Goal: Task Accomplishment & Management: Manage account settings

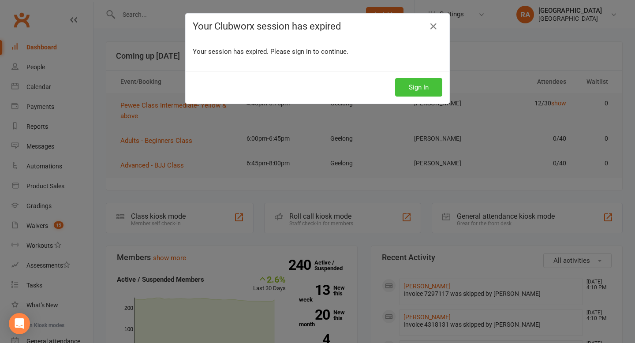
click at [424, 88] on button "Sign In" at bounding box center [418, 87] width 47 height 19
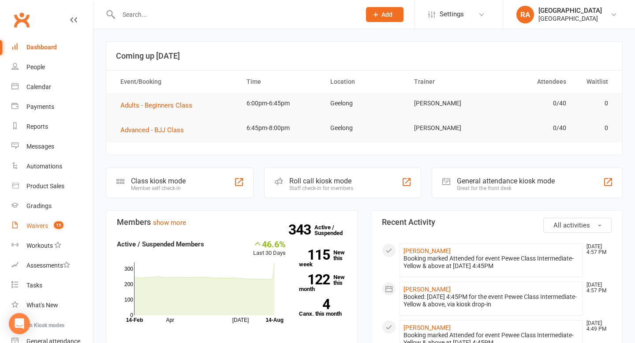
click at [50, 227] on count-badge "15" at bounding box center [56, 225] width 14 height 7
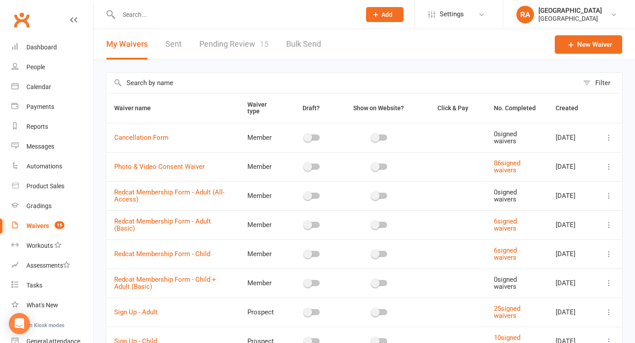
click at [237, 38] on link "Pending Review 15" at bounding box center [233, 44] width 69 height 30
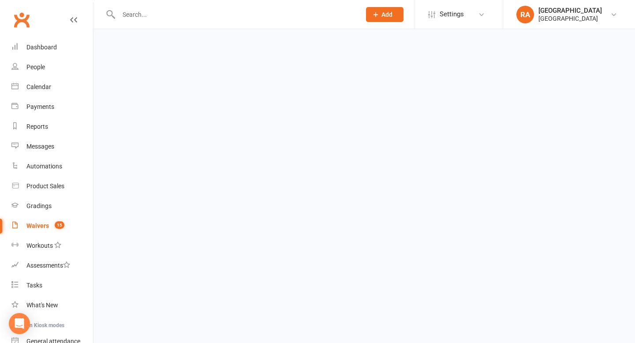
select select "100"
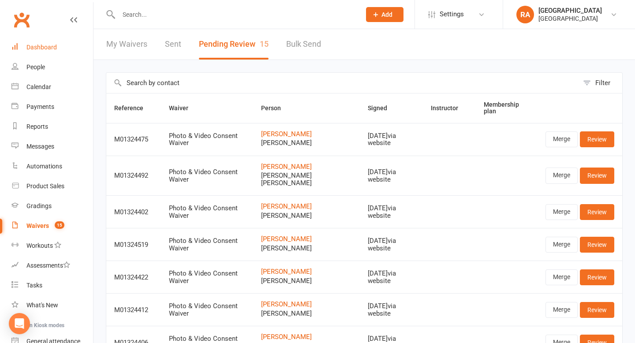
click at [58, 51] on link "Dashboard" at bounding box center [52, 48] width 82 height 20
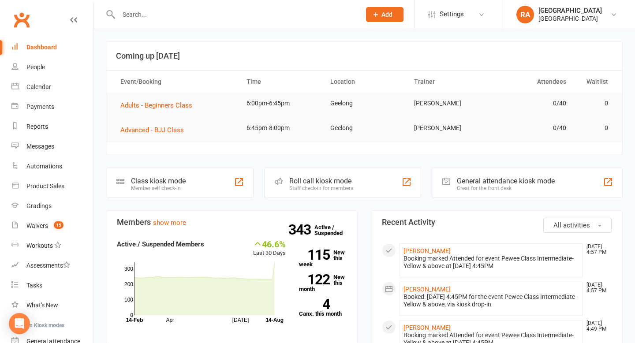
click at [181, 16] on input "text" at bounding box center [235, 14] width 239 height 12
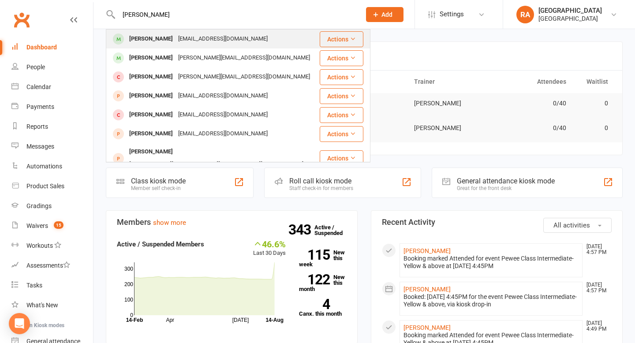
type input "[PERSON_NAME]"
click at [214, 39] on div "[EMAIL_ADDRESS][DOMAIN_NAME]" at bounding box center [223, 39] width 95 height 13
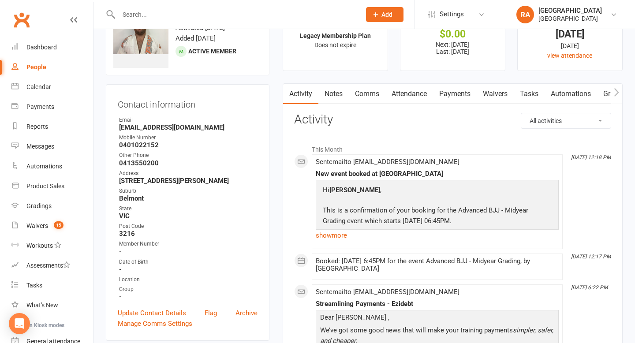
scroll to position [36, 0]
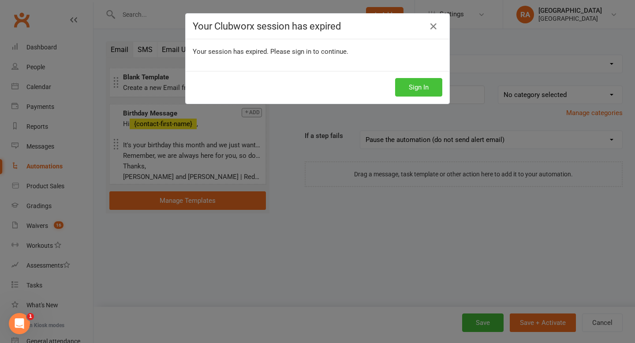
click at [425, 89] on button "Sign In" at bounding box center [418, 87] width 47 height 19
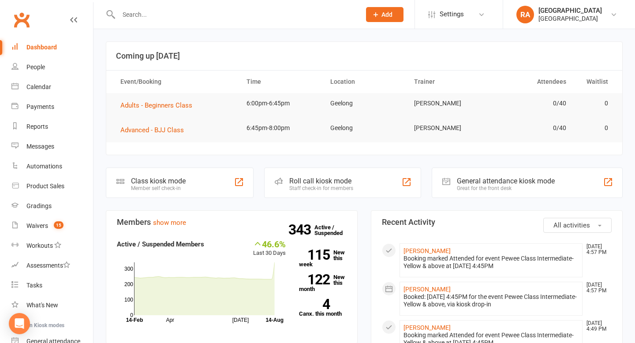
click at [140, 19] on input "text" at bounding box center [235, 14] width 239 height 12
type input "h"
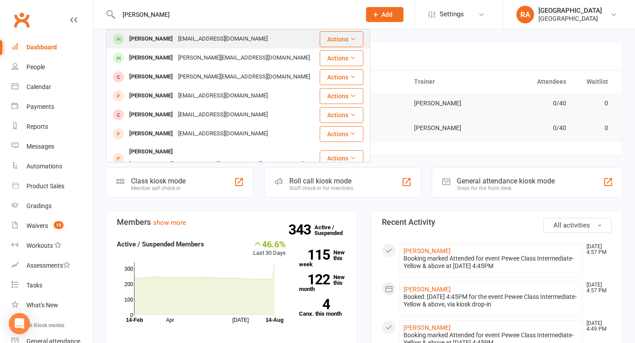
type input "jesse"
click at [154, 35] on div "Jesse Cropley" at bounding box center [151, 39] width 49 height 13
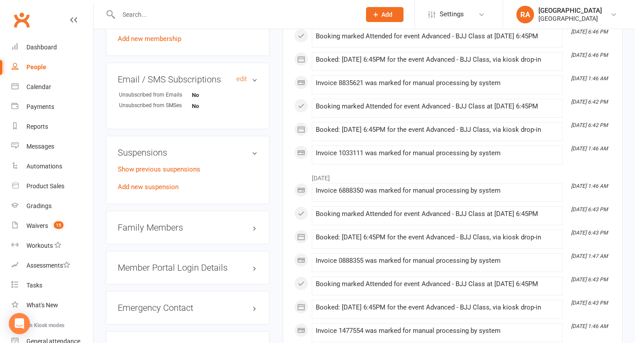
scroll to position [702, 0]
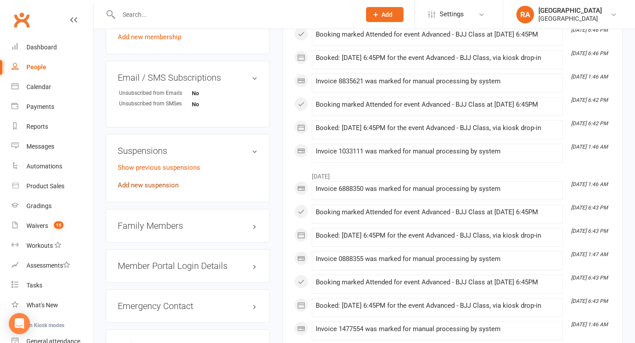
click at [167, 183] on link "Add new suspension" at bounding box center [148, 185] width 61 height 8
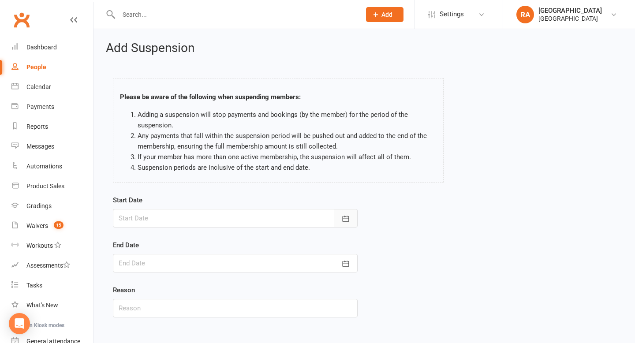
click at [349, 216] on icon "button" at bounding box center [346, 218] width 9 height 9
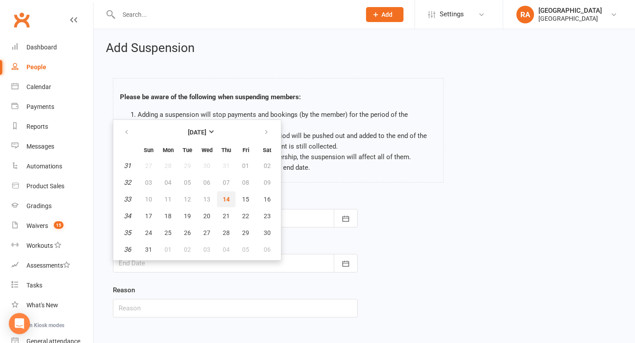
click at [227, 199] on span "14" at bounding box center [226, 199] width 7 height 7
type input "[DATE]"
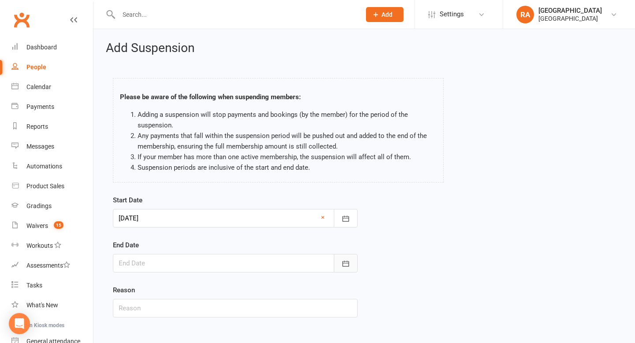
click at [343, 260] on icon "button" at bounding box center [346, 263] width 9 height 9
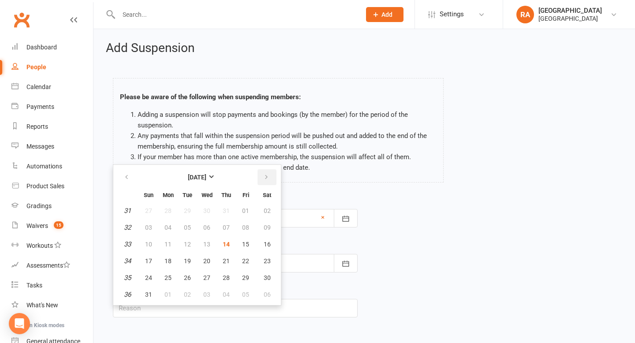
click at [265, 179] on icon "button" at bounding box center [266, 177] width 6 height 7
click at [223, 208] on span "04" at bounding box center [226, 210] width 7 height 7
type input "04 Sep 2025"
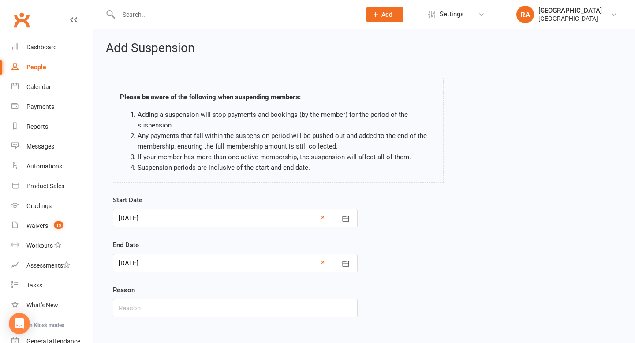
scroll to position [45, 0]
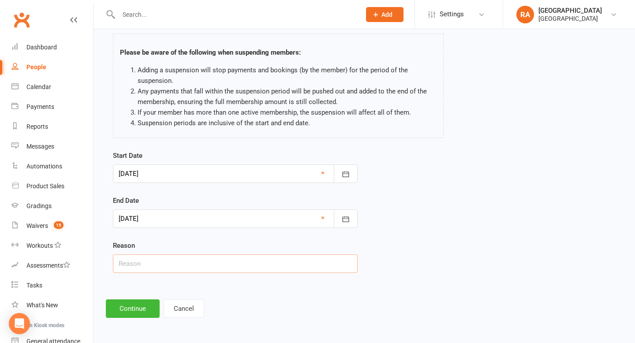
click at [167, 260] on input "text" at bounding box center [235, 264] width 245 height 19
type input "Injury"
click at [137, 310] on button "Continue" at bounding box center [133, 309] width 54 height 19
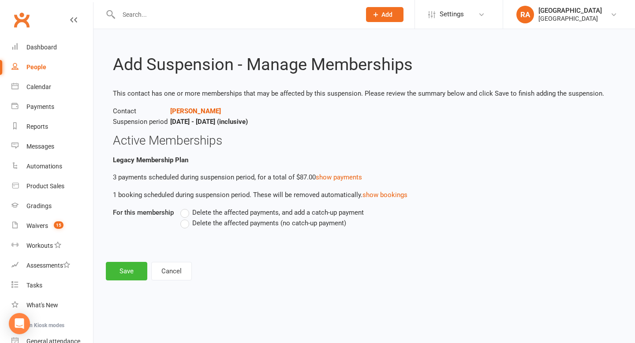
scroll to position [0, 0]
click at [226, 222] on span "Delete the affected payments (no catch-up payment)" at bounding box center [269, 222] width 154 height 9
click at [186, 218] on input "Delete the affected payments (no catch-up payment)" at bounding box center [183, 218] width 6 height 0
click at [123, 269] on button "Save" at bounding box center [126, 271] width 41 height 19
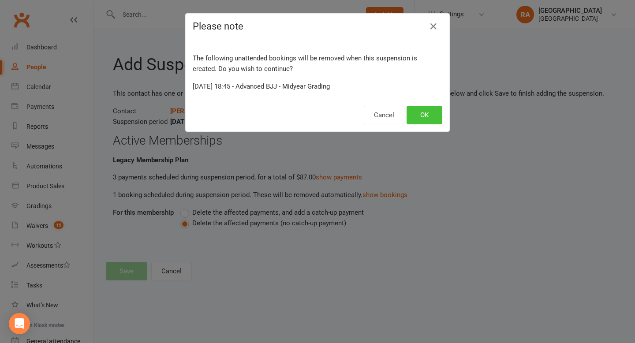
click at [422, 113] on button "OK" at bounding box center [425, 115] width 36 height 19
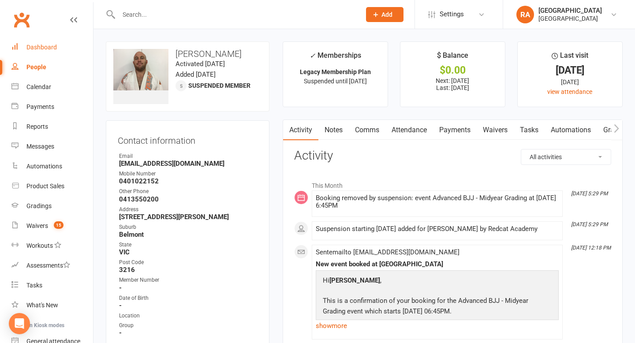
click at [32, 46] on div "Dashboard" at bounding box center [41, 47] width 30 height 7
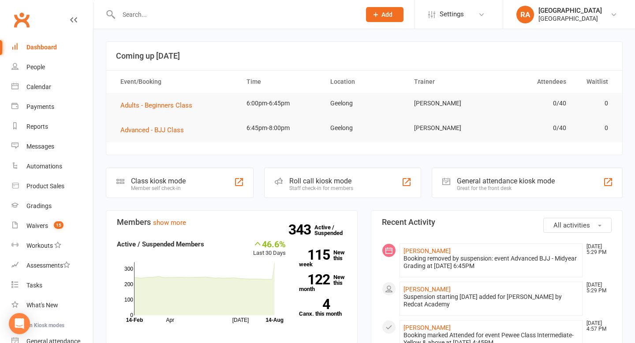
click at [143, 21] on div at bounding box center [230, 14] width 249 height 29
click at [139, 15] on input "text" at bounding box center [235, 14] width 239 height 12
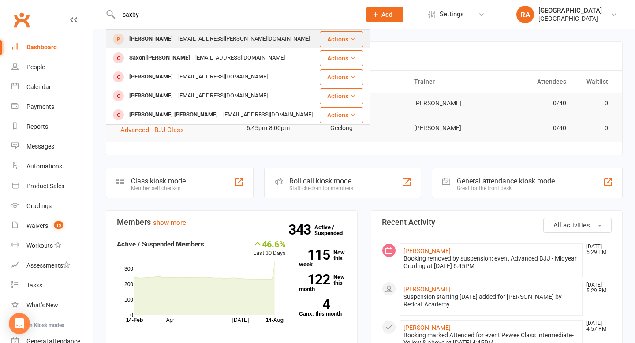
type input "saxby"
click at [248, 47] on div "Saxby Melvin-Reid indie.d.melvin@gmail.com" at bounding box center [213, 39] width 212 height 18
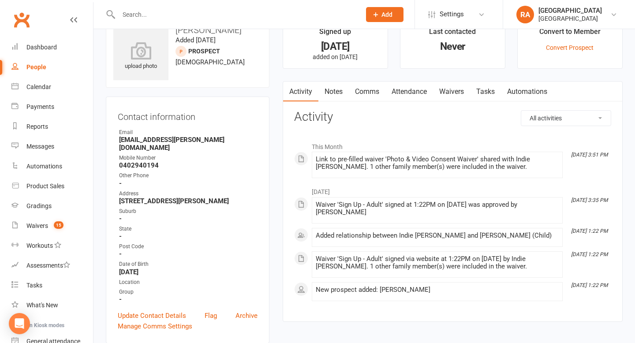
scroll to position [25, 0]
click at [445, 92] on link "Waivers" at bounding box center [451, 91] width 37 height 20
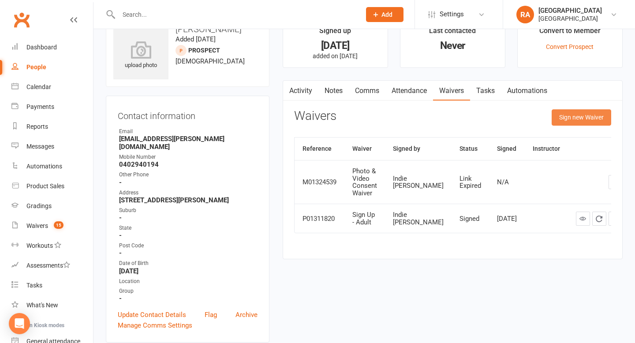
click at [579, 118] on button "Sign new Waiver" at bounding box center [582, 117] width 60 height 16
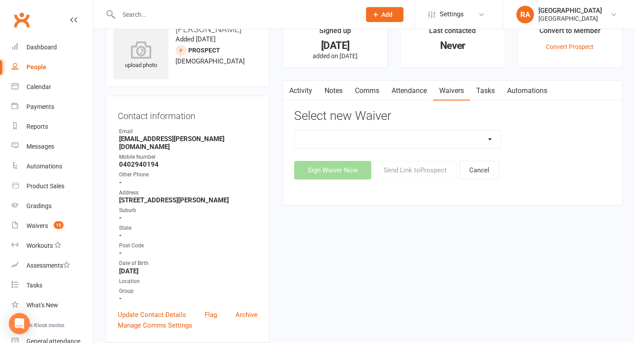
click at [387, 133] on select "Cancellation Form Photo & Video Consent Waiver Redcat Membership Form - Adult (…" at bounding box center [398, 140] width 206 height 18
select select "14149"
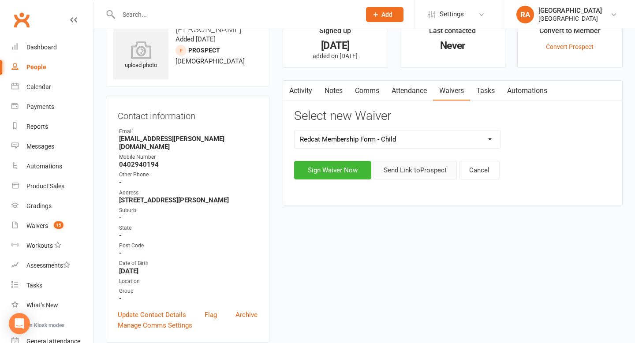
click at [427, 171] on button "Send Link to Prospect" at bounding box center [415, 170] width 83 height 19
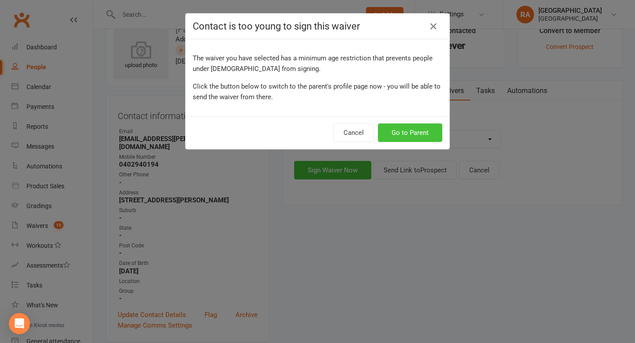
click at [421, 128] on button "Go to Parent" at bounding box center [410, 133] width 64 height 19
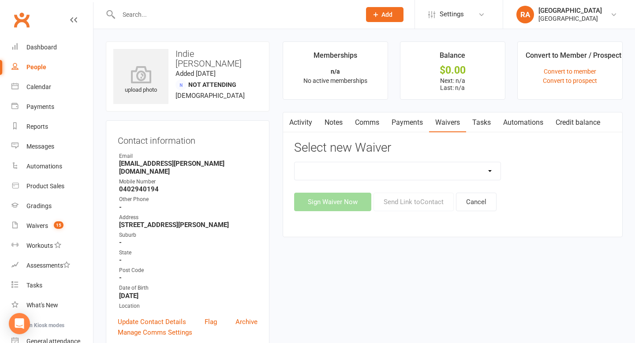
click at [446, 124] on link "Waivers" at bounding box center [447, 123] width 37 height 20
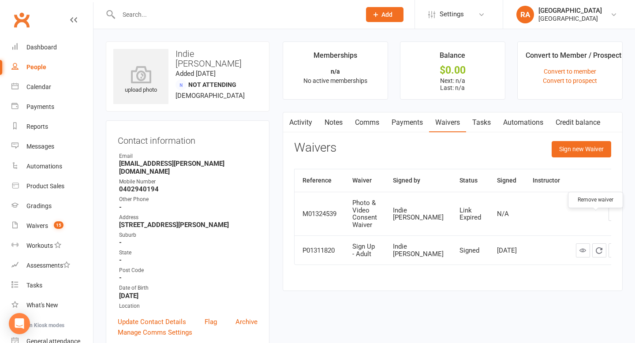
click at [613, 217] on icon "button" at bounding box center [616, 214] width 6 height 6
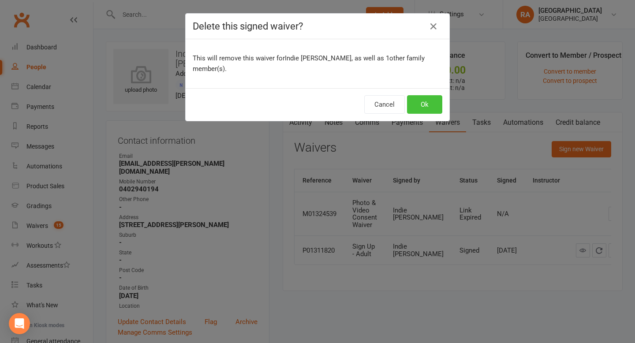
click at [428, 110] on button "Ok" at bounding box center [424, 104] width 35 height 19
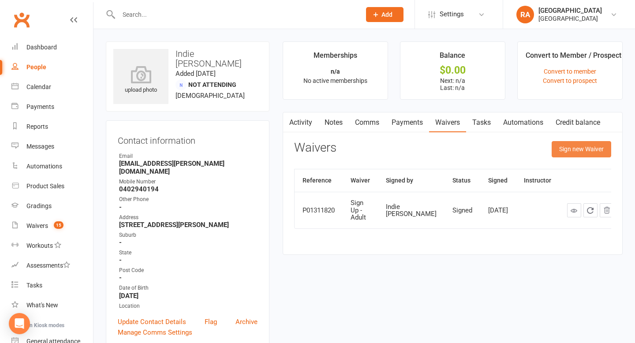
click at [562, 151] on button "Sign new Waiver" at bounding box center [582, 149] width 60 height 16
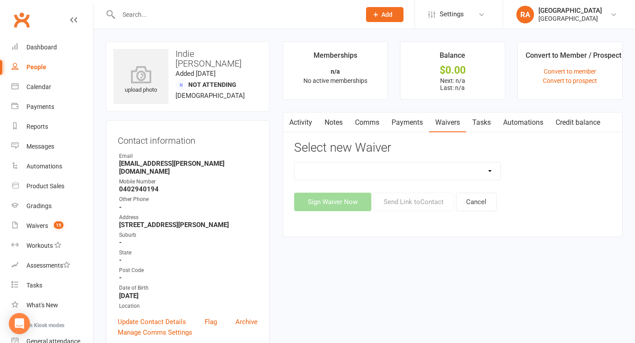
click at [379, 173] on select "Cancellation Form Photo & Video Consent Waiver Redcat Membership Form - Adult (…" at bounding box center [398, 171] width 206 height 18
select select "14149"
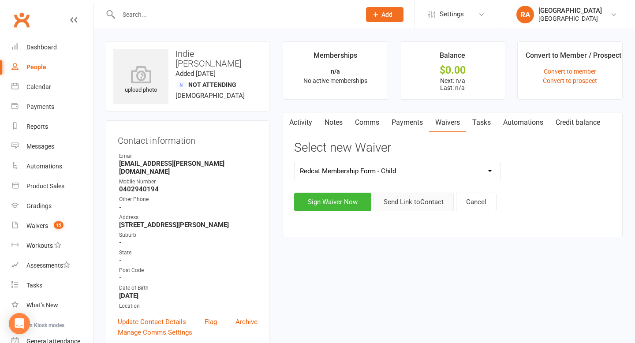
click at [399, 207] on button "Send Link to Contact" at bounding box center [414, 202] width 80 height 19
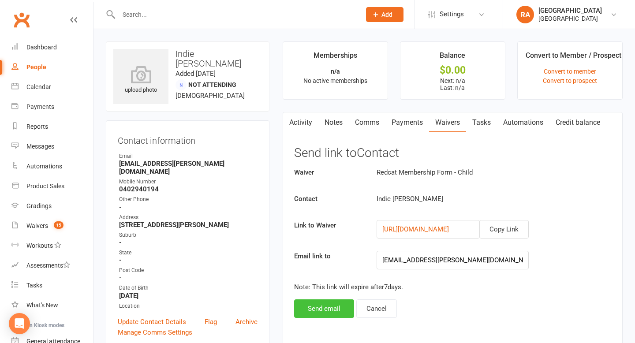
click at [321, 309] on button "Send email" at bounding box center [324, 309] width 60 height 19
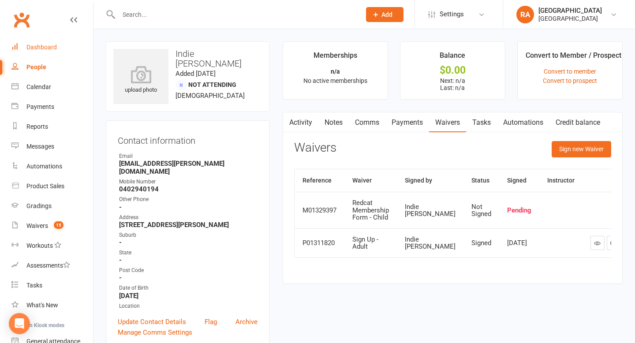
click at [34, 42] on link "Dashboard" at bounding box center [52, 48] width 82 height 20
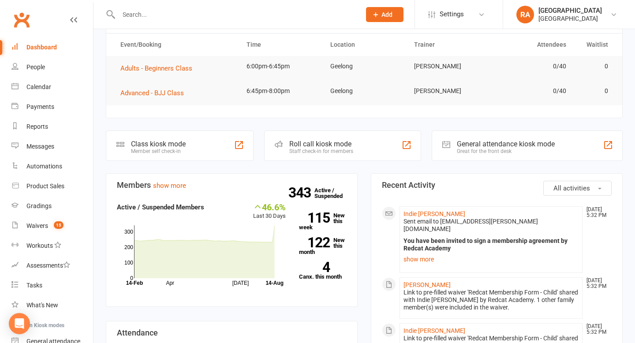
scroll to position [45, 0]
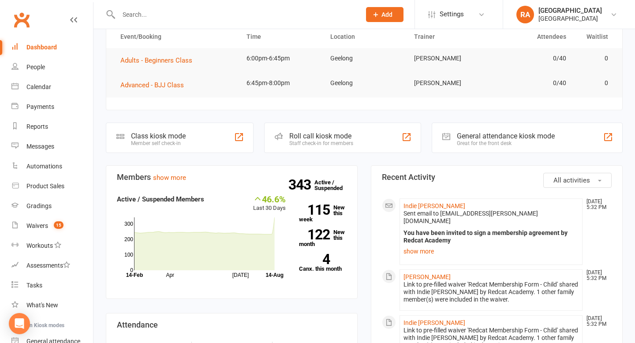
click at [157, 9] on input "text" at bounding box center [235, 14] width 239 height 12
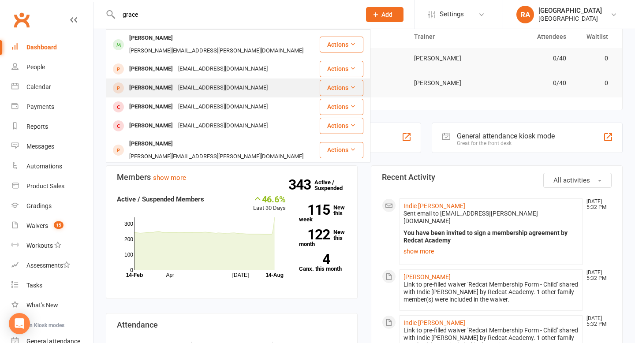
type input "grace"
click at [176, 82] on div "Gewhite95@gmail.com" at bounding box center [223, 88] width 95 height 13
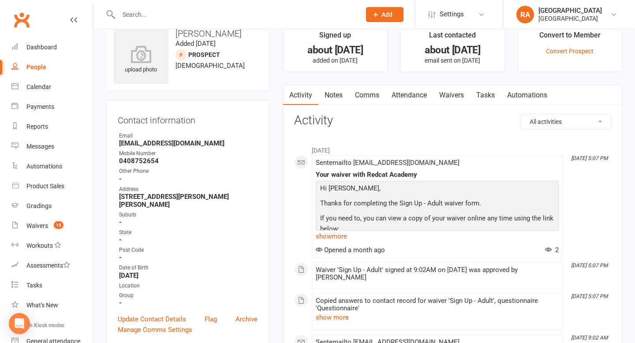
scroll to position [21, 0]
click at [579, 47] on link "Convert Prospect" at bounding box center [570, 50] width 48 height 7
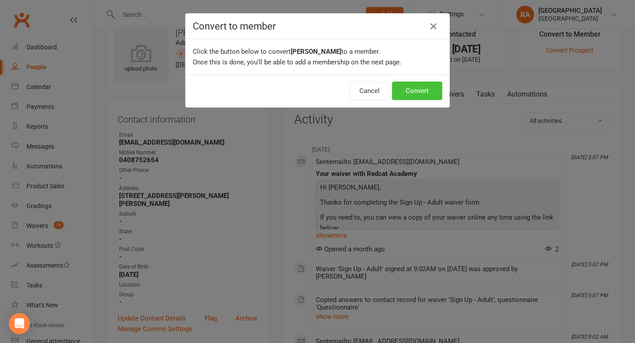
click at [428, 92] on button "Convert" at bounding box center [417, 91] width 50 height 19
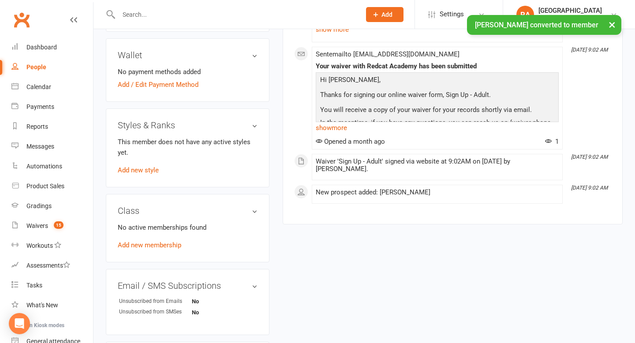
scroll to position [355, 0]
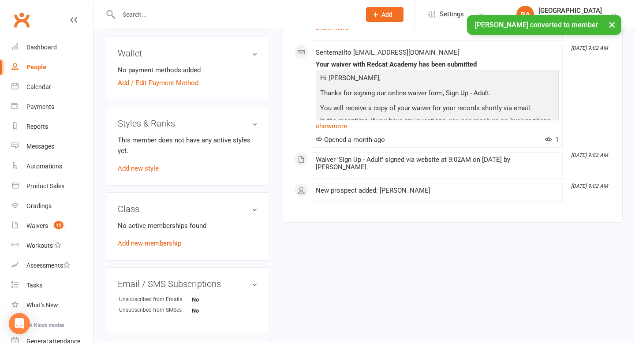
click at [142, 237] on div "No active memberships found Add new membership" at bounding box center [188, 235] width 140 height 28
click at [141, 240] on link "Add new membership" at bounding box center [150, 244] width 64 height 8
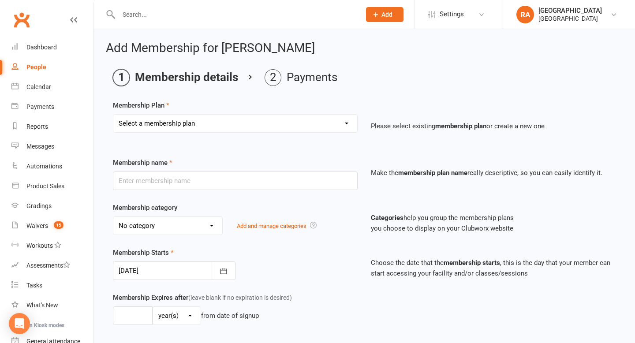
click at [225, 114] on div "Select a membership plan Create new Membership Plan Basic Adult $29 x2 Classes …" at bounding box center [235, 123] width 245 height 19
click at [220, 123] on select "Select a membership plan Create new Membership Plan Basic Adult $29 x2 Classes …" at bounding box center [235, 124] width 244 height 18
select select "4"
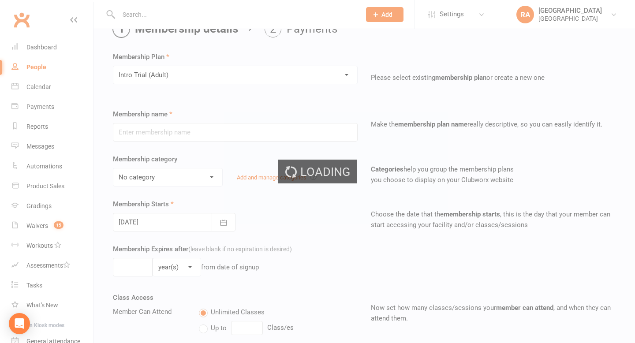
type input "Intro Trial (Adult)"
select select "3"
type input "0"
type input "4"
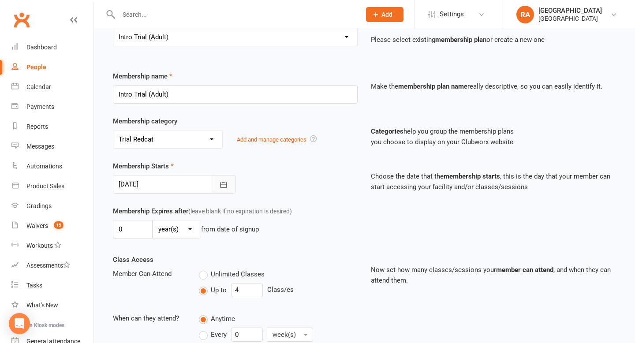
scroll to position [93, 0]
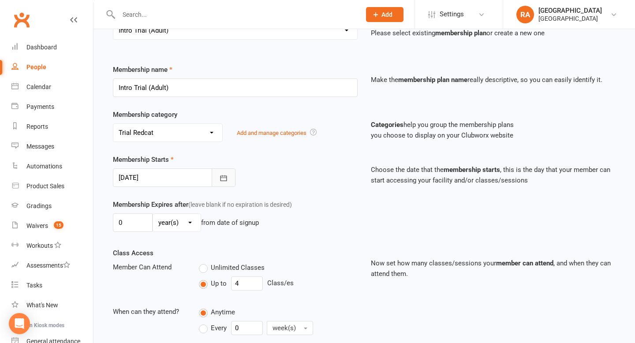
click at [223, 176] on icon "button" at bounding box center [223, 178] width 9 height 9
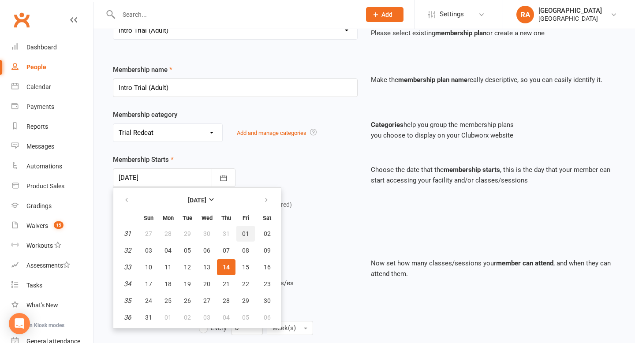
click at [247, 233] on span "01" at bounding box center [245, 233] width 7 height 7
type input "01 Aug 2025"
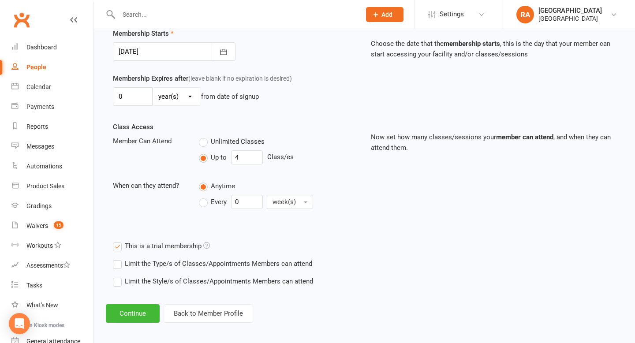
scroll to position [224, 0]
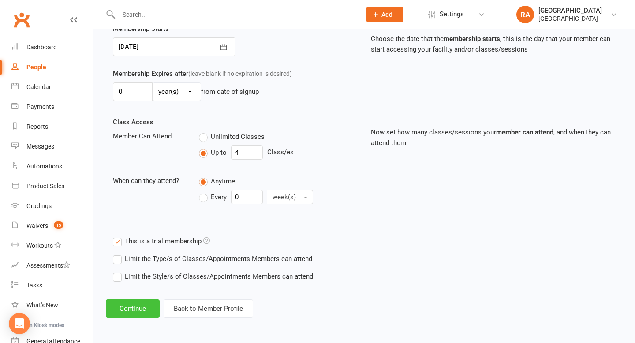
click at [133, 305] on button "Continue" at bounding box center [133, 309] width 54 height 19
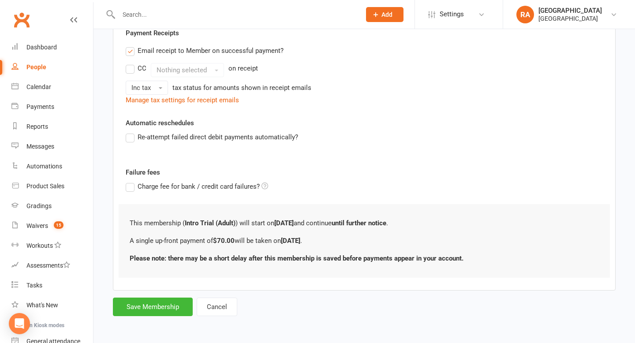
click at [169, 52] on label "Email receipt to Member on successful payment?" at bounding box center [205, 50] width 158 height 11
click at [131, 45] on input "Email receipt to Member on successful payment?" at bounding box center [129, 45] width 6 height 0
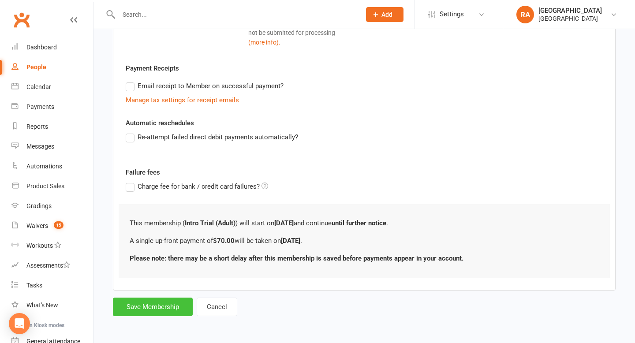
click at [143, 308] on button "Save Membership" at bounding box center [153, 307] width 80 height 19
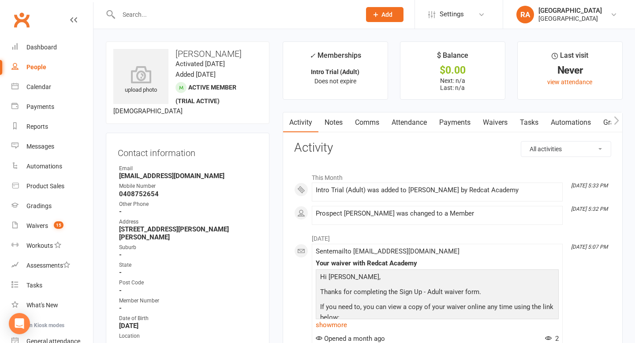
click at [145, 22] on div at bounding box center [230, 14] width 249 height 29
click at [143, 20] on div at bounding box center [230, 14] width 249 height 29
click at [141, 18] on input "text" at bounding box center [235, 14] width 239 height 12
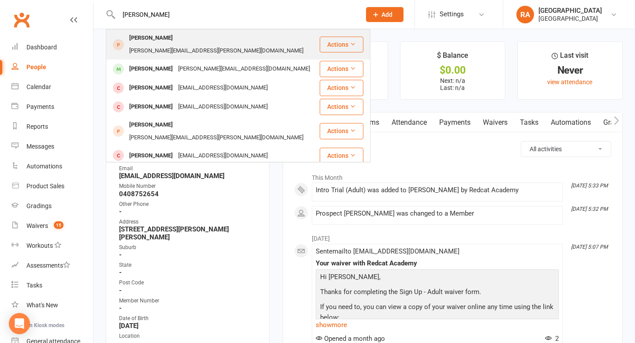
type input "sam john"
click at [158, 45] on div "sam.w.john@hotmail.com" at bounding box center [217, 51] width 180 height 13
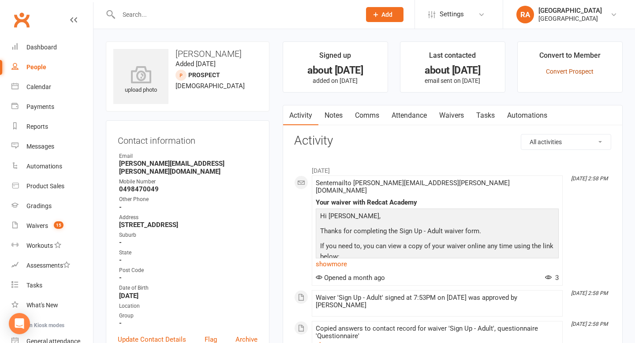
click at [559, 72] on link "Convert Prospect" at bounding box center [570, 71] width 48 height 7
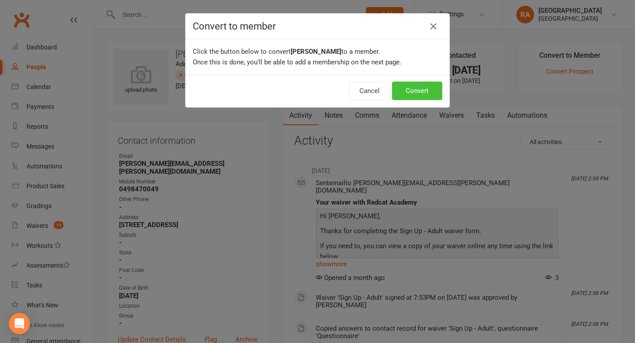
click at [417, 90] on button "Convert" at bounding box center [417, 91] width 50 height 19
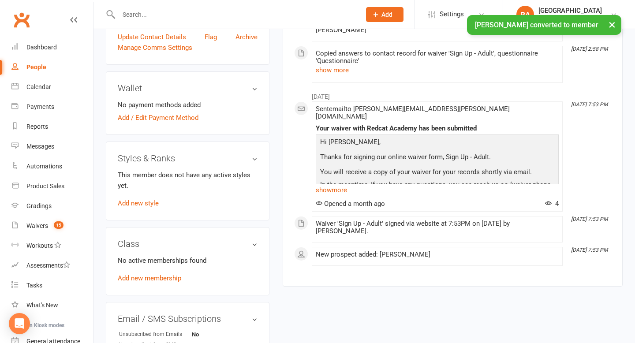
scroll to position [322, 0]
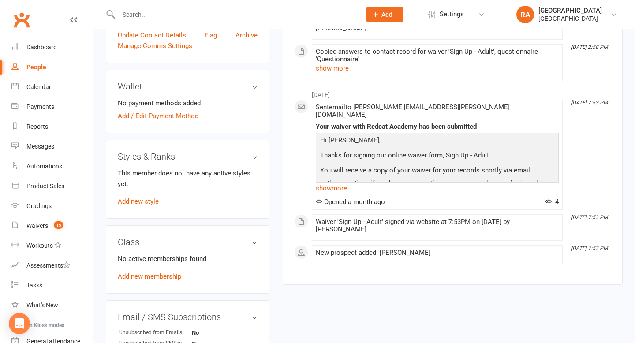
click at [134, 271] on div "No active memberships found Add new membership" at bounding box center [188, 268] width 140 height 28
click at [132, 273] on link "Add new membership" at bounding box center [150, 277] width 64 height 8
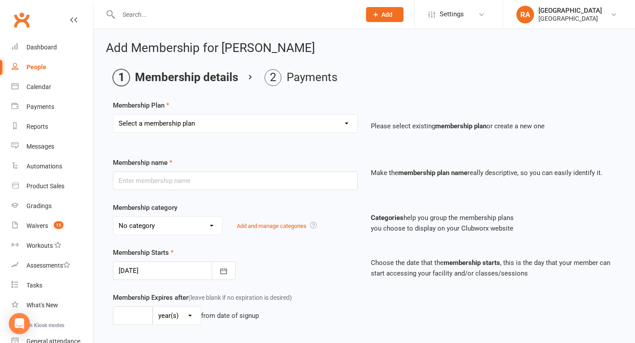
click at [311, 126] on select "Select a membership plan Create new Membership Plan Basic Adult $29 x2 Classes …" at bounding box center [235, 124] width 244 height 18
select select "4"
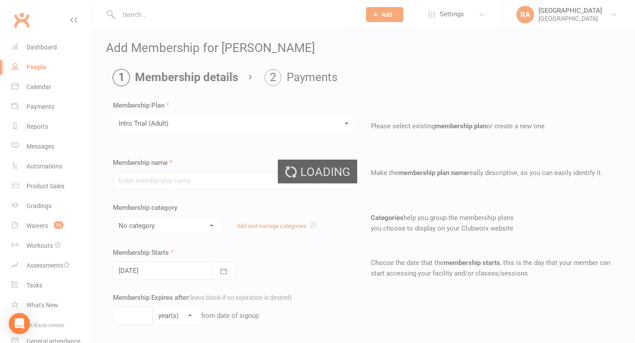
type input "Intro Trial (Adult)"
select select "3"
type input "0"
type input "4"
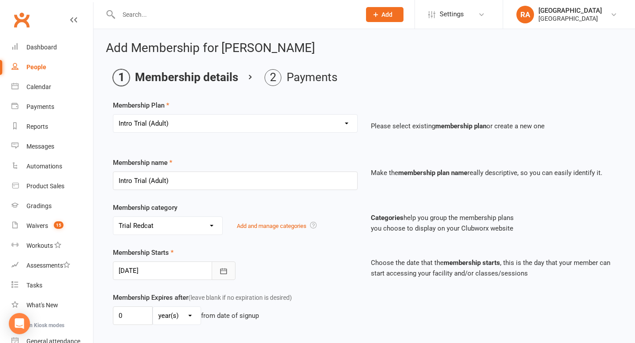
click at [219, 276] on button "button" at bounding box center [224, 271] width 24 height 19
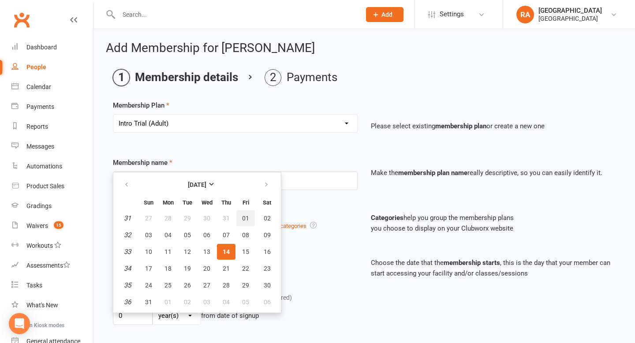
click at [242, 225] on button "01" at bounding box center [246, 218] width 19 height 16
type input "01 Aug 2025"
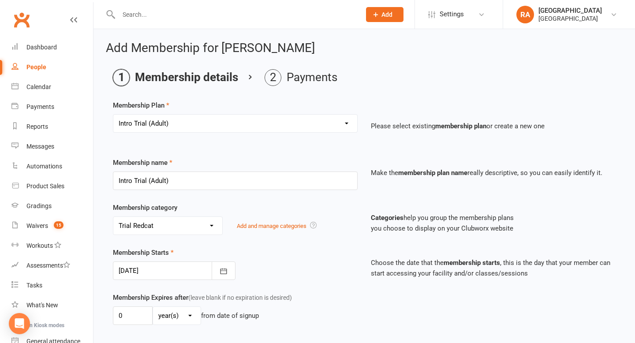
scroll to position [224, 0]
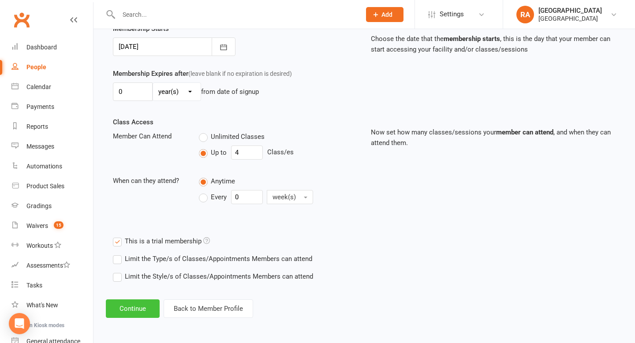
click at [138, 302] on button "Continue" at bounding box center [133, 309] width 54 height 19
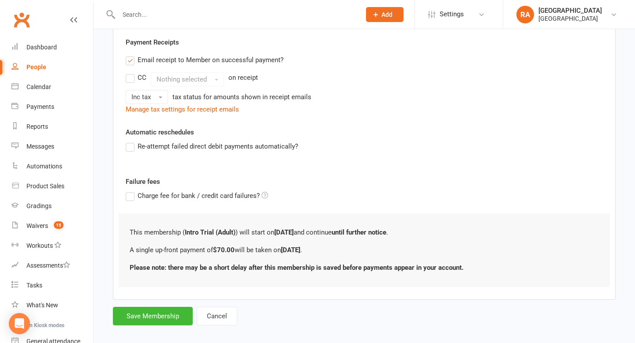
click at [174, 63] on label "Email receipt to Member on successful payment?" at bounding box center [205, 60] width 158 height 11
click at [131, 55] on input "Email receipt to Member on successful payment?" at bounding box center [129, 55] width 6 height 0
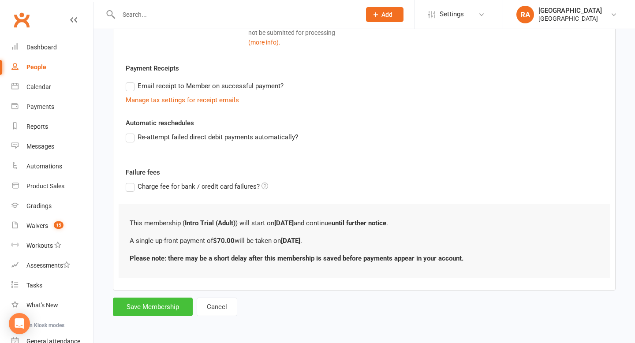
click at [153, 303] on button "Save Membership" at bounding box center [153, 307] width 80 height 19
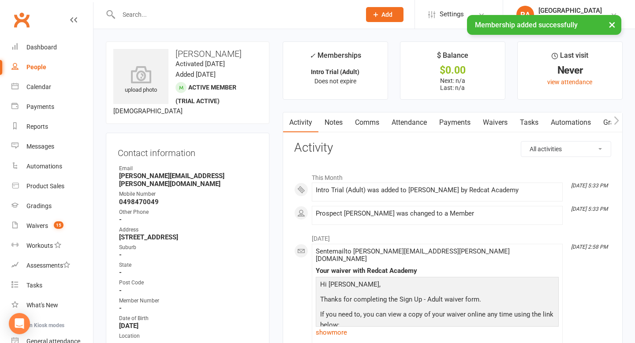
click at [187, 14] on input "text" at bounding box center [235, 14] width 239 height 12
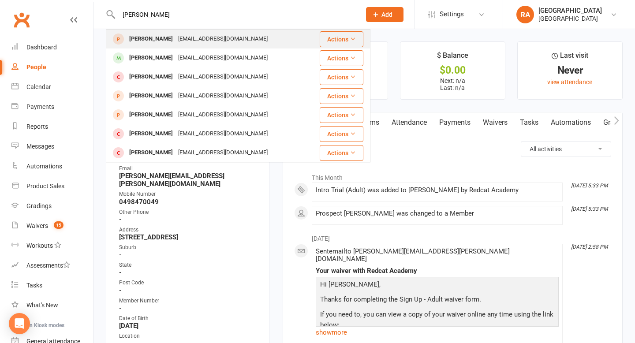
type input "matt brid"
click at [193, 42] on div "Matthewb12321@gmail.com" at bounding box center [223, 39] width 95 height 13
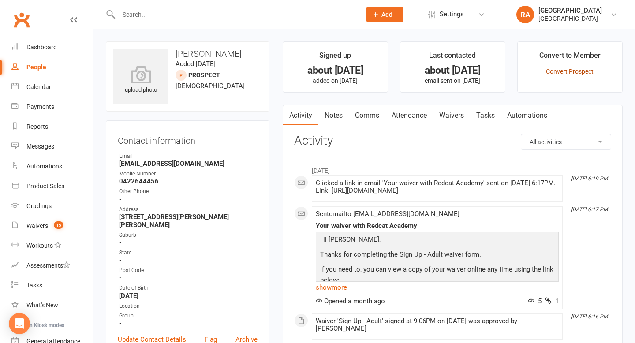
click at [551, 69] on link "Convert Prospect" at bounding box center [570, 71] width 48 height 7
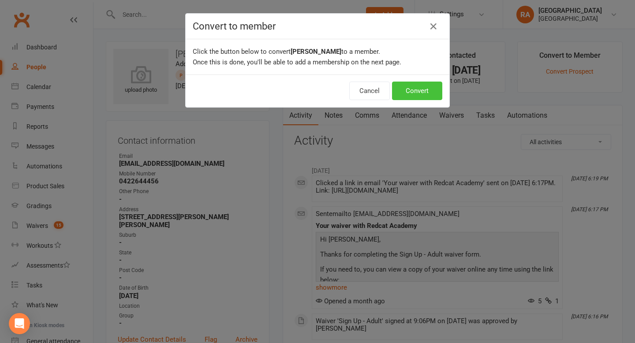
click at [413, 86] on button "Convert" at bounding box center [417, 91] width 50 height 19
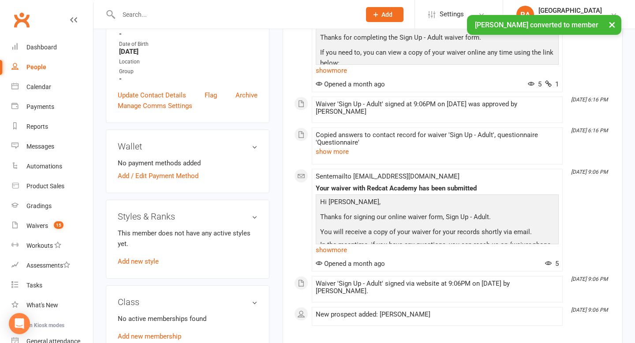
scroll to position [281, 0]
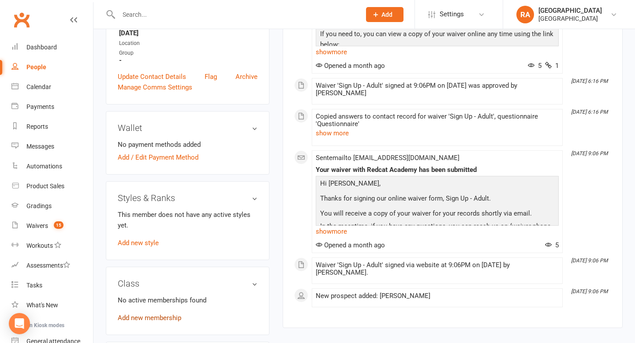
click at [141, 314] on link "Add new membership" at bounding box center [150, 318] width 64 height 8
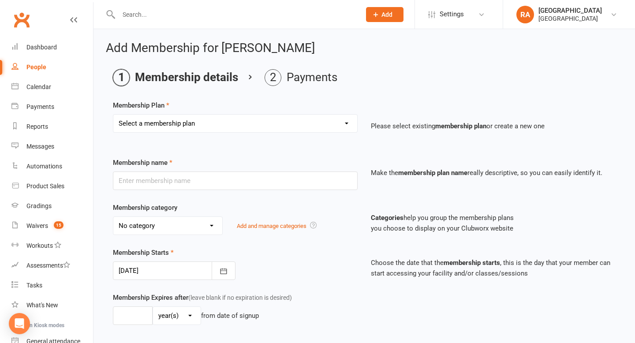
click at [229, 126] on select "Select a membership plan Create new Membership Plan Basic Adult $29 x2 Classes …" at bounding box center [235, 124] width 244 height 18
select select "4"
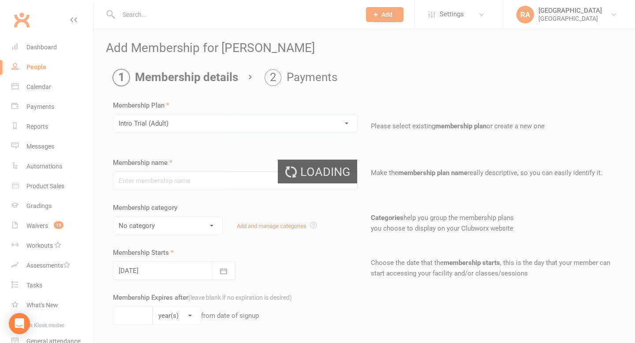
type input "Intro Trial (Adult)"
select select "3"
type input "0"
type input "4"
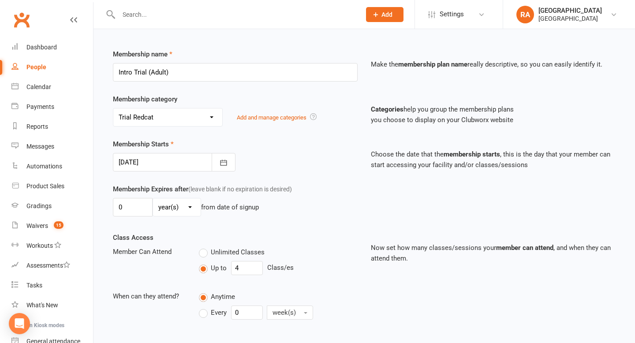
scroll to position [128, 0]
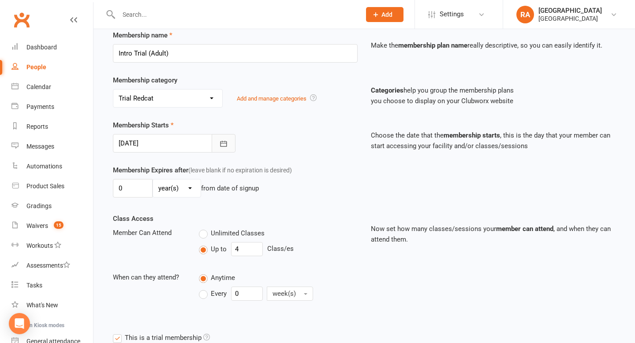
click at [225, 151] on button "button" at bounding box center [224, 143] width 24 height 19
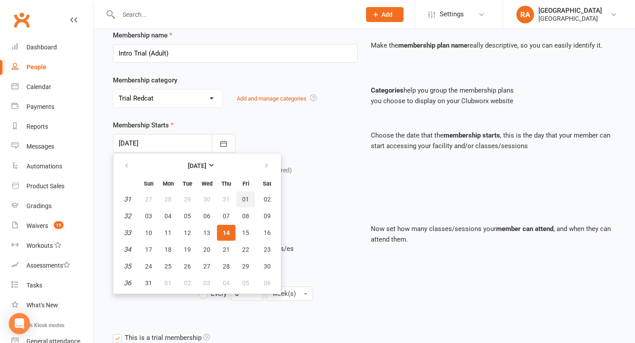
click at [246, 194] on button "01" at bounding box center [246, 199] width 19 height 16
type input "01 Aug 2025"
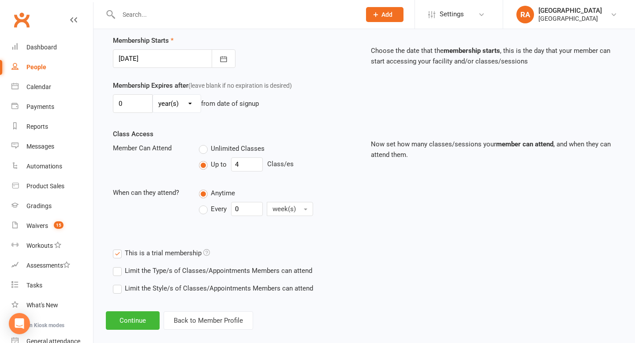
scroll to position [224, 0]
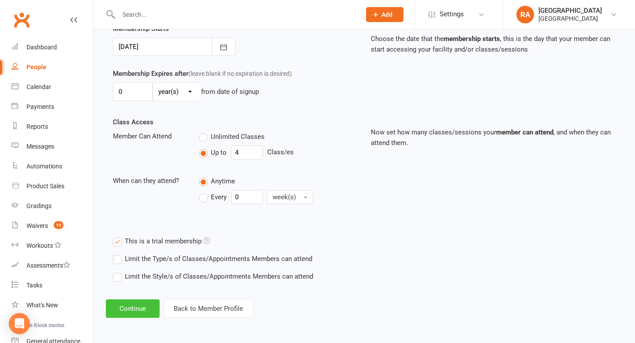
click at [144, 308] on button "Continue" at bounding box center [133, 309] width 54 height 19
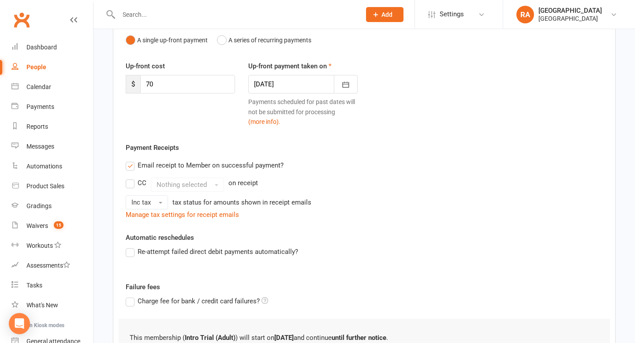
scroll to position [209, 0]
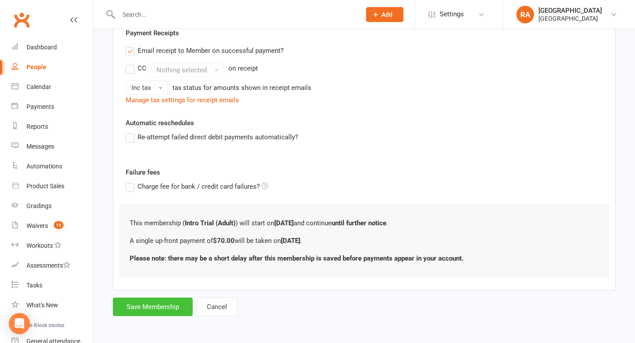
click at [136, 309] on button "Save Membership" at bounding box center [153, 307] width 80 height 19
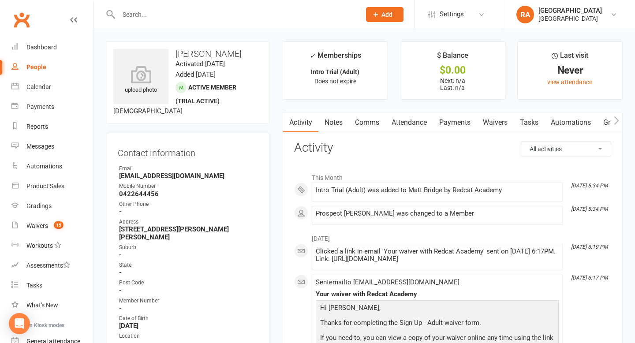
click at [167, 15] on input "text" at bounding box center [235, 14] width 239 height 12
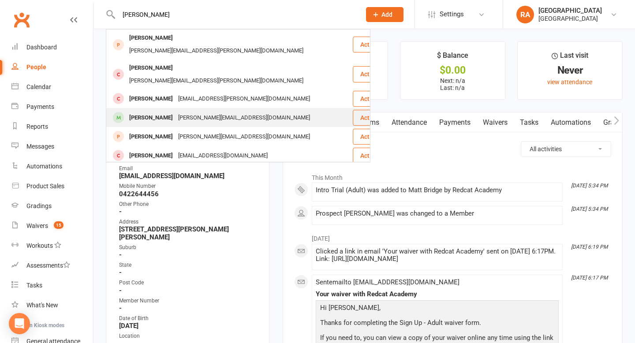
type input "mitch"
click at [176, 112] on div "mitch.brady031197@gmail.com" at bounding box center [244, 118] width 137 height 13
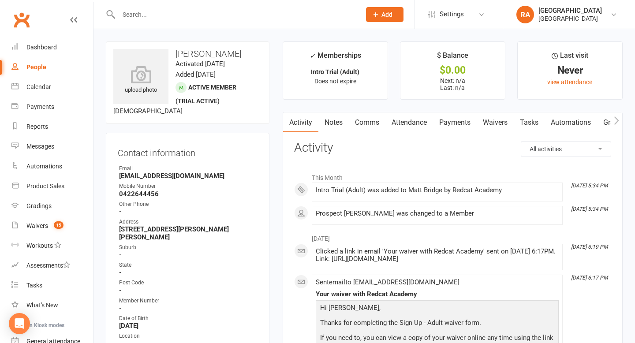
click at [153, 17] on input "text" at bounding box center [235, 14] width 239 height 12
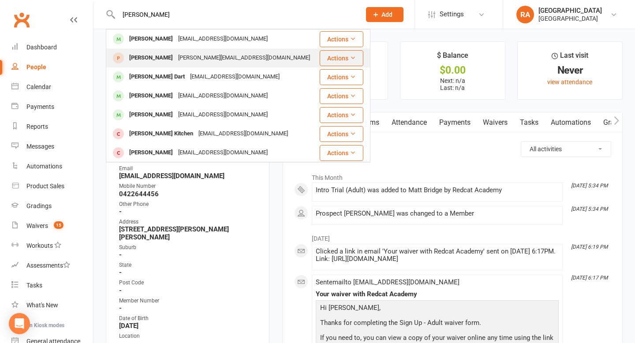
type input "bailey"
click at [176, 59] on div "mitchel.bailey01@gmail.com" at bounding box center [244, 58] width 137 height 13
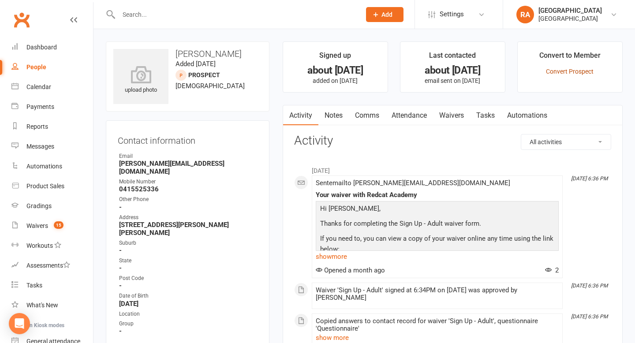
click at [559, 73] on link "Convert Prospect" at bounding box center [570, 71] width 48 height 7
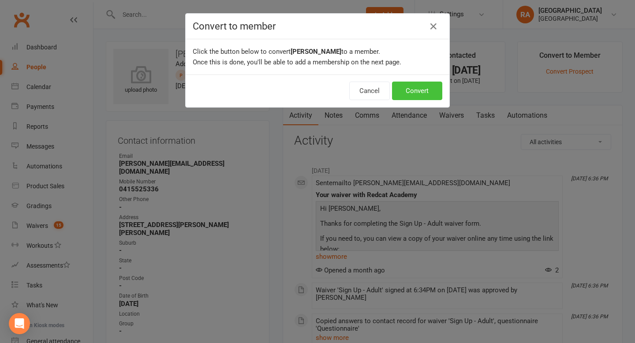
click at [420, 95] on button "Convert" at bounding box center [417, 91] width 50 height 19
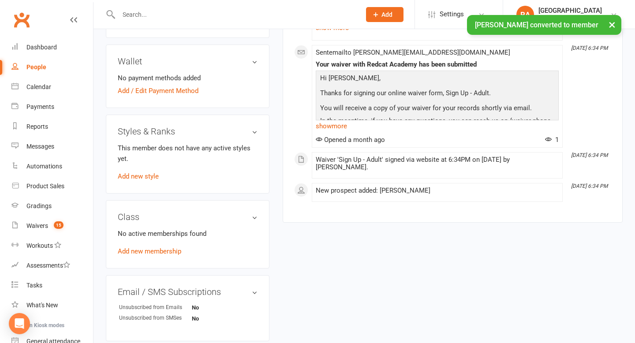
scroll to position [376, 0]
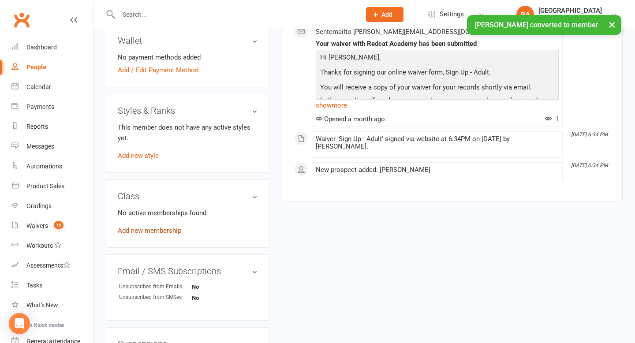
click at [154, 227] on link "Add new membership" at bounding box center [150, 231] width 64 height 8
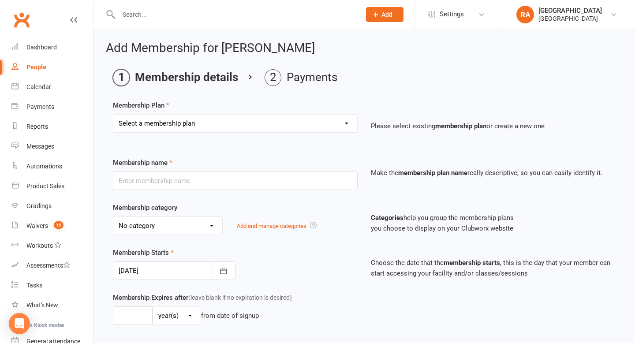
click at [278, 122] on select "Select a membership plan Create new Membership Plan Basic Adult $29 x2 Classes …" at bounding box center [235, 124] width 244 height 18
select select "4"
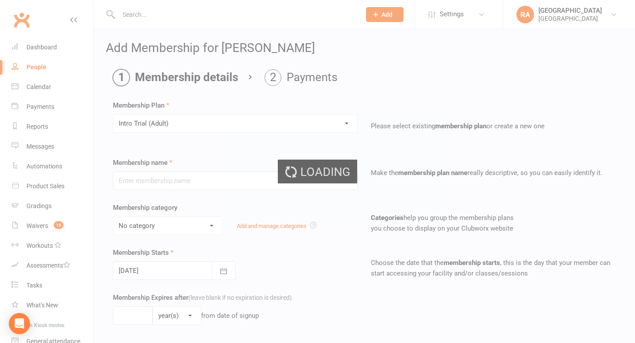
type input "Intro Trial (Adult)"
select select "3"
type input "0"
type input "4"
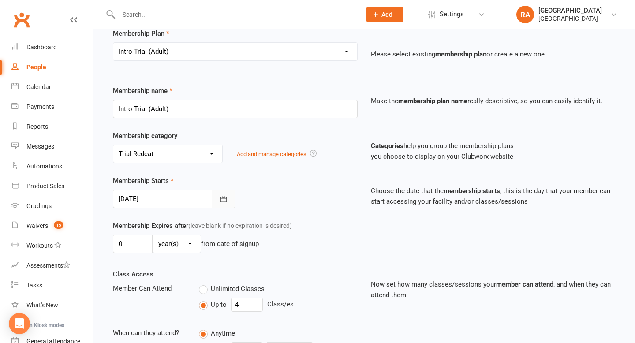
scroll to position [82, 0]
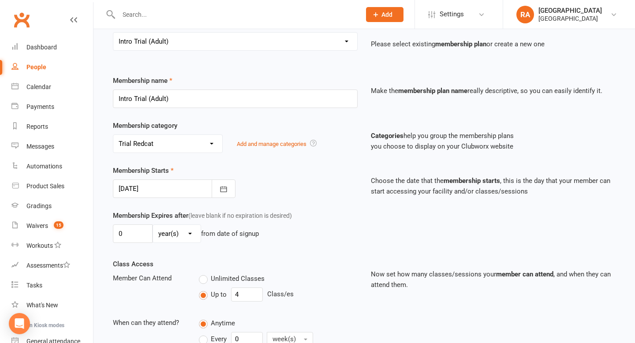
click at [218, 178] on div "Membership Starts 14 Aug 2025 August 2025 Sun Mon Tue Wed Thu Fri Sat 31 27 28 …" at bounding box center [235, 181] width 258 height 33
click at [221, 196] on button "button" at bounding box center [224, 189] width 24 height 19
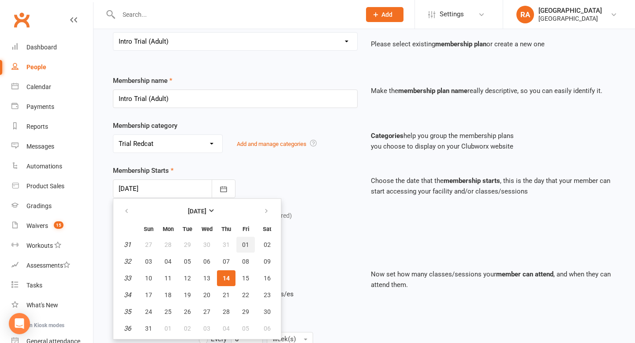
click at [240, 246] on button "01" at bounding box center [246, 245] width 19 height 16
type input "01 Aug 2025"
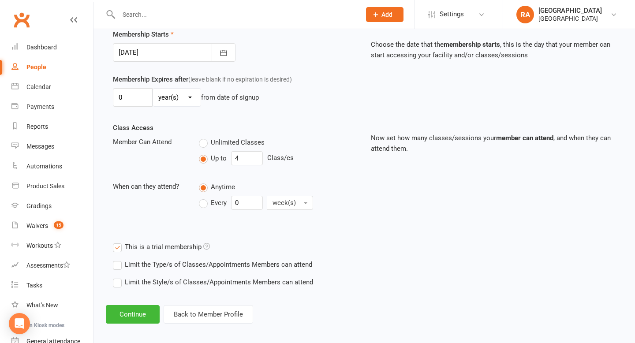
scroll to position [224, 0]
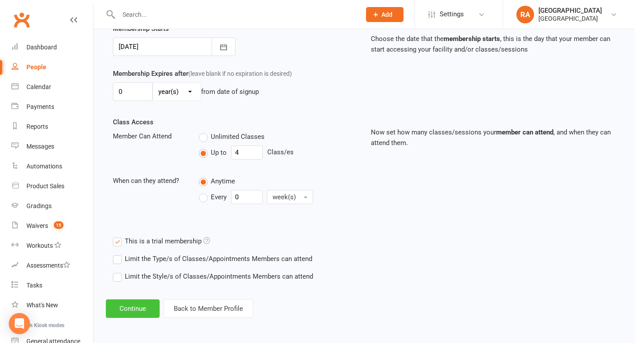
click at [141, 309] on button "Continue" at bounding box center [133, 309] width 54 height 19
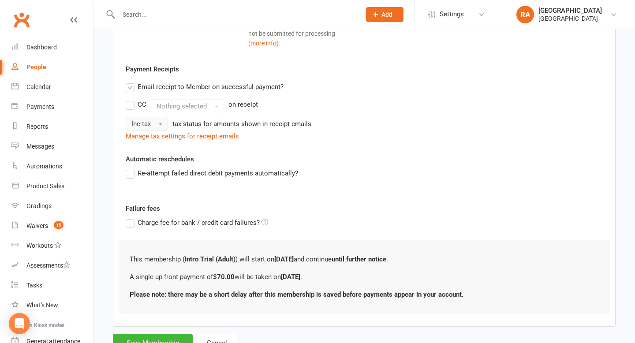
scroll to position [209, 0]
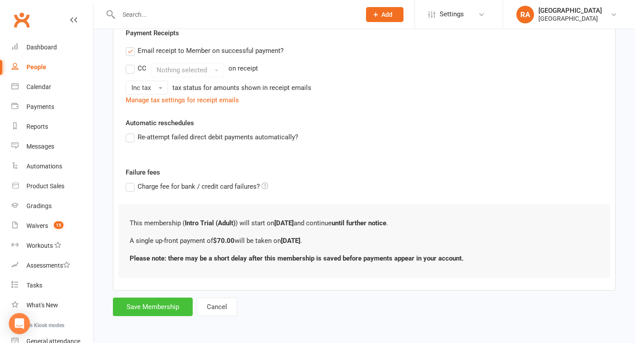
click at [146, 302] on button "Save Membership" at bounding box center [153, 307] width 80 height 19
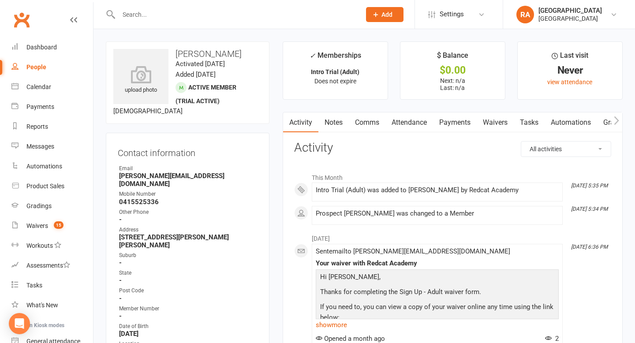
click at [137, 13] on input "text" at bounding box center [235, 14] width 239 height 12
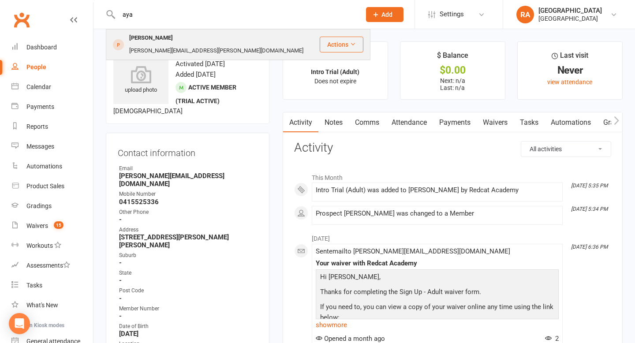
type input "aya"
click at [173, 45] on div "Sal.shad.86@gmail.com" at bounding box center [217, 51] width 180 height 13
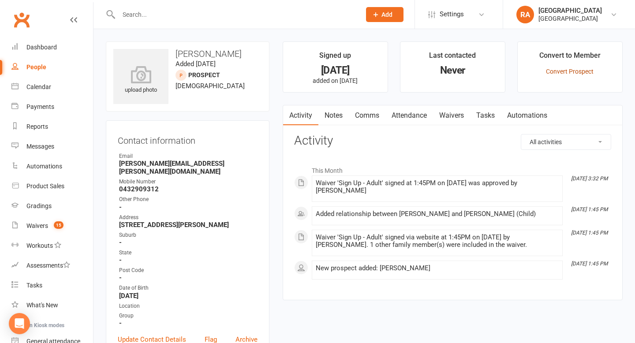
click at [552, 71] on link "Convert Prospect" at bounding box center [570, 71] width 48 height 7
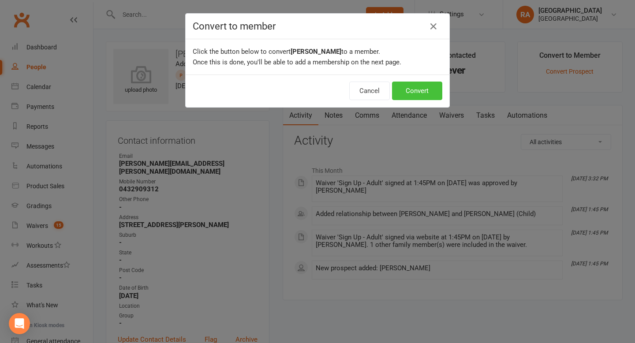
click at [416, 92] on button "Convert" at bounding box center [417, 91] width 50 height 19
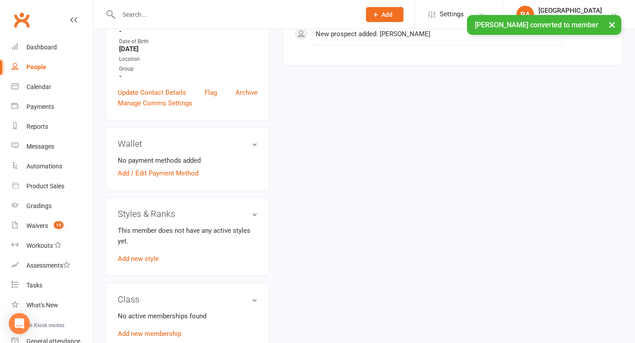
scroll to position [266, 0]
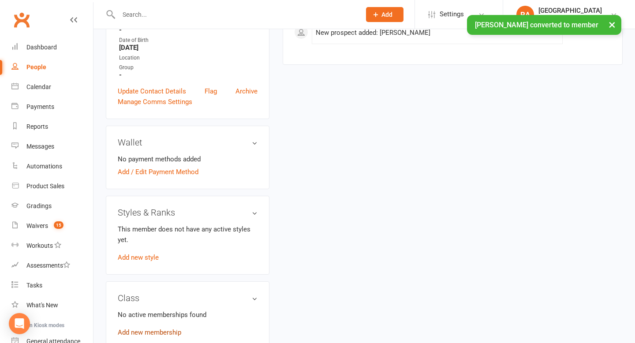
click at [142, 329] on link "Add new membership" at bounding box center [150, 333] width 64 height 8
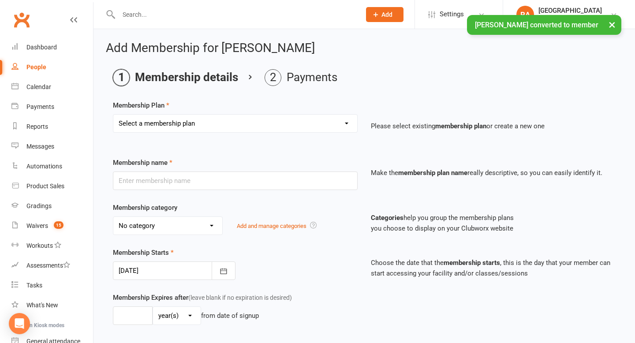
click at [342, 117] on select "Select a membership plan Create new Membership Plan Basic Adult $29 x2 Classes …" at bounding box center [235, 124] width 244 height 18
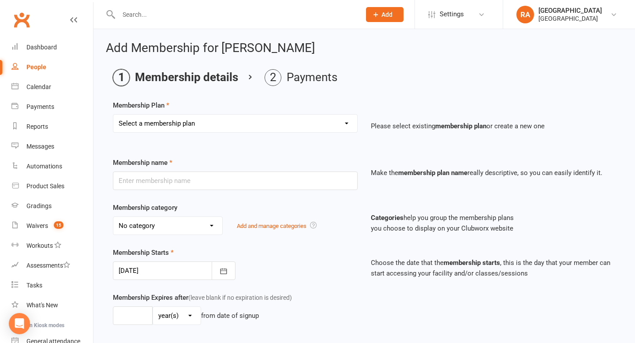
select select "5"
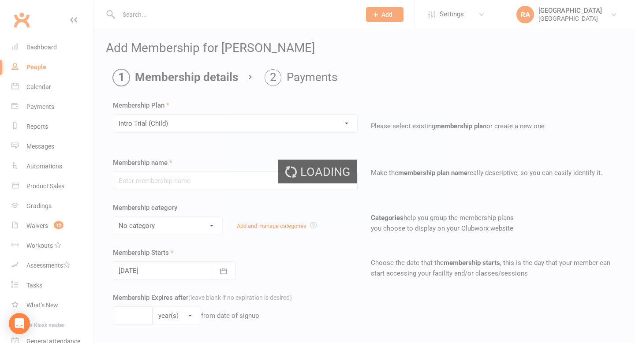
type input "Intro Trial (Child)"
select select "3"
type input "0"
type input "4"
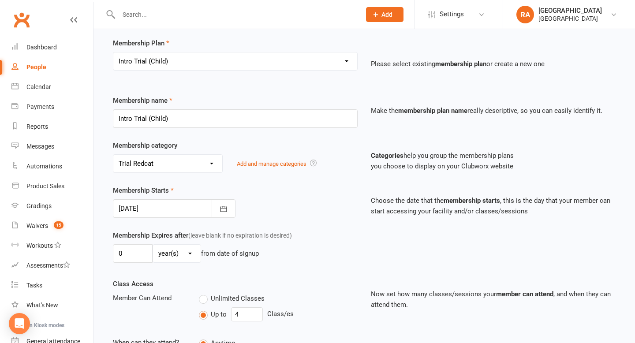
scroll to position [83, 0]
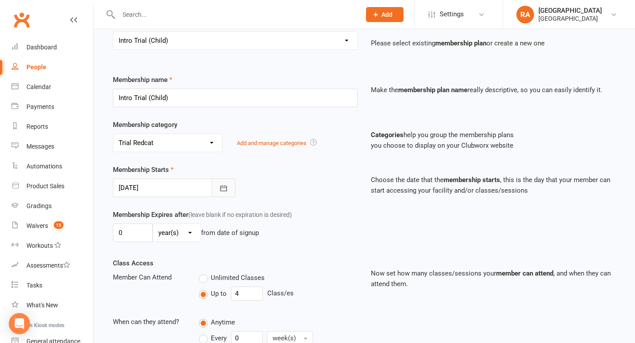
click at [226, 193] on button "button" at bounding box center [224, 188] width 24 height 19
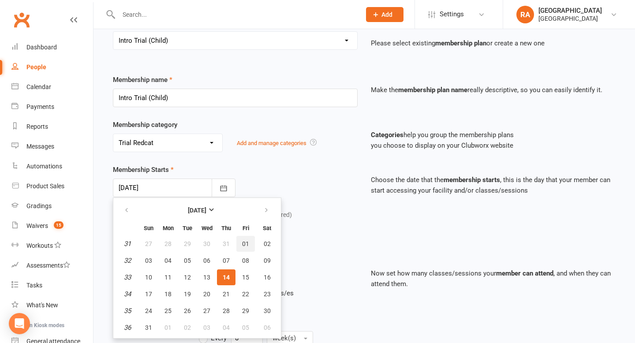
click at [244, 241] on span "01" at bounding box center [245, 243] width 7 height 7
type input "01 Aug 2025"
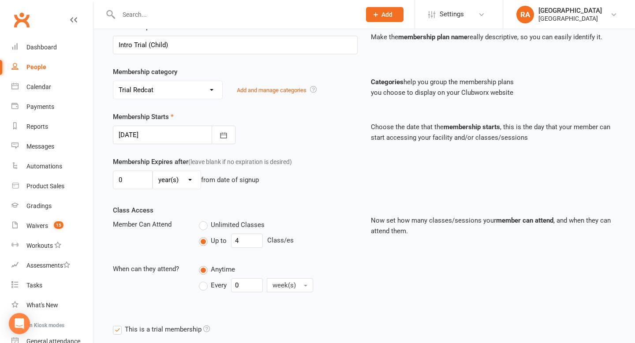
scroll to position [173, 0]
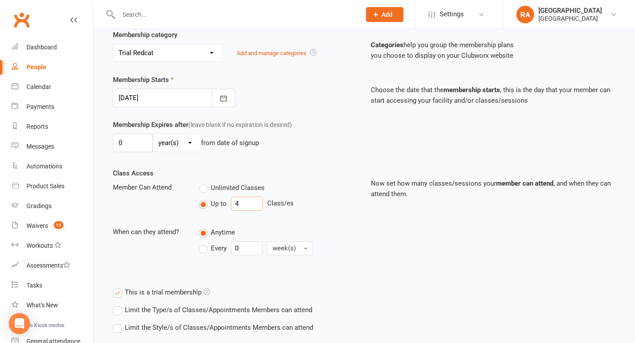
click at [245, 208] on input "4" at bounding box center [247, 204] width 32 height 14
type input "2"
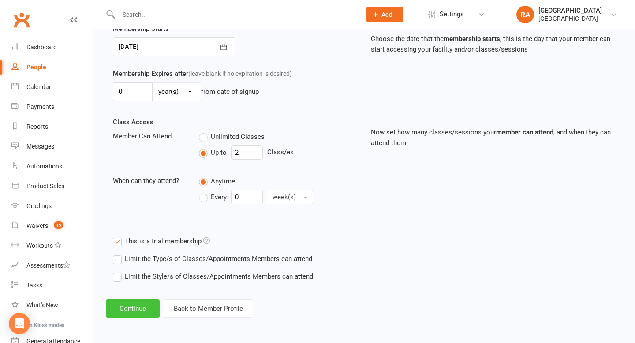
click at [132, 313] on button "Continue" at bounding box center [133, 309] width 54 height 19
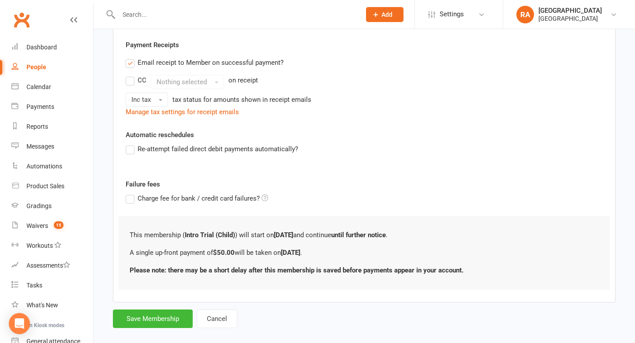
scroll to position [209, 0]
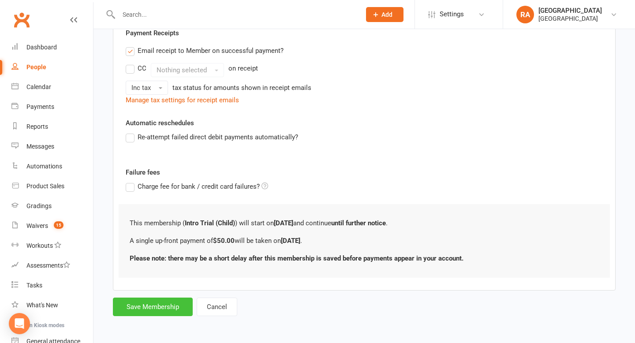
click at [154, 307] on button "Save Membership" at bounding box center [153, 307] width 80 height 19
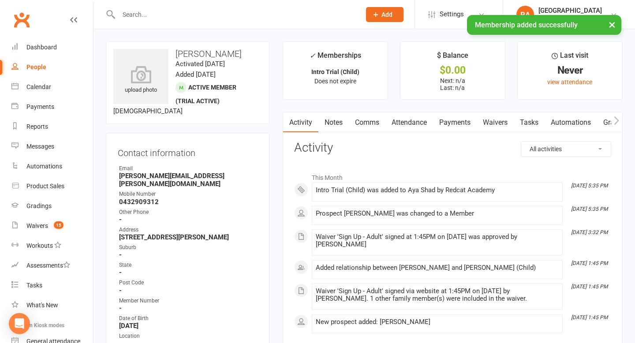
click at [169, 8] on div at bounding box center [230, 14] width 249 height 29
click at [156, 15] on div "× Membership added successfully" at bounding box center [312, 15] width 624 height 0
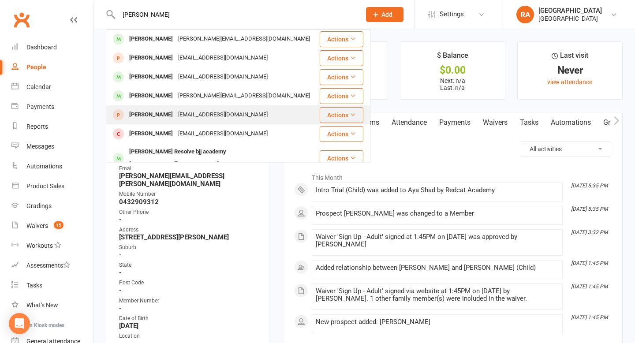
type input "harve"
click at [176, 111] on div "Kylietaylor13@outlook.com" at bounding box center [223, 115] width 95 height 13
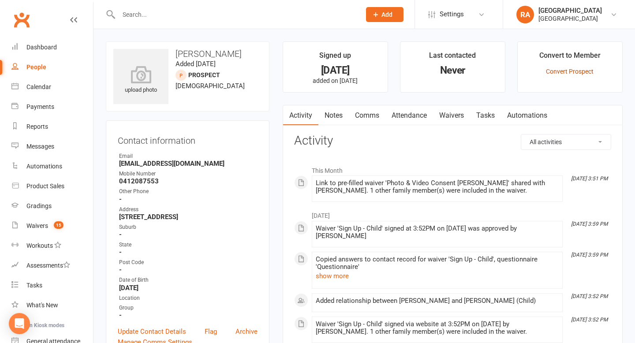
click at [563, 72] on link "Convert Prospect" at bounding box center [570, 71] width 48 height 7
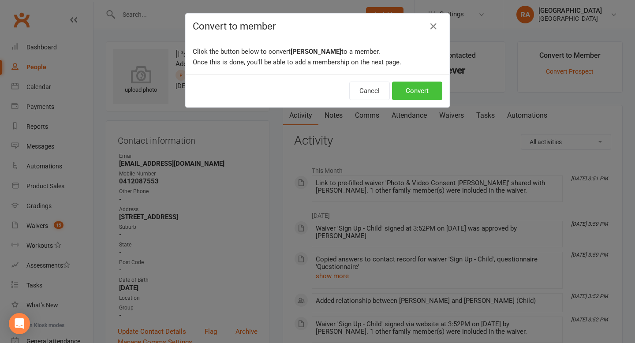
click at [417, 94] on button "Convert" at bounding box center [417, 91] width 50 height 19
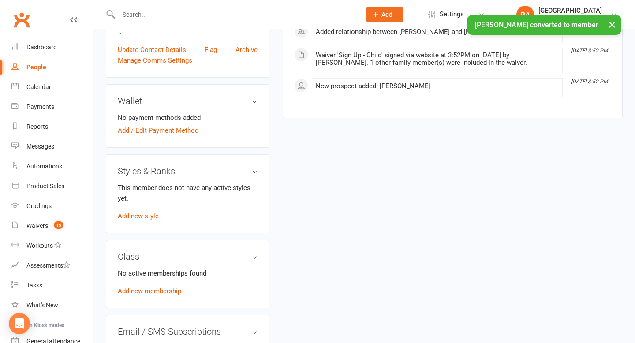
scroll to position [312, 0]
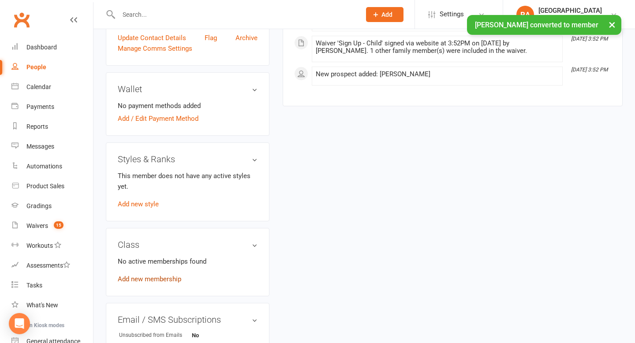
click at [137, 276] on link "Add new membership" at bounding box center [150, 279] width 64 height 8
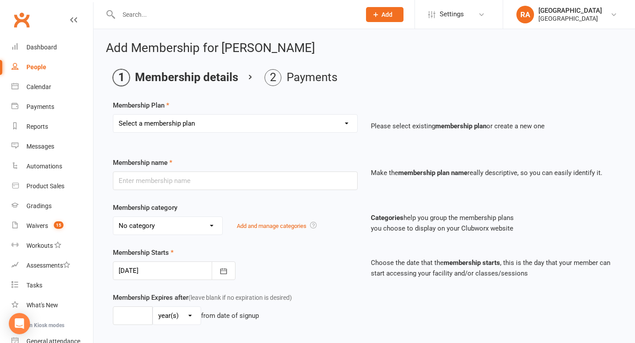
click at [246, 119] on select "Select a membership plan Create new Membership Plan Basic Adult $29 x2 Classes …" at bounding box center [235, 124] width 244 height 18
select select "5"
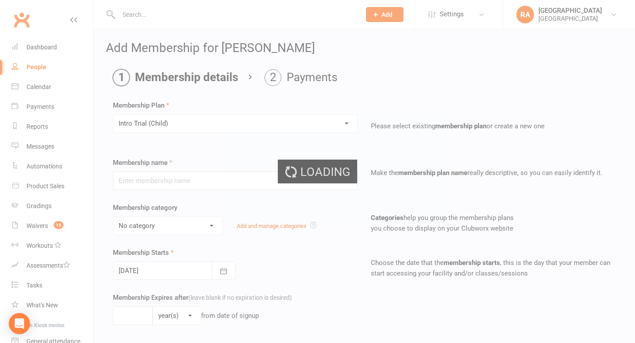
type input "Intro Trial (Child)"
select select "3"
type input "0"
type input "4"
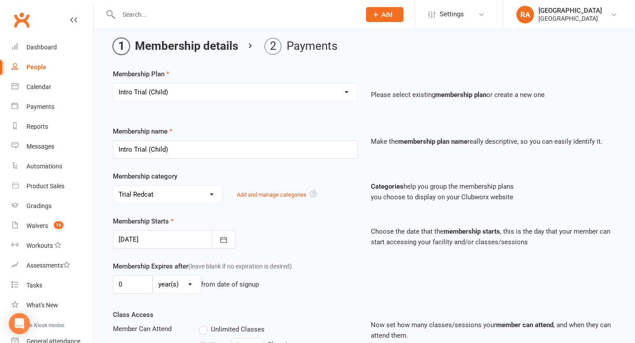
scroll to position [38, 0]
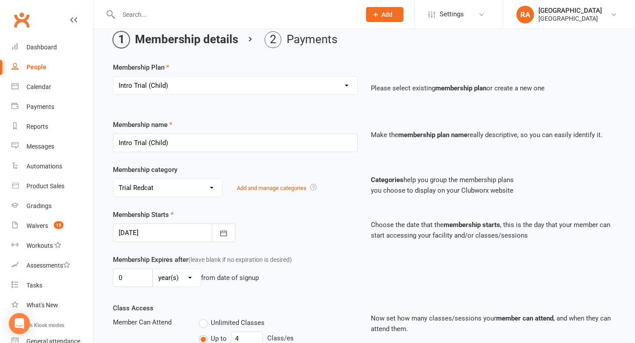
click at [184, 232] on div at bounding box center [174, 233] width 123 height 19
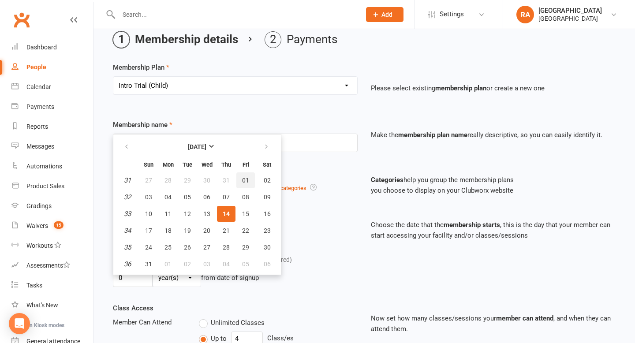
click at [246, 179] on span "01" at bounding box center [245, 180] width 7 height 7
type input "01 Aug 2025"
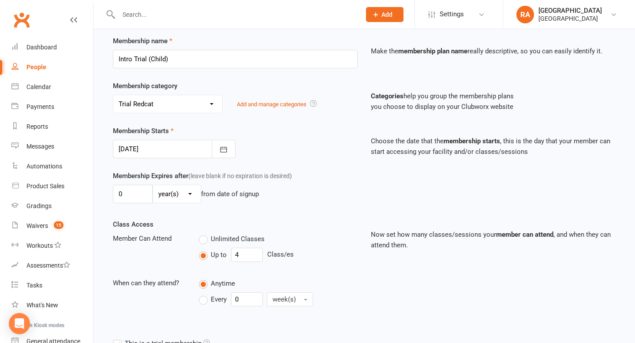
scroll to position [129, 0]
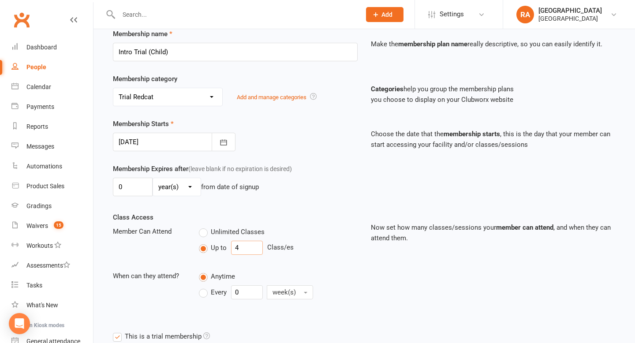
click at [233, 247] on input "4" at bounding box center [247, 248] width 32 height 14
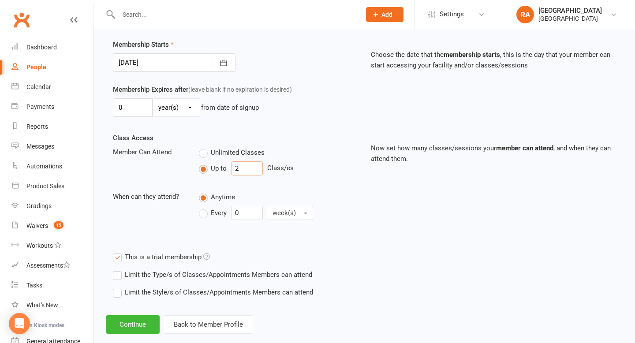
scroll to position [224, 0]
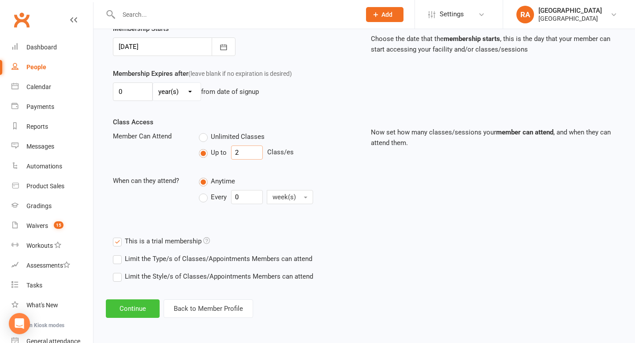
type input "2"
click at [143, 307] on button "Continue" at bounding box center [133, 309] width 54 height 19
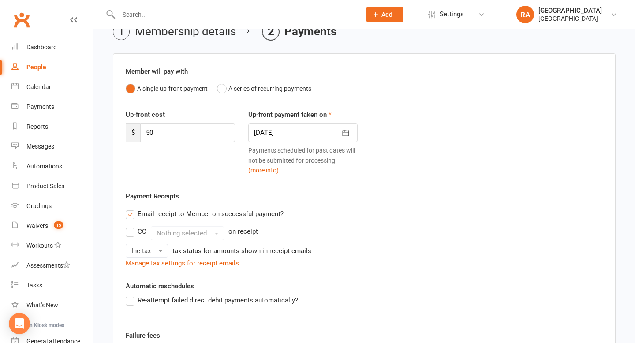
scroll to position [46, 0]
click at [135, 212] on label "Email receipt to Member on successful payment?" at bounding box center [205, 213] width 158 height 11
click at [131, 208] on input "Email receipt to Member on successful payment?" at bounding box center [129, 208] width 6 height 0
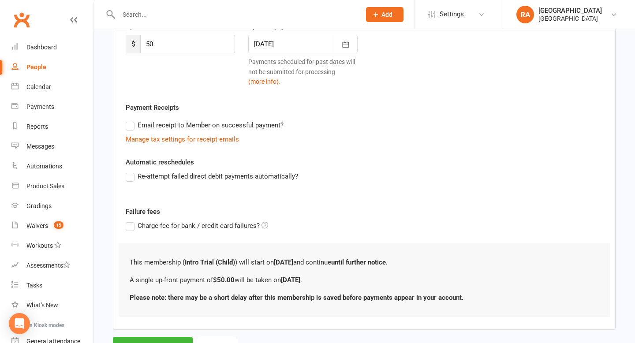
scroll to position [174, 0]
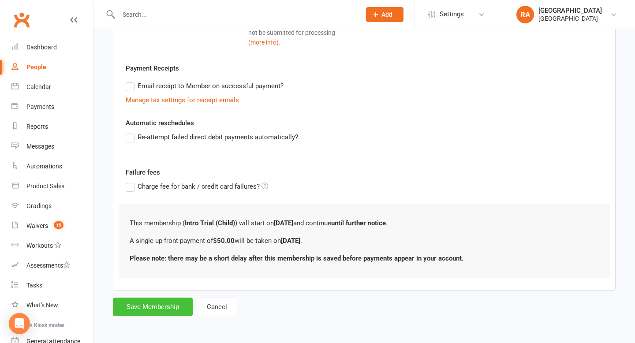
click at [147, 303] on button "Save Membership" at bounding box center [153, 307] width 80 height 19
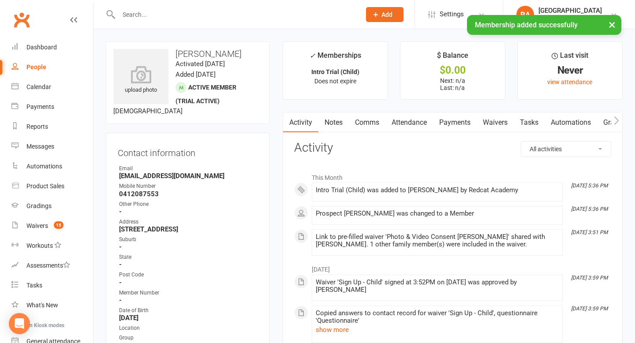
click at [162, 7] on div at bounding box center [230, 14] width 249 height 29
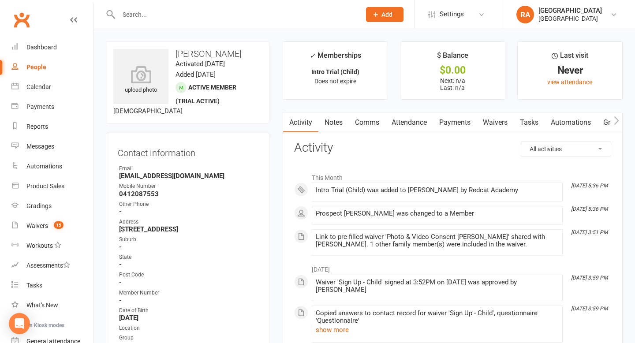
click at [151, 19] on input "text" at bounding box center [235, 14] width 239 height 12
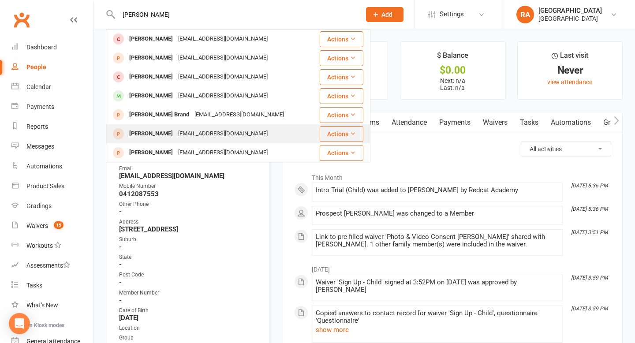
type input "mason"
click at [165, 131] on div "Mason Schirmer" at bounding box center [151, 134] width 49 height 13
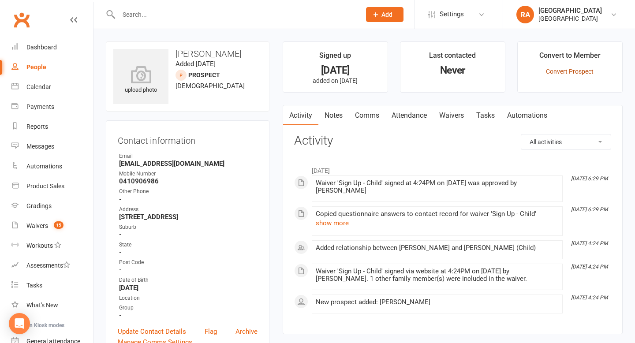
click at [563, 71] on link "Convert Prospect" at bounding box center [570, 71] width 48 height 7
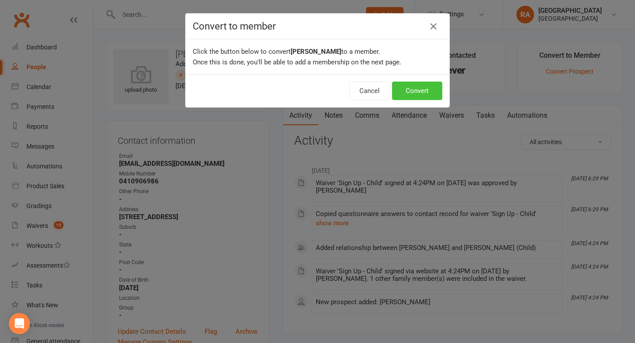
click at [415, 93] on button "Convert" at bounding box center [417, 91] width 50 height 19
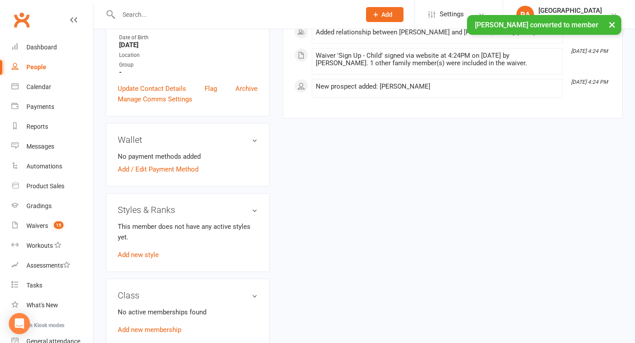
scroll to position [276, 0]
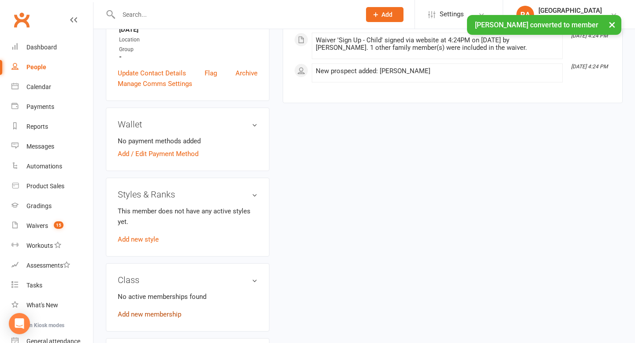
click at [143, 311] on link "Add new membership" at bounding box center [150, 315] width 64 height 8
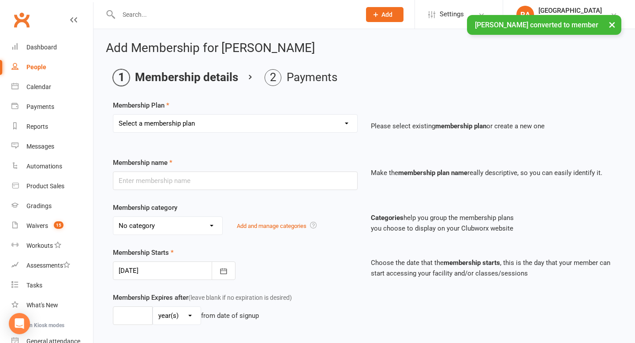
click at [223, 128] on select "Select a membership plan Create new Membership Plan Basic Adult $29 x2 Classes …" at bounding box center [235, 124] width 244 height 18
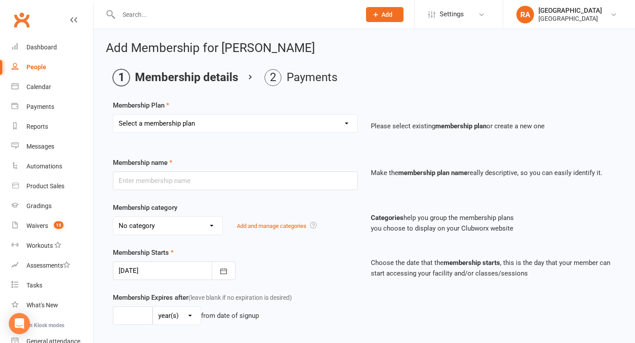
select select "5"
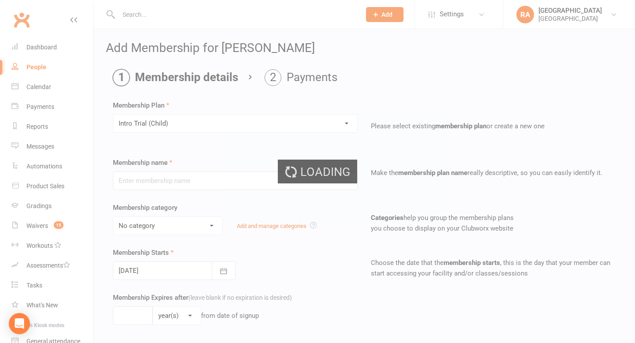
type input "Intro Trial (Child)"
select select "3"
type input "0"
type input "4"
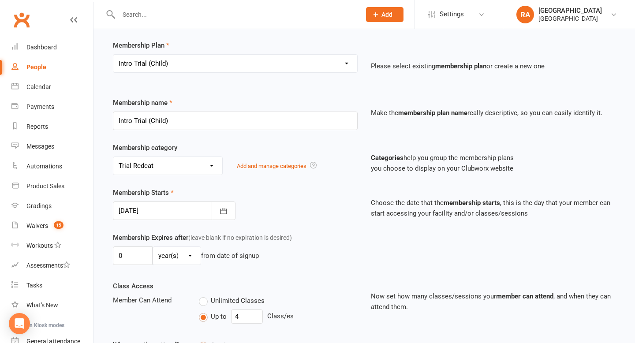
scroll to position [85, 0]
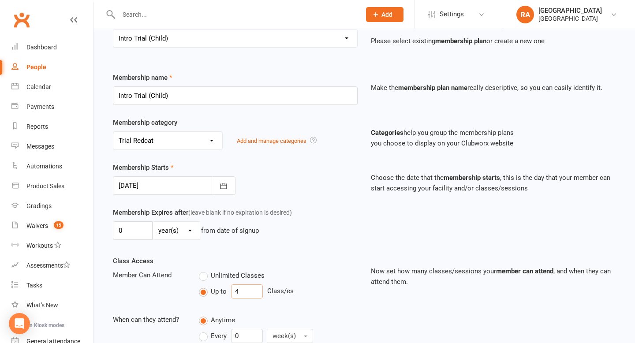
click at [243, 291] on input "4" at bounding box center [247, 292] width 32 height 14
type input "3"
click at [227, 188] on icon "button" at bounding box center [223, 186] width 9 height 9
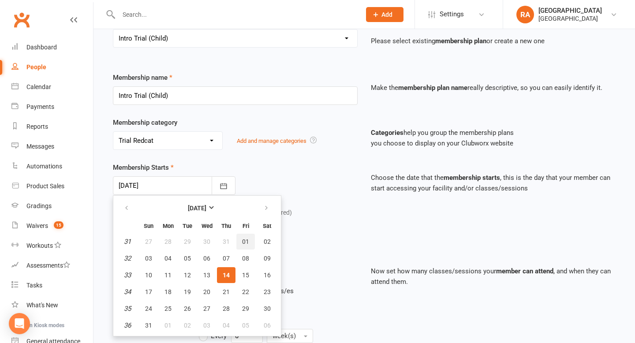
click at [248, 241] on span "01" at bounding box center [245, 241] width 7 height 7
type input "01 Aug 2025"
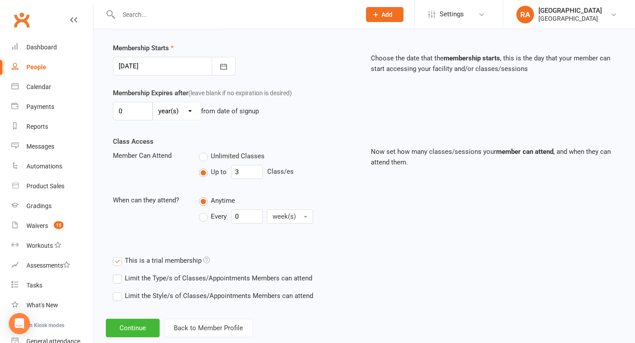
scroll to position [224, 0]
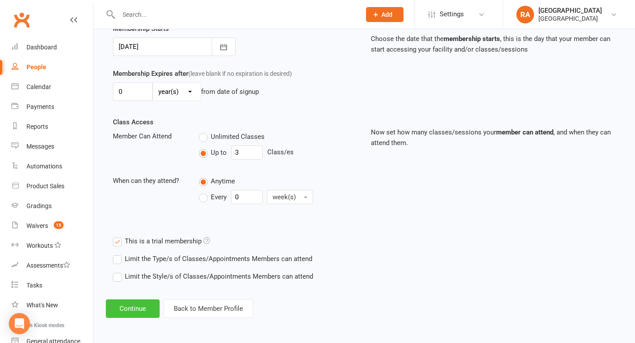
click at [138, 306] on button "Continue" at bounding box center [133, 309] width 54 height 19
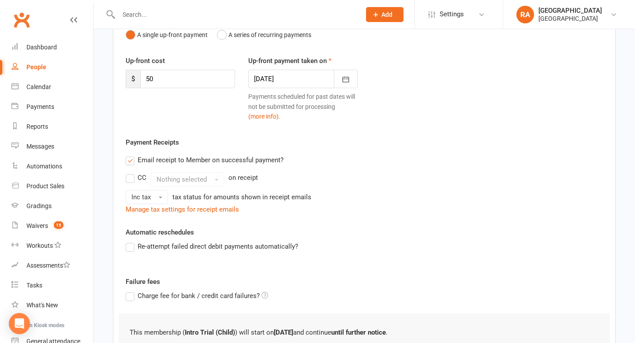
scroll to position [209, 0]
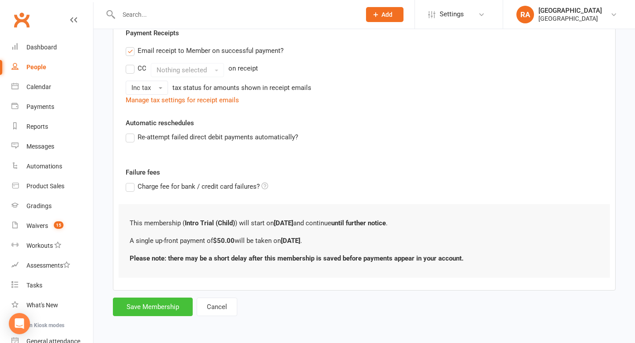
click at [142, 299] on button "Save Membership" at bounding box center [153, 307] width 80 height 19
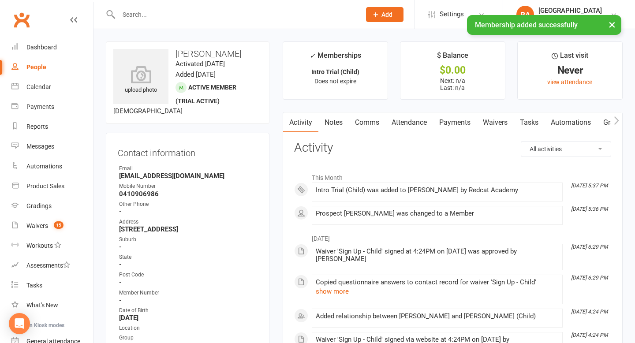
click at [151, 11] on input "text" at bounding box center [235, 14] width 239 height 12
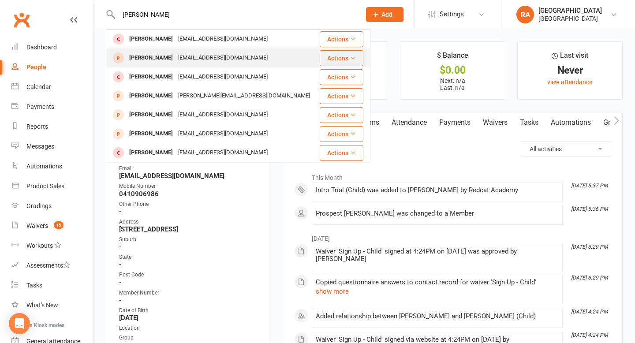
type input "freddie"
click at [165, 58] on div "Freddie Robb" at bounding box center [151, 58] width 49 height 13
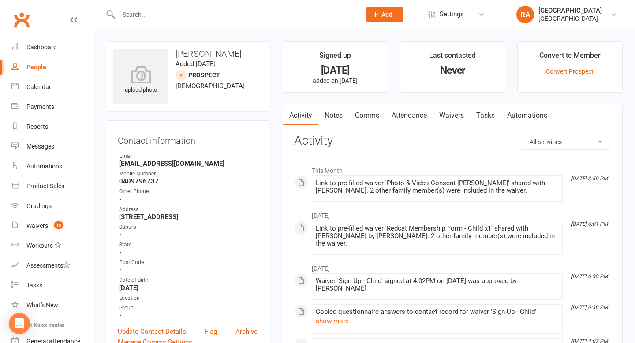
click at [269, 15] on input "text" at bounding box center [235, 14] width 239 height 12
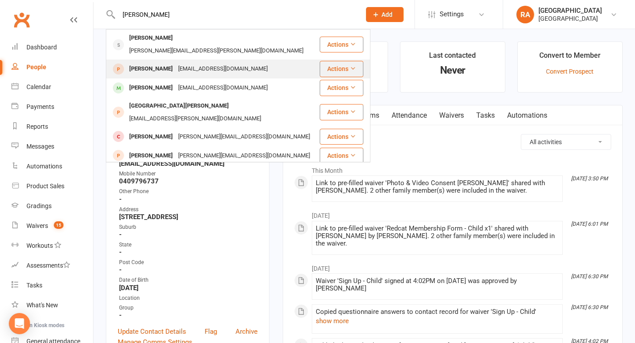
type input "parker"
click at [219, 63] on div "nomes_2002@hotmail.com" at bounding box center [223, 69] width 95 height 13
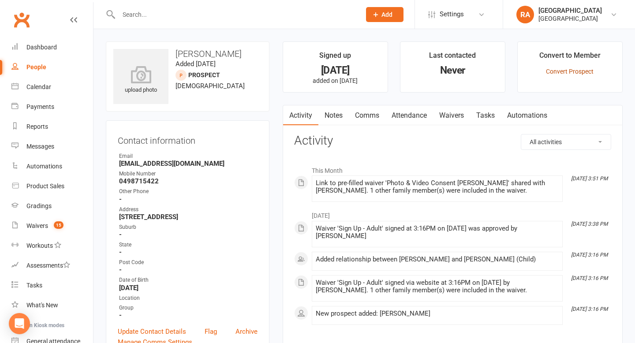
click at [571, 71] on link "Convert Prospect" at bounding box center [570, 71] width 48 height 7
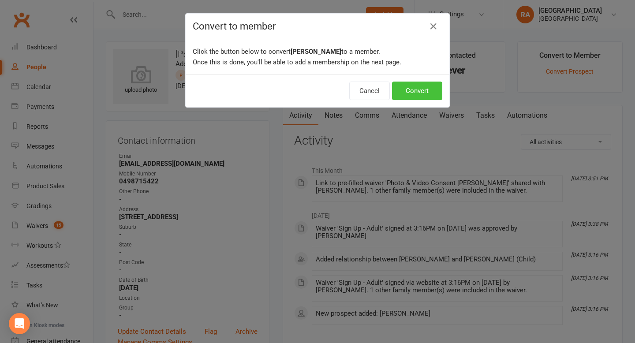
click at [412, 91] on button "Convert" at bounding box center [417, 91] width 50 height 19
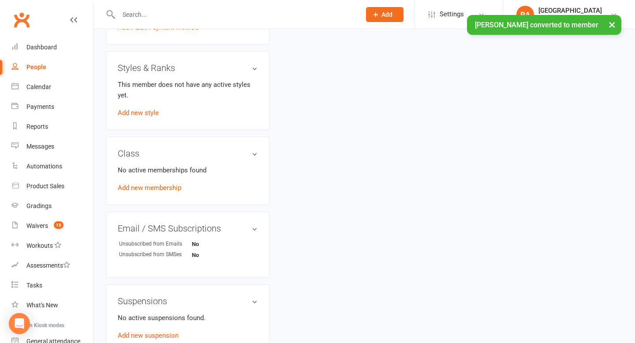
scroll to position [423, 0]
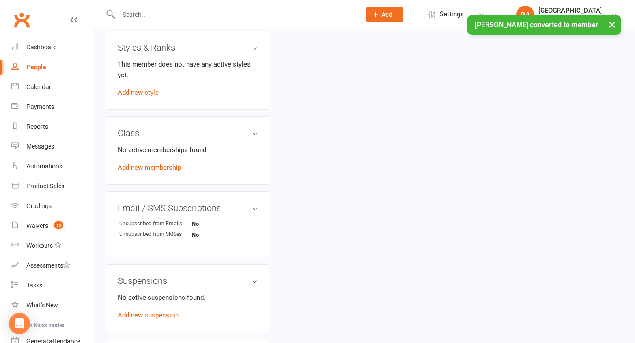
click at [161, 160] on div "No active memberships found Add new membership" at bounding box center [188, 159] width 140 height 28
click at [161, 164] on link "Add new membership" at bounding box center [150, 168] width 64 height 8
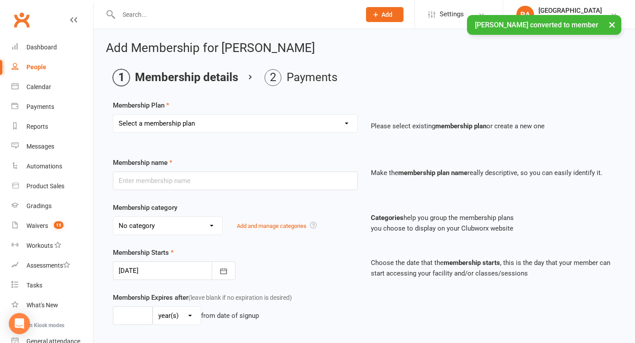
click at [298, 127] on select "Select a membership plan Create new Membership Plan Basic Adult $29 x2 Classes …" at bounding box center [235, 124] width 244 height 18
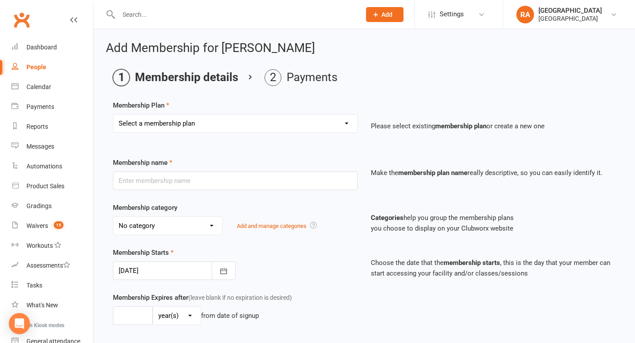
select select "5"
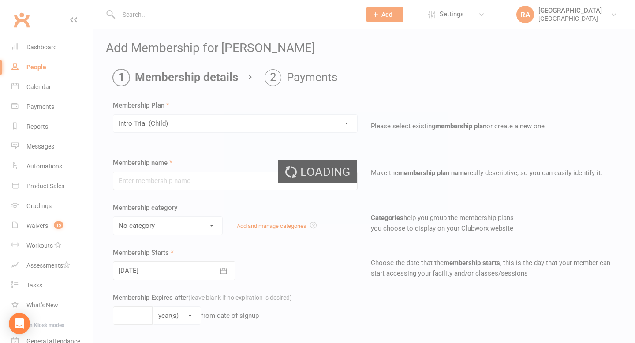
type input "Intro Trial (Child)"
select select "3"
type input "0"
type input "4"
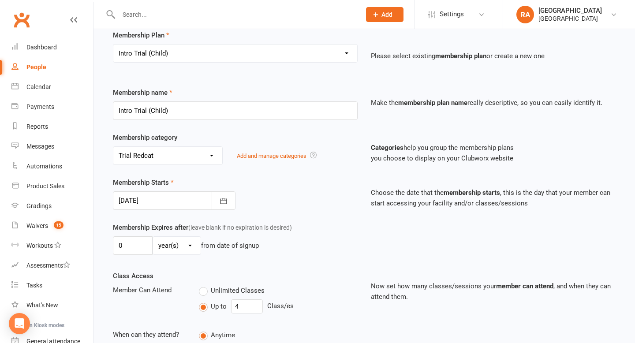
scroll to position [78, 0]
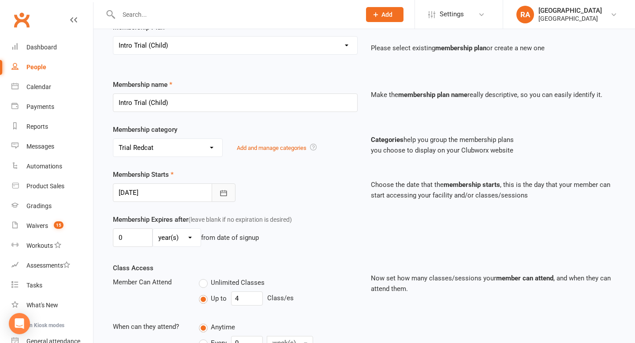
click at [229, 188] on button "button" at bounding box center [224, 193] width 24 height 19
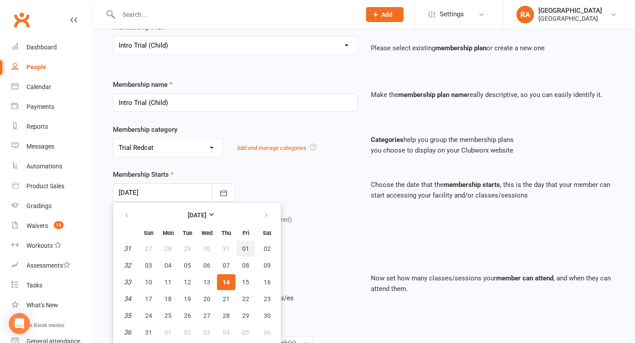
click at [242, 249] on span "01" at bounding box center [245, 248] width 7 height 7
type input "01 Aug 2025"
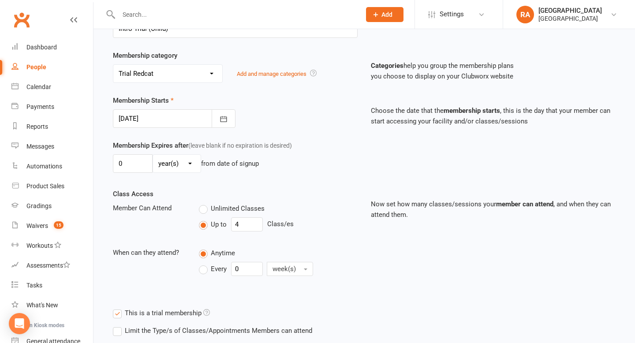
scroll to position [168, 0]
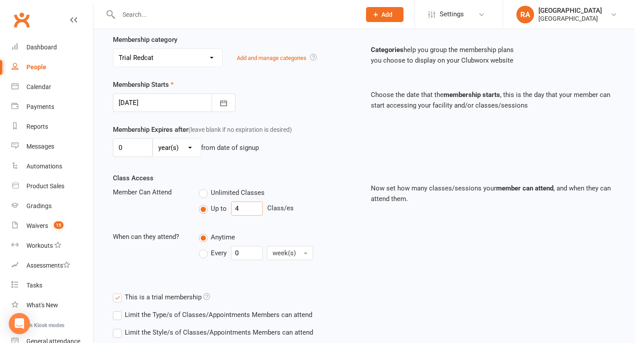
click at [243, 212] on input "4" at bounding box center [247, 209] width 32 height 14
type input "3"
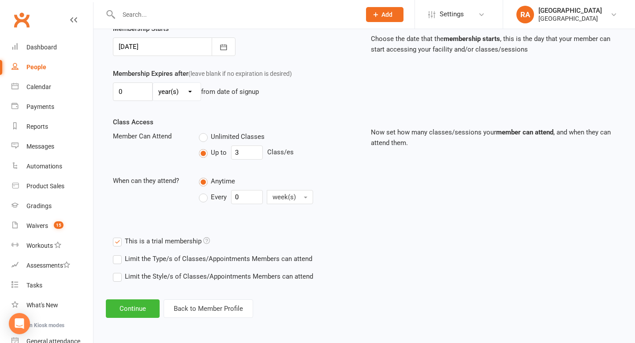
click at [123, 323] on div "Add Membership for Parker Moore Membership details Payments Membership Plan Sel…" at bounding box center [365, 68] width 542 height 526
click at [124, 312] on button "Continue" at bounding box center [133, 309] width 54 height 19
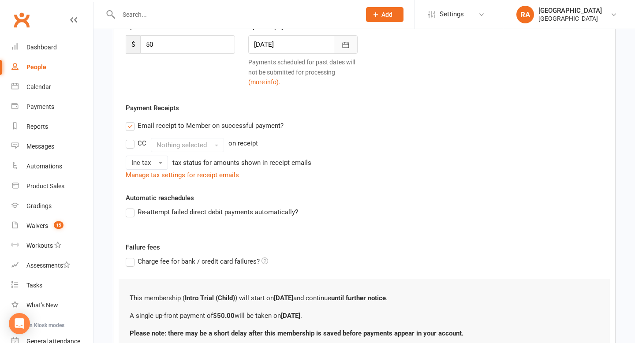
scroll to position [209, 0]
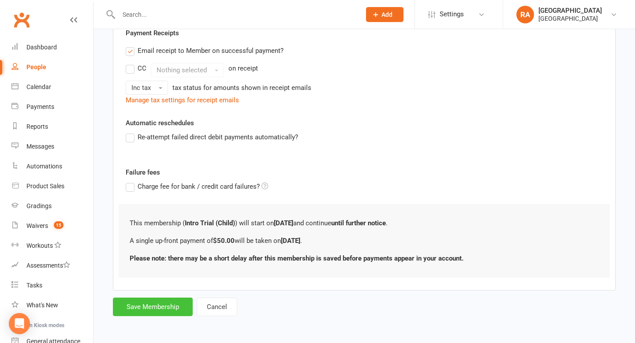
click at [142, 311] on button "Save Membership" at bounding box center [153, 307] width 80 height 19
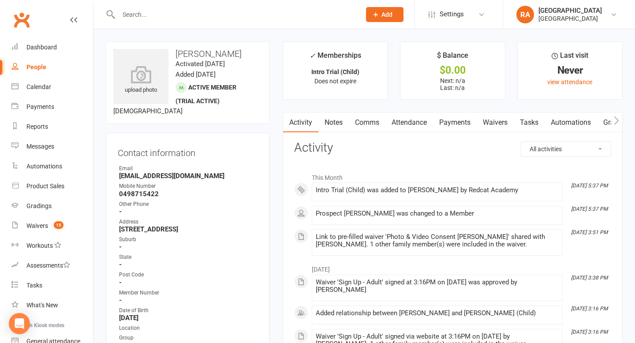
click at [199, 15] on input "text" at bounding box center [235, 14] width 239 height 12
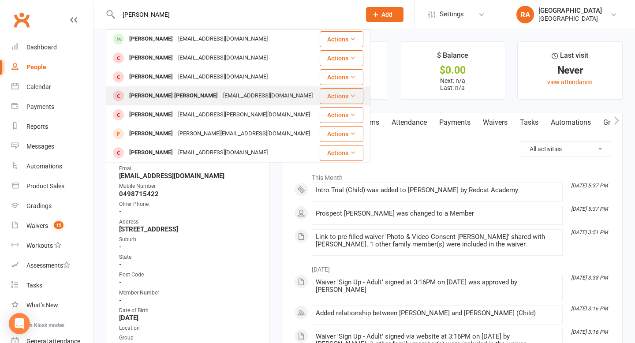
type input "fletcher"
click at [178, 103] on div "Fletcher Murphy lawton chadleybeav@gmail.com" at bounding box center [213, 96] width 212 height 18
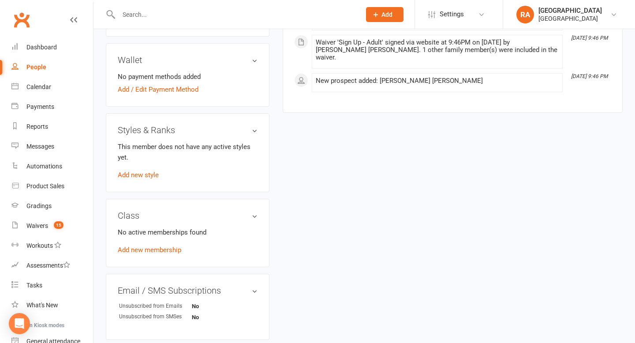
scroll to position [345, 0]
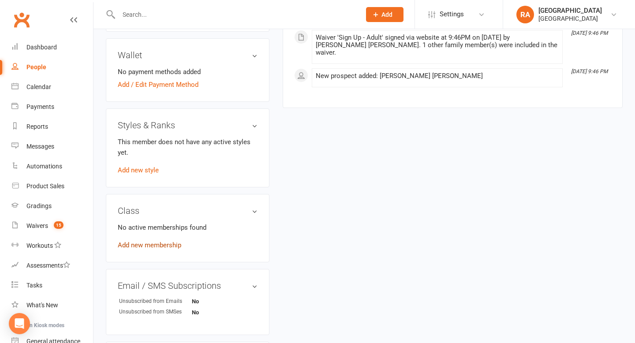
click at [161, 248] on link "Add new membership" at bounding box center [150, 245] width 64 height 8
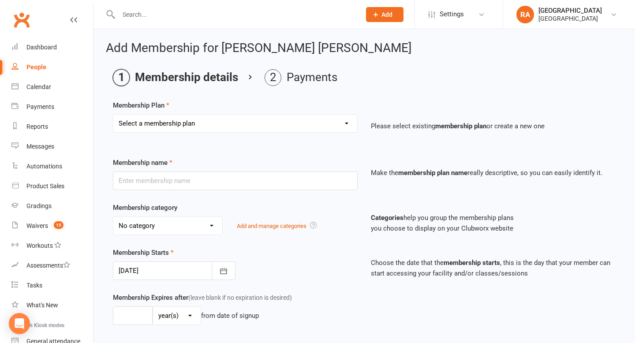
click at [304, 124] on select "Select a membership plan Create new Membership Plan Basic Adult $29 x2 Classes …" at bounding box center [235, 124] width 244 height 18
click at [194, 117] on select "Select a membership plan Create new Membership Plan Basic Adult $29 x2 Classes …" at bounding box center [235, 124] width 244 height 18
select select "5"
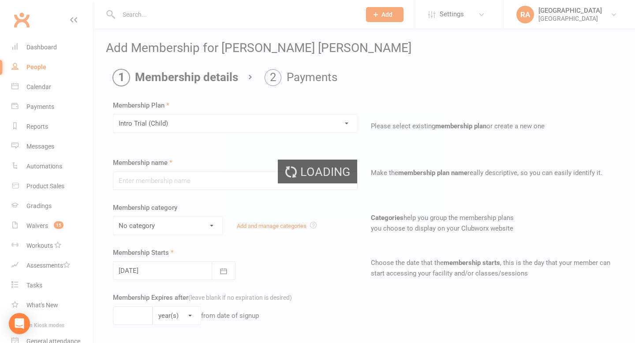
type input "Intro Trial (Child)"
select select "3"
type input "0"
type input "4"
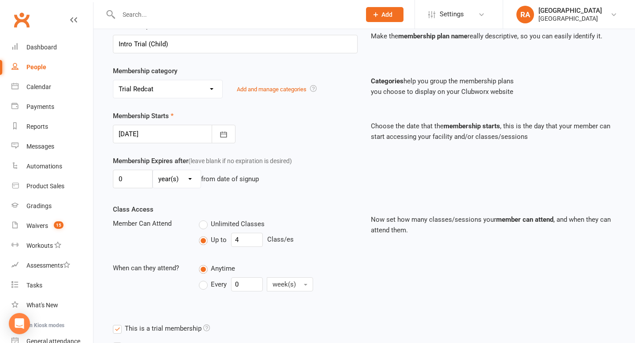
scroll to position [159, 0]
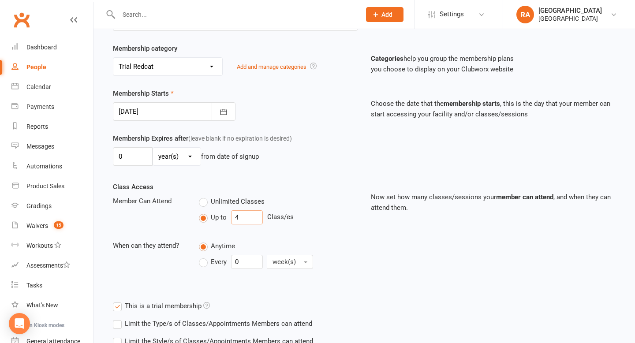
click at [244, 215] on input "4" at bounding box center [247, 217] width 32 height 14
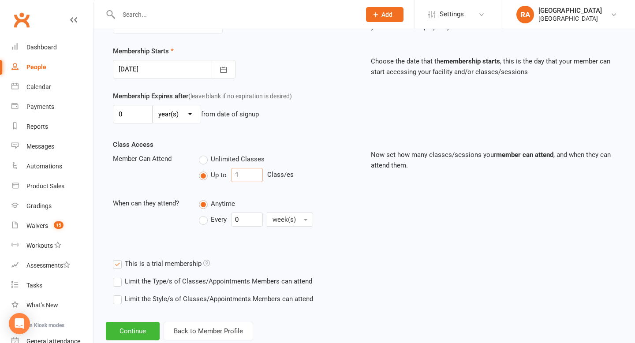
scroll to position [224, 0]
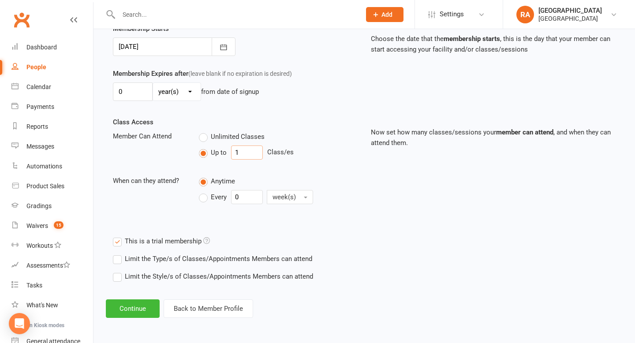
type input "1"
click at [186, 221] on div "Class Access Member Can Attend Unlimited Classes Up to 1 Class/es When can they…" at bounding box center [364, 175] width 516 height 116
click at [123, 310] on button "Continue" at bounding box center [133, 309] width 54 height 19
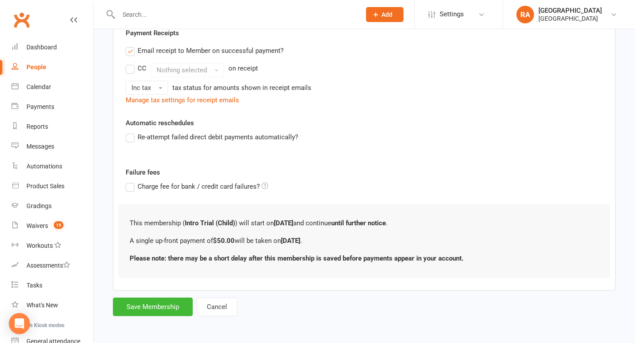
scroll to position [0, 0]
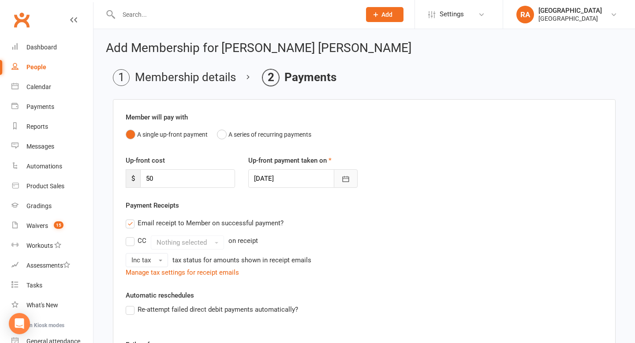
click at [336, 178] on button "button" at bounding box center [346, 178] width 24 height 19
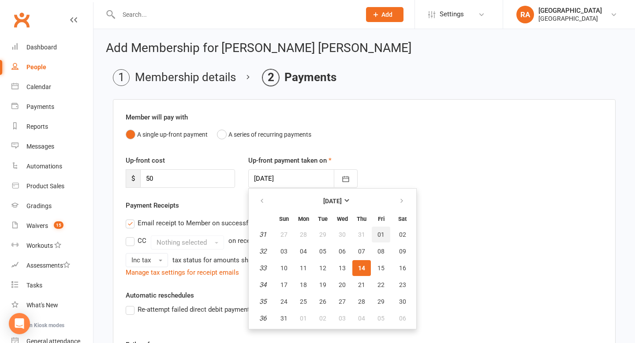
click at [379, 235] on span "01" at bounding box center [381, 234] width 7 height 7
type input "01 Aug 2025"
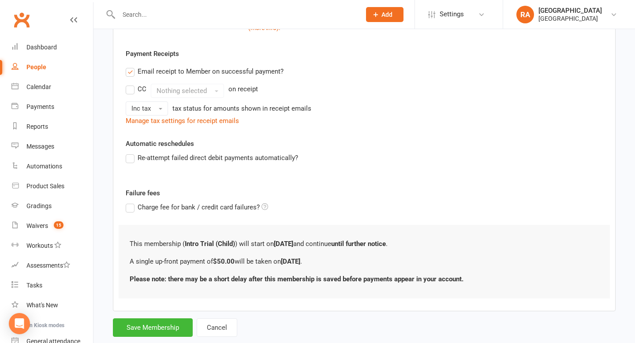
scroll to position [209, 0]
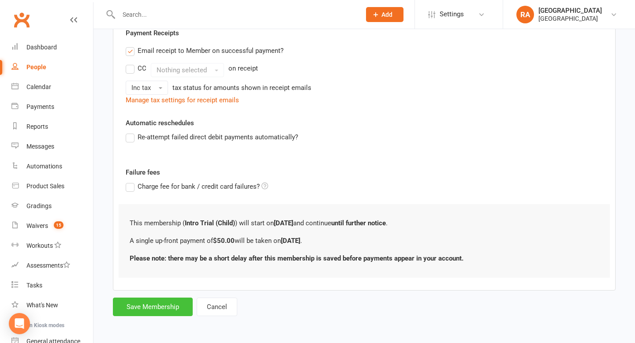
click at [141, 305] on button "Save Membership" at bounding box center [153, 307] width 80 height 19
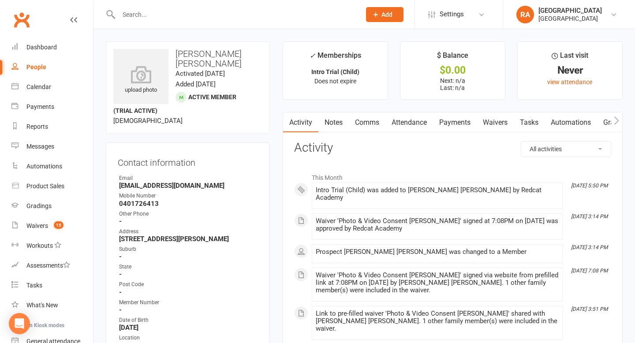
click at [156, 15] on input "text" at bounding box center [235, 14] width 239 height 12
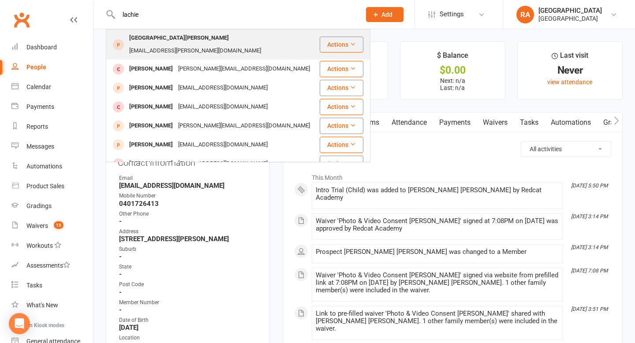
type input "lachie"
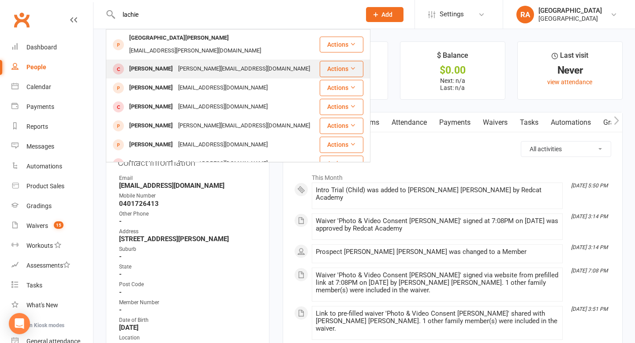
drag, startPoint x: 164, startPoint y: 36, endPoint x: 170, endPoint y: 61, distance: 25.8
click at [170, 61] on tbody "Lachie Parkhill lachie.parkhill@icloud.com Actions Lachie Hassett rebeccahasset…" at bounding box center [238, 236] width 264 height 412
click at [192, 63] on div "rebeccahassett@me.com" at bounding box center [244, 69] width 137 height 13
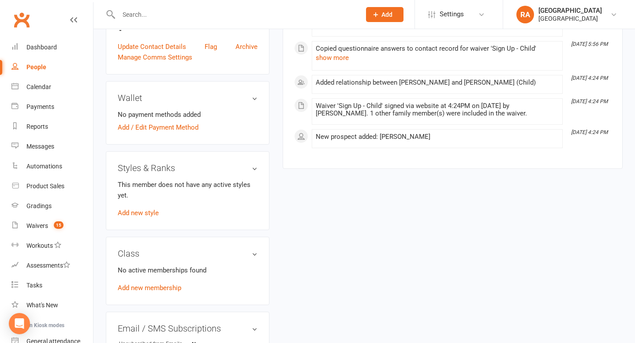
scroll to position [323, 0]
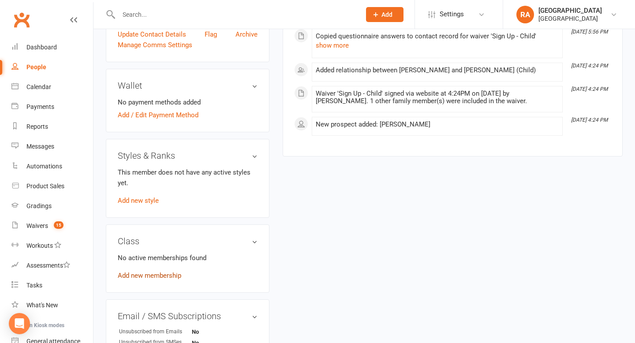
click at [143, 272] on link "Add new membership" at bounding box center [150, 276] width 64 height 8
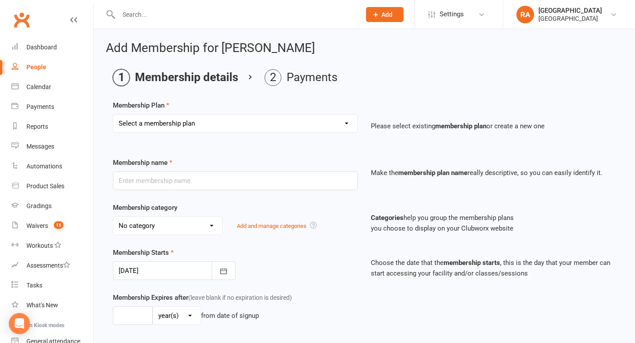
click at [258, 122] on select "Select a membership plan Create new Membership Plan Basic Adult $29 x2 Classes …" at bounding box center [235, 124] width 244 height 18
select select "5"
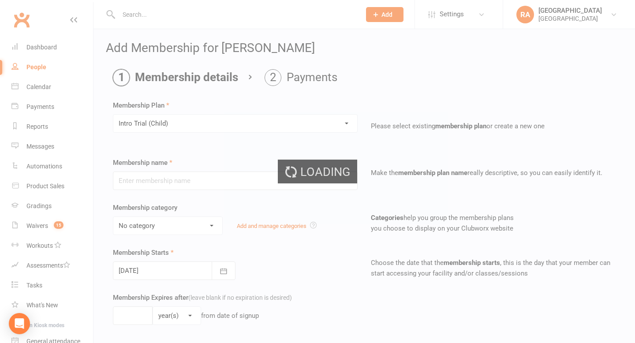
type input "Intro Trial (Child)"
select select "3"
type input "0"
type input "4"
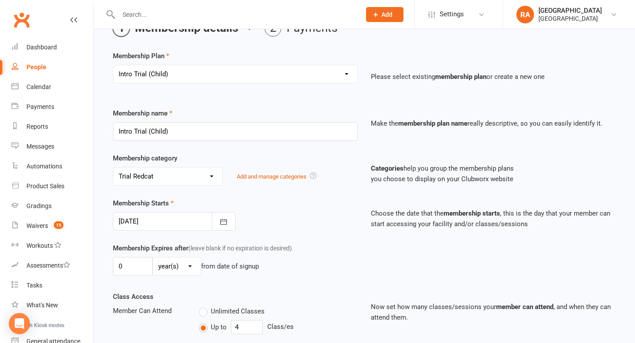
scroll to position [67, 0]
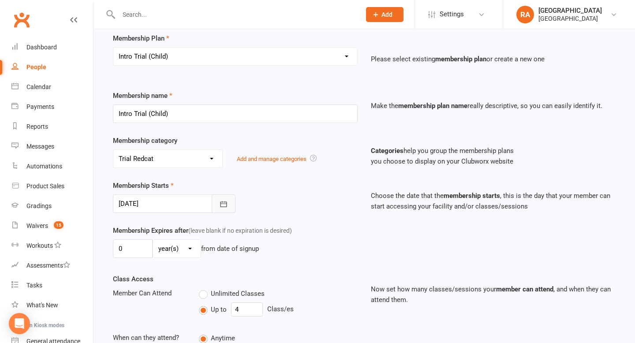
click at [225, 208] on icon "button" at bounding box center [223, 204] width 9 height 9
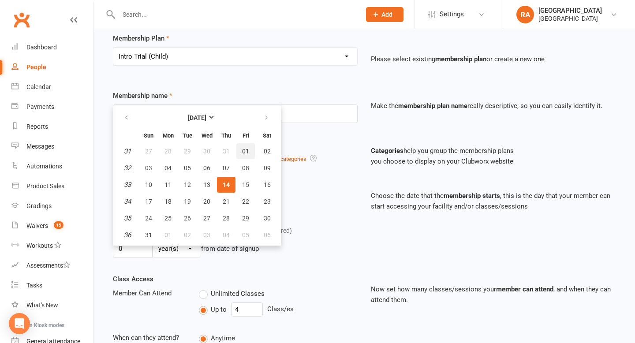
click at [247, 150] on span "01" at bounding box center [245, 151] width 7 height 7
type input "01 Aug 2025"
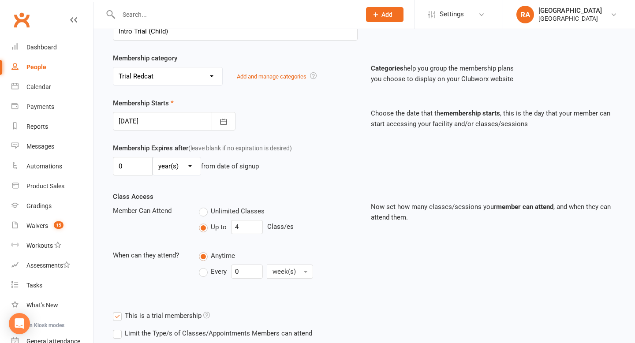
scroll to position [224, 0]
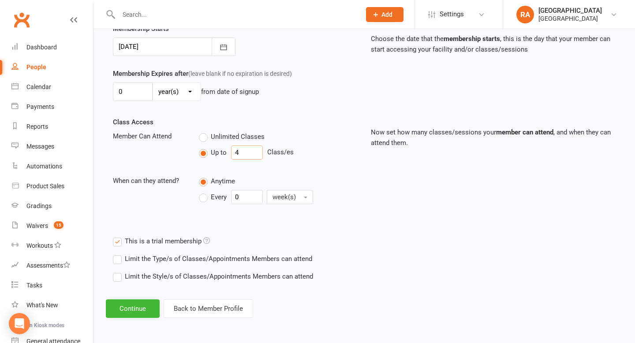
click at [247, 150] on input "4" at bounding box center [247, 153] width 32 height 14
type input "2"
click at [135, 305] on button "Continue" at bounding box center [133, 309] width 54 height 19
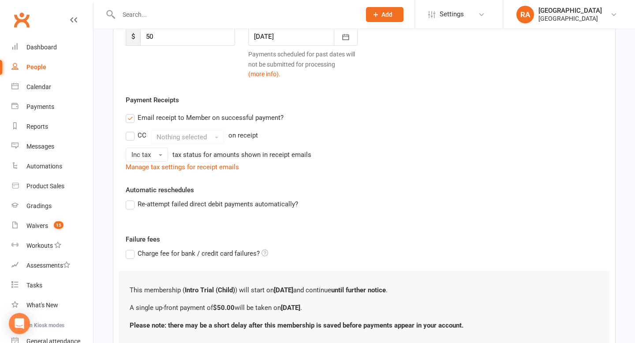
scroll to position [209, 0]
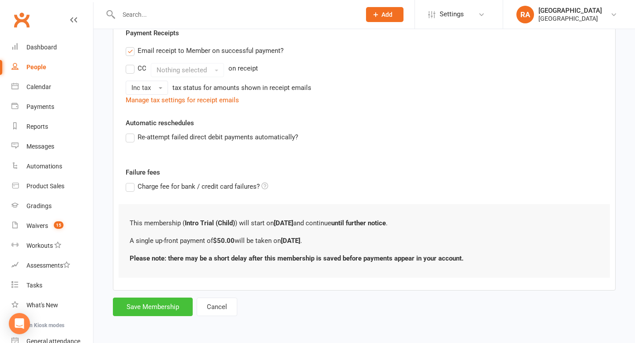
click at [151, 305] on button "Save Membership" at bounding box center [153, 307] width 80 height 19
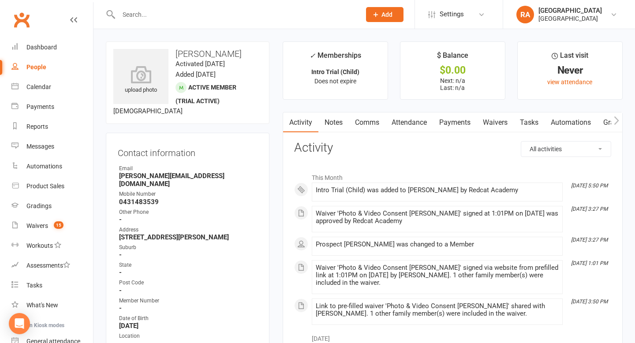
click at [157, 15] on input "text" at bounding box center [235, 14] width 239 height 12
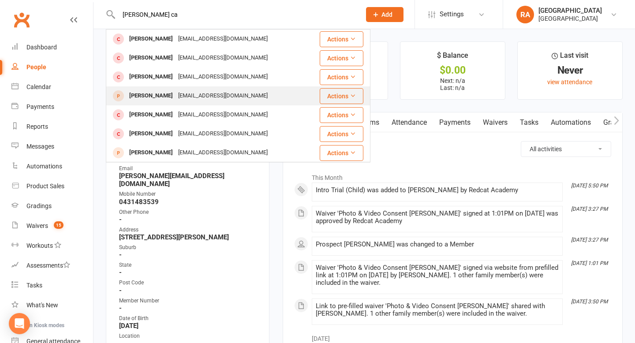
type input "lucas ca"
click at [177, 103] on div "Lucas Carmody alexking96@hotmail.com" at bounding box center [213, 96] width 212 height 18
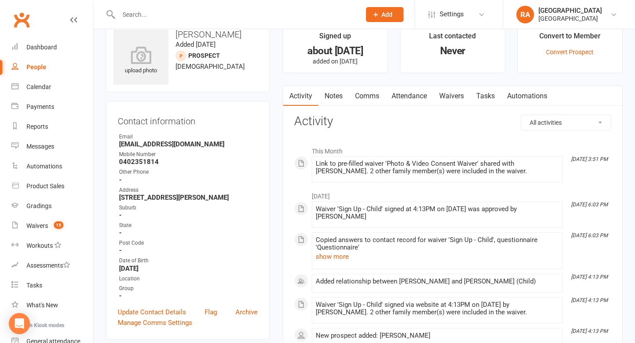
scroll to position [20, 0]
click at [563, 55] on li "Convert to Member Convert Prospect" at bounding box center [570, 47] width 105 height 51
click at [563, 53] on link "Convert Prospect" at bounding box center [570, 51] width 48 height 7
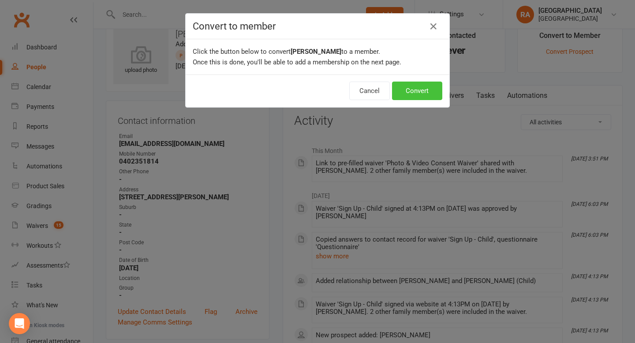
click at [424, 87] on button "Convert" at bounding box center [417, 91] width 50 height 19
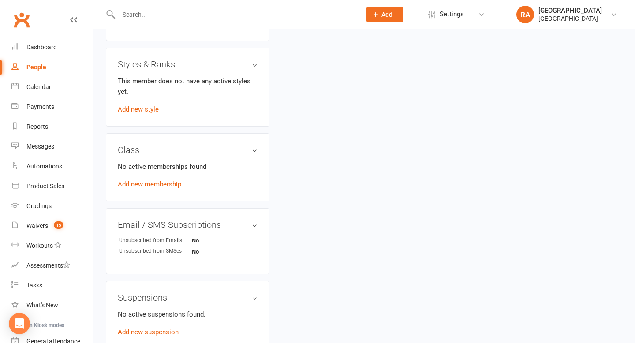
scroll to position [413, 0]
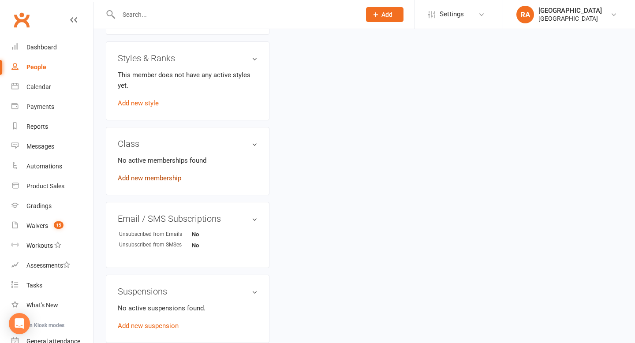
click at [160, 178] on link "Add new membership" at bounding box center [150, 178] width 64 height 8
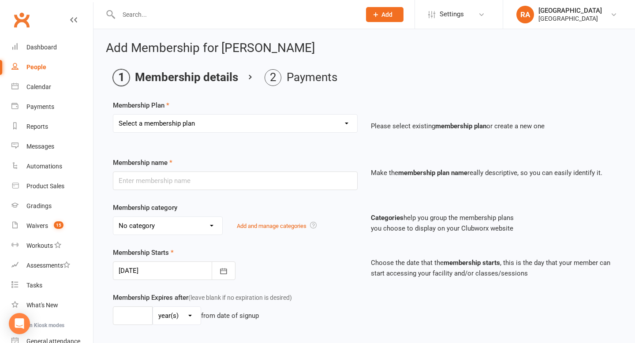
click at [256, 120] on select "Select a membership plan Create new Membership Plan Basic Adult $29 x2 Classes …" at bounding box center [235, 124] width 244 height 18
select select "5"
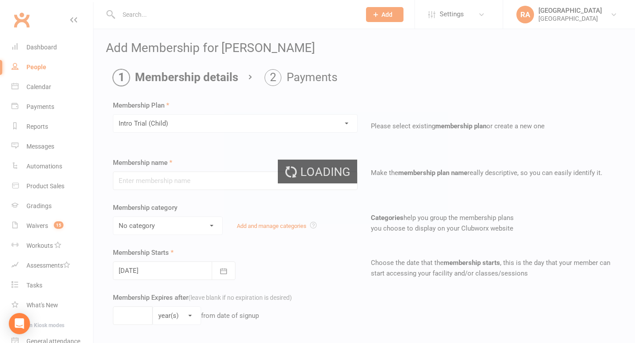
type input "Intro Trial (Child)"
select select "3"
type input "0"
type input "4"
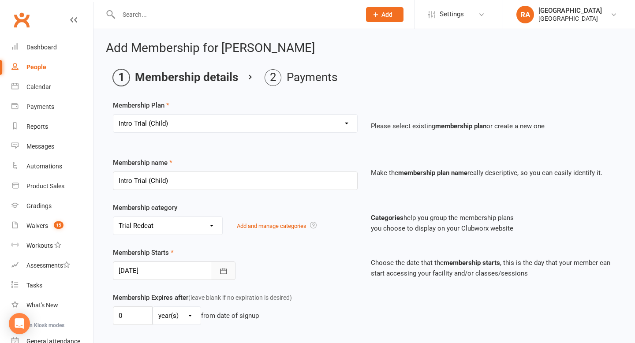
click at [222, 269] on icon "button" at bounding box center [223, 271] width 7 height 6
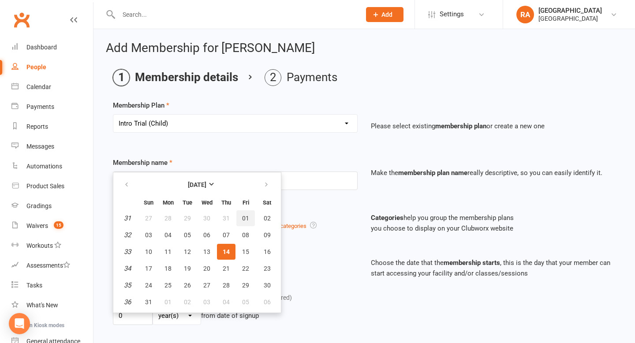
click at [246, 222] on button "01" at bounding box center [246, 218] width 19 height 16
type input "01 Aug 2025"
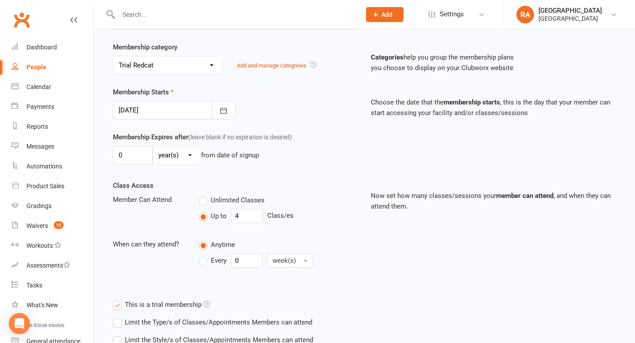
scroll to position [185, 0]
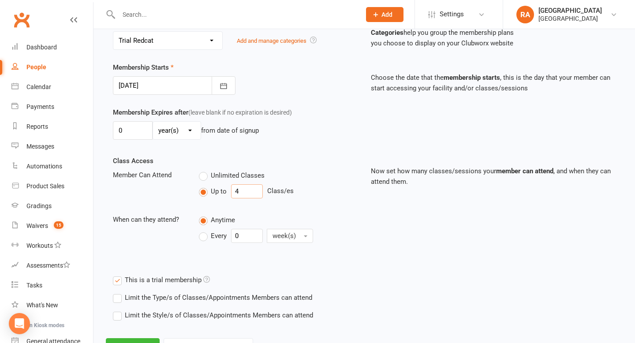
click at [253, 188] on input "4" at bounding box center [247, 191] width 32 height 14
type input "3"
click at [302, 195] on div "Up to 3 Class/es" at bounding box center [278, 191] width 159 height 14
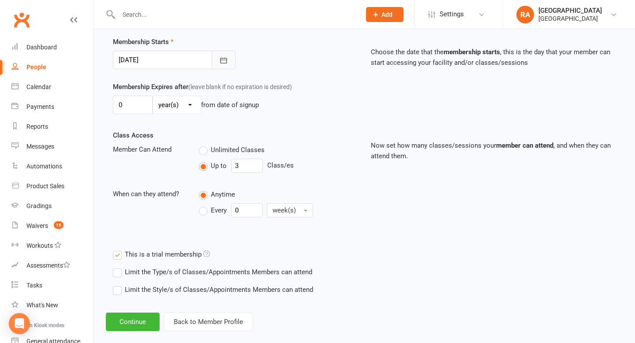
scroll to position [224, 0]
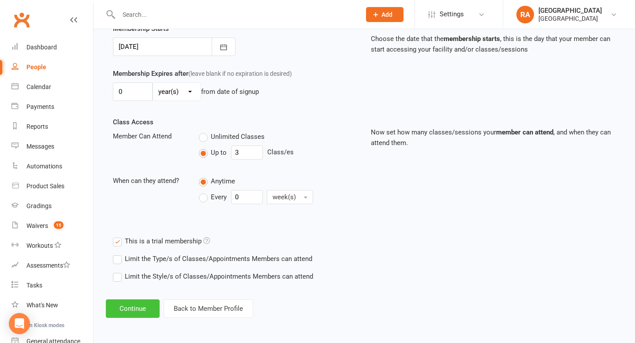
click at [124, 312] on button "Continue" at bounding box center [133, 309] width 54 height 19
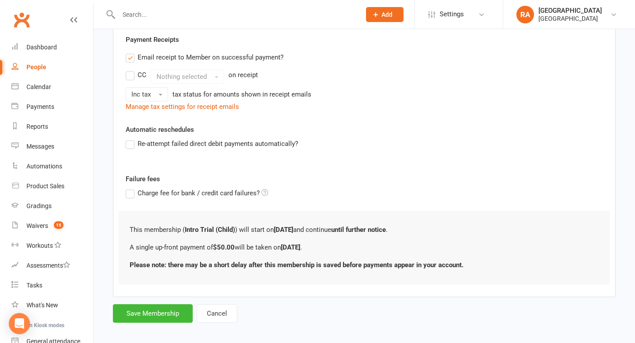
scroll to position [209, 0]
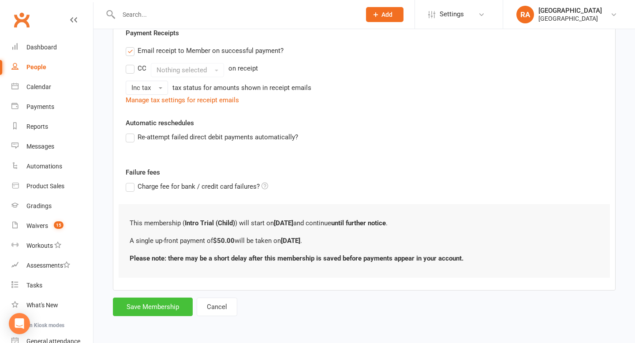
click at [144, 308] on button "Save Membership" at bounding box center [153, 307] width 80 height 19
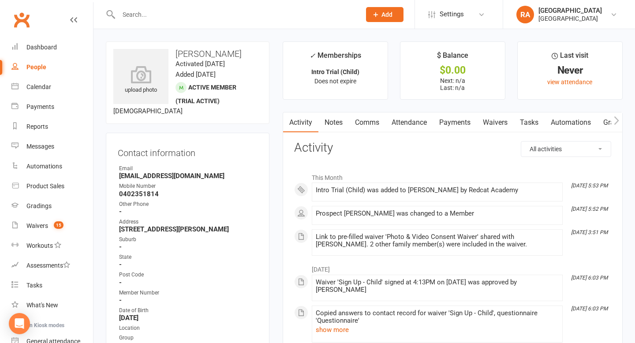
click at [152, 8] on input "text" at bounding box center [235, 14] width 239 height 12
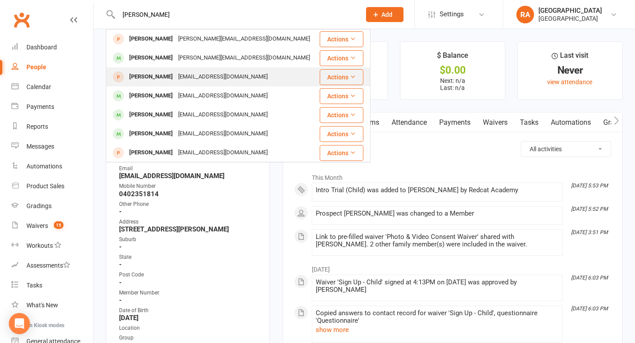
type input "liam car"
click at [179, 75] on div "alexking96@hotmail.com" at bounding box center [223, 77] width 95 height 13
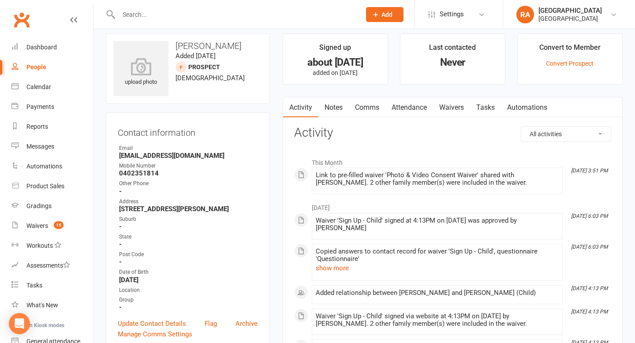
scroll to position [11, 0]
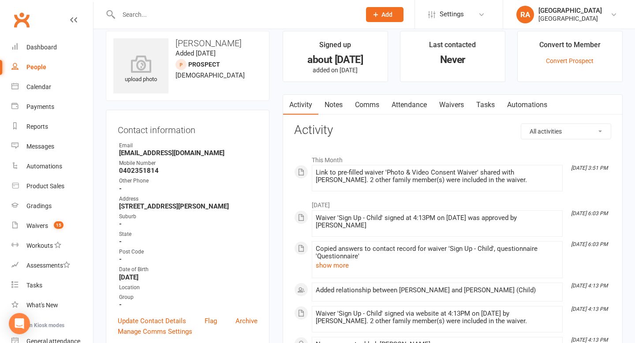
click at [558, 64] on li "Convert to Member Convert Prospect" at bounding box center [570, 56] width 105 height 51
click at [557, 61] on link "Convert Prospect" at bounding box center [570, 60] width 48 height 7
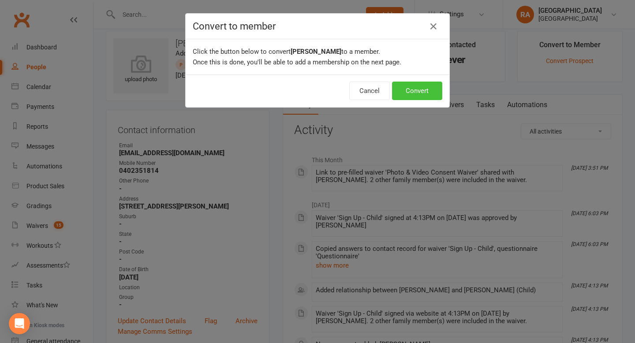
click at [420, 86] on button "Convert" at bounding box center [417, 91] width 50 height 19
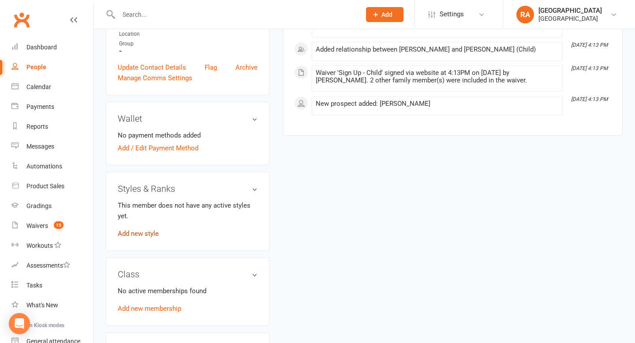
scroll to position [305, 0]
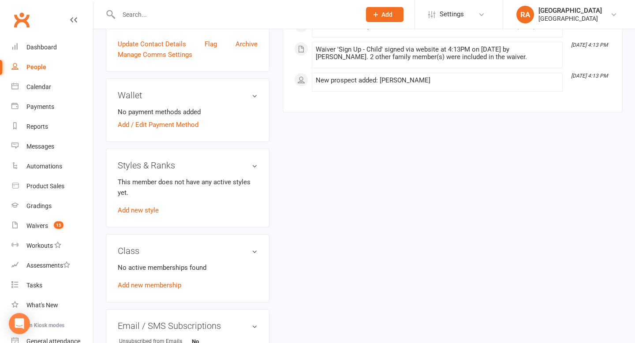
click at [142, 288] on div "No active memberships found Add new membership" at bounding box center [188, 277] width 140 height 28
click at [142, 284] on link "Add new membership" at bounding box center [150, 286] width 64 height 8
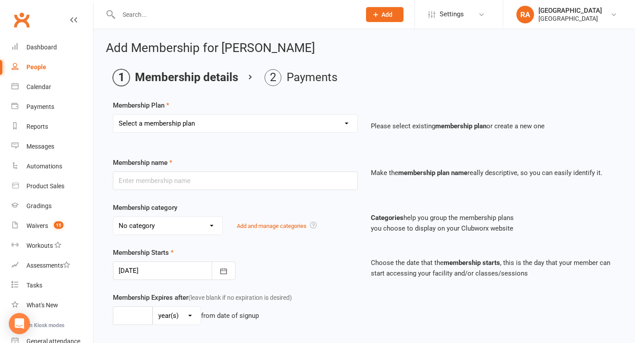
click at [285, 128] on select "Select a membership plan Create new Membership Plan Basic Adult $29 x2 Classes …" at bounding box center [235, 124] width 244 height 18
select select "5"
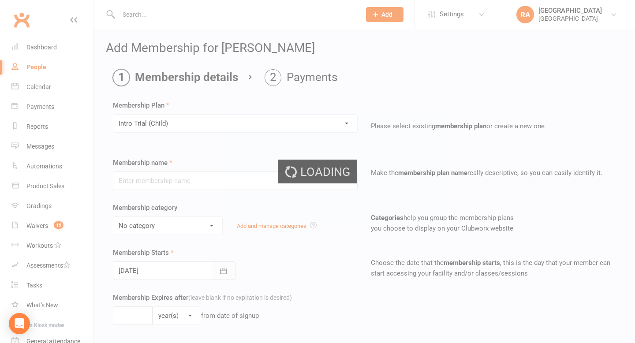
type input "Intro Trial (Child)"
select select "3"
type input "0"
type input "4"
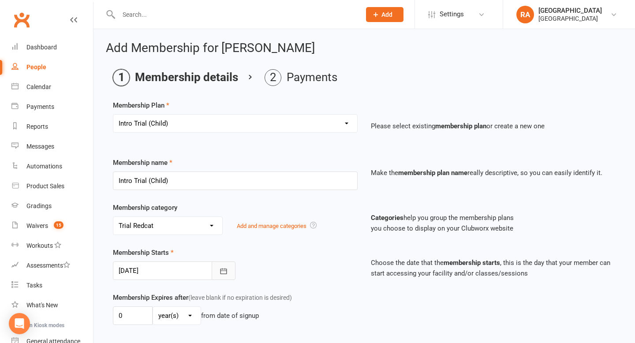
click at [227, 273] on icon "button" at bounding box center [223, 271] width 9 height 9
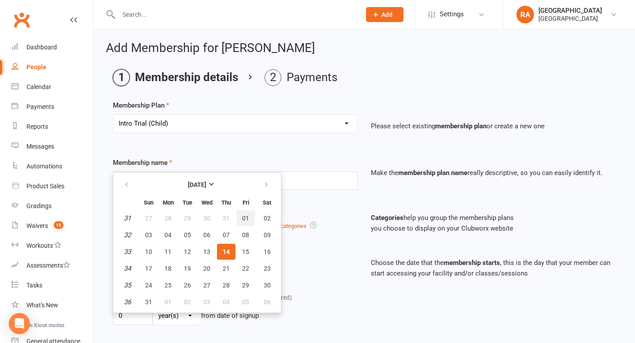
click at [247, 217] on span "01" at bounding box center [245, 218] width 7 height 7
type input "01 Aug 2025"
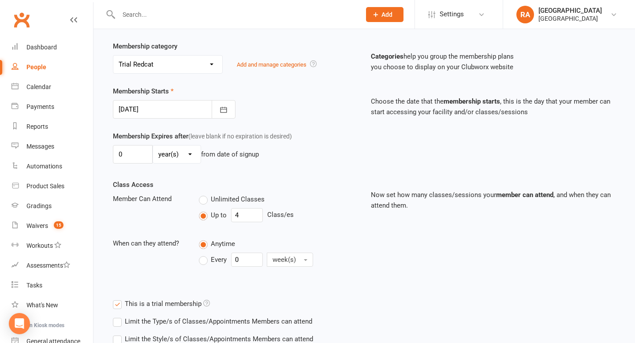
scroll to position [224, 0]
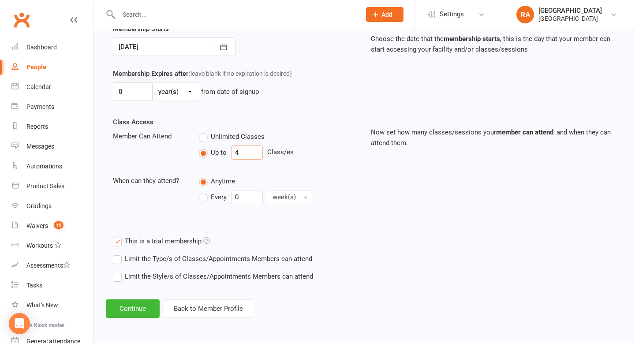
click at [255, 158] on input "4" at bounding box center [247, 153] width 32 height 14
type input "3"
click at [135, 305] on button "Continue" at bounding box center [133, 309] width 54 height 19
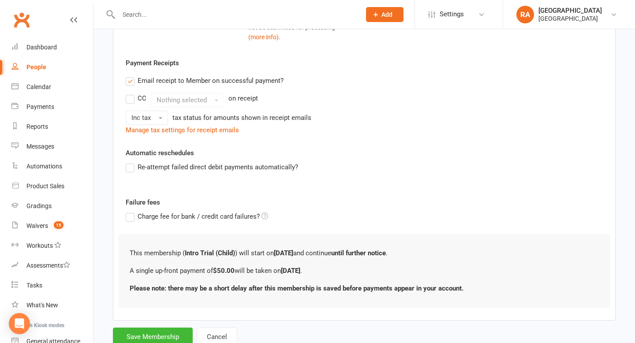
scroll to position [209, 0]
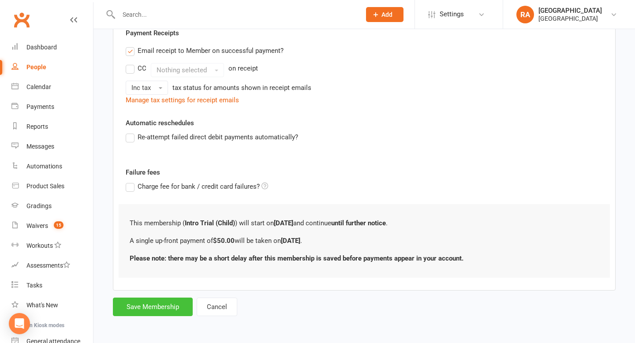
click at [139, 306] on button "Save Membership" at bounding box center [153, 307] width 80 height 19
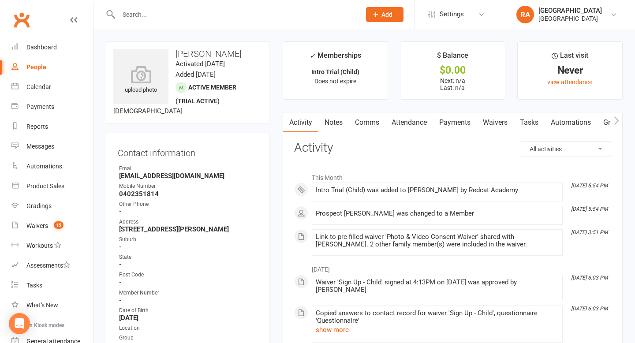
click at [150, 15] on input "text" at bounding box center [235, 14] width 239 height 12
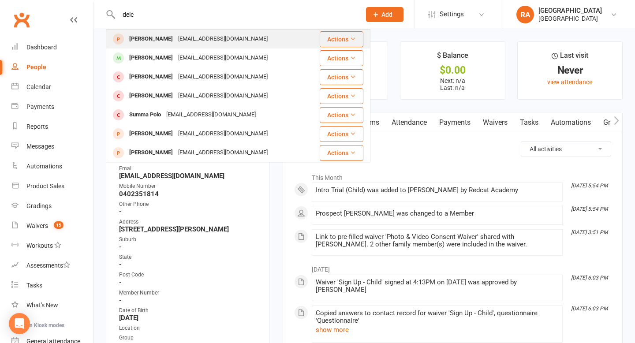
type input "delc"
click at [163, 37] on div "Delcie Cogger" at bounding box center [151, 39] width 49 height 13
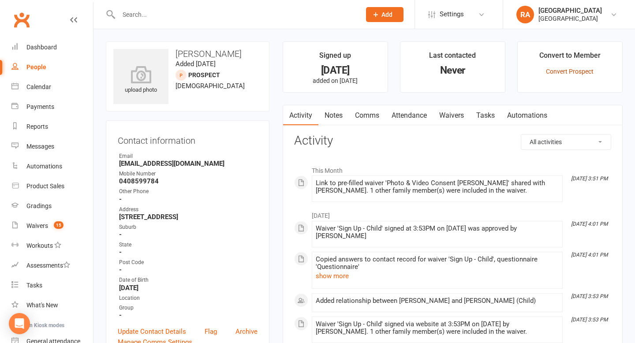
click at [562, 68] on link "Convert Prospect" at bounding box center [570, 71] width 48 height 7
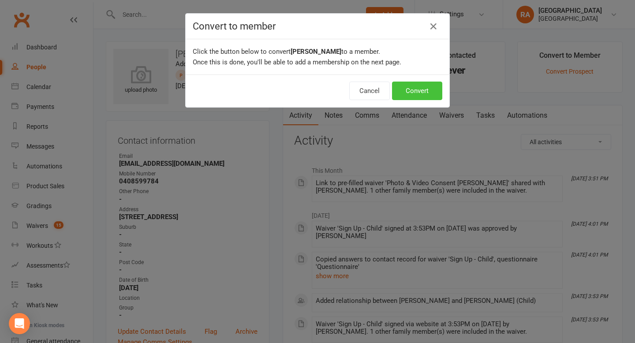
click at [417, 89] on button "Convert" at bounding box center [417, 91] width 50 height 19
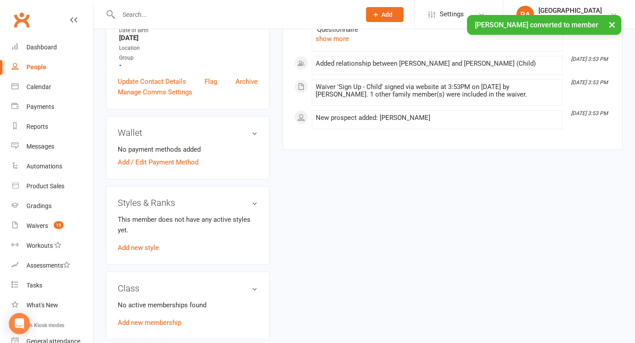
scroll to position [285, 0]
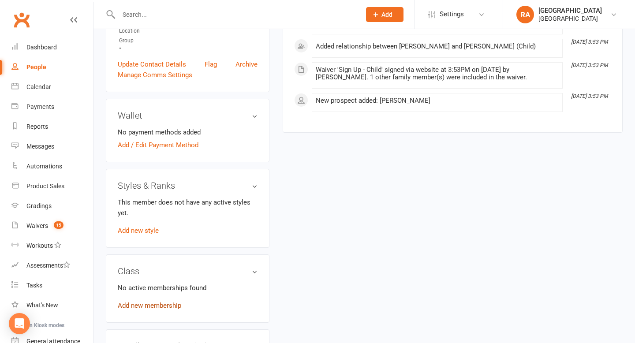
click at [130, 302] on link "Add new membership" at bounding box center [150, 306] width 64 height 8
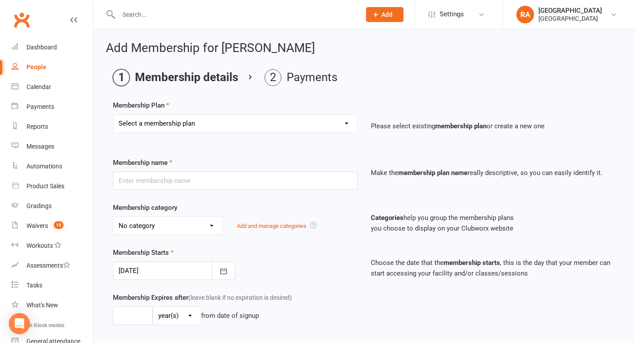
click at [186, 126] on select "Select a membership plan Create new Membership Plan Basic Adult $29 x2 Classes …" at bounding box center [235, 124] width 244 height 18
select select "5"
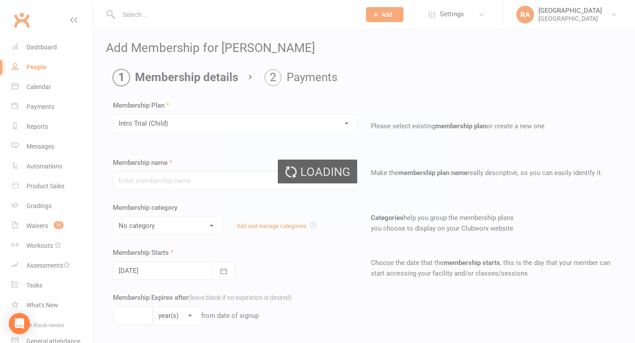
type input "Intro Trial (Child)"
select select "3"
type input "0"
type input "4"
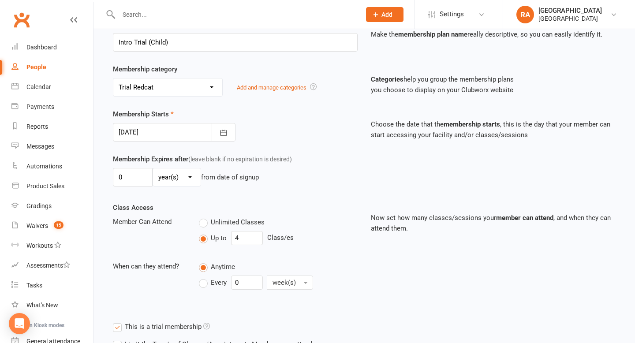
scroll to position [132, 0]
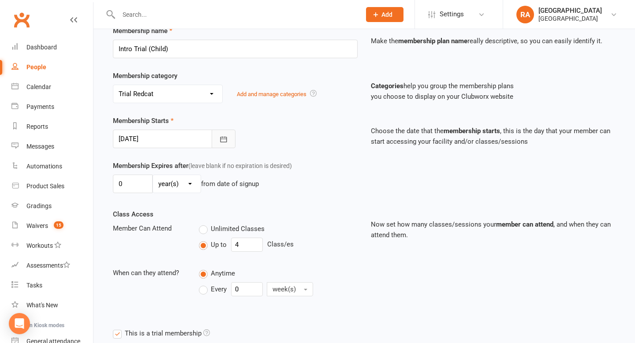
click at [231, 137] on button "button" at bounding box center [224, 139] width 24 height 19
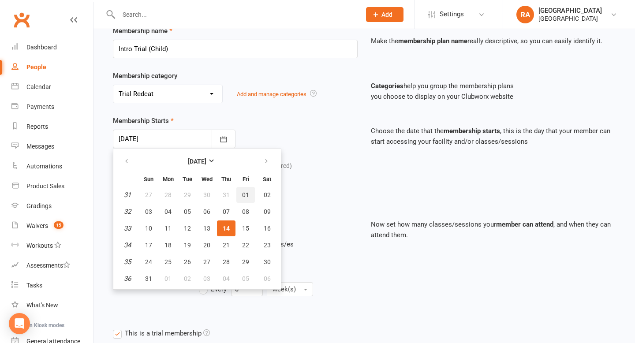
click at [246, 198] on span "01" at bounding box center [245, 194] width 7 height 7
type input "01 Aug 2025"
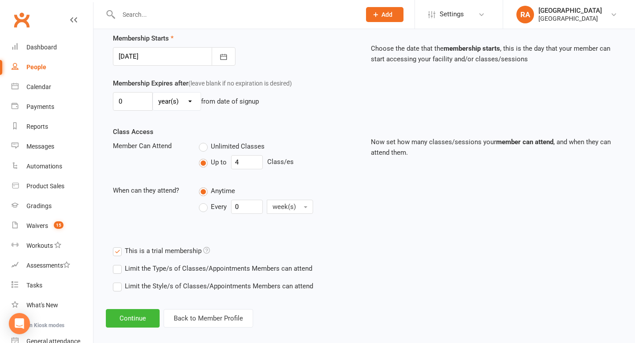
scroll to position [224, 0]
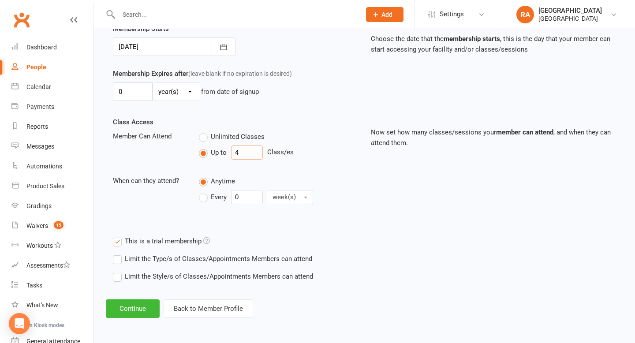
click at [242, 157] on input "4" at bounding box center [247, 153] width 32 height 14
type input "3"
click at [140, 307] on button "Continue" at bounding box center [133, 309] width 54 height 19
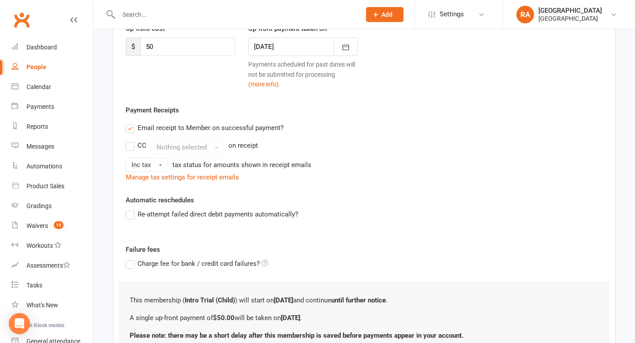
scroll to position [209, 0]
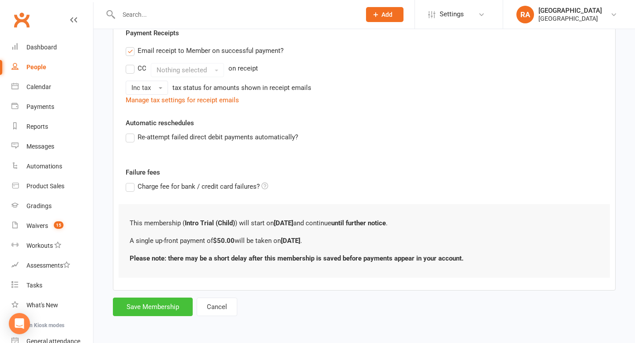
click at [143, 311] on button "Save Membership" at bounding box center [153, 307] width 80 height 19
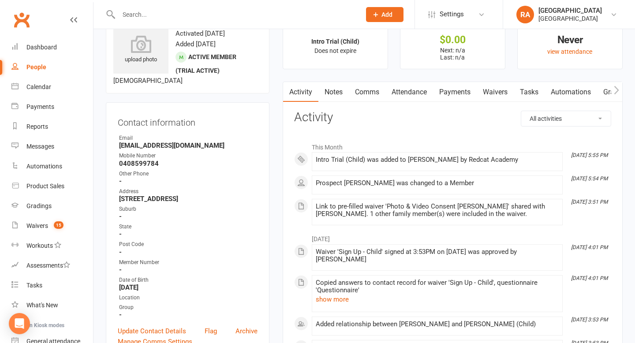
scroll to position [17, 0]
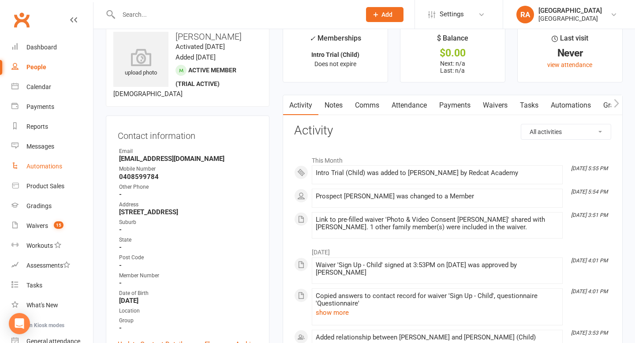
click at [49, 166] on div "Automations" at bounding box center [44, 166] width 36 height 7
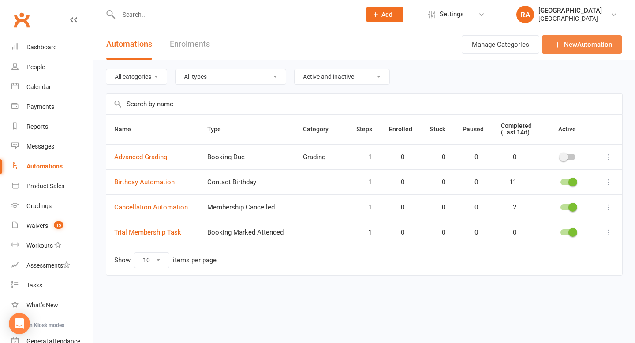
click at [556, 44] on icon at bounding box center [558, 44] width 9 height 9
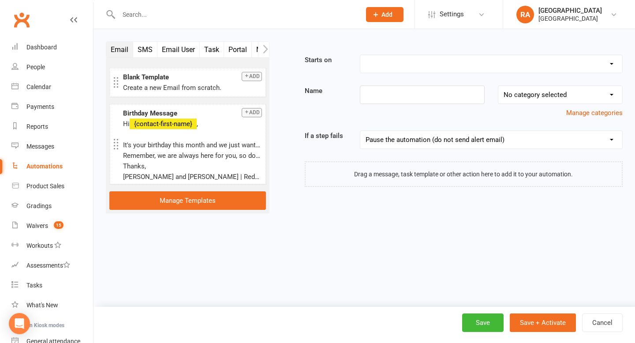
click at [408, 64] on select "Booking Cancelled Booking Due Booking Late-Cancelled Booking Marked Absent Book…" at bounding box center [491, 64] width 262 height 18
click at [41, 167] on div "Automations" at bounding box center [44, 166] width 36 height 7
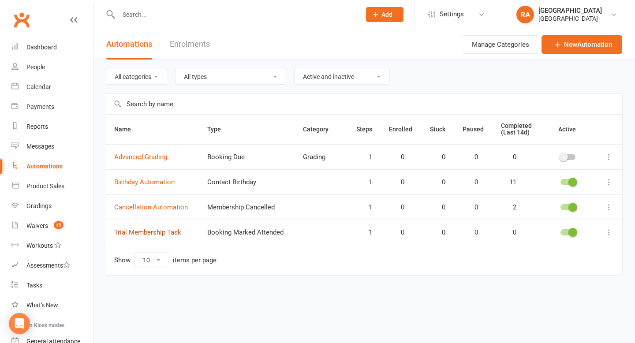
click at [137, 232] on link "Trial Membership Task" at bounding box center [147, 233] width 67 height 8
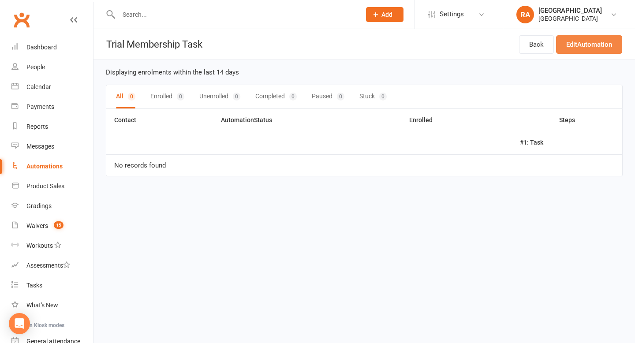
click at [574, 51] on link "Edit Automation" at bounding box center [589, 44] width 66 height 19
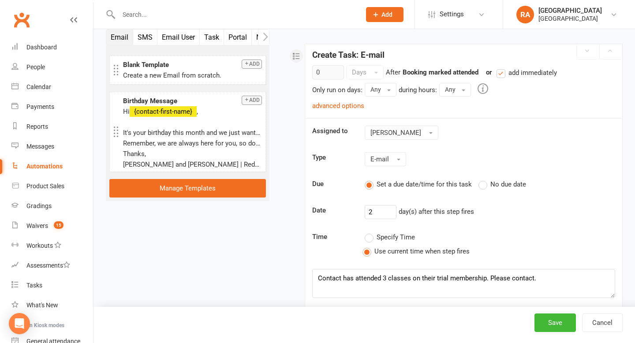
scroll to position [124, 0]
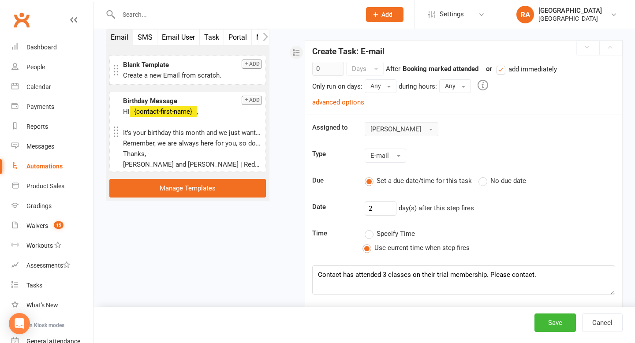
click at [413, 131] on button "Melissa Will" at bounding box center [402, 129] width 74 height 14
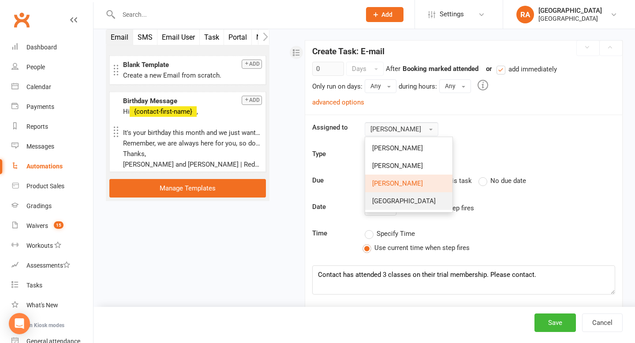
click at [395, 200] on span "[GEOGRAPHIC_DATA]" at bounding box center [404, 201] width 64 height 8
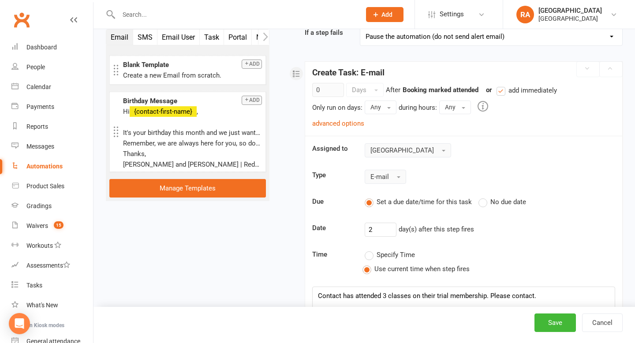
scroll to position [107, 0]
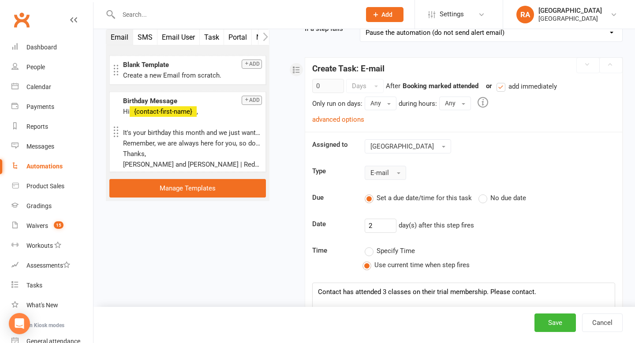
click at [396, 166] on button "E-mail" at bounding box center [385, 173] width 41 height 14
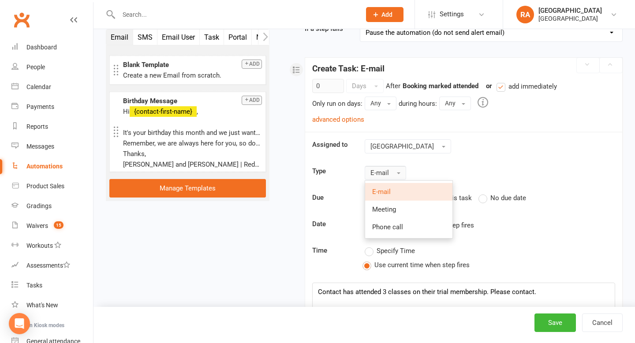
click at [414, 170] on div "E-mail E-mail Meeting Phone call" at bounding box center [490, 173] width 264 height 14
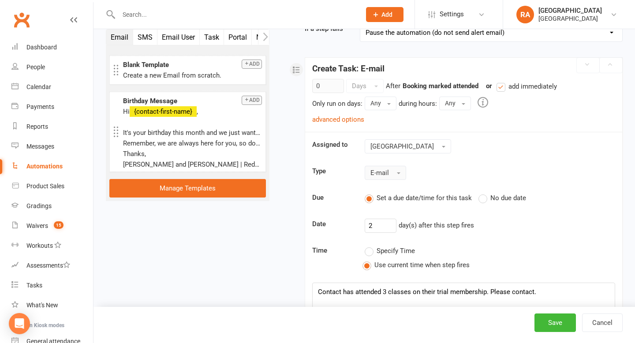
click at [413, 170] on div "E-mail" at bounding box center [490, 173] width 264 height 14
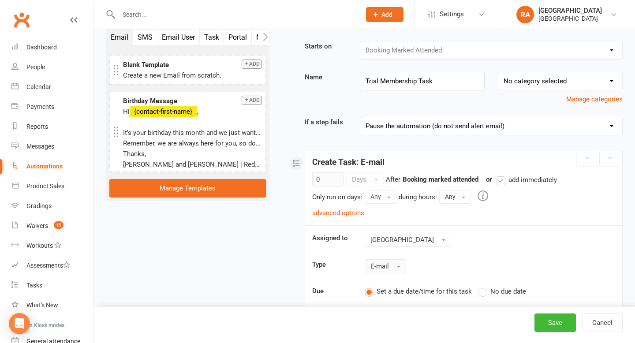
scroll to position [0, 0]
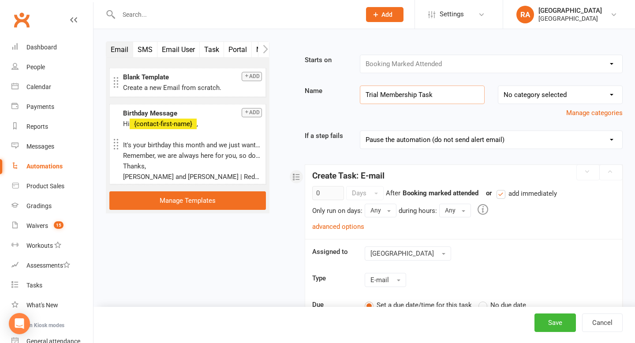
click at [419, 88] on input "Trial Membership Task" at bounding box center [422, 95] width 125 height 19
click at [433, 95] on input "Trial Membership Task" at bounding box center [422, 95] width 125 height 19
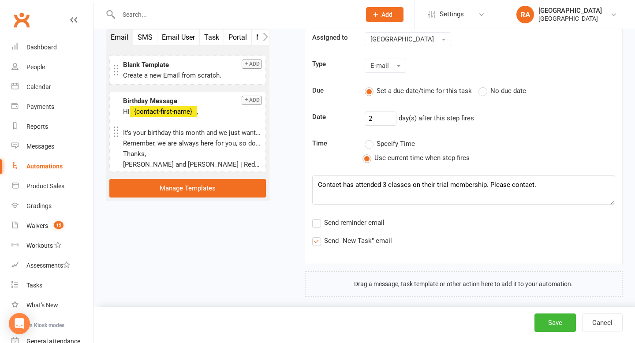
scroll to position [223, 0]
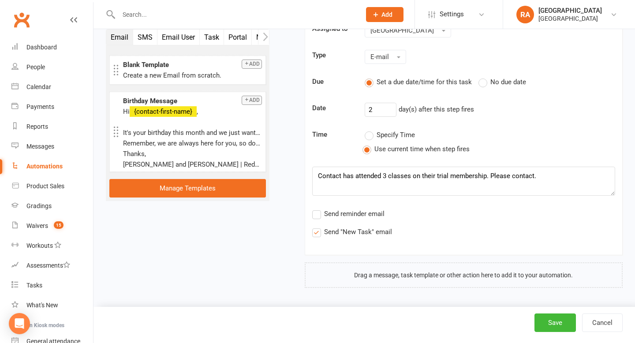
click at [263, 39] on icon "button" at bounding box center [265, 36] width 5 height 9
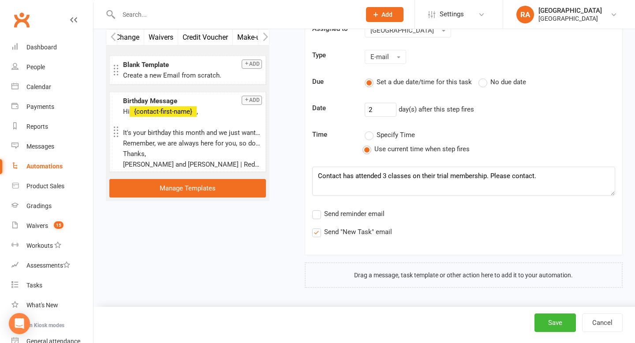
click at [159, 41] on button "Waivers" at bounding box center [161, 37] width 34 height 15
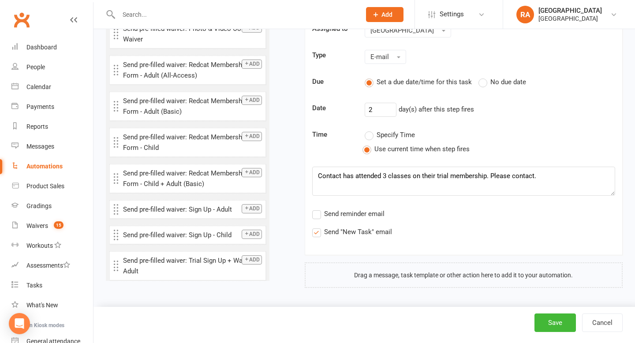
scroll to position [0, 0]
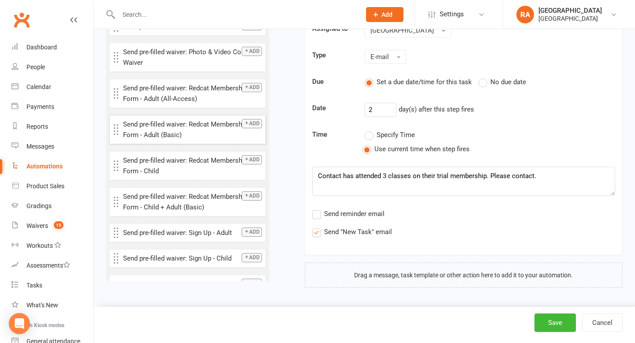
click at [254, 124] on button "Add" at bounding box center [252, 123] width 20 height 9
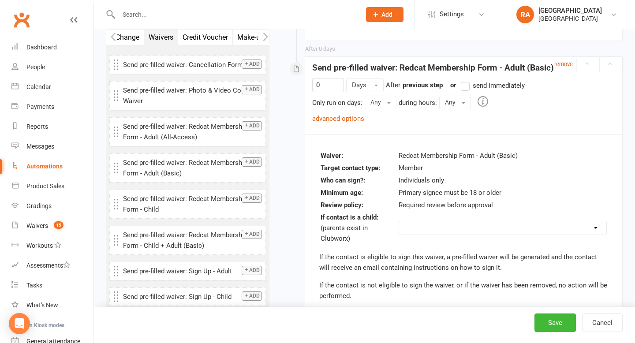
scroll to position [446, 0]
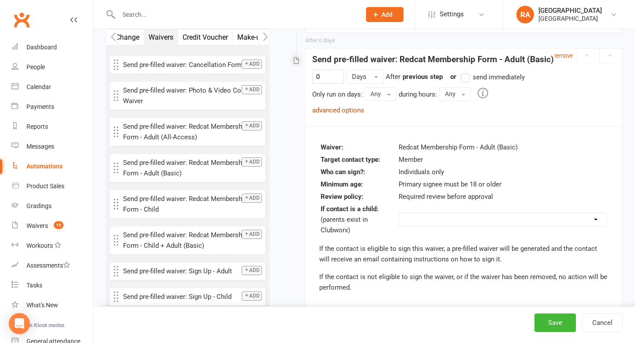
click at [360, 109] on link "advanced options" at bounding box center [338, 110] width 52 height 8
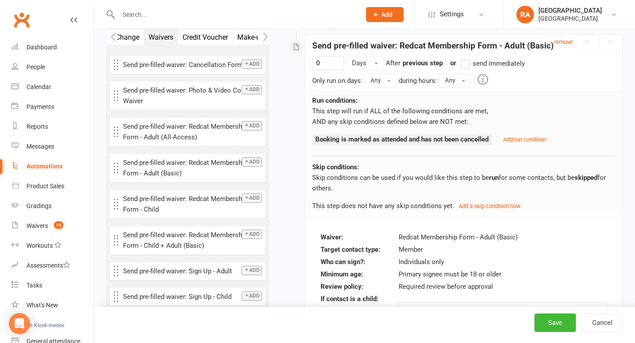
scroll to position [462, 0]
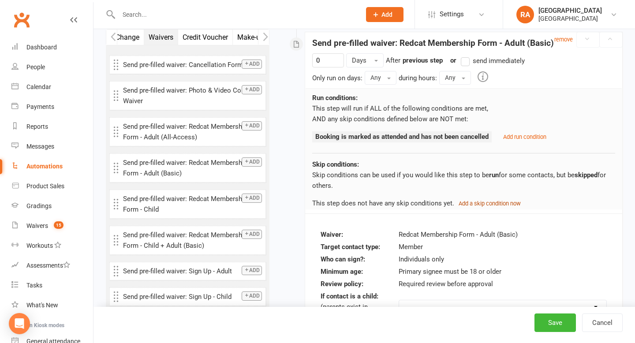
click at [475, 201] on small "Add a skip condition now" at bounding box center [490, 203] width 62 height 7
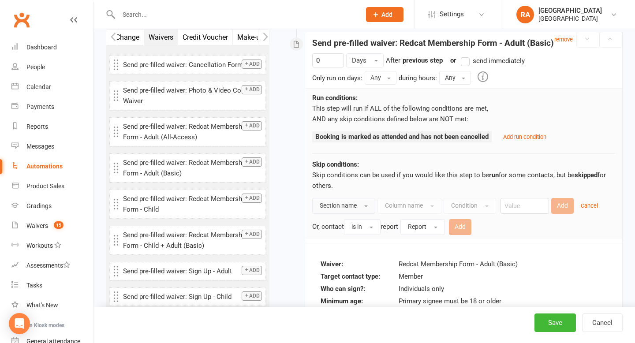
click at [364, 203] on button "Section name" at bounding box center [343, 206] width 63 height 16
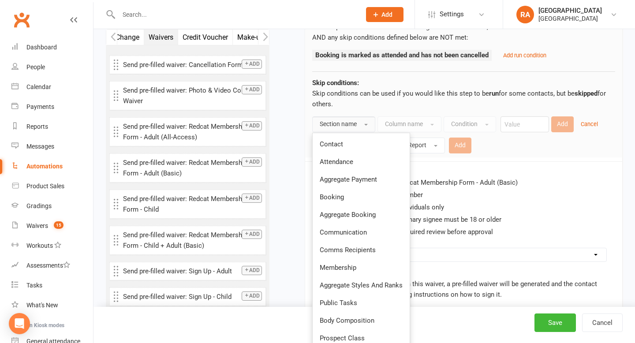
scroll to position [546, 0]
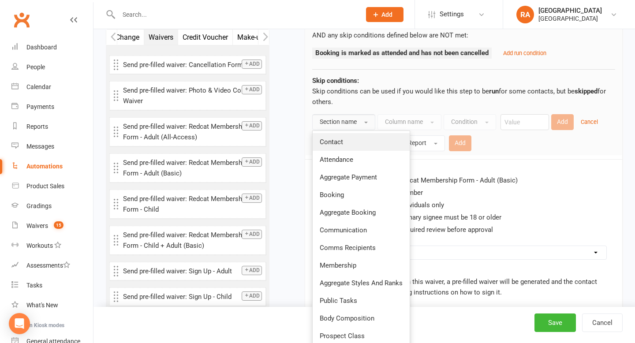
click at [365, 142] on link "Contact" at bounding box center [361, 142] width 97 height 18
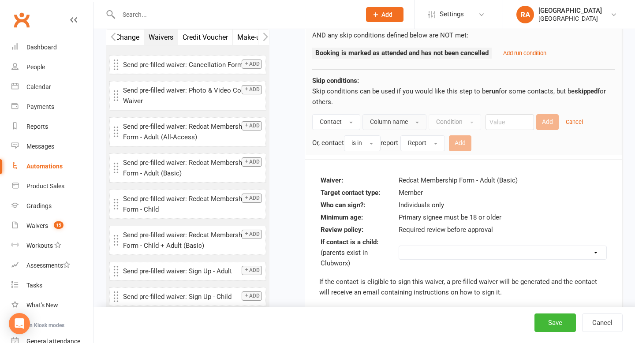
click at [394, 123] on span "Column name" at bounding box center [389, 121] width 38 height 7
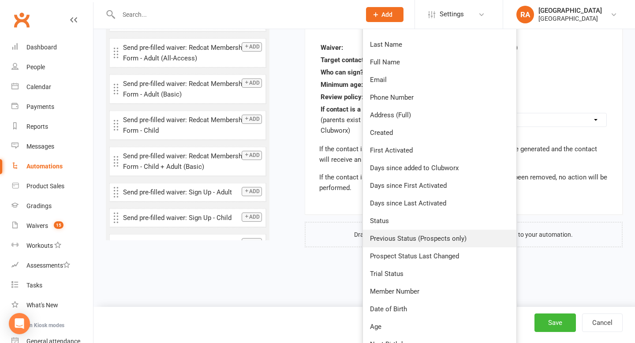
scroll to position [681, 0]
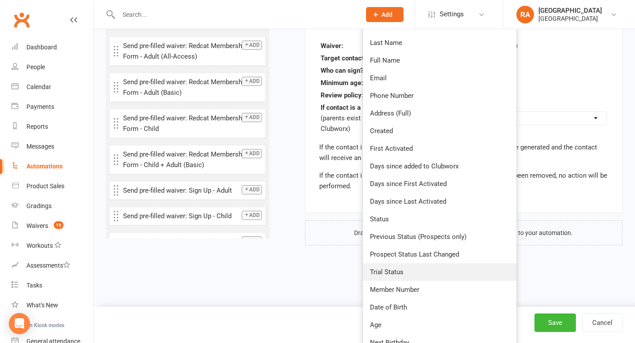
click at [410, 266] on link "Trial Status" at bounding box center [440, 272] width 154 height 18
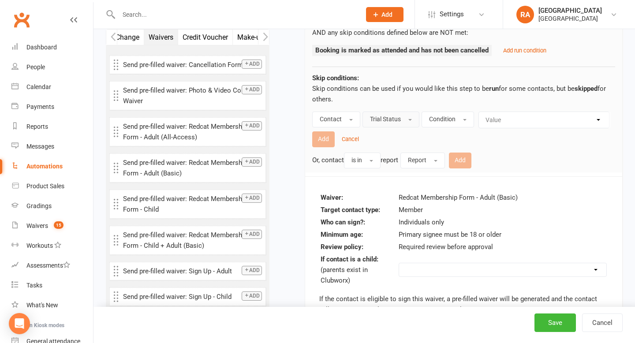
scroll to position [547, 0]
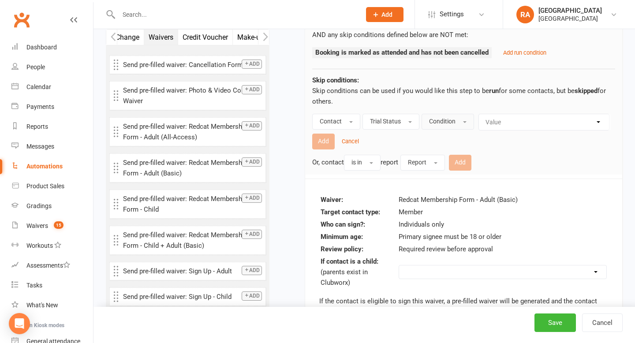
click at [442, 125] on button "Condition" at bounding box center [448, 122] width 53 height 16
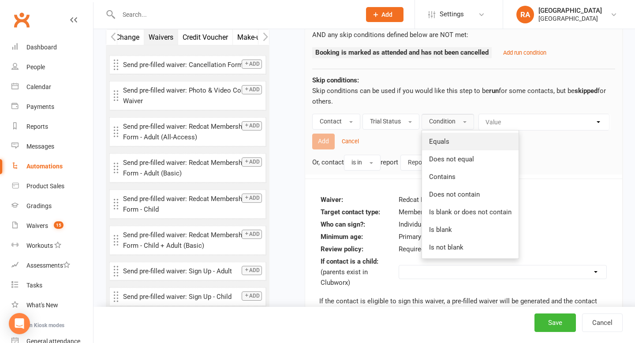
click at [441, 144] on span "Equals" at bounding box center [439, 142] width 20 height 8
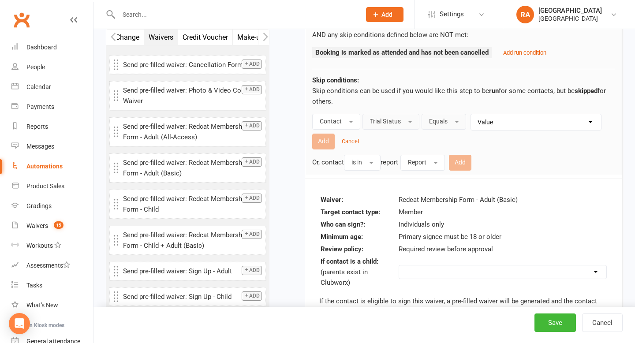
scroll to position [518, 0]
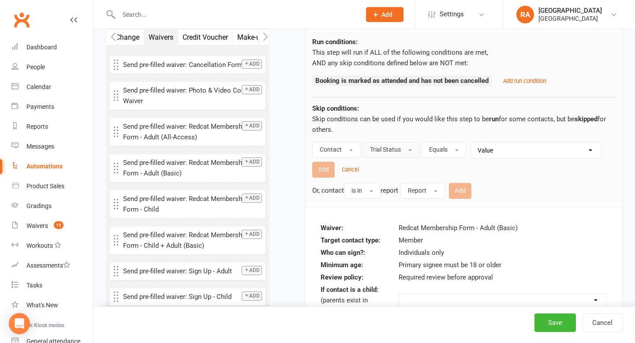
click at [389, 145] on button "Trial Status" at bounding box center [391, 150] width 57 height 16
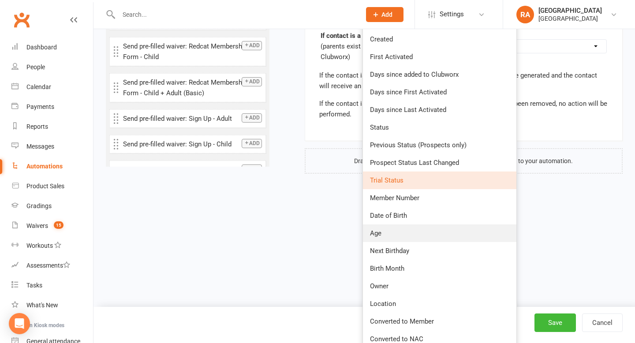
click at [405, 234] on link "Age" at bounding box center [440, 234] width 154 height 18
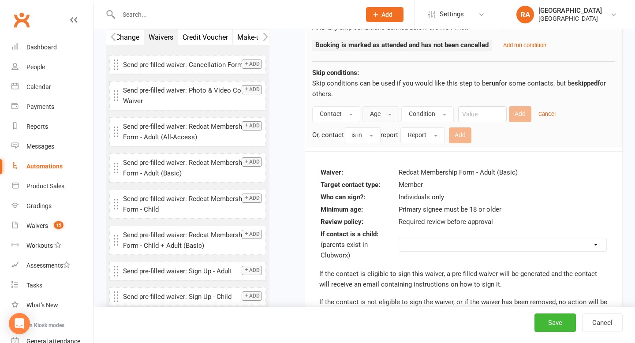
scroll to position [536, 0]
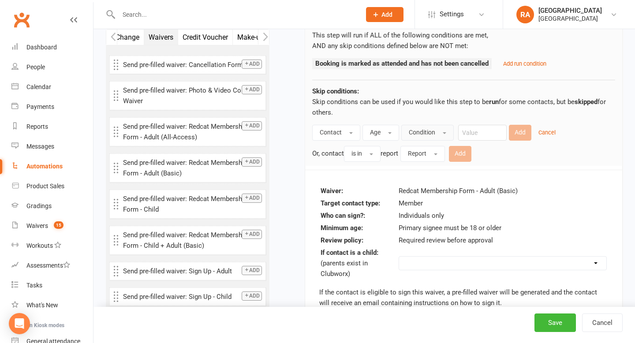
click at [421, 134] on span "Condition" at bounding box center [422, 132] width 26 height 7
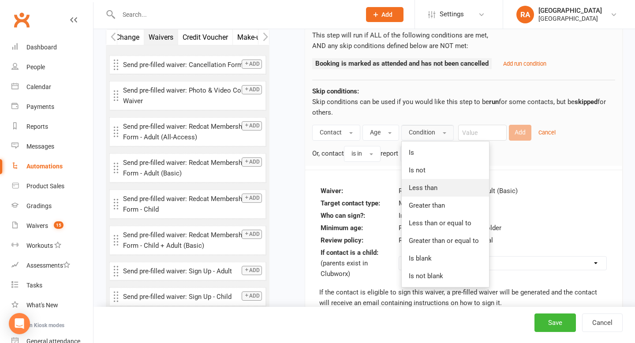
click at [427, 189] on span "Less than" at bounding box center [423, 188] width 29 height 8
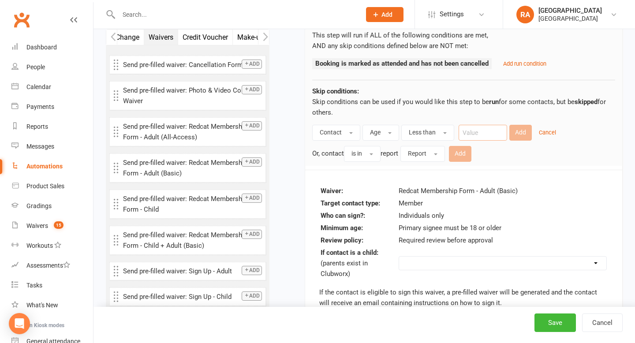
click at [467, 131] on input "number" at bounding box center [483, 133] width 49 height 16
click at [510, 159] on div "Or, contact is in report Report Add" at bounding box center [463, 153] width 303 height 18
type input "16"
click at [514, 135] on button "Add" at bounding box center [521, 133] width 23 height 16
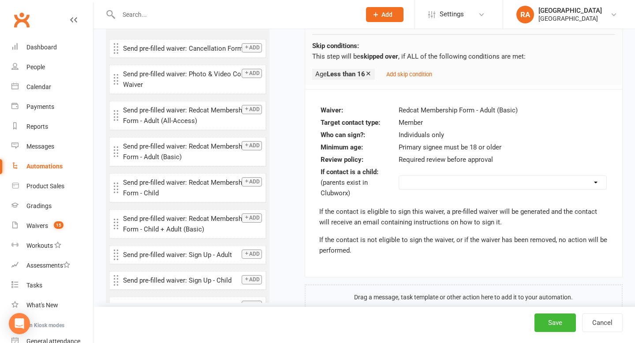
scroll to position [577, 0]
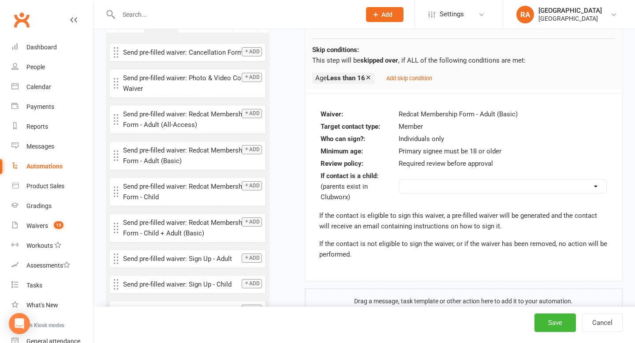
click at [416, 185] on select "Do not send Send to parent instead Send to this contact (will not be sent if ch…" at bounding box center [502, 186] width 207 height 13
click at [371, 78] on icon at bounding box center [368, 77] width 7 height 7
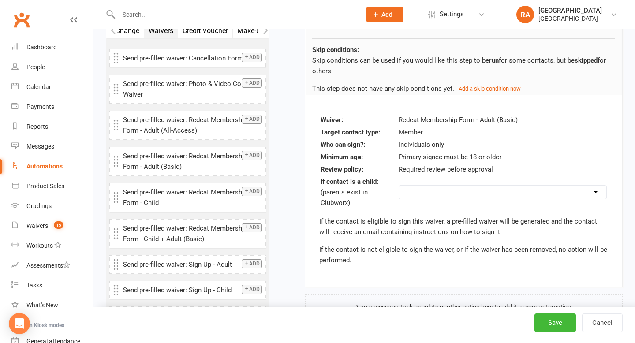
click at [418, 189] on select "Do not send Send to parent instead Send to this contact (will not be sent if ch…" at bounding box center [502, 192] width 207 height 13
select select "do_not_send"
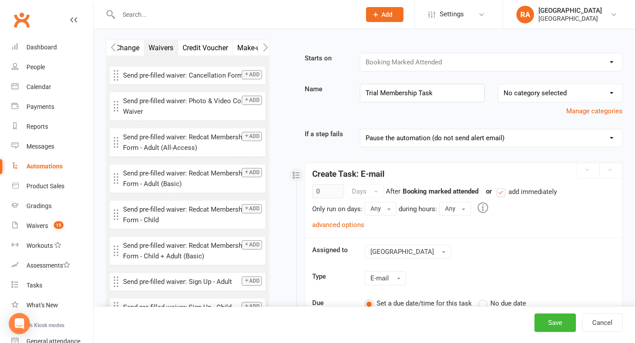
scroll to position [0, 0]
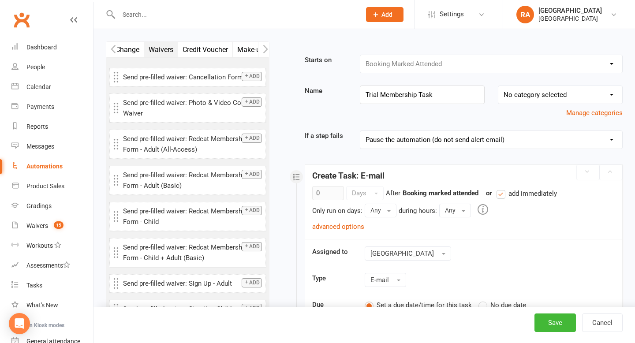
click at [384, 137] on select "Pause the automation (do not send alert email) Pause the automation and send an…" at bounding box center [491, 140] width 262 height 18
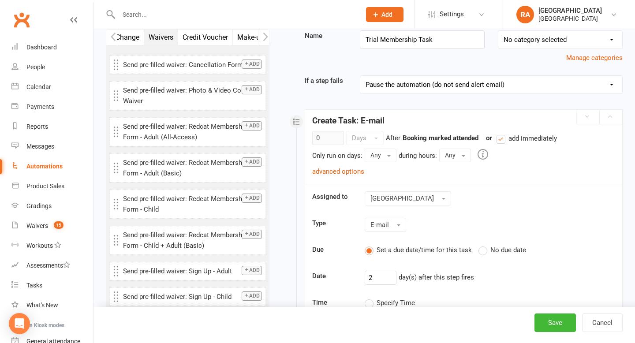
scroll to position [54, 0]
click at [342, 175] on link "advanced options" at bounding box center [338, 173] width 52 height 8
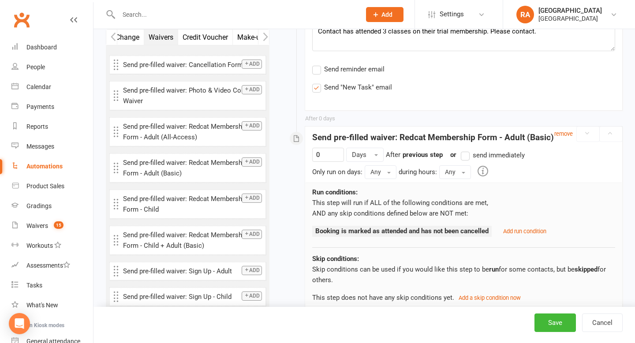
scroll to position [409, 0]
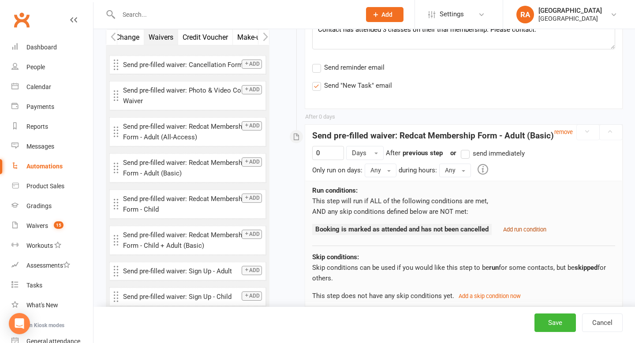
click at [524, 230] on small "Add run condition" at bounding box center [524, 229] width 43 height 7
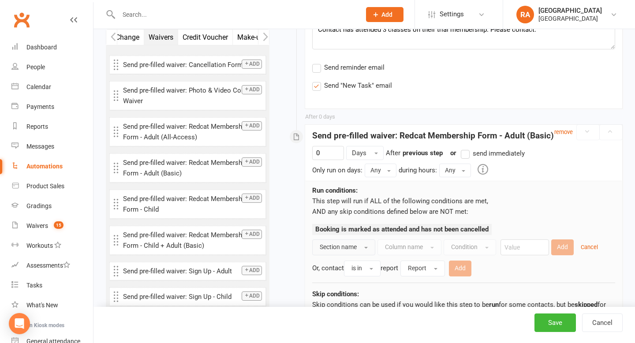
click at [357, 248] on span "Section name" at bounding box center [338, 247] width 37 height 7
click at [350, 263] on link "Contact" at bounding box center [361, 268] width 97 height 18
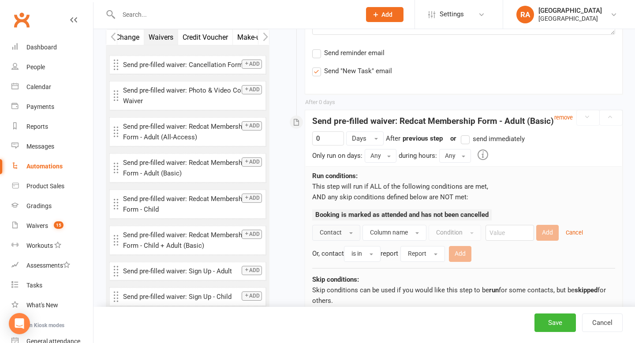
scroll to position [461, 0]
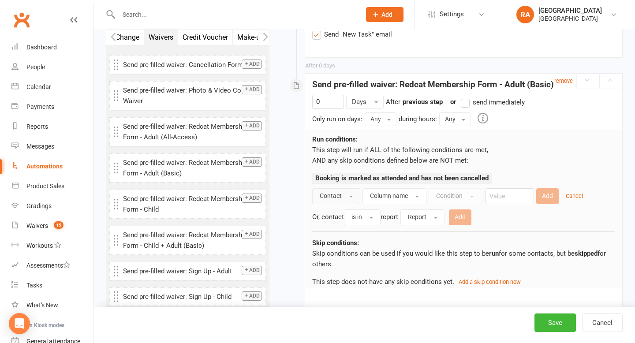
click at [349, 195] on button "Contact" at bounding box center [336, 196] width 48 height 16
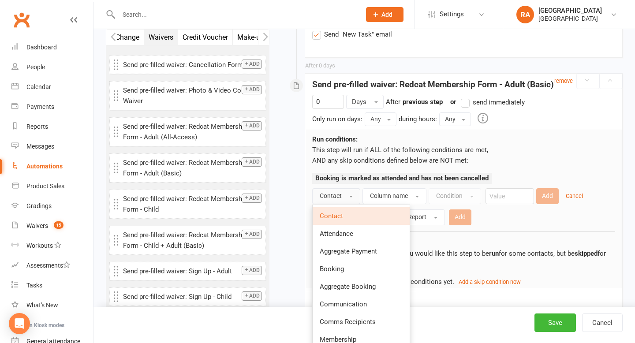
click at [349, 195] on button "Contact" at bounding box center [336, 196] width 48 height 16
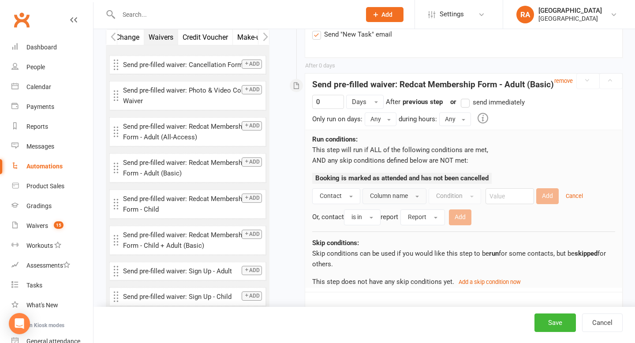
click at [381, 199] on span "Column name" at bounding box center [389, 195] width 38 height 7
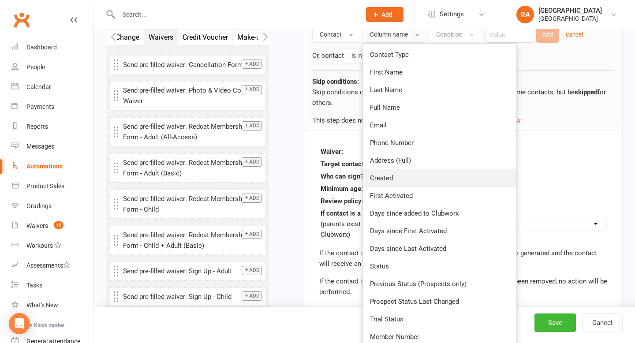
scroll to position [627, 0]
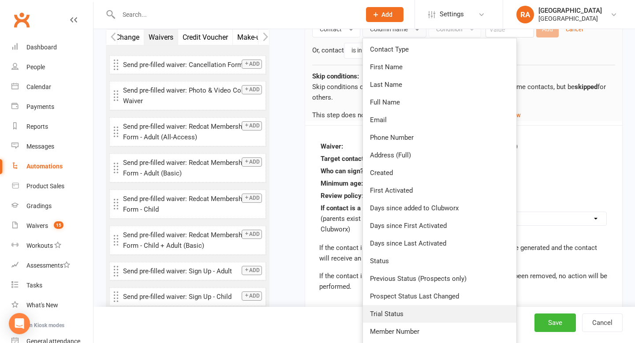
click at [395, 307] on link "Trial Status" at bounding box center [440, 314] width 154 height 18
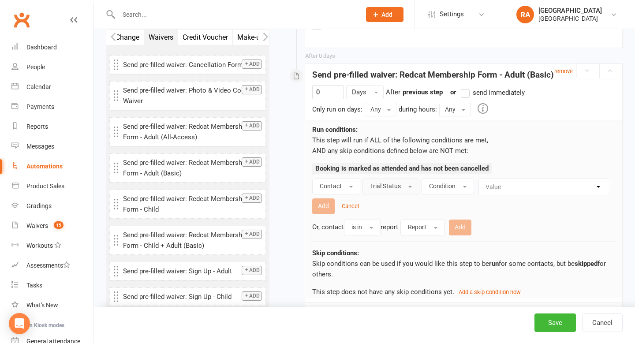
scroll to position [469, 0]
click at [453, 192] on button "Condition" at bounding box center [448, 188] width 53 height 16
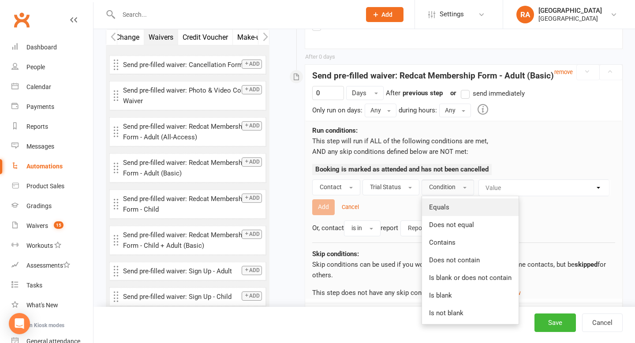
click at [451, 212] on link "Equals" at bounding box center [470, 208] width 97 height 18
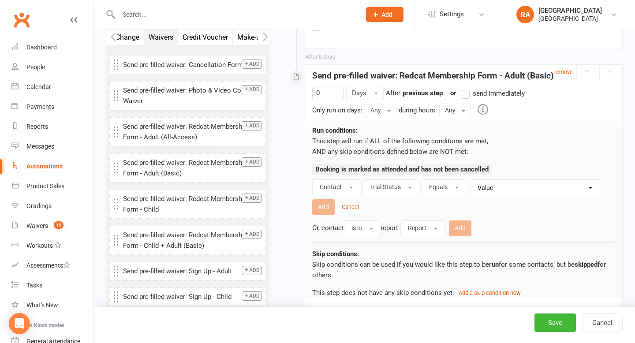
click at [501, 191] on select "Value Trial active (no other membership) Trial active (other membership present…" at bounding box center [538, 188] width 130 height 16
select select "2"
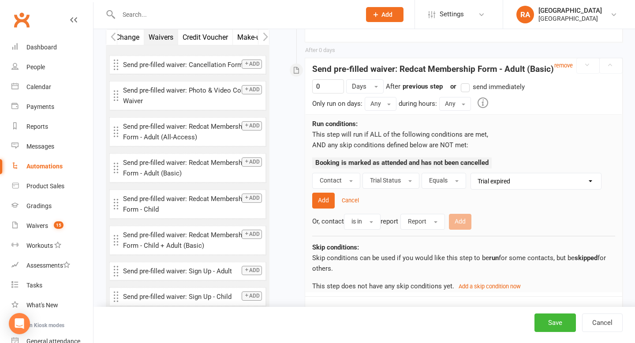
scroll to position [464, 0]
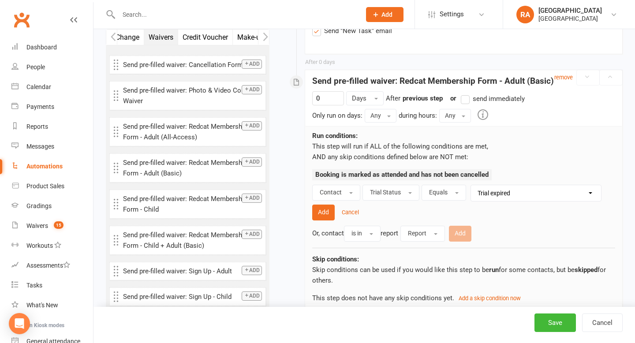
click at [466, 100] on label "send immediately" at bounding box center [493, 99] width 64 height 11
click at [466, 94] on input "send immediately" at bounding box center [464, 94] width 6 height 0
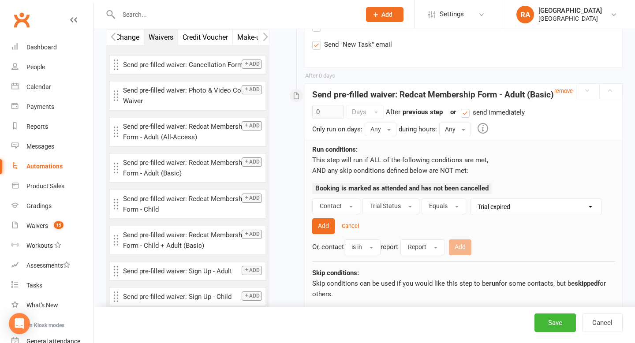
scroll to position [449, 0]
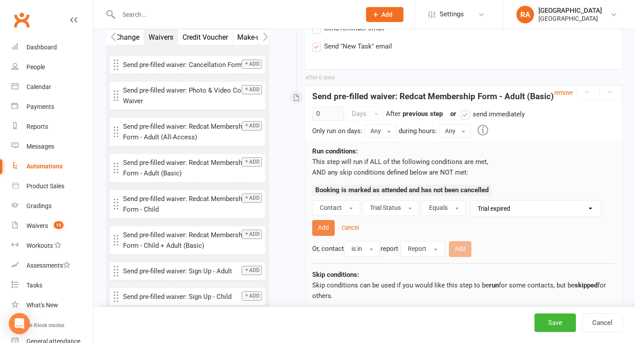
click at [321, 228] on button "Add" at bounding box center [323, 228] width 23 height 16
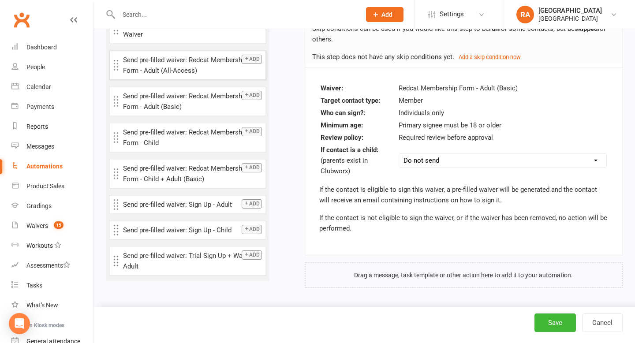
scroll to position [34, 0]
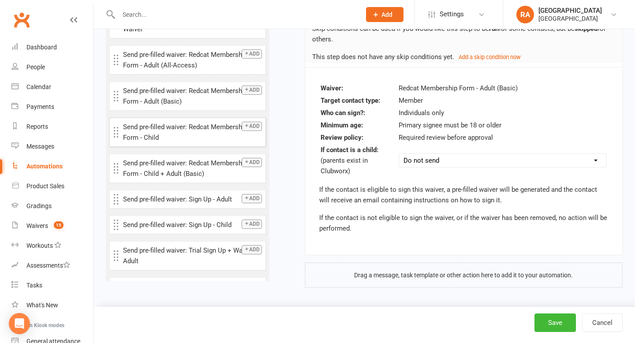
click at [251, 126] on button "Add" at bounding box center [252, 126] width 20 height 9
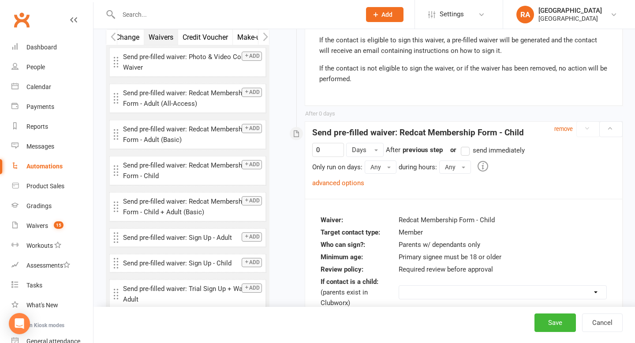
click at [467, 149] on label "send immediately" at bounding box center [493, 150] width 64 height 11
click at [467, 145] on input "send immediately" at bounding box center [464, 145] width 6 height 0
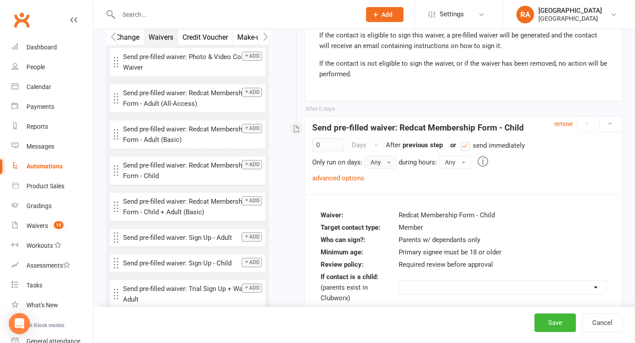
scroll to position [824, 0]
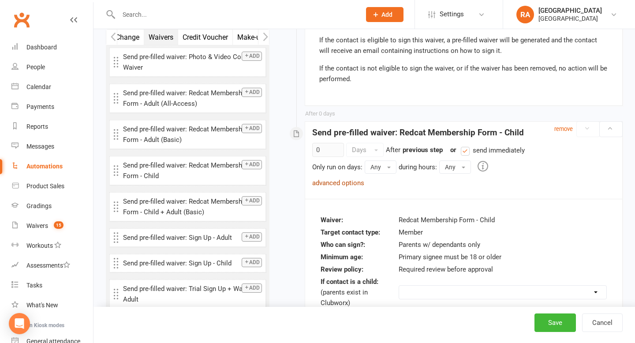
click at [357, 180] on link "advanced options" at bounding box center [338, 183] width 52 height 8
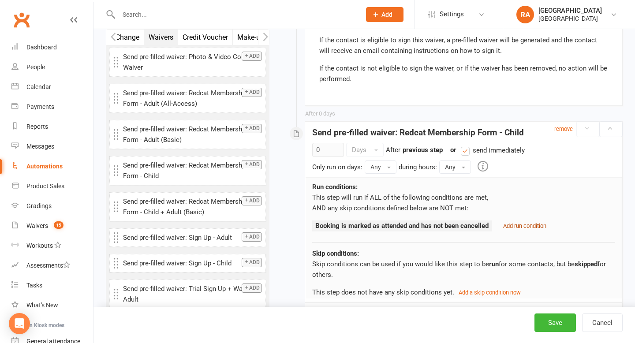
click at [526, 225] on small "Add run condition" at bounding box center [524, 226] width 43 height 7
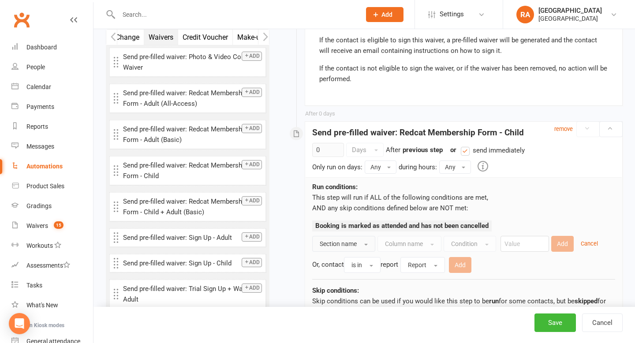
click at [375, 240] on button "Section name" at bounding box center [343, 244] width 63 height 16
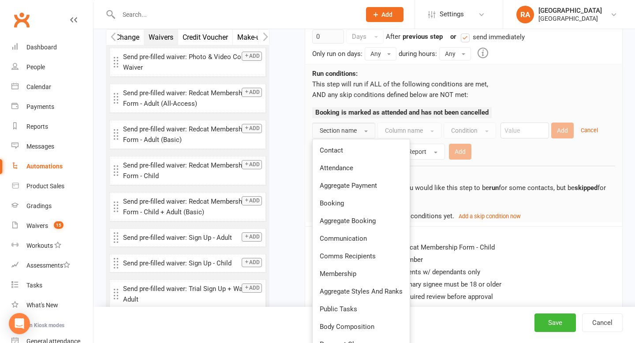
scroll to position [935, 0]
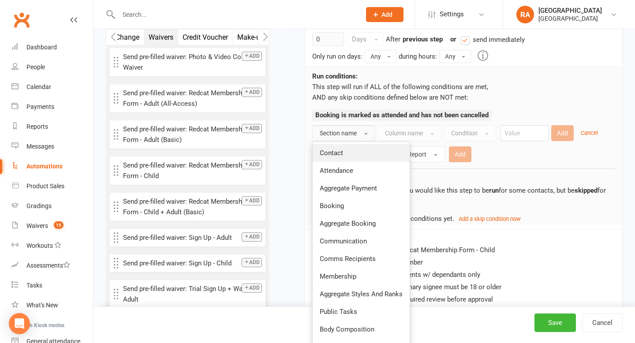
click at [341, 156] on span "Contact" at bounding box center [331, 153] width 23 height 8
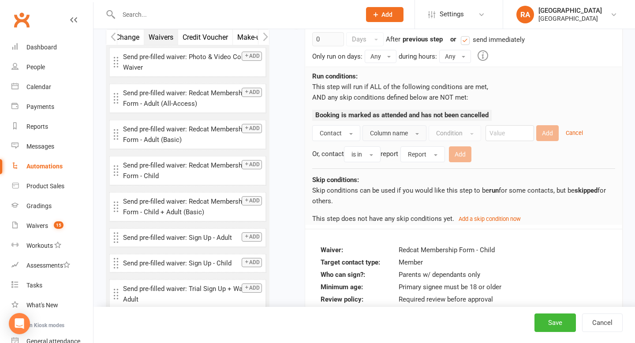
click at [394, 135] on span "Column name" at bounding box center [389, 133] width 38 height 7
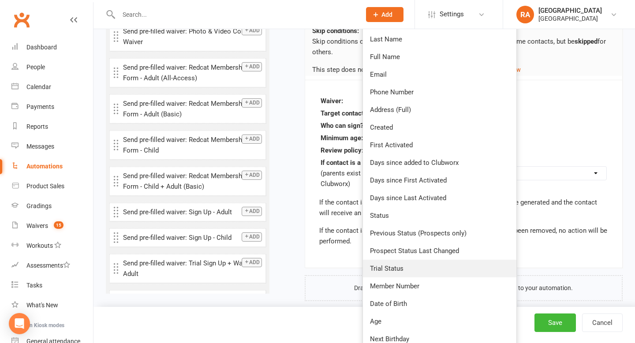
click at [398, 273] on link "Trial Status" at bounding box center [440, 269] width 154 height 18
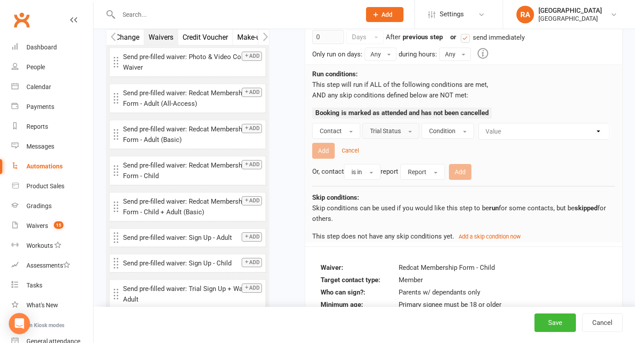
scroll to position [929, 0]
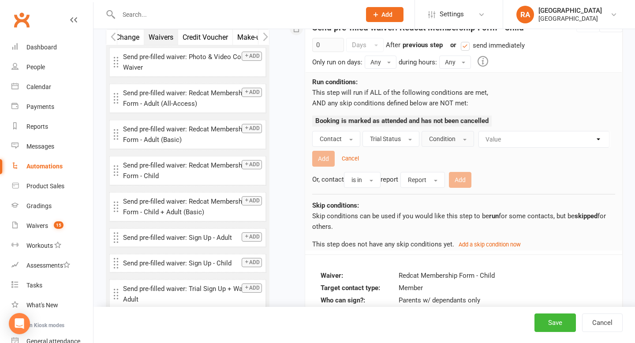
click at [440, 143] on button "Condition" at bounding box center [448, 139] width 53 height 16
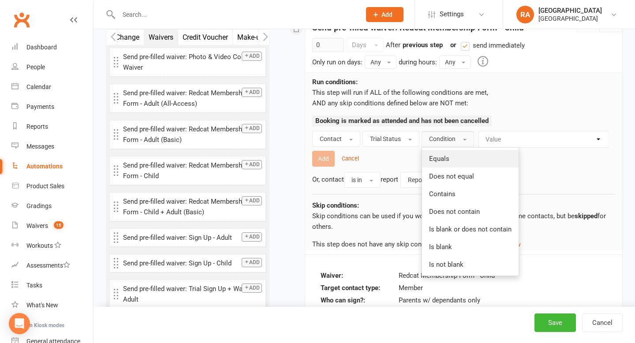
click at [448, 165] on link "Equals" at bounding box center [470, 159] width 97 height 18
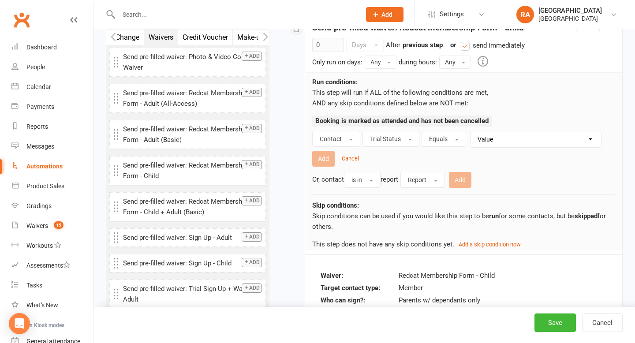
click at [494, 142] on select "Value Trial active (no other membership) Trial active (other membership present…" at bounding box center [538, 139] width 130 height 16
select select "2"
click at [326, 163] on button "Add" at bounding box center [323, 159] width 23 height 16
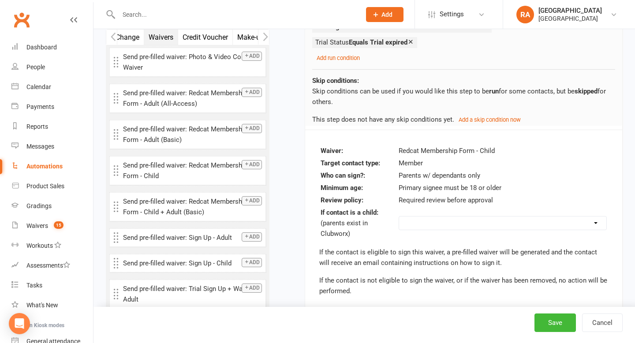
scroll to position [1026, 0]
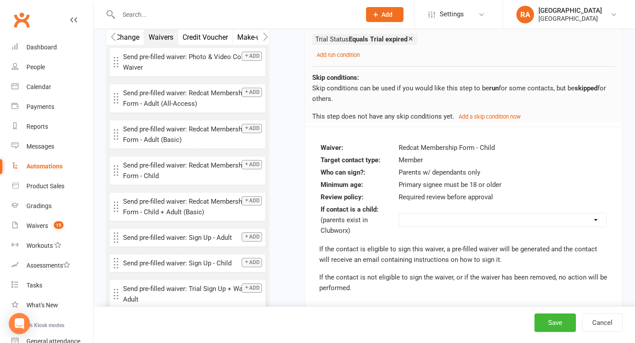
click at [422, 221] on select "Do not send Send to parent instead Send to this contact (will not be sent if ch…" at bounding box center [502, 220] width 207 height 13
select select "send_to_parent"
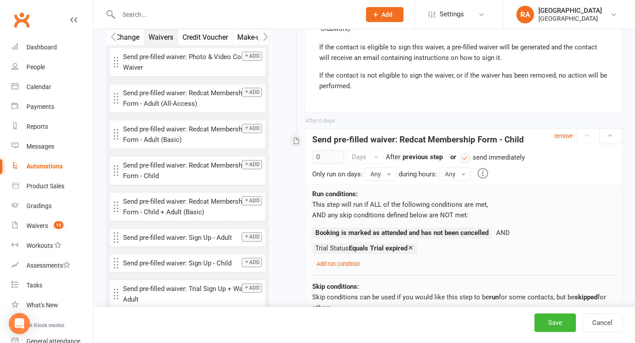
scroll to position [824, 0]
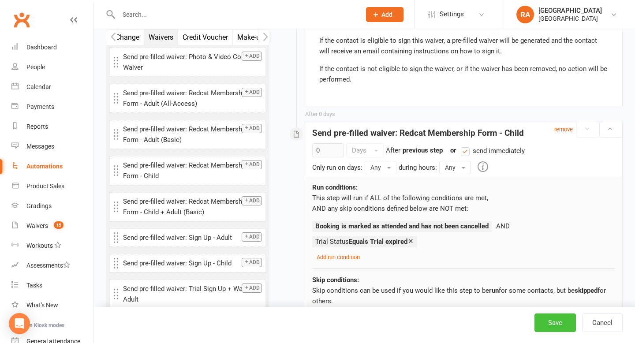
click at [551, 320] on button "Save" at bounding box center [555, 323] width 41 height 19
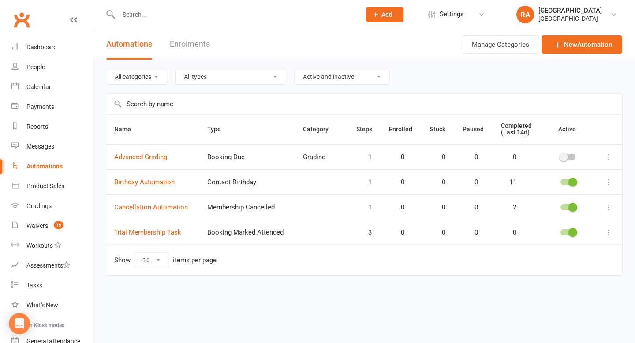
click at [157, 228] on td "Trial Membership Task" at bounding box center [152, 232] width 93 height 25
click at [157, 235] on link "Trial Membership Task" at bounding box center [147, 233] width 67 height 8
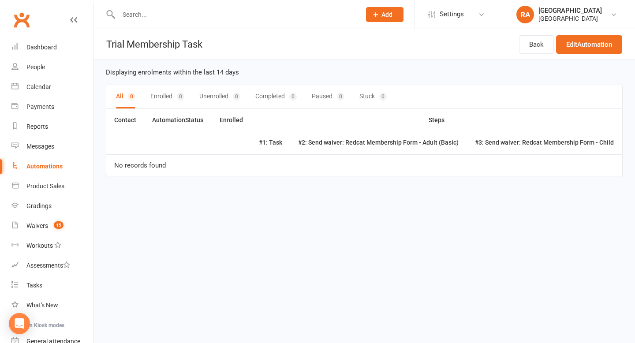
click at [299, 144] on th "#2: Send waiver: Redcat Membership Form - Adult (Basic)" at bounding box center [378, 142] width 177 height 23
click at [352, 140] on th "#2: Send waiver: Redcat Membership Form - Adult (Basic)" at bounding box center [378, 142] width 177 height 23
click at [565, 46] on link "Edit Automation" at bounding box center [589, 44] width 66 height 19
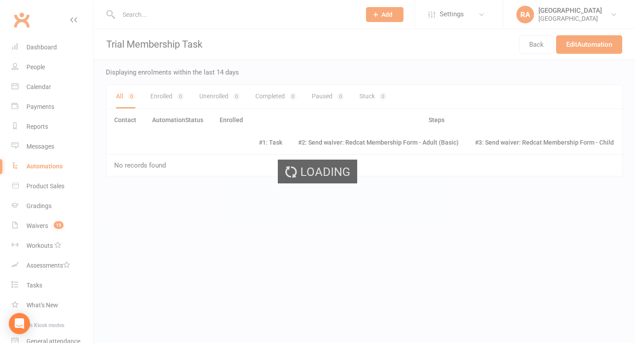
select select "do_not_send"
select select "send_to_parent"
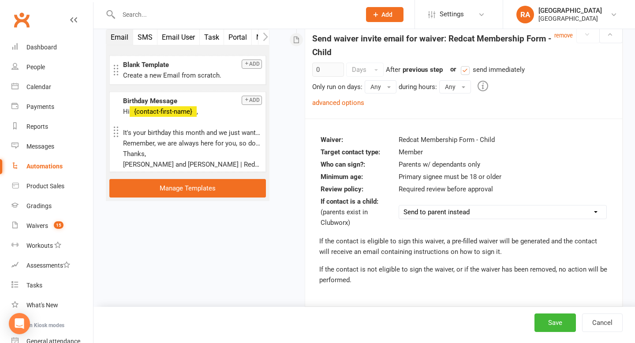
scroll to position [732, 0]
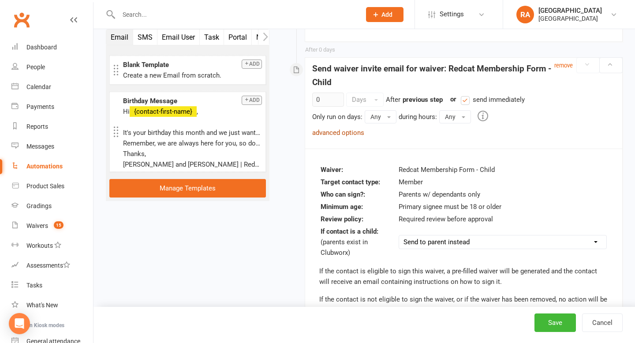
click at [358, 131] on link "advanced options" at bounding box center [338, 133] width 52 height 8
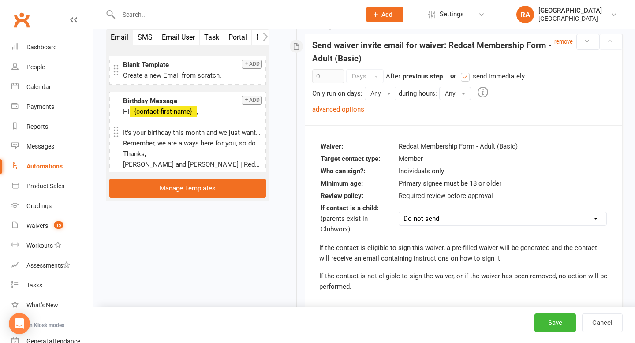
scroll to position [458, 0]
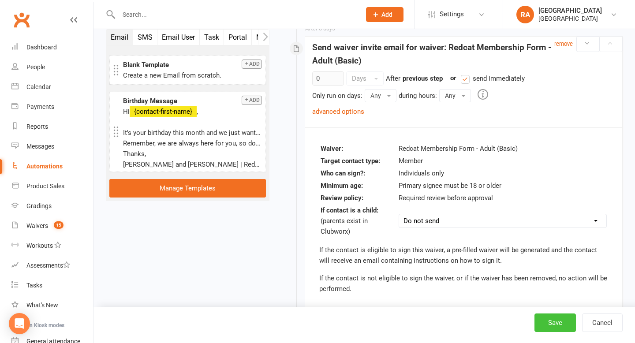
click at [557, 323] on button "Save" at bounding box center [555, 323] width 41 height 19
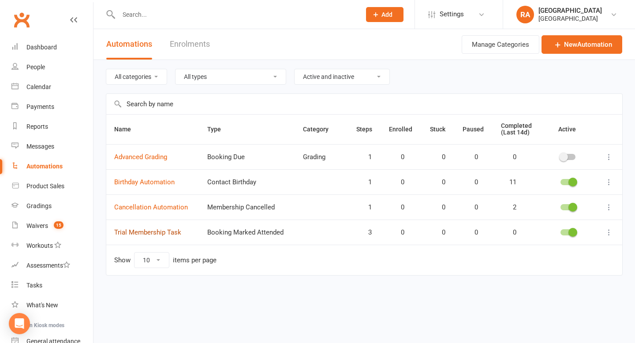
click at [170, 229] on link "Trial Membership Task" at bounding box center [147, 233] width 67 height 8
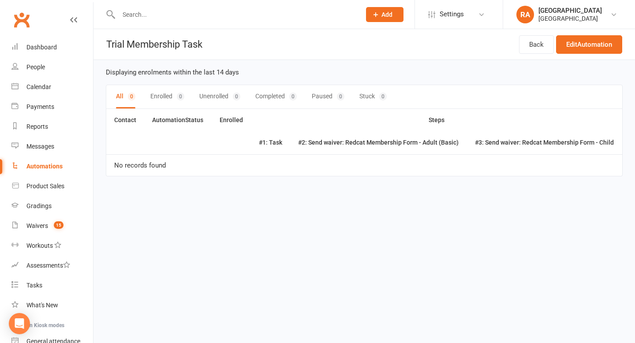
click at [133, 19] on input "text" at bounding box center [235, 14] width 239 height 12
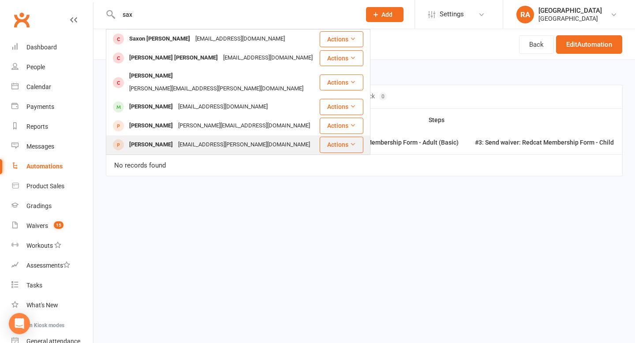
type input "sax"
click at [171, 136] on div "Saxby Melvin-Reid indie.d.melvin@gmail.com" at bounding box center [213, 145] width 212 height 18
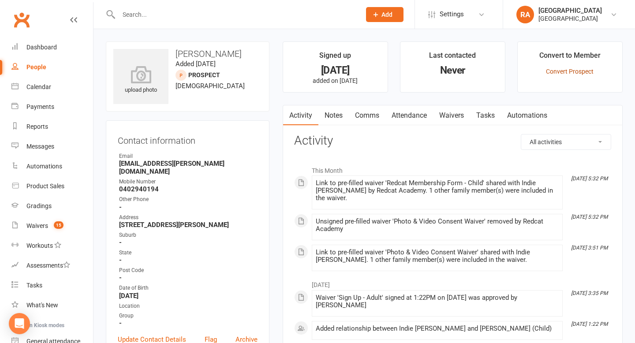
click at [563, 73] on link "Convert Prospect" at bounding box center [570, 71] width 48 height 7
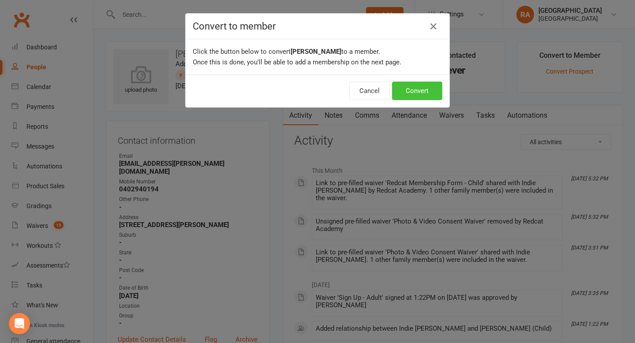
click at [421, 87] on button "Convert" at bounding box center [417, 91] width 50 height 19
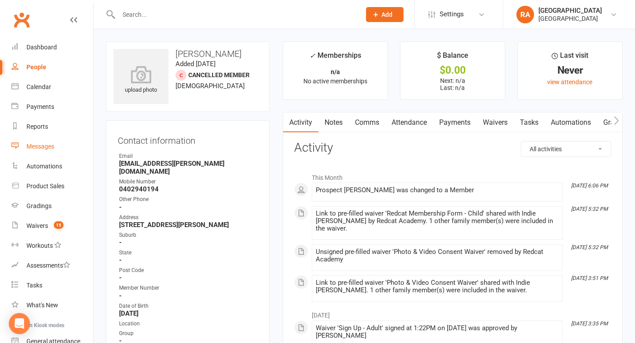
click at [40, 142] on link "Messages" at bounding box center [52, 147] width 82 height 20
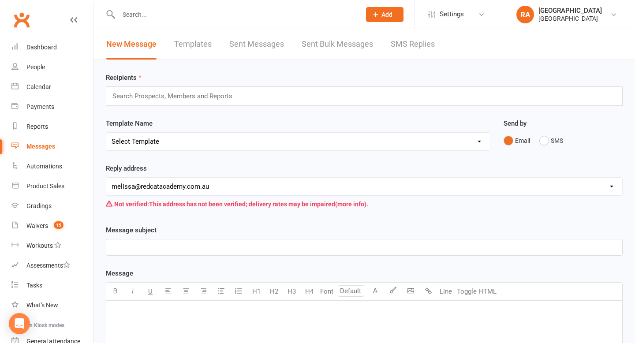
click at [342, 45] on link "Sent Bulk Messages" at bounding box center [337, 44] width 71 height 30
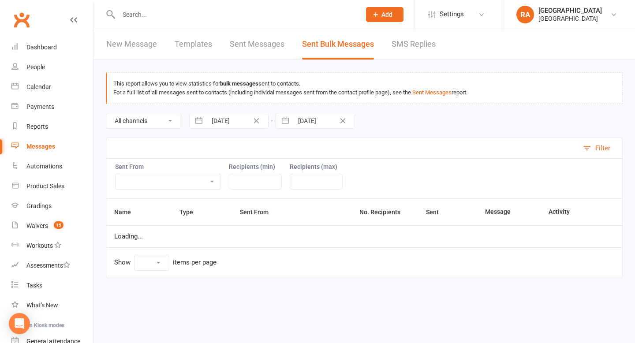
select select "10"
click at [250, 41] on link "Sent Messages" at bounding box center [257, 44] width 55 height 30
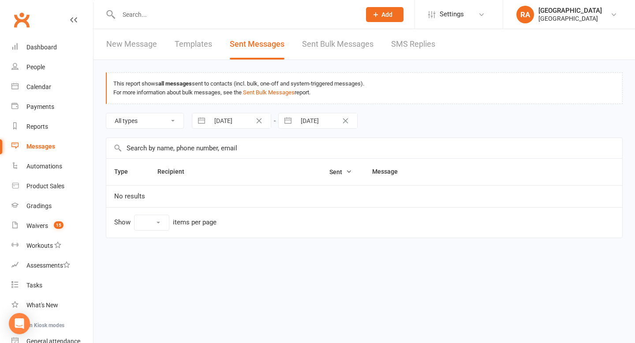
select select "10"
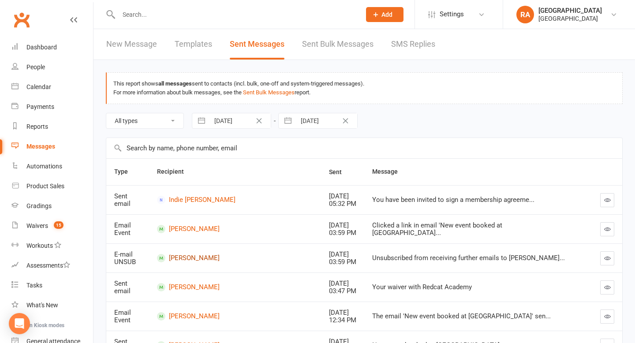
click at [173, 260] on link "Noah Ivanciv" at bounding box center [235, 258] width 156 height 8
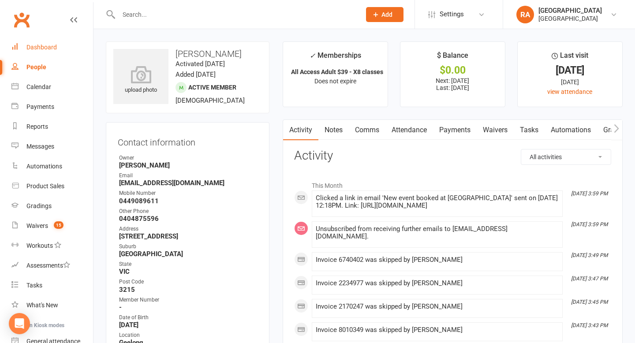
click at [27, 45] on div "Dashboard" at bounding box center [41, 47] width 30 height 7
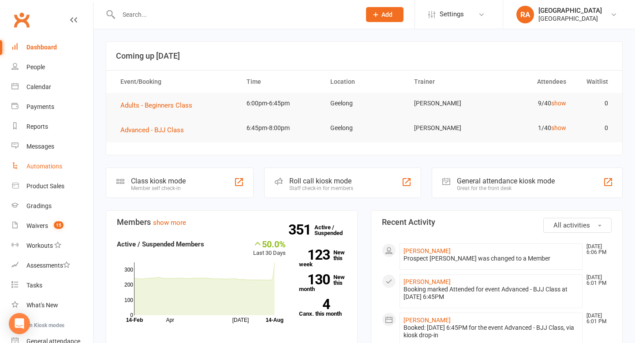
click at [40, 163] on div "Automations" at bounding box center [44, 166] width 36 height 7
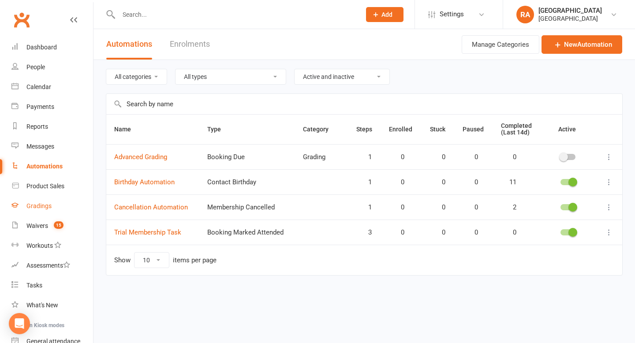
click at [40, 205] on div "Gradings" at bounding box center [38, 206] width 25 height 7
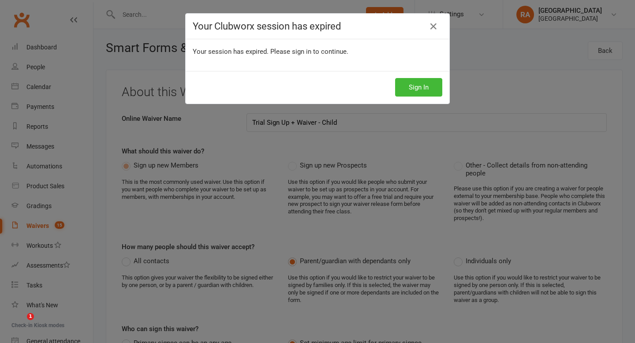
select select "applies_to_attending_signees"
select select "select"
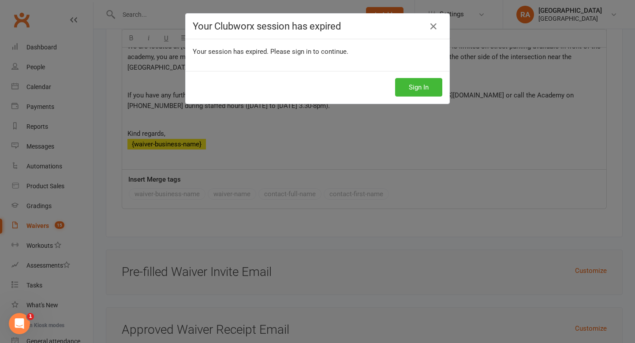
scroll to position [14, 0]
click at [416, 98] on div "Sign In" at bounding box center [318, 87] width 264 height 33
click at [416, 90] on button "Sign In" at bounding box center [418, 87] width 47 height 19
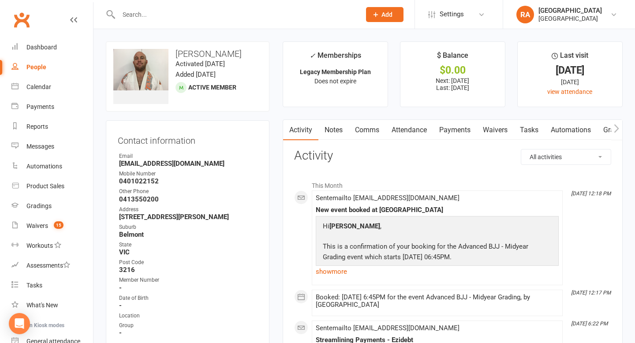
click at [131, 14] on input "text" at bounding box center [235, 14] width 239 height 12
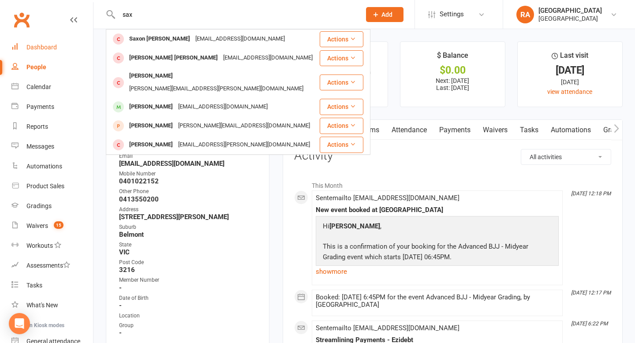
type input "sax"
click at [53, 49] on div "Dashboard" at bounding box center [41, 47] width 30 height 7
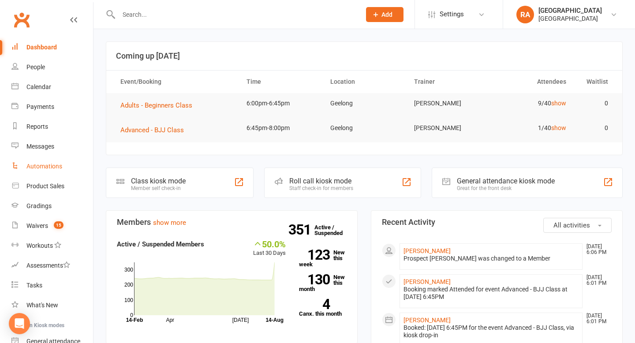
click at [38, 164] on div "Automations" at bounding box center [44, 166] width 36 height 7
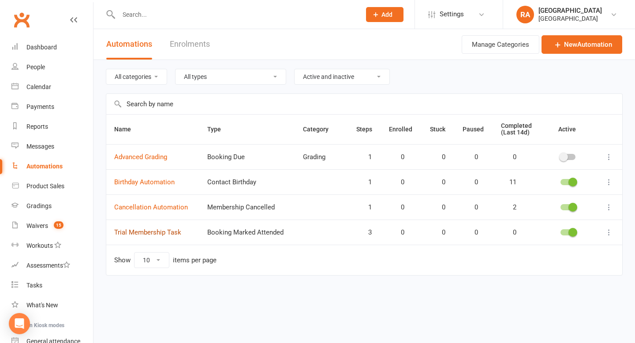
click at [151, 229] on link "Trial Membership Task" at bounding box center [147, 233] width 67 height 8
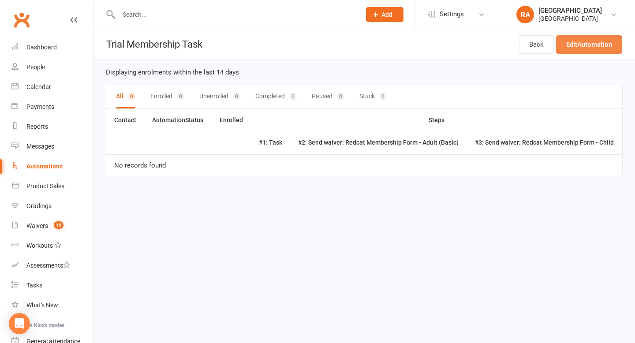
click at [564, 48] on link "Edit Automation" at bounding box center [589, 44] width 66 height 19
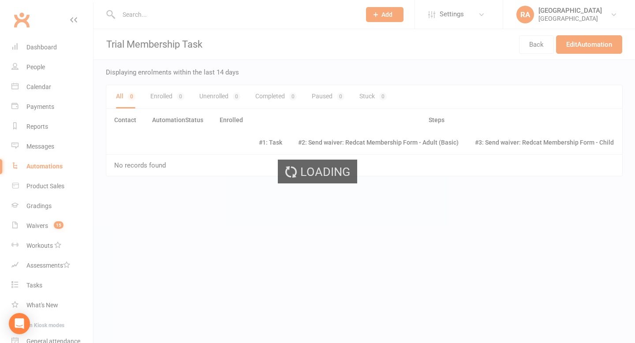
select select "do_not_send"
select select "send_to_parent"
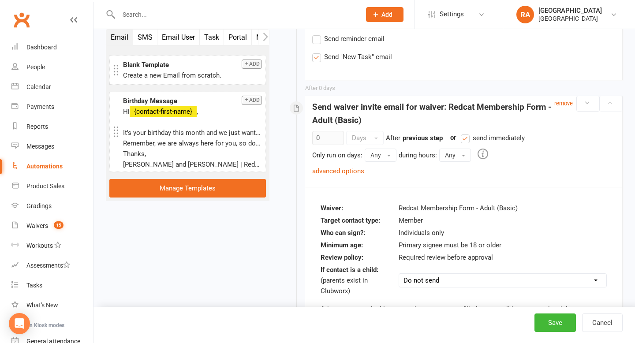
scroll to position [408, 0]
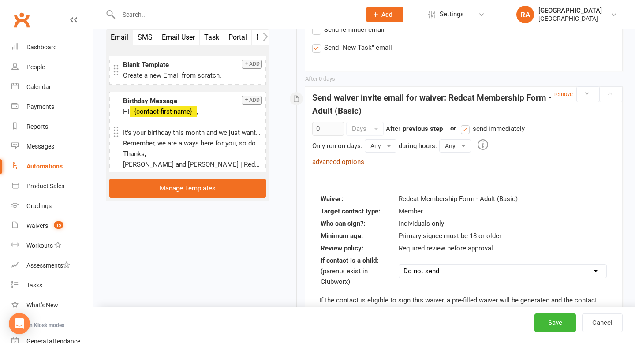
click at [350, 161] on link "advanced options" at bounding box center [338, 162] width 52 height 8
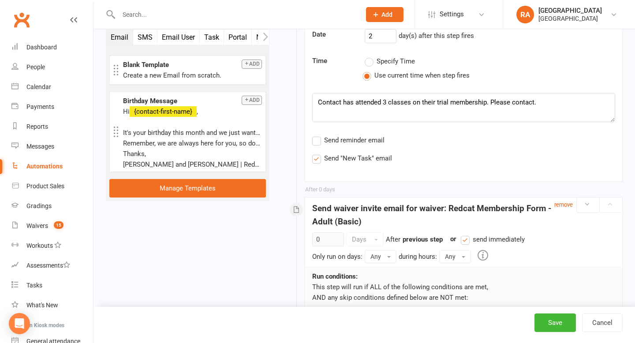
scroll to position [0, 0]
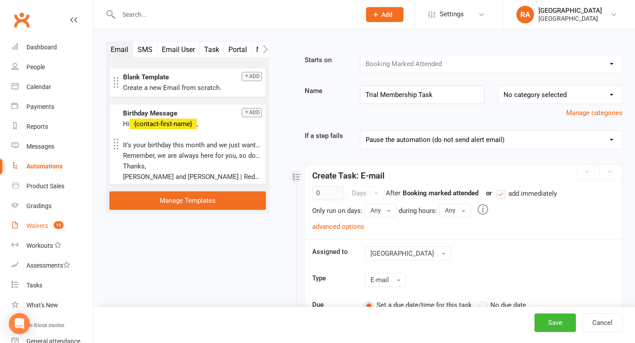
click at [41, 223] on div "Waivers" at bounding box center [37, 225] width 22 height 7
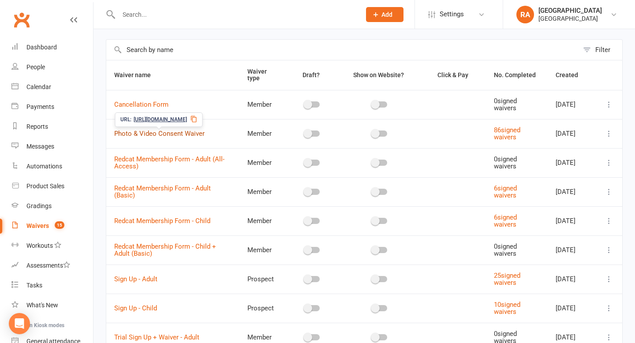
scroll to position [50, 0]
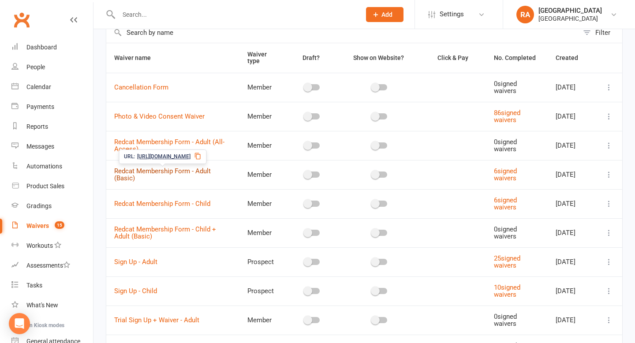
click at [171, 170] on link "Redcat Membership Form - Adult (Basic)" at bounding box center [162, 174] width 97 height 15
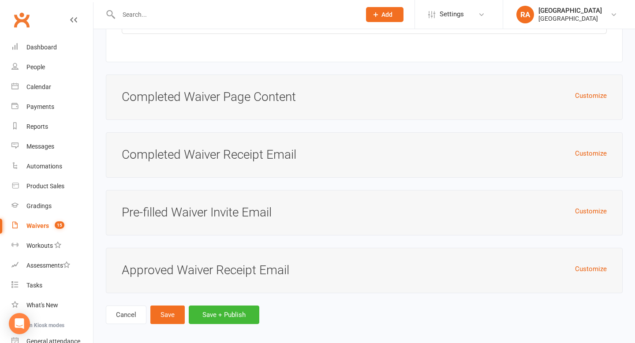
scroll to position [2376, 0]
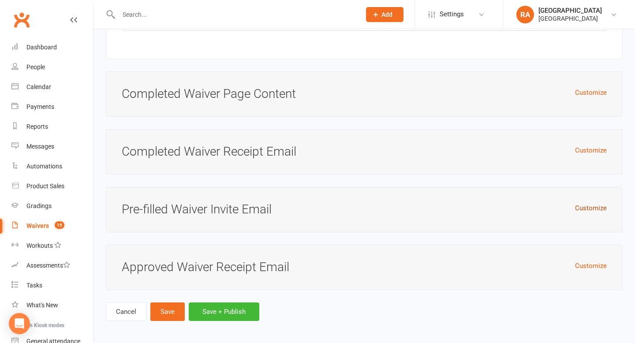
click at [585, 204] on button "Customize" at bounding box center [591, 208] width 32 height 11
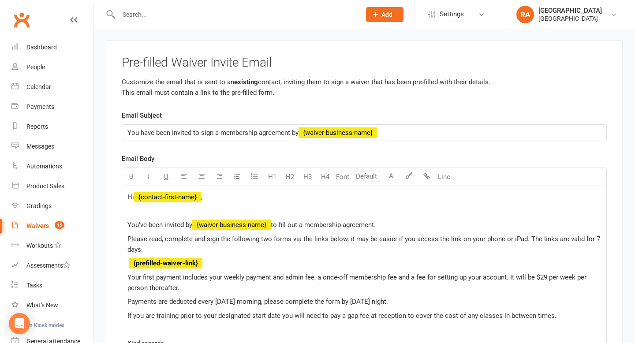
scroll to position [2527, 0]
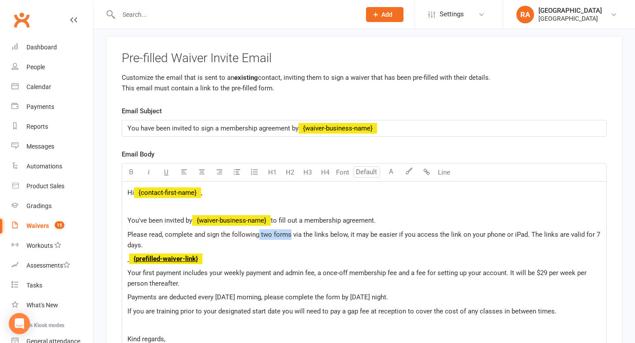
drag, startPoint x: 290, startPoint y: 233, endPoint x: 258, endPoint y: 233, distance: 32.2
click at [258, 233] on span "Please read, complete and sign the following two forms via the links below, it …" at bounding box center [365, 240] width 475 height 19
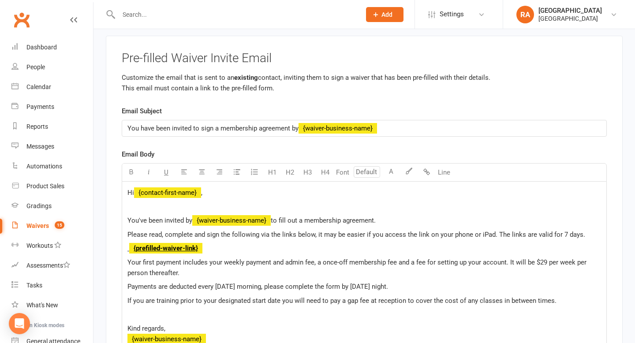
click at [295, 232] on span "Please read, complete and sign the following via the links below, it may be eas…" at bounding box center [357, 235] width 458 height 8
click at [344, 236] on p "Please read, complete and sign the following via the link below, it may be easi…" at bounding box center [365, 234] width 474 height 11
click at [389, 245] on p "﻿ {prefilled-waiver-link} $ $" at bounding box center [365, 248] width 474 height 11
click at [127, 246] on div "Hi ﻿ {contact-first-name} , You've been invited by ﻿ {waiver-business-name} to …" at bounding box center [364, 266] width 484 height 169
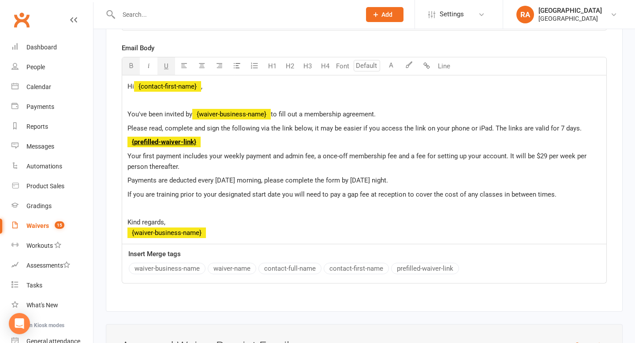
scroll to position [2713, 0]
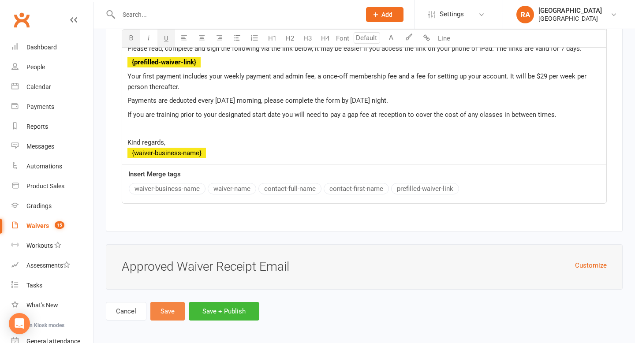
click at [170, 308] on button "Save" at bounding box center [167, 311] width 34 height 19
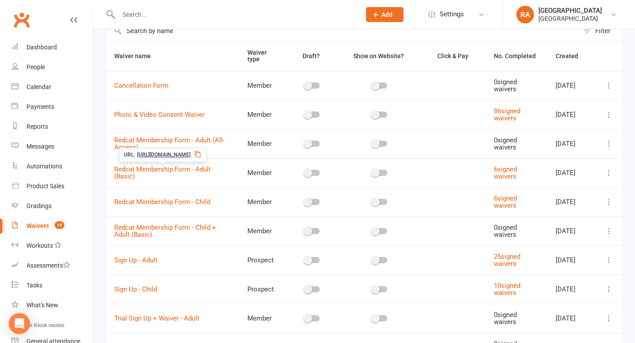
scroll to position [53, 0]
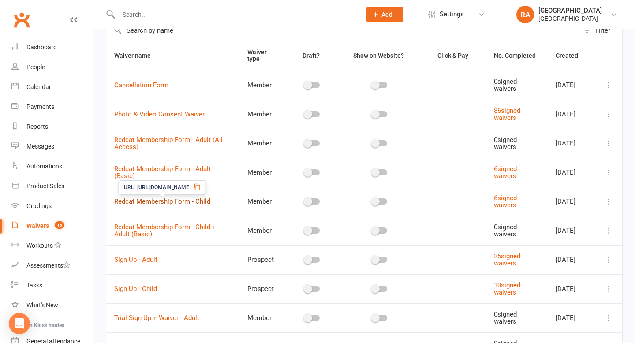
click at [183, 199] on link "Redcat Membership Form - Child" at bounding box center [162, 202] width 96 height 8
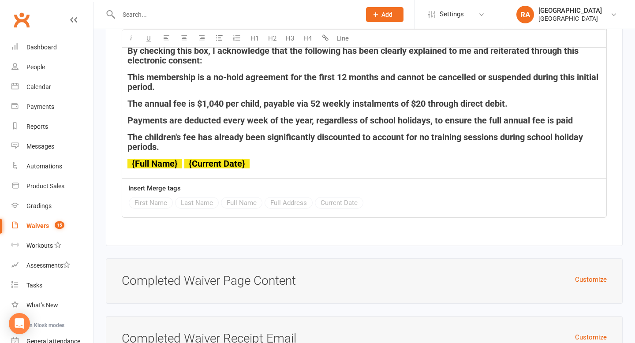
scroll to position [3452, 0]
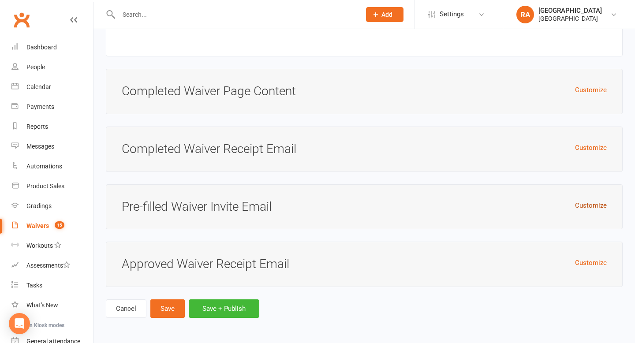
click at [593, 203] on button "Customize" at bounding box center [591, 205] width 32 height 11
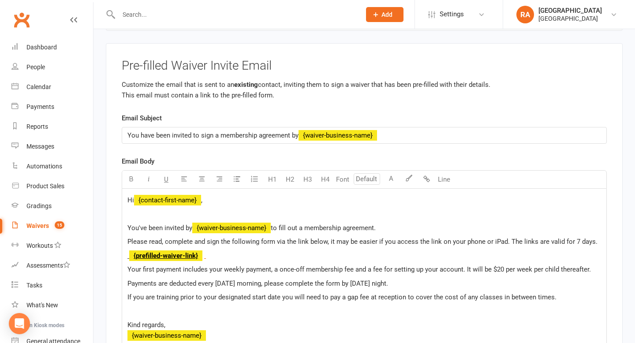
scroll to position [3589, 0]
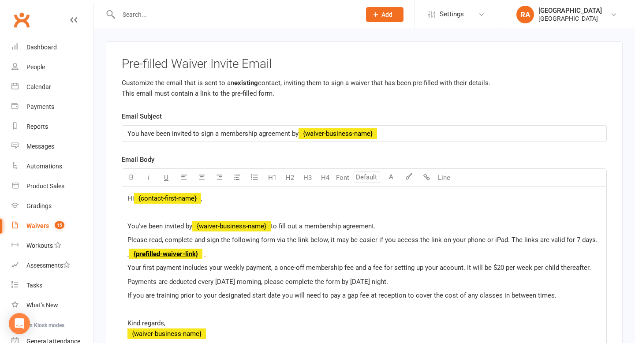
click at [130, 266] on div "Hi ﻿ {contact-first-name} , You've been invited by ﻿ {waiver-business-name} to …" at bounding box center [364, 266] width 484 height 158
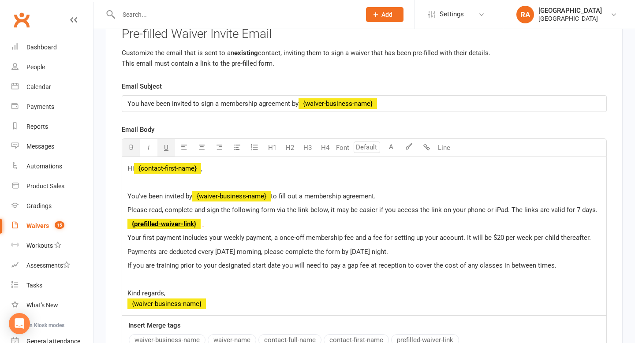
scroll to position [3622, 0]
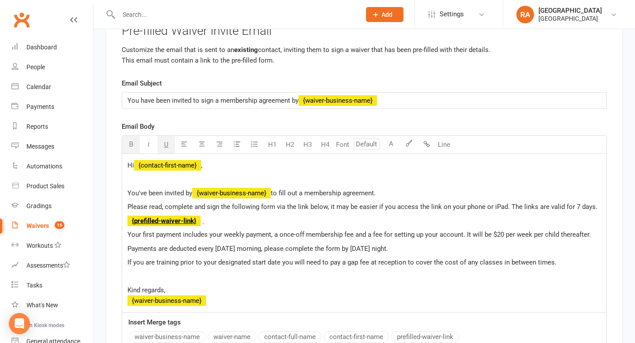
click at [418, 254] on p "Payments are deducted every Friday morning, please complete the form by Thursda…" at bounding box center [365, 249] width 474 height 11
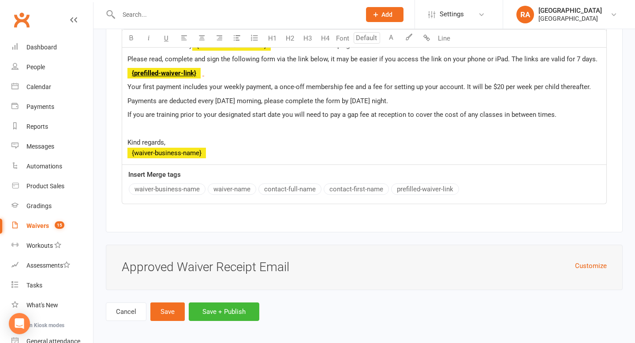
scroll to position [3778, 0]
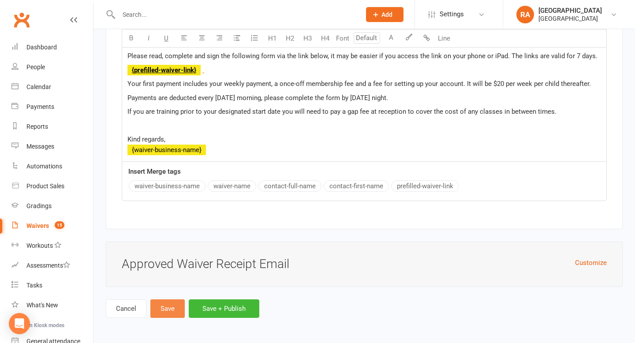
click at [176, 301] on button "Save" at bounding box center [167, 309] width 34 height 19
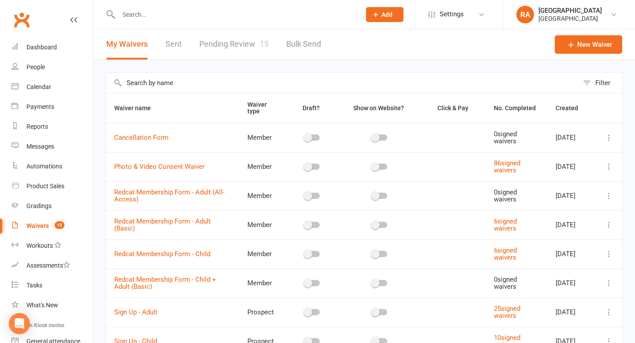
click at [128, 19] on input "text" at bounding box center [235, 14] width 239 height 12
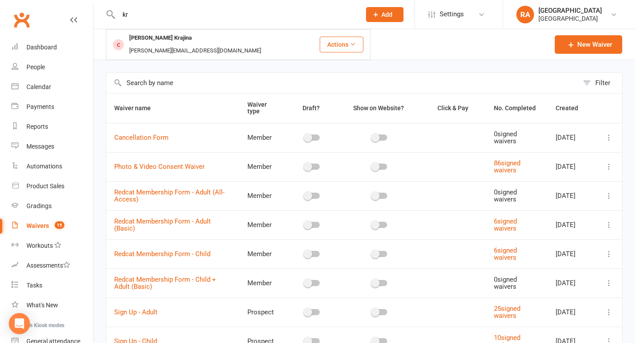
type input "k"
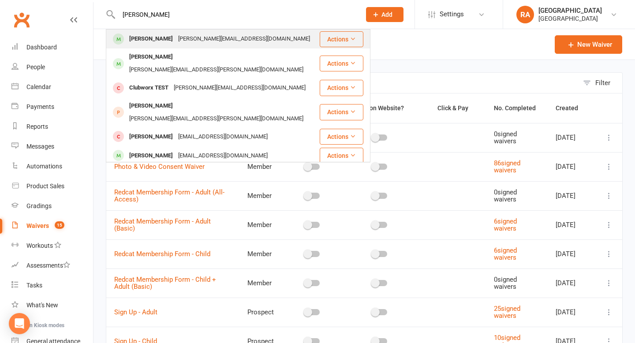
type input "john test"
click at [186, 45] on div "[PERSON_NAME][EMAIL_ADDRESS][DOMAIN_NAME]" at bounding box center [244, 39] width 137 height 13
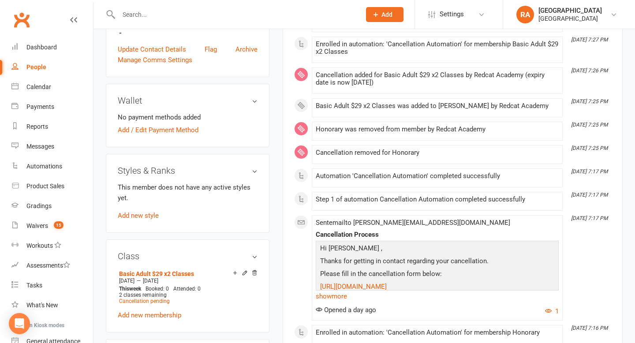
scroll to position [334, 0]
click at [255, 269] on icon at bounding box center [255, 272] width 6 height 6
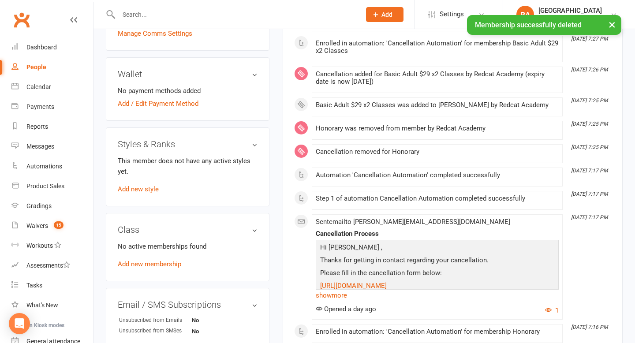
scroll to position [309, 0]
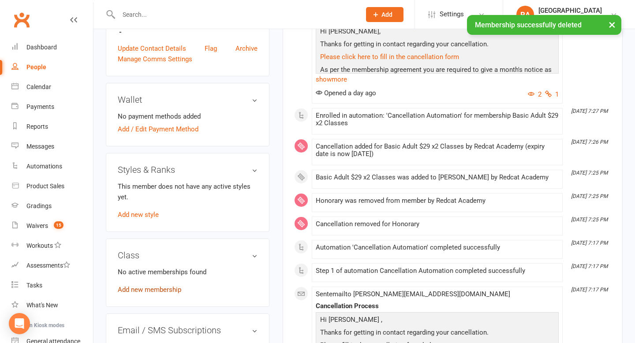
click at [137, 286] on link "Add new membership" at bounding box center [150, 290] width 64 height 8
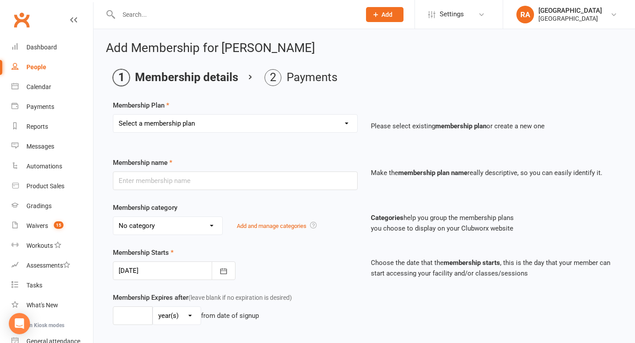
click at [184, 129] on select "Select a membership plan Create new Membership Plan Basic Adult $29 x2 Classes …" at bounding box center [235, 124] width 244 height 18
select select "4"
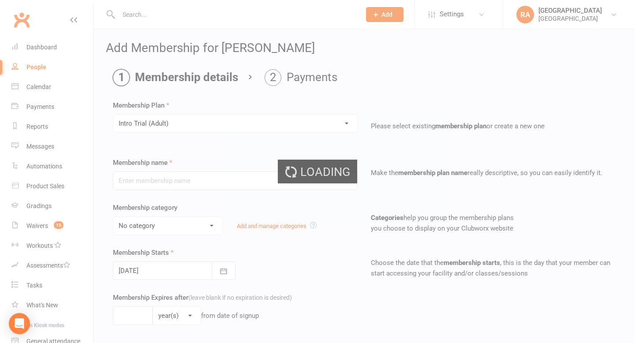
type input "Intro Trial (Adult)"
select select "3"
type input "0"
type input "4"
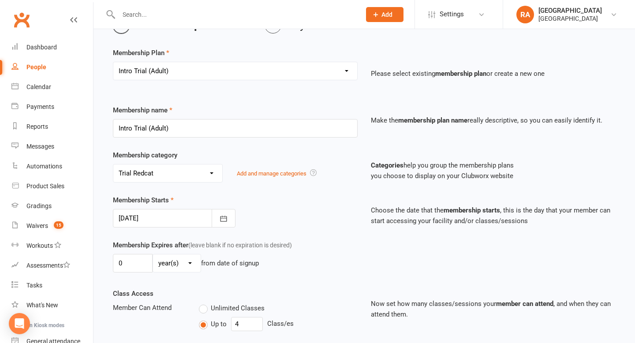
scroll to position [74, 0]
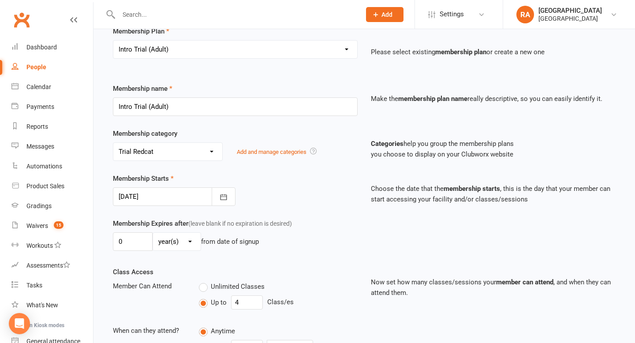
click at [220, 206] on div "Membership Starts 14 Aug 2025 August 2025 Sun Mon Tue Wed Thu Fri Sat 31 27 28 …" at bounding box center [364, 195] width 516 height 45
click at [224, 196] on icon "button" at bounding box center [223, 197] width 9 height 9
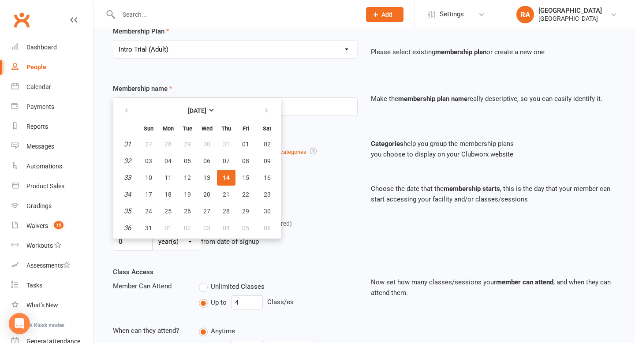
click at [243, 135] on table "August 2025 Sun Mon Tue Wed Thu Fri Sat 31 27 28 29 30 31 01 02 32 03 04 05 06 …" at bounding box center [197, 168] width 164 height 137
click at [243, 141] on span "01" at bounding box center [245, 144] width 7 height 7
type input "01 Aug 2025"
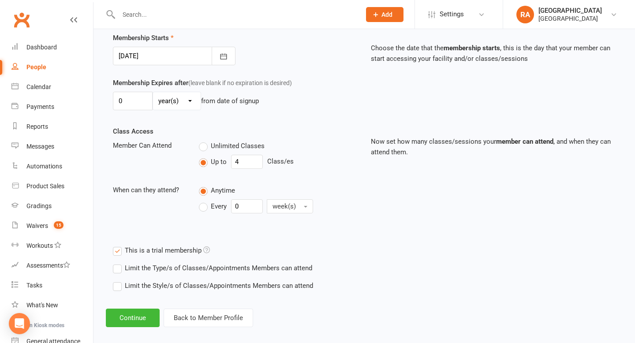
scroll to position [224, 0]
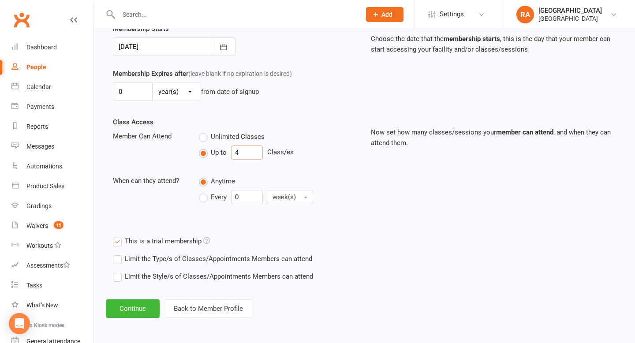
click at [240, 154] on input "4" at bounding box center [247, 153] width 32 height 14
type input "1"
click at [343, 192] on div "Every 0 week(s)" at bounding box center [278, 197] width 159 height 14
click at [137, 307] on button "Continue" at bounding box center [133, 309] width 54 height 19
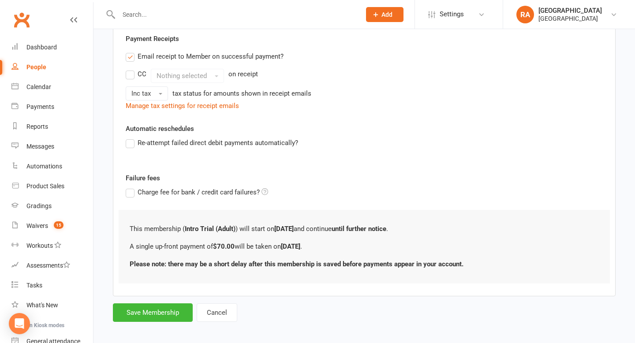
scroll to position [209, 0]
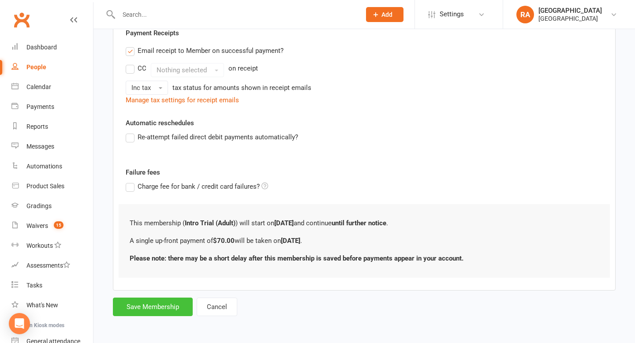
click at [148, 313] on button "Save Membership" at bounding box center [153, 307] width 80 height 19
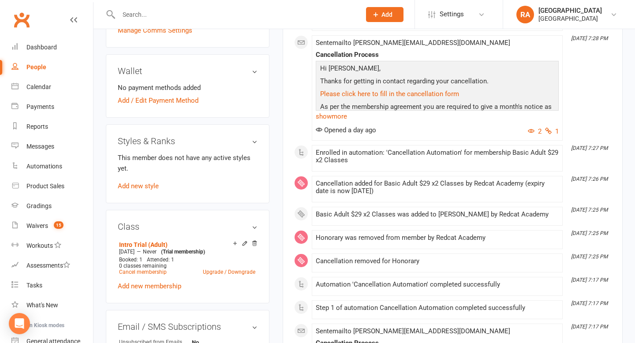
scroll to position [352, 0]
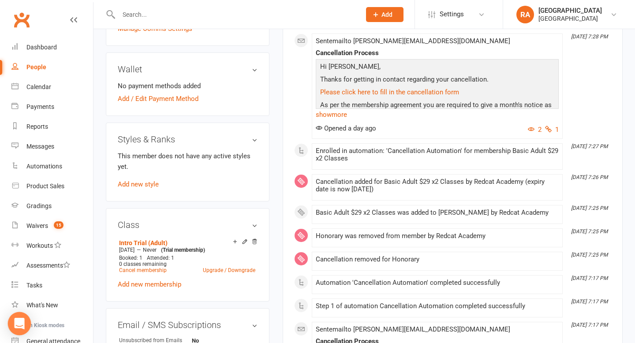
click at [22, 326] on icon "Open Intercom Messenger" at bounding box center [19, 323] width 11 height 11
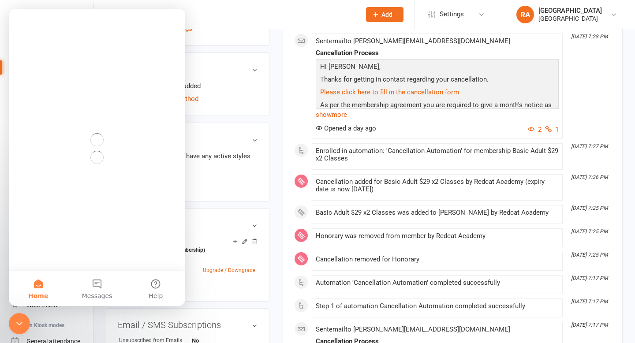
scroll to position [0, 0]
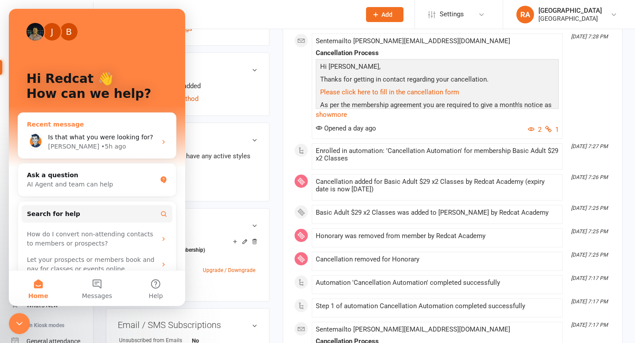
click at [90, 137] on span "Is that what you were looking for?" at bounding box center [100, 137] width 105 height 7
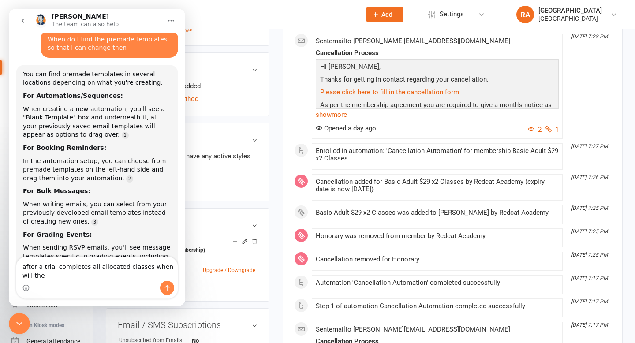
scroll to position [816, 0]
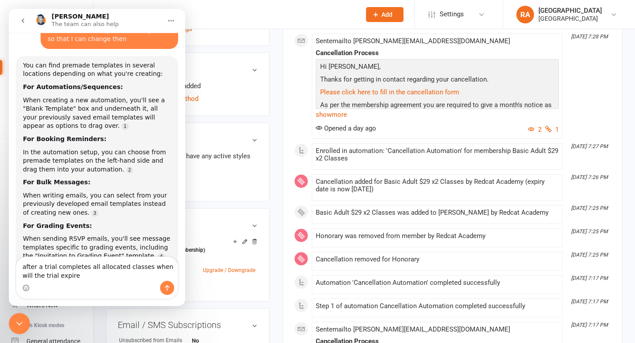
type textarea "after a trial completes all allocated classes when will the trial expire>"
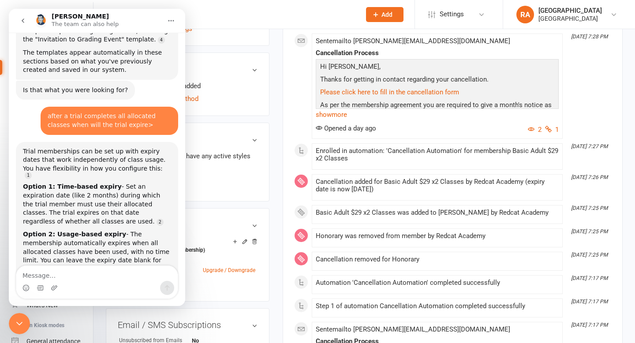
scroll to position [1053, 0]
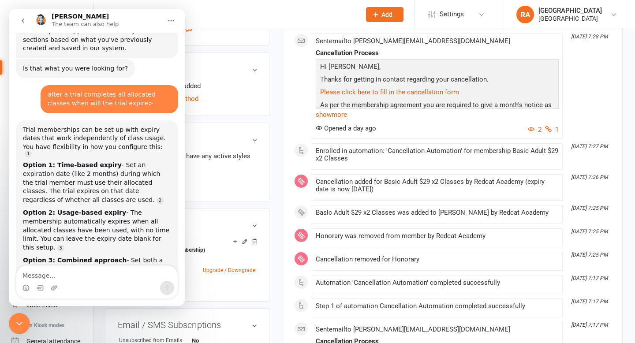
click at [214, 223] on div "Class Intro Trial (Adult) Aug 1 2025 — Never (Trial membership) Booked: 1 Atten…" at bounding box center [188, 254] width 164 height 93
click at [26, 19] on icon "go back" at bounding box center [22, 20] width 7 height 7
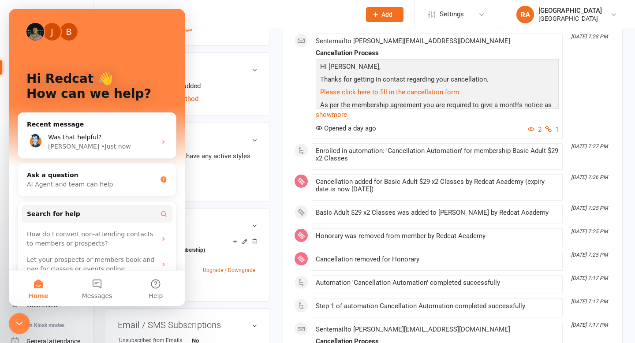
scroll to position [0, 0]
click at [22, 325] on icon "Close Intercom Messenger" at bounding box center [19, 324] width 11 height 11
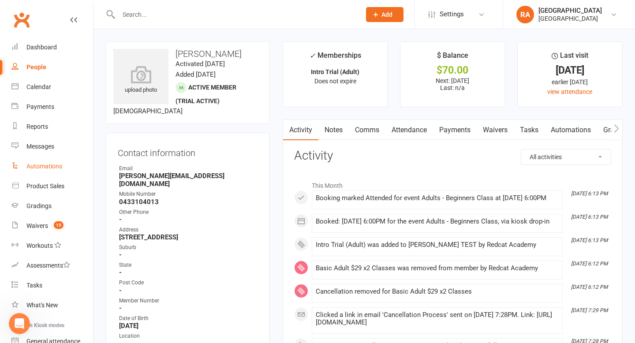
click at [47, 172] on link "Automations" at bounding box center [52, 167] width 82 height 20
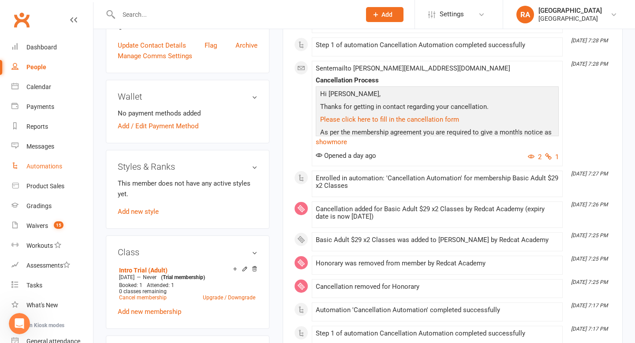
scroll to position [326, 0]
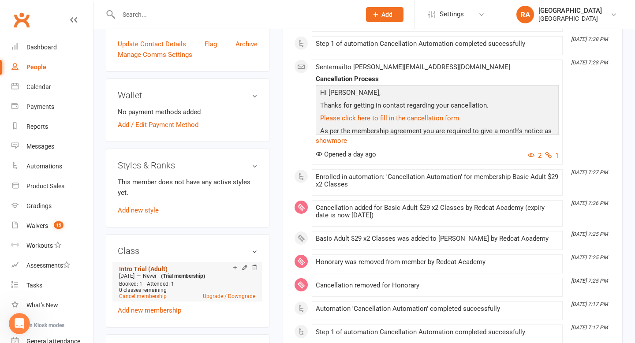
click at [155, 266] on link "Intro Trial (Adult)" at bounding box center [143, 269] width 49 height 7
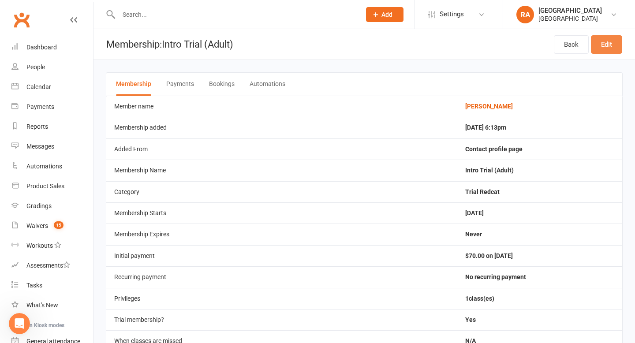
click at [610, 46] on link "Edit" at bounding box center [606, 44] width 31 height 19
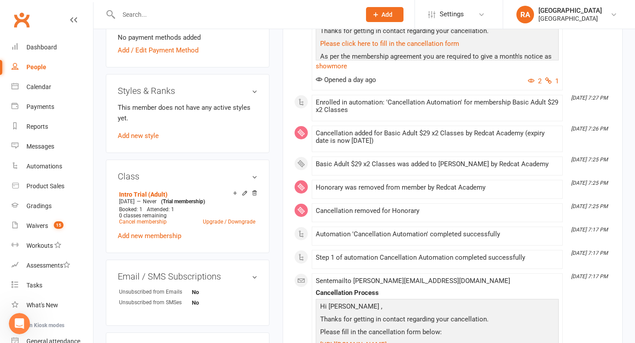
scroll to position [402, 0]
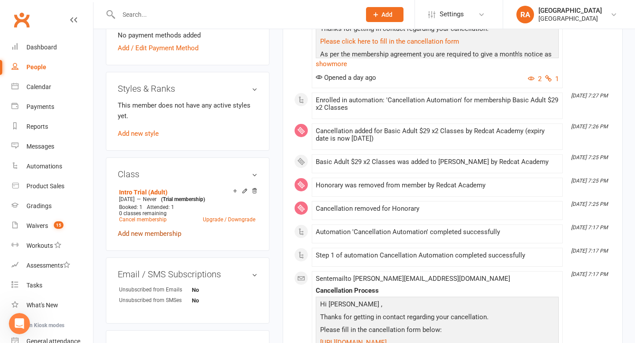
click at [152, 230] on link "Add new membership" at bounding box center [150, 234] width 64 height 8
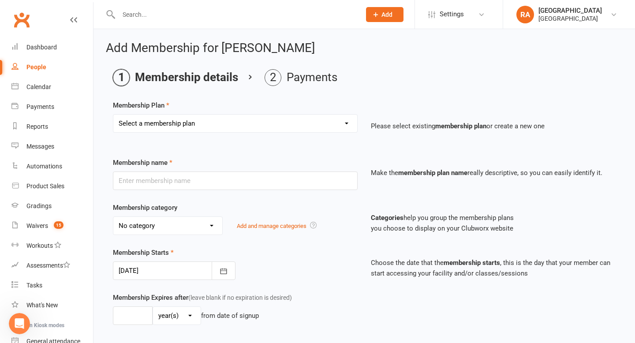
click at [242, 129] on select "Select a membership plan Create new Membership Plan Basic Adult $29 x2 Classes …" at bounding box center [235, 124] width 244 height 18
select select "4"
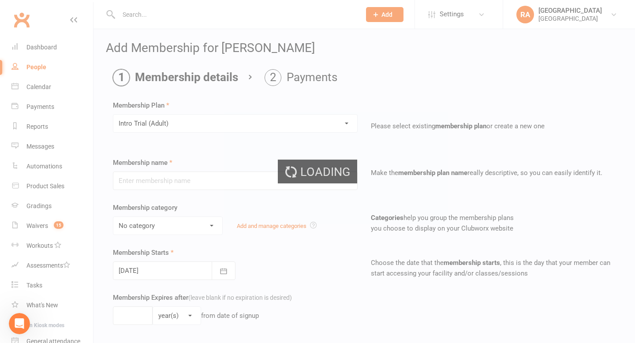
type input "Intro Trial (Adult)"
select select "3"
type input "0"
type input "4"
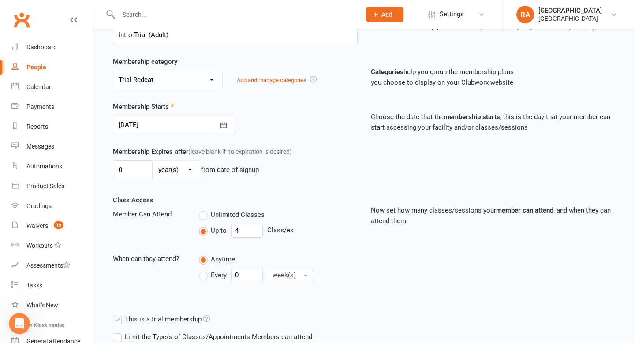
scroll to position [146, 0]
click at [195, 165] on select "day(s) week(s) month(s) year(s)" at bounding box center [177, 170] width 48 height 18
click at [224, 155] on span "(leave blank if no expiration is desired)" at bounding box center [240, 151] width 104 height 7
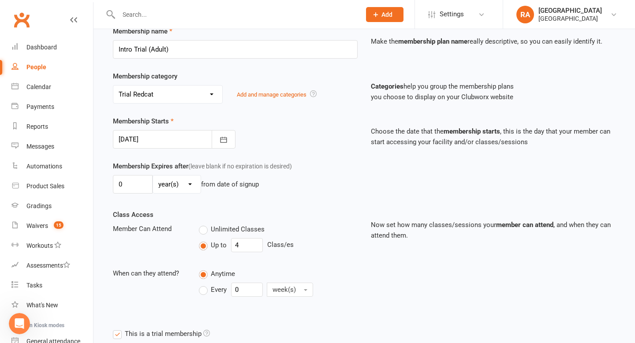
scroll to position [130, 0]
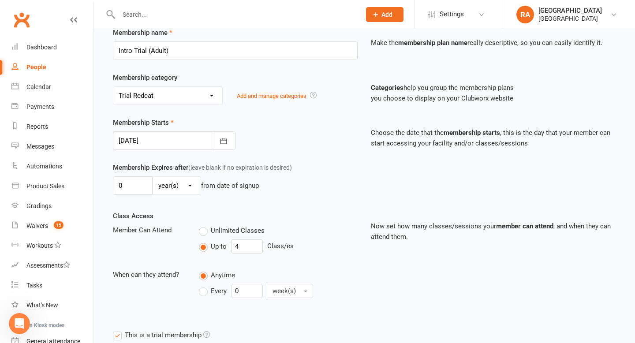
click at [15, 329] on div "Open Intercom Messenger" at bounding box center [19, 323] width 29 height 29
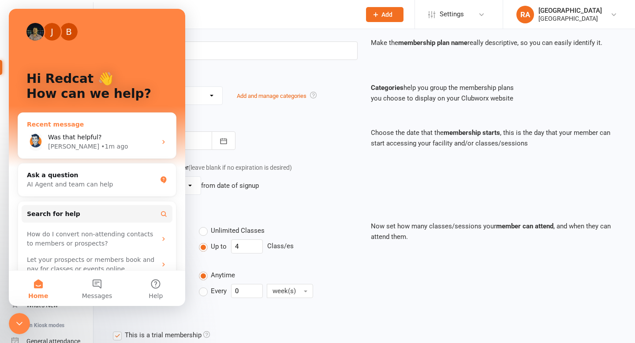
click at [90, 116] on div "Recent message Was that helpful? Toby • 1m ago" at bounding box center [97, 136] width 159 height 46
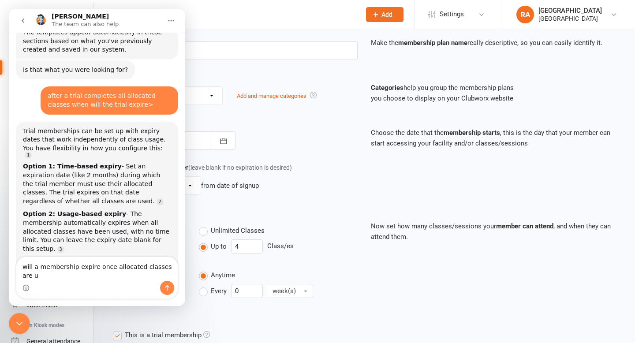
scroll to position [1062, 0]
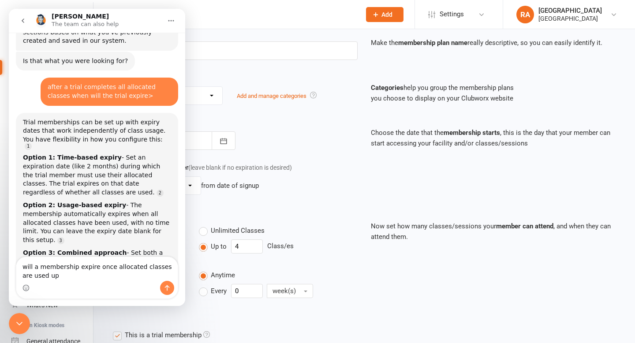
type textarea "will a membership expire once allocated classes are used up?"
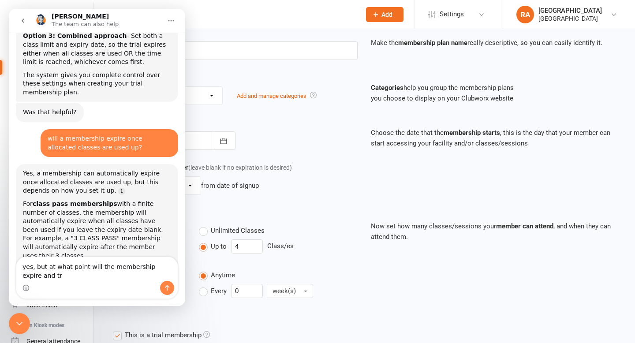
scroll to position [1287, 0]
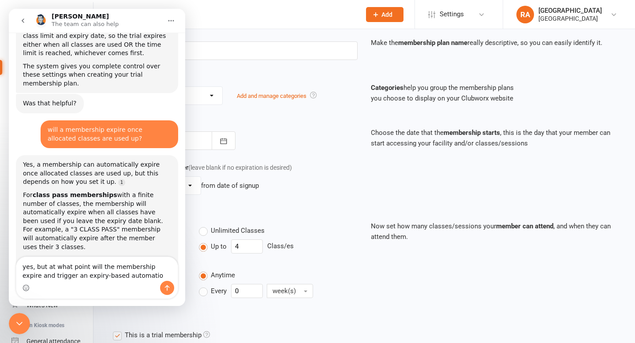
type textarea "yes, but at what point will the membership expire and trigger an expiry-based a…"
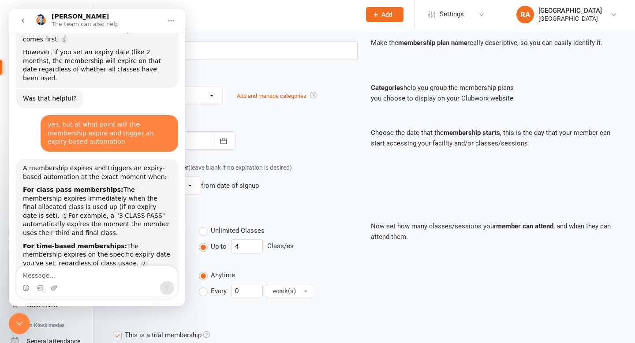
scroll to position [1550, 0]
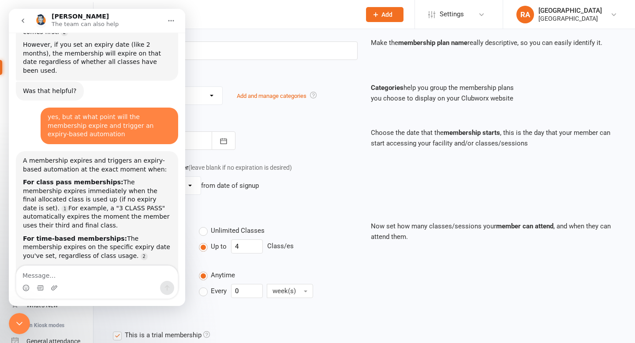
click at [24, 22] on icon "go back" at bounding box center [22, 20] width 7 height 7
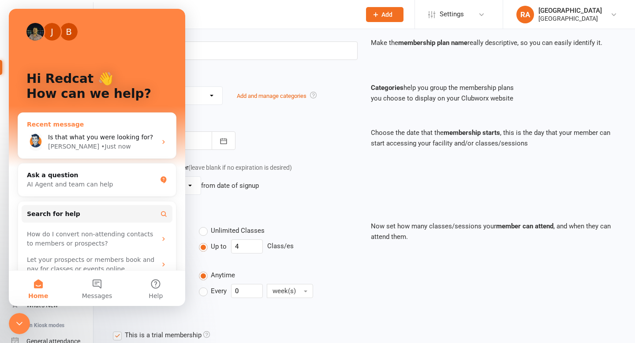
scroll to position [0, 0]
click at [15, 323] on icon "Close Intercom Messenger" at bounding box center [19, 324] width 11 height 11
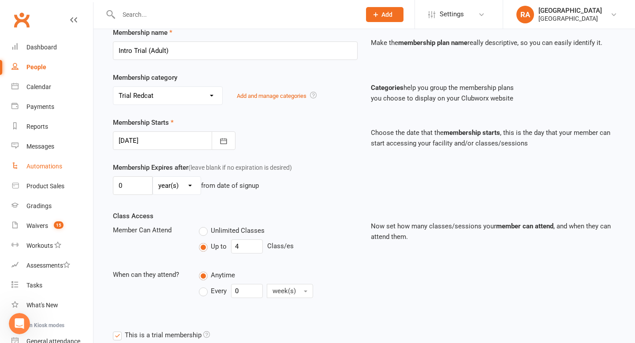
click at [40, 172] on link "Automations" at bounding box center [52, 167] width 82 height 20
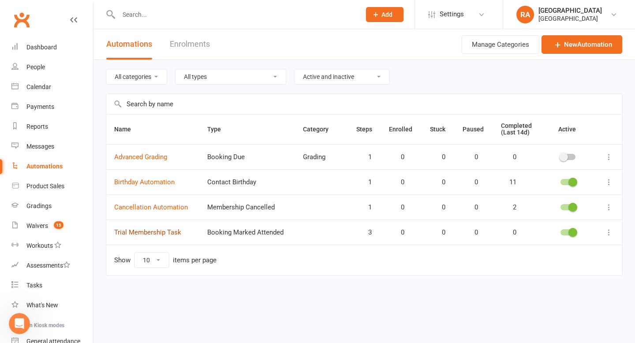
click at [151, 234] on link "Trial Membership Task" at bounding box center [147, 233] width 67 height 8
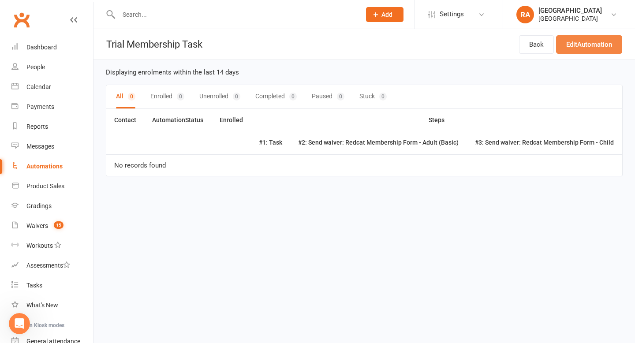
click at [564, 46] on link "Edit Automation" at bounding box center [589, 44] width 66 height 19
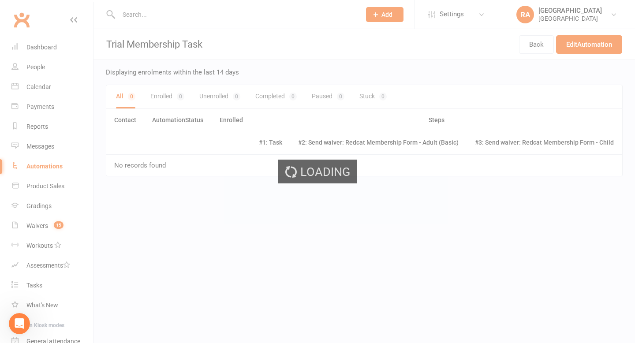
select select "do_not_send"
select select "send_to_parent"
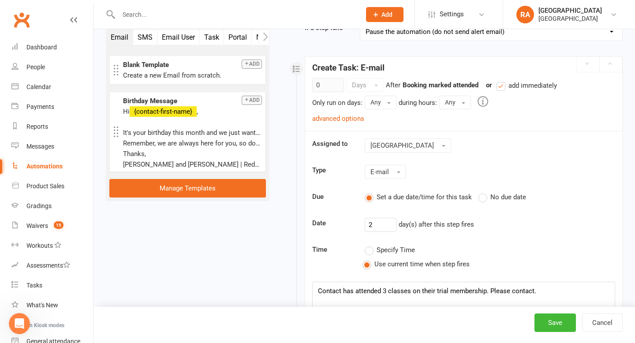
scroll to position [117, 0]
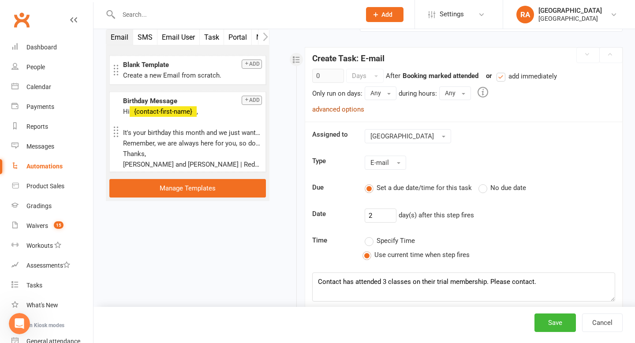
click at [340, 108] on link "advanced options" at bounding box center [338, 109] width 52 height 8
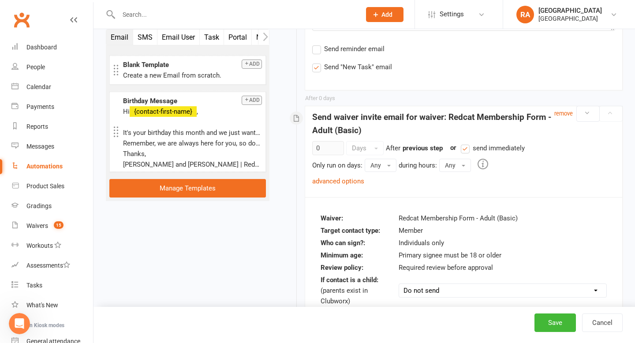
scroll to position [429, 0]
click at [335, 178] on link "advanced options" at bounding box center [338, 180] width 52 height 8
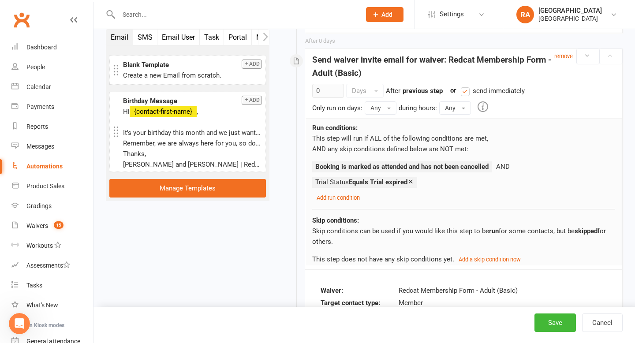
scroll to position [489, 0]
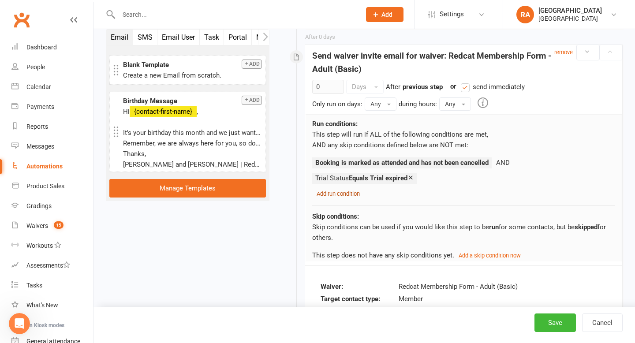
click at [340, 192] on small "Add run condition" at bounding box center [338, 194] width 43 height 7
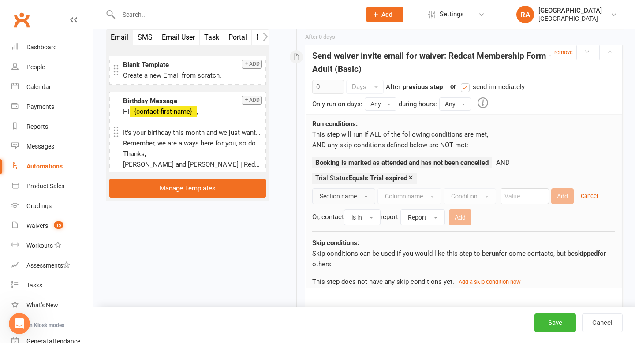
click at [357, 201] on button "Section name" at bounding box center [343, 196] width 63 height 16
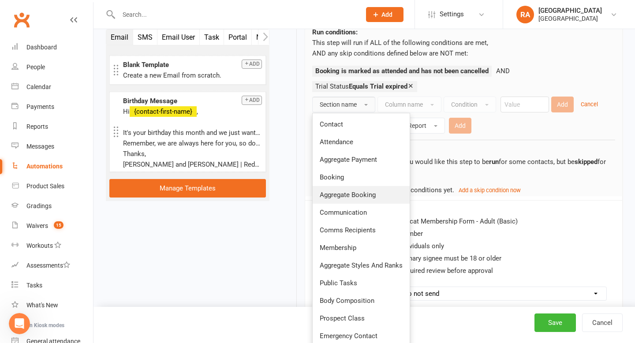
scroll to position [581, 0]
click at [346, 177] on link "Booking" at bounding box center [361, 178] width 97 height 18
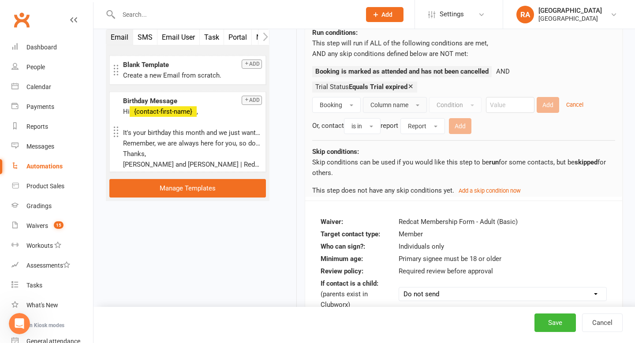
click at [404, 105] on span "Column name" at bounding box center [390, 104] width 38 height 7
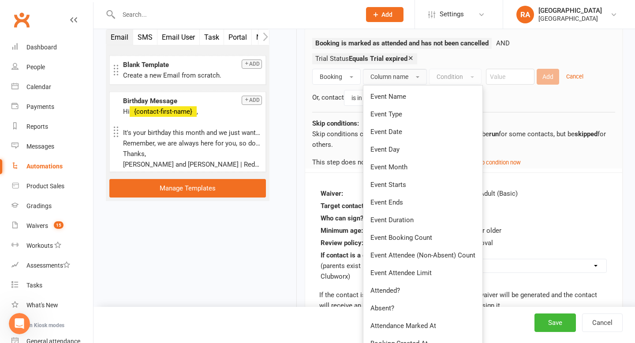
scroll to position [607, 0]
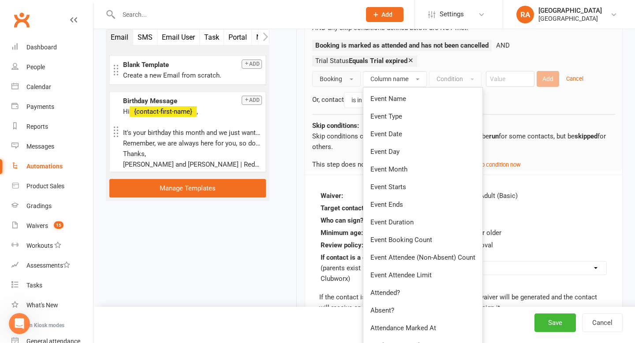
click at [348, 77] on button "Booking" at bounding box center [336, 79] width 49 height 16
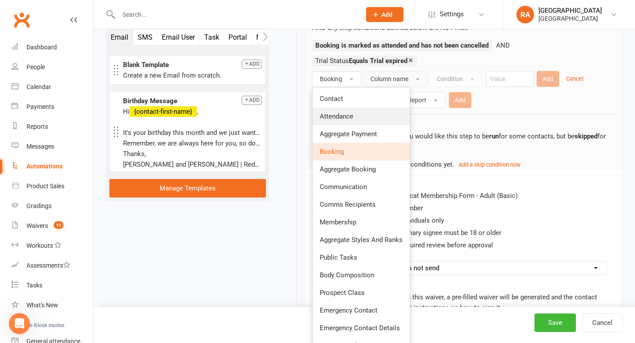
click at [345, 108] on link "Attendance" at bounding box center [361, 117] width 97 height 18
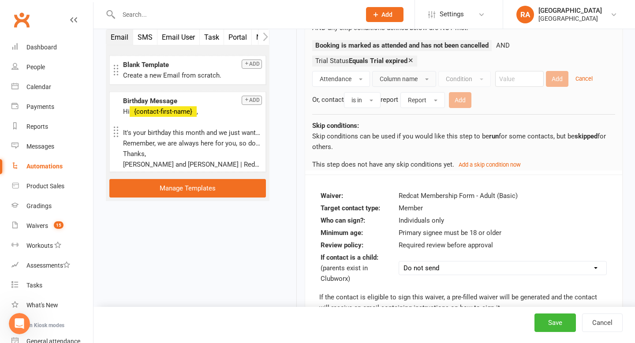
click at [391, 86] on button "Column name" at bounding box center [404, 79] width 64 height 16
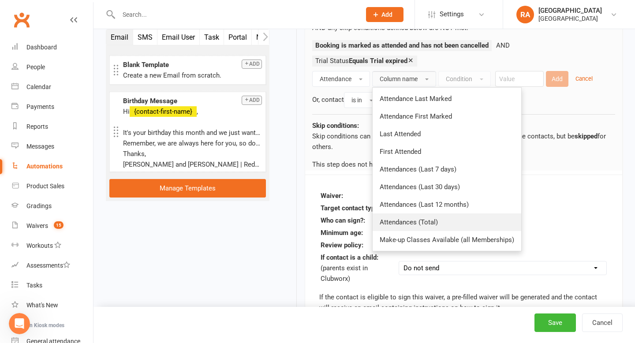
click at [402, 221] on span "Attendances (Total)" at bounding box center [409, 222] width 58 height 8
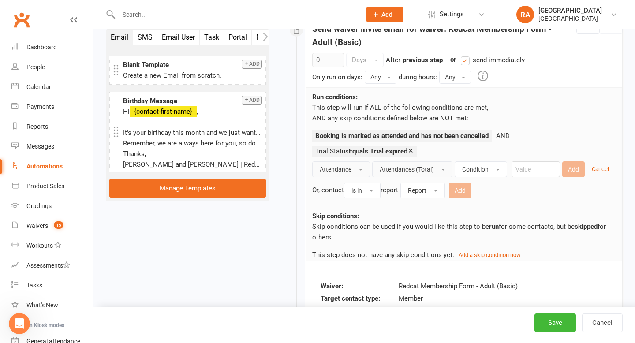
scroll to position [523, 0]
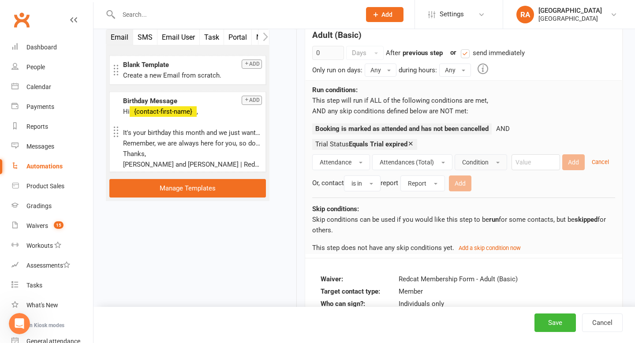
click at [476, 165] on span "Condition" at bounding box center [475, 162] width 26 height 7
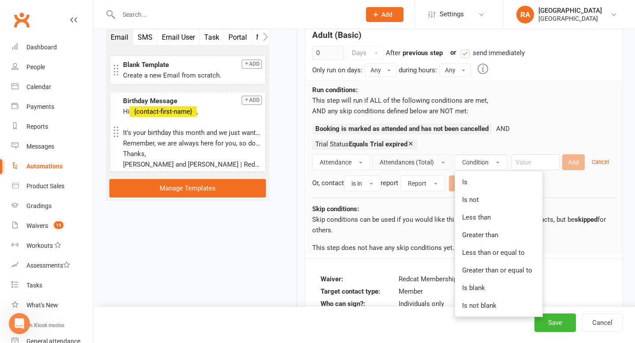
click at [439, 159] on button "Attendances (Total)" at bounding box center [412, 162] width 80 height 16
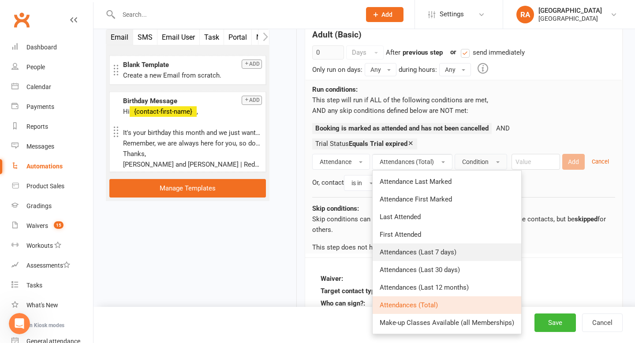
scroll to position [526, 0]
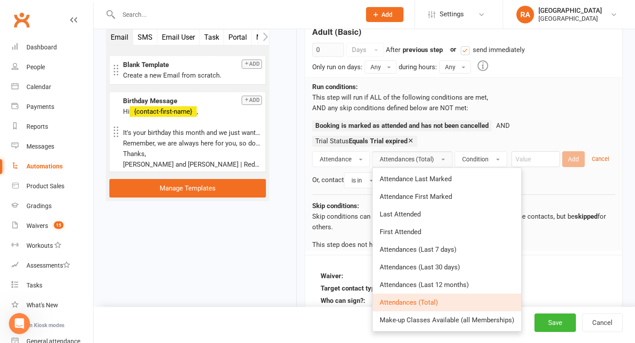
click at [416, 158] on span "Attendances (Total)" at bounding box center [407, 159] width 54 height 7
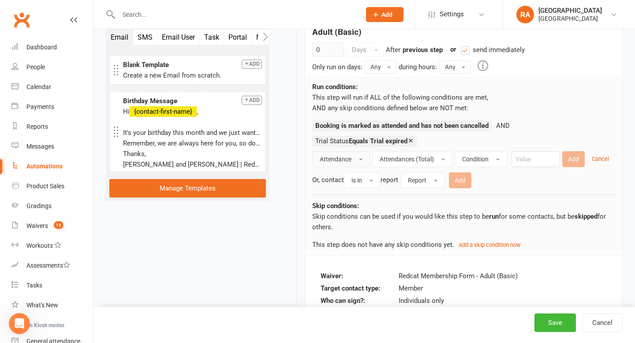
click at [346, 155] on button "Attendance" at bounding box center [341, 159] width 58 height 16
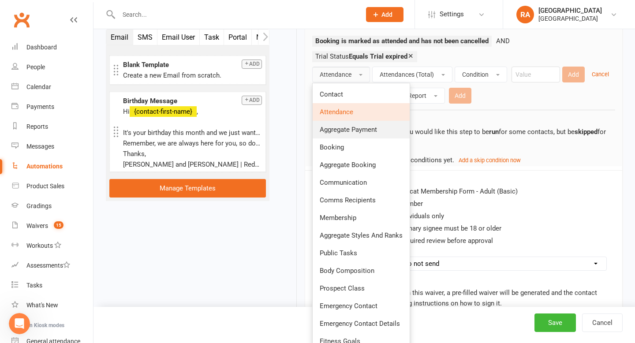
scroll to position [615, 0]
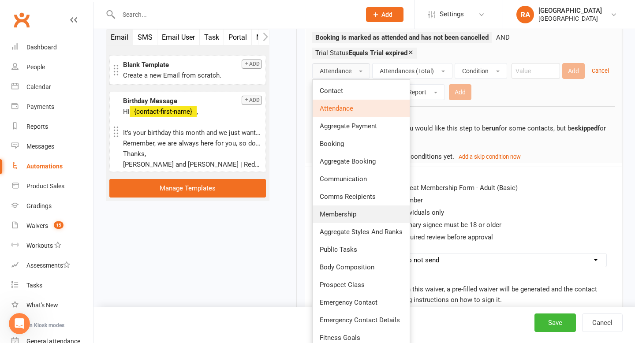
click at [349, 218] on link "Membership" at bounding box center [361, 215] width 97 height 18
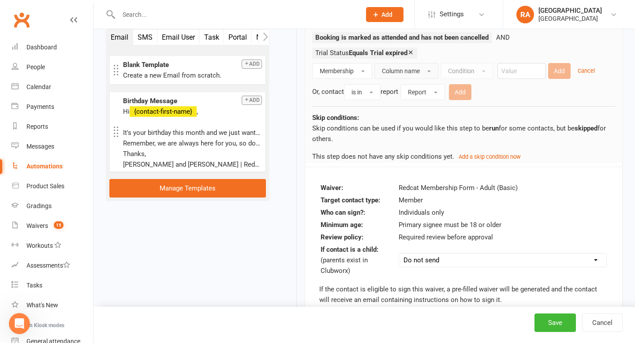
click at [421, 75] on button "Column name" at bounding box center [407, 71] width 64 height 16
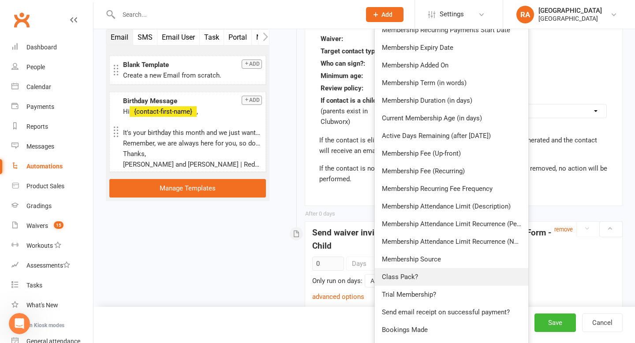
scroll to position [768, 0]
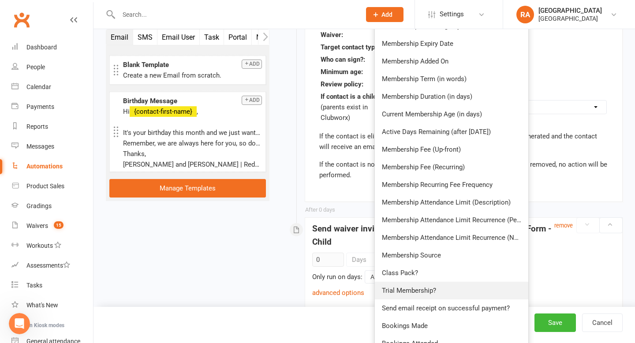
click at [419, 294] on span "Trial Membership?" at bounding box center [409, 291] width 54 height 8
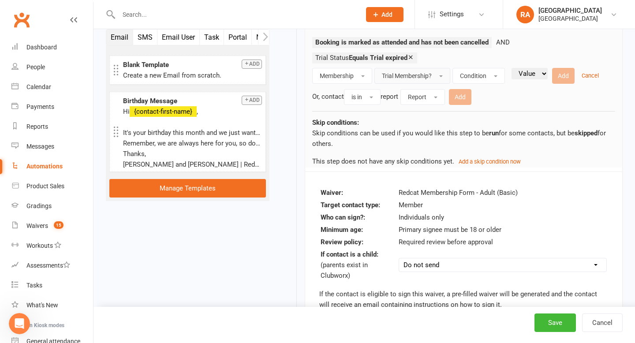
scroll to position [600, 0]
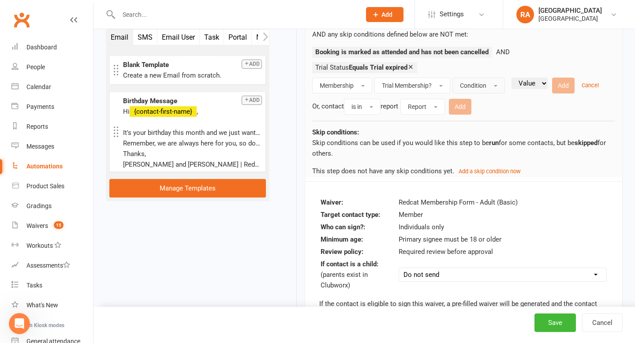
click at [477, 82] on span "Condition" at bounding box center [473, 85] width 26 height 7
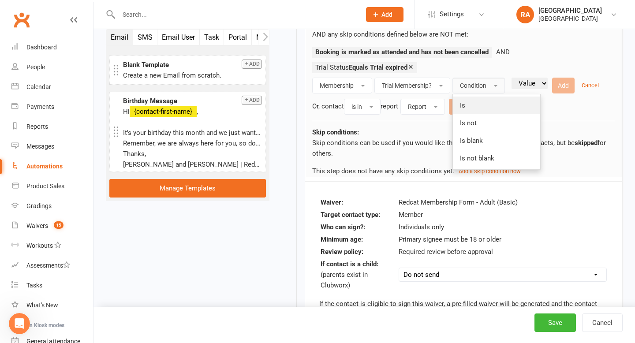
click at [474, 106] on link "Is" at bounding box center [496, 106] width 87 height 18
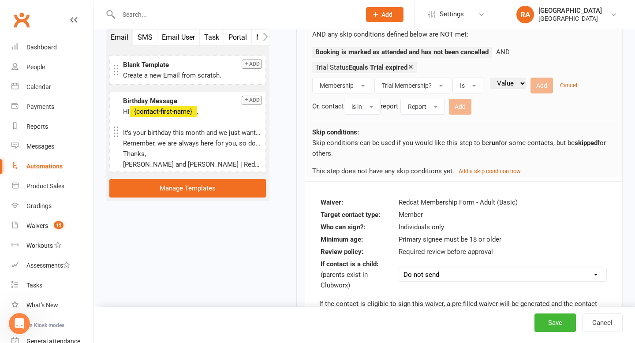
click at [516, 86] on select "Value Yes No" at bounding box center [508, 83] width 36 height 11
click at [471, 84] on button "Is" at bounding box center [468, 86] width 31 height 16
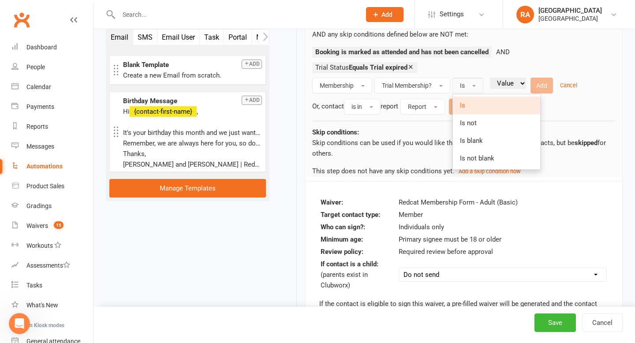
click at [581, 114] on div "Or, contact is in report Report Add" at bounding box center [463, 106] width 303 height 18
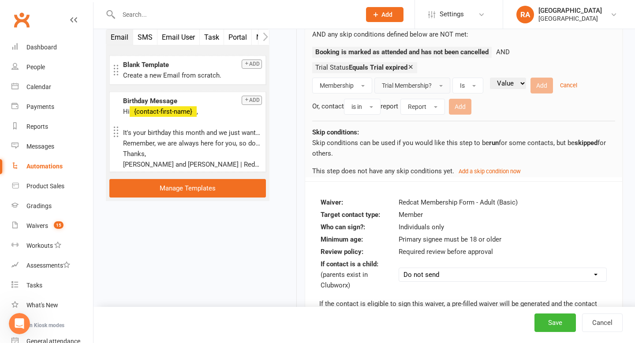
click at [414, 85] on span "Trial Membership?" at bounding box center [407, 85] width 50 height 7
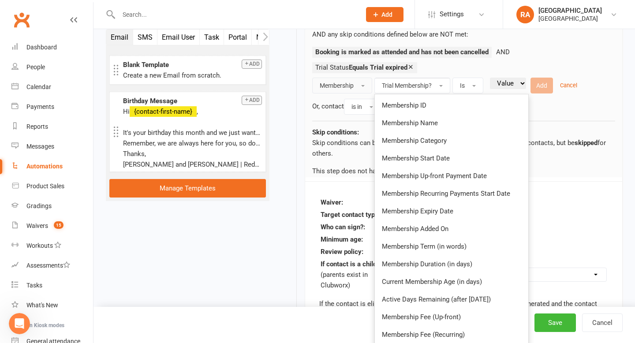
click at [346, 93] on button "Membership" at bounding box center [342, 86] width 60 height 16
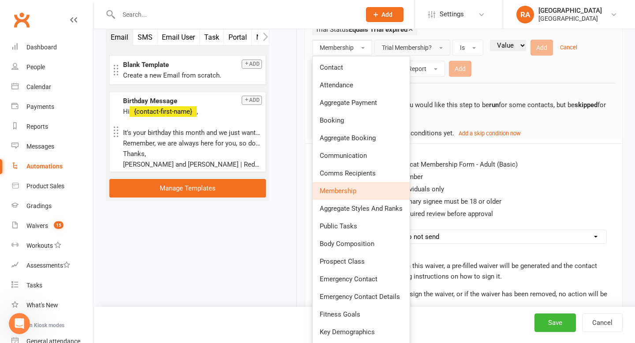
scroll to position [638, 0]
click at [458, 94] on div "Skip conditions: Skip conditions can be used if you would like this step to be …" at bounding box center [463, 110] width 303 height 58
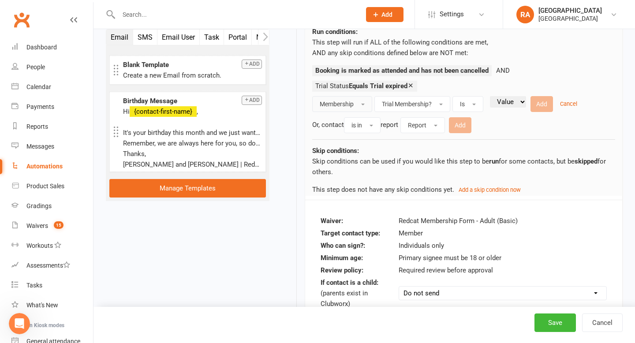
scroll to position [585, 0]
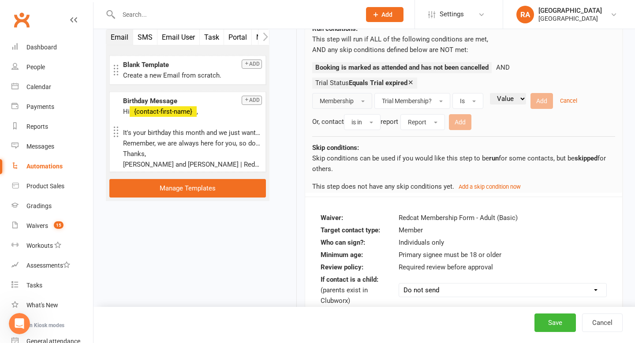
click at [352, 103] on span "Membership" at bounding box center [337, 101] width 34 height 7
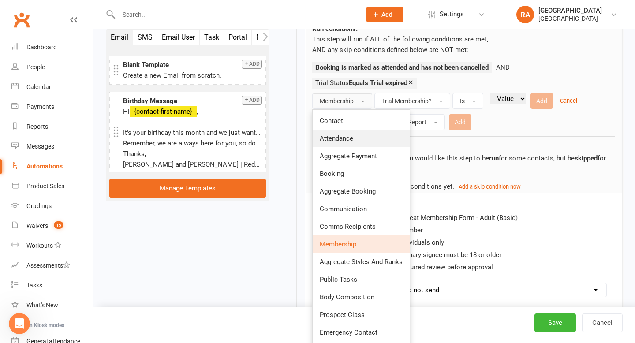
click at [346, 144] on link "Attendance" at bounding box center [361, 139] width 97 height 18
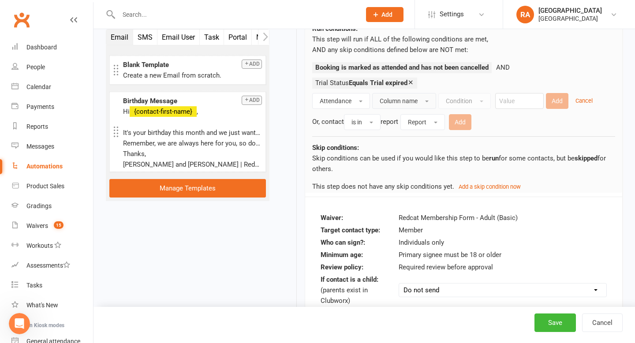
click at [394, 101] on span "Column name" at bounding box center [399, 101] width 38 height 7
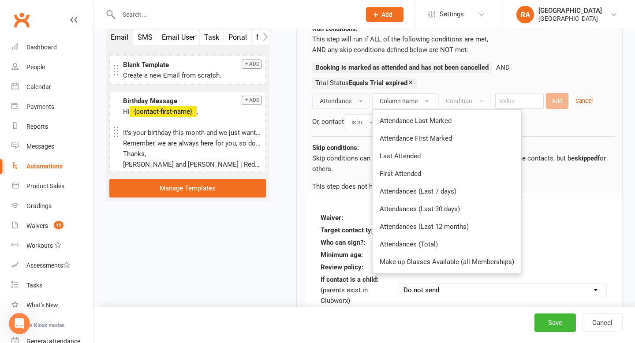
click at [350, 108] on button "Attendance" at bounding box center [341, 101] width 58 height 16
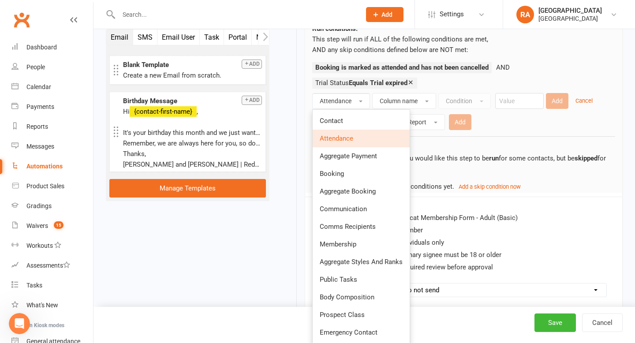
click at [282, 281] on div "Starts on Booking Cancelled Booking Due Booking Late-Cancelled Booking Marked A…" at bounding box center [452, 89] width 353 height 1264
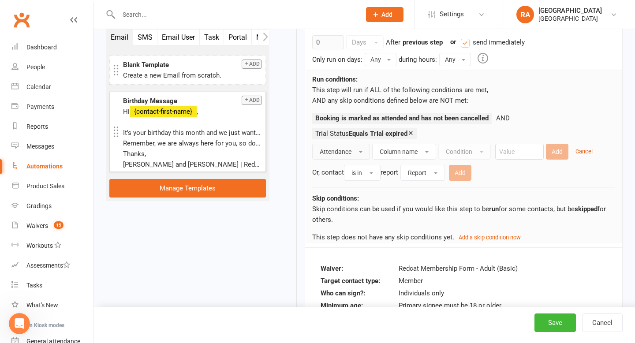
scroll to position [532, 0]
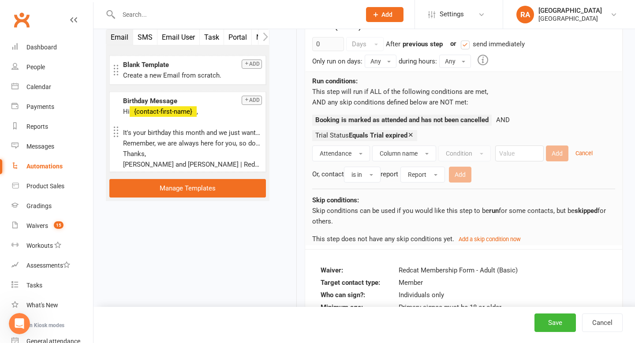
click at [132, 11] on input "text" at bounding box center [235, 14] width 239 height 12
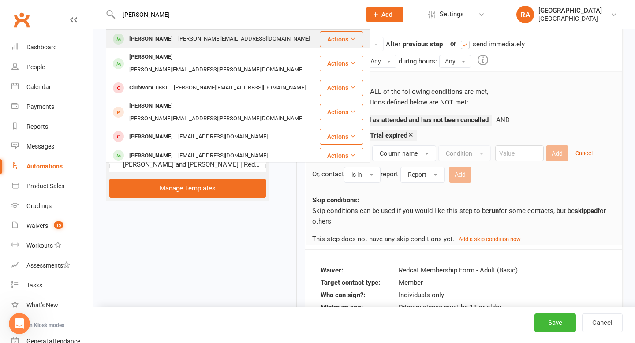
type input "john test"
click at [176, 38] on div "[PERSON_NAME][EMAIL_ADDRESS][DOMAIN_NAME]" at bounding box center [244, 39] width 137 height 13
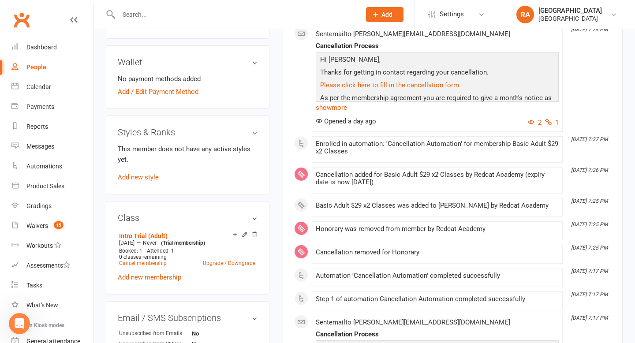
scroll to position [360, 0]
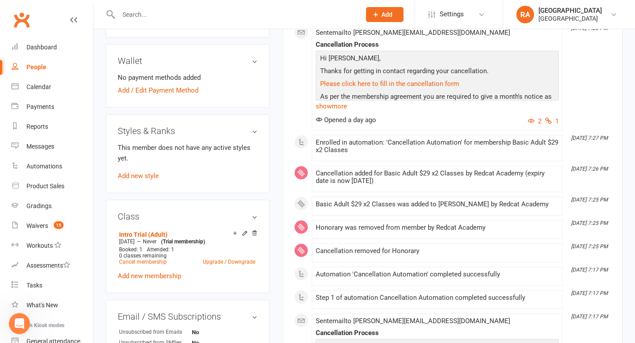
click at [175, 281] on div "Class Intro Trial (Adult) Aug 1 2025 — Never (Trial membership) Booked: 1 Atten…" at bounding box center [188, 246] width 164 height 93
click at [11, 322] on div "Open Intercom Messenger" at bounding box center [19, 323] width 29 height 29
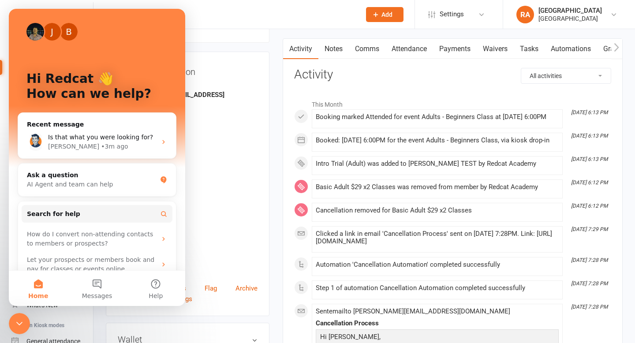
scroll to position [80, 0]
click at [239, 181] on div "State" at bounding box center [188, 185] width 139 height 8
click at [21, 324] on icon "Close Intercom Messenger" at bounding box center [19, 324] width 11 height 11
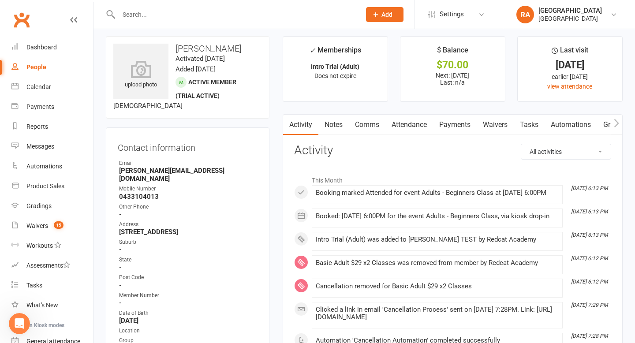
scroll to position [8, 0]
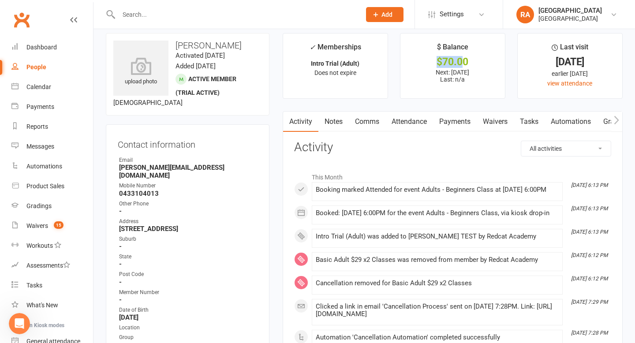
drag, startPoint x: 466, startPoint y: 58, endPoint x: 429, endPoint y: 62, distance: 36.8
click at [429, 62] on div "$70.00" at bounding box center [453, 61] width 89 height 9
click at [429, 73] on p "Next: 14 Aug 2025 Last: n/a" at bounding box center [453, 76] width 89 height 14
click at [618, 122] on icon "button" at bounding box center [616, 120] width 5 height 9
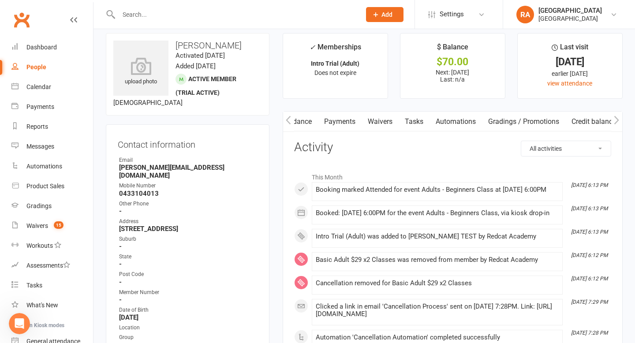
click at [618, 122] on icon "button" at bounding box center [616, 120] width 5 height 9
click at [589, 122] on link "Credit balance" at bounding box center [594, 122] width 57 height 20
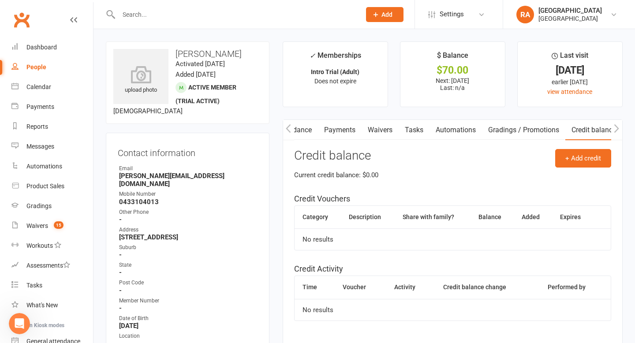
click at [616, 126] on icon "button" at bounding box center [616, 128] width 5 height 9
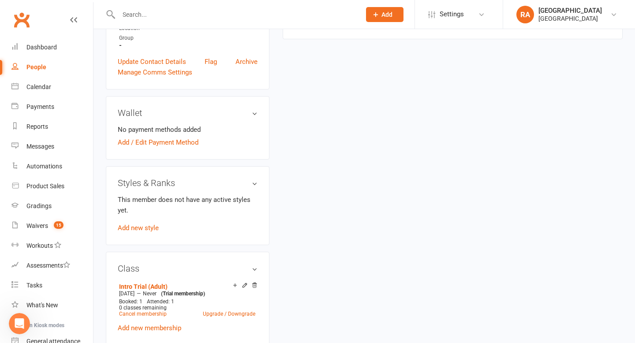
scroll to position [307, 0]
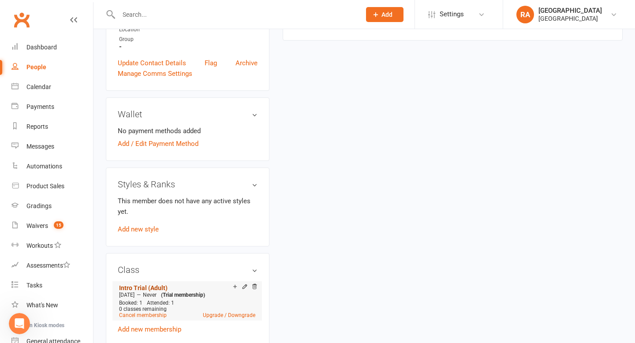
click at [155, 285] on link "Intro Trial (Adult)" at bounding box center [143, 288] width 49 height 7
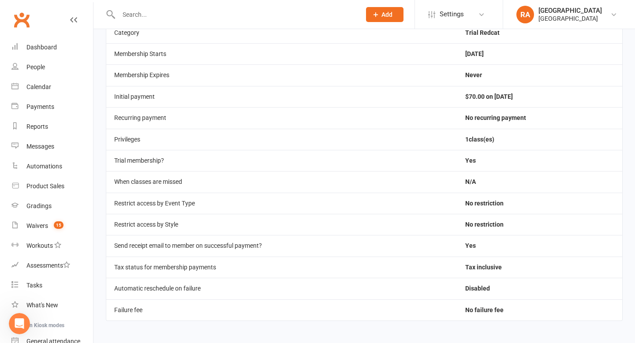
scroll to position [162, 0]
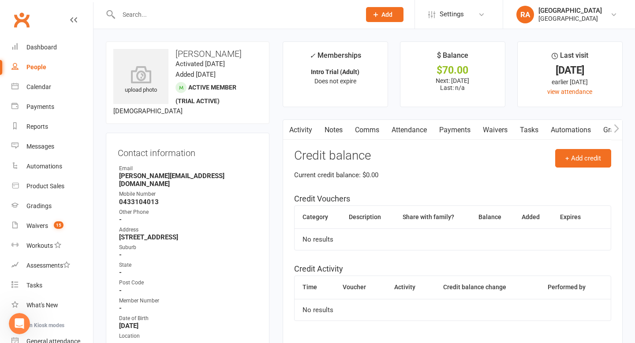
click at [299, 129] on link "Activity" at bounding box center [300, 130] width 35 height 20
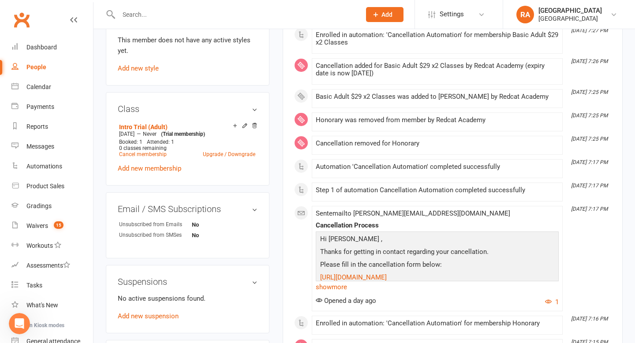
scroll to position [465, 0]
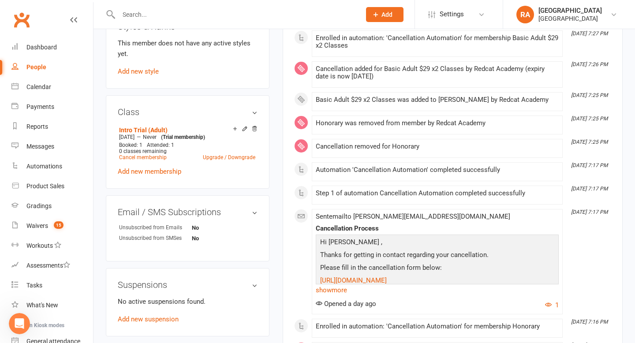
click at [19, 319] on icon "Open Intercom Messenger" at bounding box center [19, 324] width 15 height 15
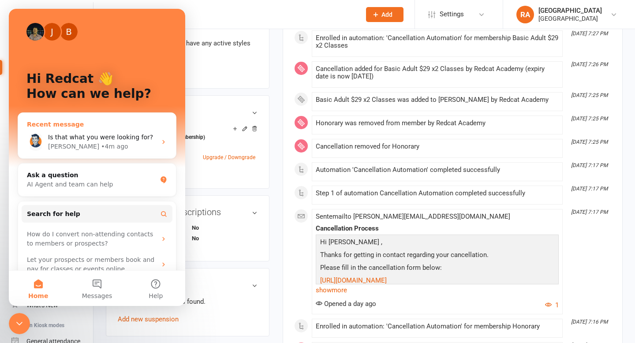
click at [93, 136] on span "Is that what you were looking for?" at bounding box center [100, 137] width 105 height 7
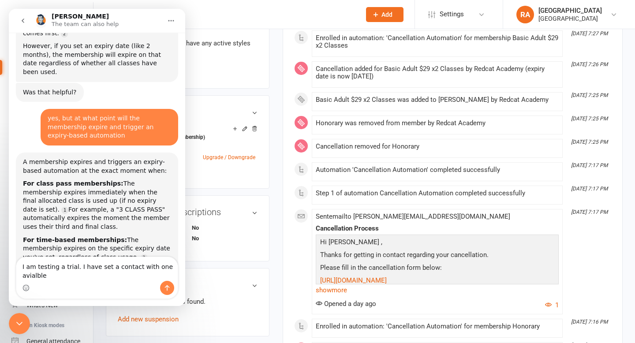
scroll to position [1558, 0]
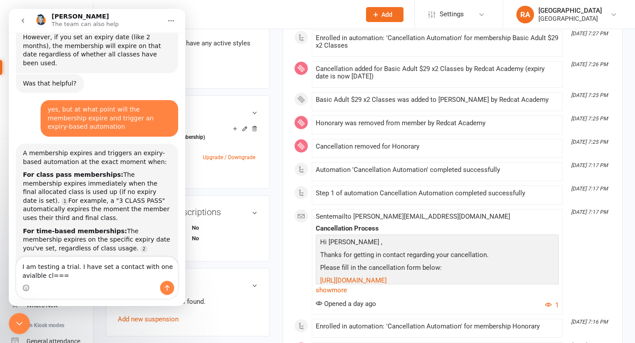
click at [72, 266] on textarea "I am testing a trial. I have set a contact with one avialble cl===" at bounding box center [96, 269] width 161 height 24
click at [52, 278] on textarea "I am testing . I have set a contact with one avialble cl===" at bounding box center [96, 269] width 161 height 24
drag, startPoint x: 52, startPoint y: 278, endPoint x: 19, endPoint y: 278, distance: 33.5
click at [19, 278] on textarea "I am testing . I have set a contact with one avialble cl===" at bounding box center [96, 269] width 161 height 24
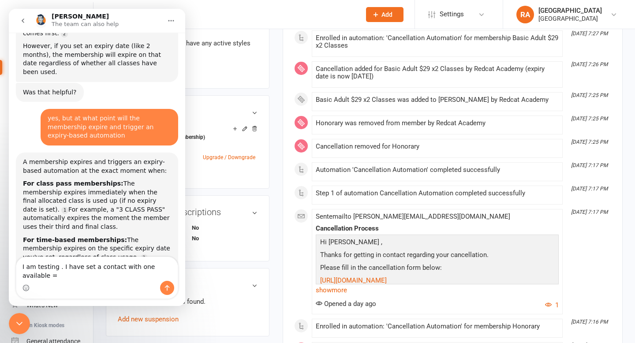
click at [56, 274] on textarea "I am testing . I have set a contact with one available =" at bounding box center [96, 269] width 161 height 24
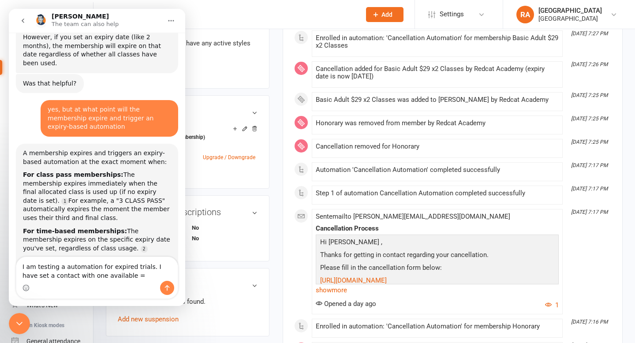
click at [126, 274] on textarea "I am testing a automation for expired trials. I have set a contact with one ava…" at bounding box center [96, 269] width 161 height 24
click at [104, 267] on textarea "I am testing a automation for expired trials. I have set a contact with one ava…" at bounding box center [96, 269] width 161 height 24
drag, startPoint x: 36, startPoint y: 276, endPoint x: 142, endPoint y: 267, distance: 106.2
click at [142, 267] on textarea "I am testing a automation triggered by an expired trials. I have set a contact …" at bounding box center [96, 264] width 161 height 33
click at [98, 278] on textarea "I am testing a automation triggered by an when a trial expires. I have set a co…" at bounding box center [96, 264] width 161 height 33
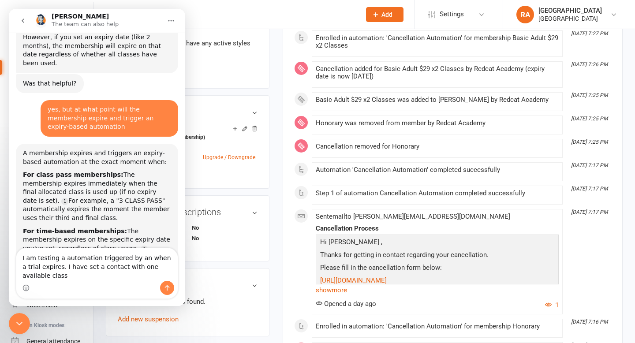
click at [157, 274] on textarea "I am testing a automation triggered by an when a trial expires. I have set a co…" at bounding box center [96, 264] width 161 height 33
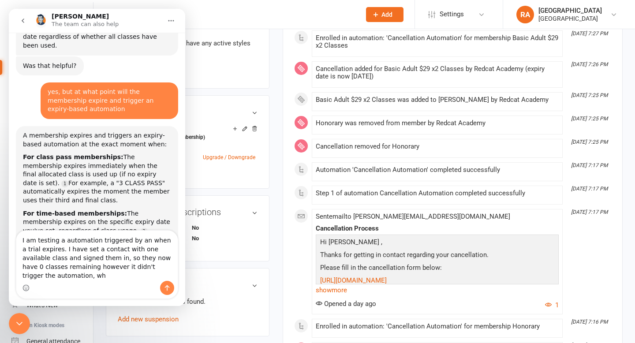
scroll to position [1585, 0]
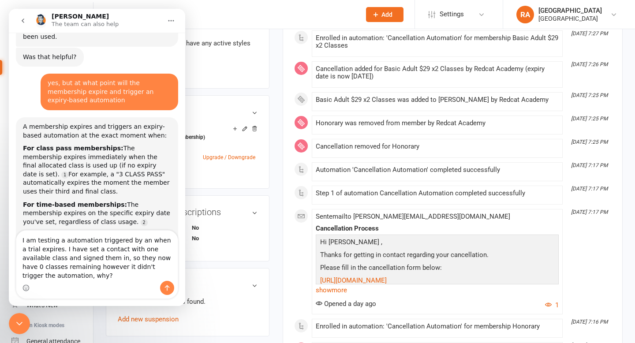
click at [76, 267] on textarea "I am testing a automation triggered by an when a trial expires. I have set a co…" at bounding box center [96, 256] width 161 height 50
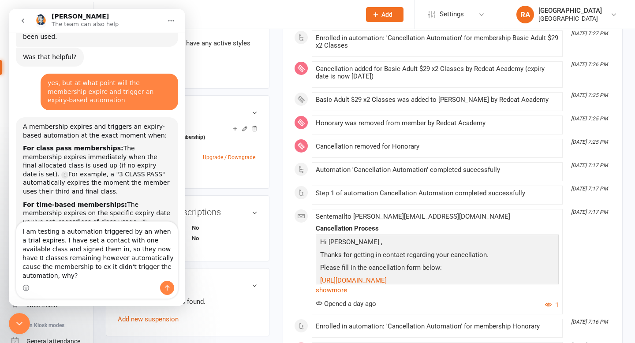
scroll to position [1594, 0]
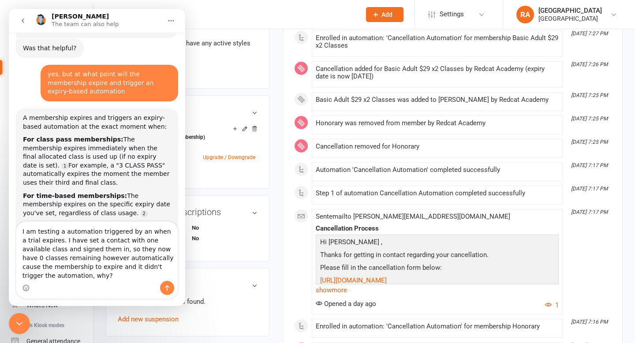
drag, startPoint x: 121, startPoint y: 267, endPoint x: 101, endPoint y: 268, distance: 20.8
click at [101, 268] on textarea "I am testing a automation triggered by an when a trial expires. I have set a co…" at bounding box center [96, 251] width 161 height 59
type textarea "I am testing a automation triggered by an when a trial expires. I have set a co…"
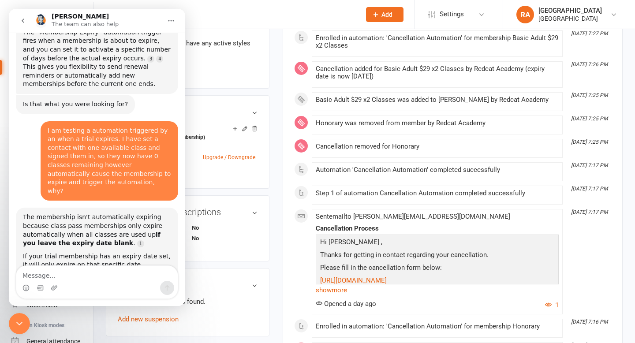
scroll to position [1828, 0]
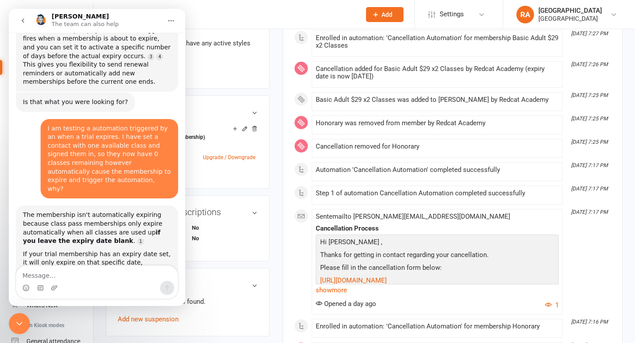
click at [211, 163] on div "Intro Trial (Adult) Aug 1 2025 — Never (Trial membership) Booked: 1 Attended: 1…" at bounding box center [188, 150] width 140 height 53
click at [19, 327] on icon "Close Intercom Messenger" at bounding box center [19, 324] width 11 height 11
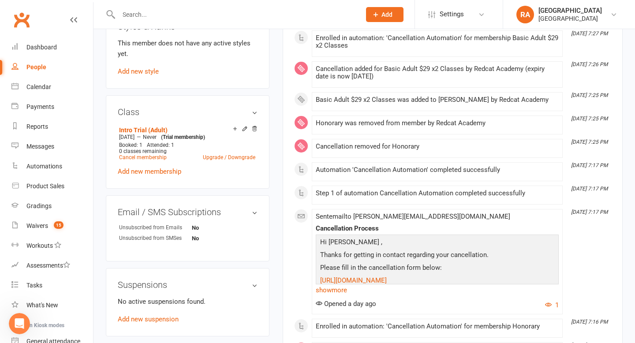
click at [189, 170] on div "Class Intro Trial (Adult) Aug 1 2025 — Never (Trial membership) Booked: 1 Atten…" at bounding box center [188, 141] width 164 height 93
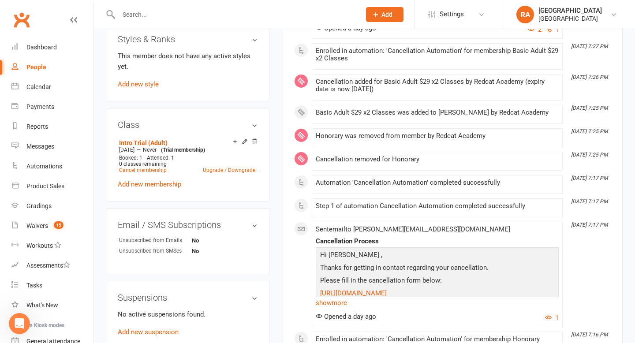
scroll to position [437, 0]
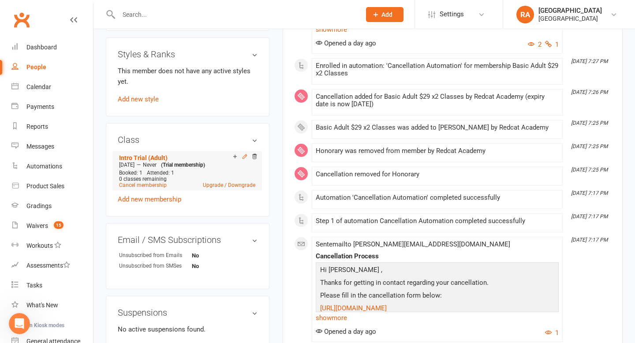
click at [244, 154] on icon at bounding box center [245, 157] width 6 height 6
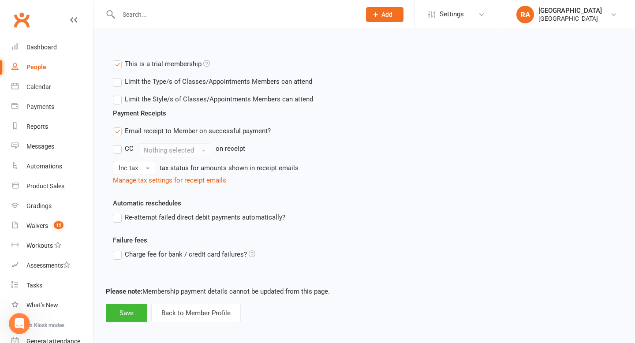
scroll to position [298, 0]
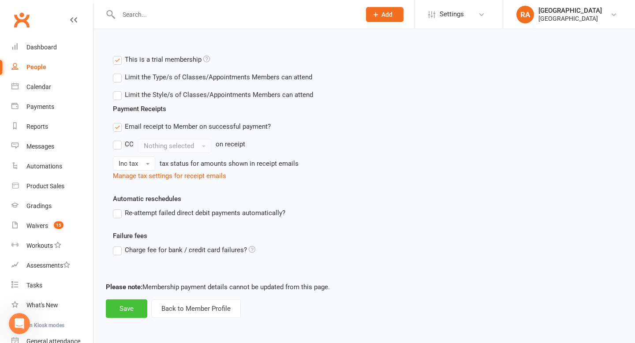
click at [136, 307] on button "Save" at bounding box center [126, 309] width 41 height 19
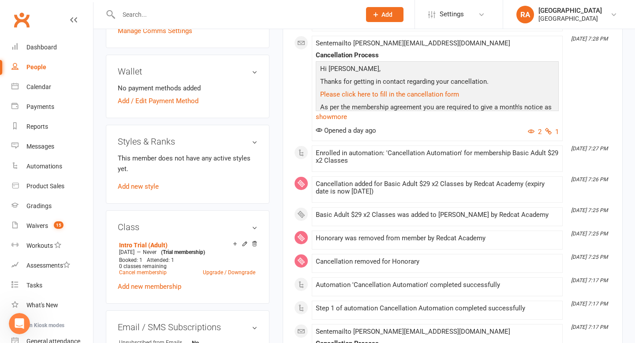
scroll to position [349, 0]
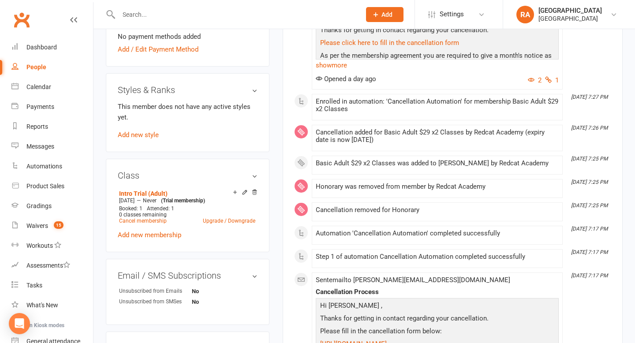
scroll to position [404, 0]
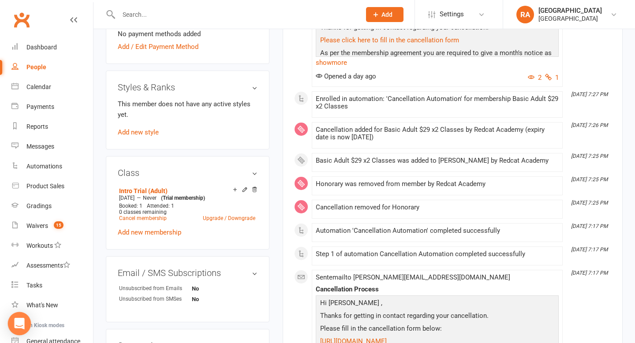
click at [27, 320] on div "Open Intercom Messenger" at bounding box center [19, 323] width 23 height 23
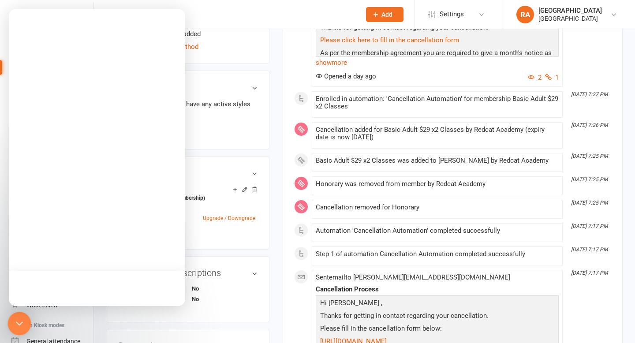
scroll to position [0, 0]
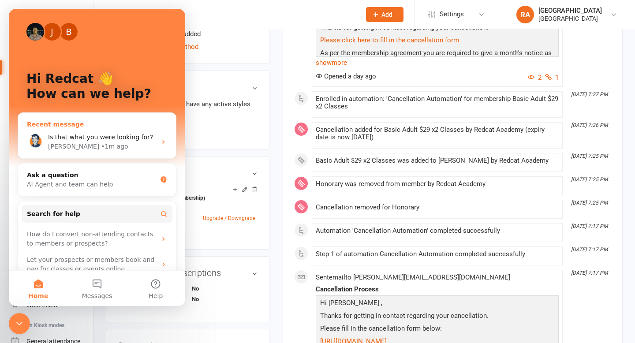
click at [96, 126] on div "Is that what you were looking for? [PERSON_NAME] • 1m ago" at bounding box center [97, 142] width 158 height 33
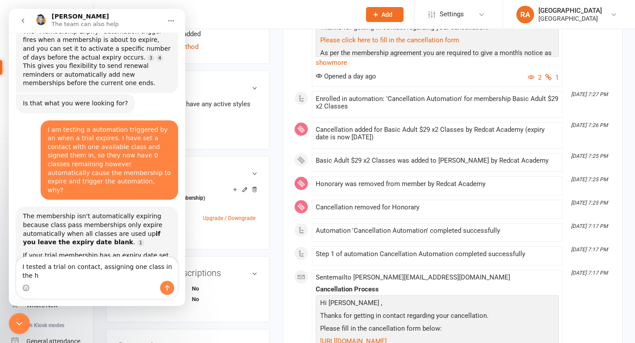
scroll to position [1836, 0]
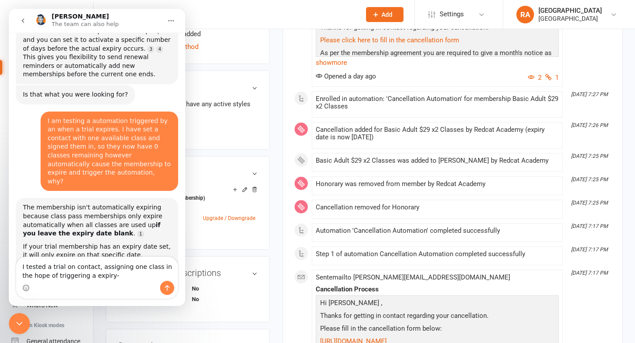
drag, startPoint x: 104, startPoint y: 276, endPoint x: 90, endPoint y: 276, distance: 14.1
click at [90, 276] on textarea "I tested a trial on contact, assigning one class in the hope of triggering a ex…" at bounding box center [96, 269] width 161 height 24
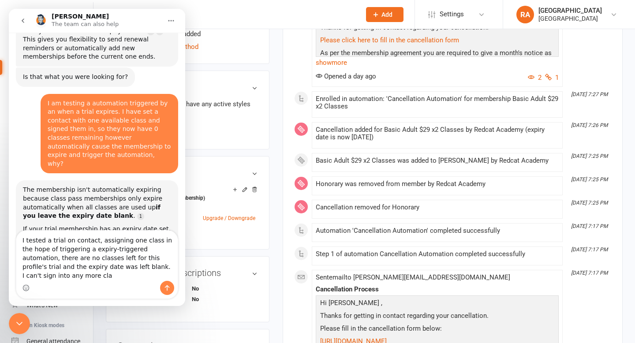
scroll to position [1863, 0]
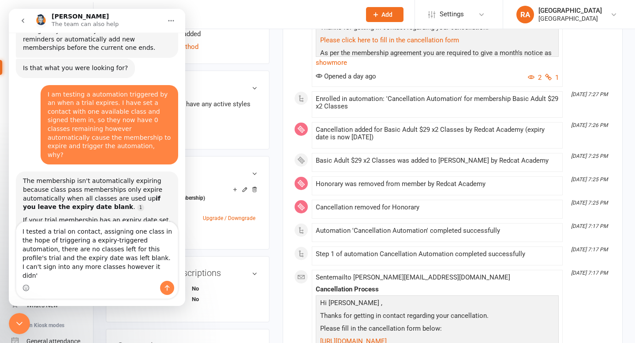
drag, startPoint x: 105, startPoint y: 278, endPoint x: 98, endPoint y: 270, distance: 10.1
click at [98, 270] on textarea "I tested a trial on contact, assigning one class in the hope of triggering a ex…" at bounding box center [96, 251] width 161 height 59
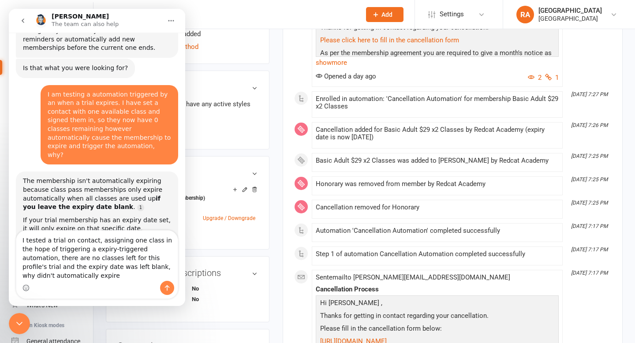
type textarea "I tested a trial on contact, assigning one class in the hope of triggering a ex…"
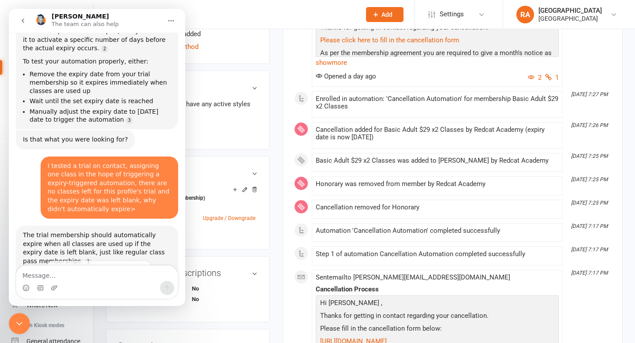
scroll to position [2086, 0]
click at [221, 156] on div "Class Intro Trial (Adult) [DATE] — Never (Trial membership) Booked: 1 Attended:…" at bounding box center [188, 202] width 164 height 93
click at [19, 322] on icon "Close Intercom Messenger" at bounding box center [19, 324] width 11 height 11
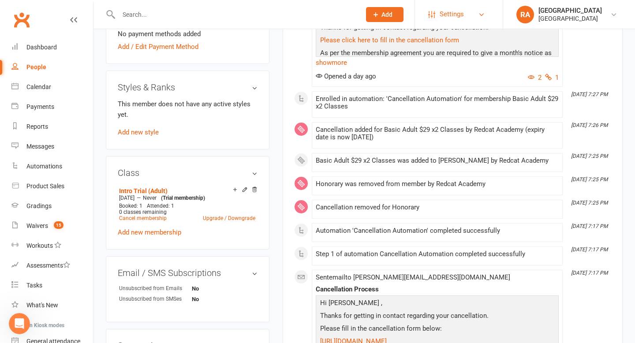
click at [476, 19] on link "Settings" at bounding box center [458, 14] width 61 height 20
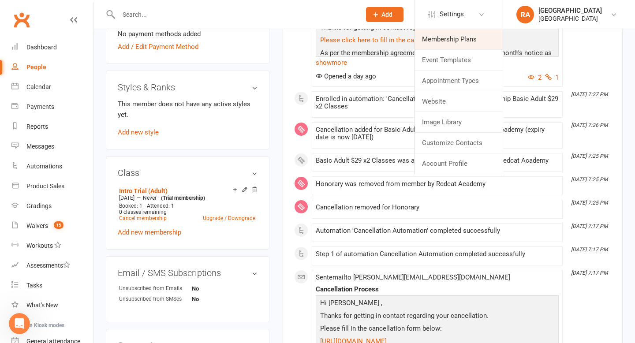
click at [451, 44] on link "Membership Plans" at bounding box center [459, 39] width 88 height 20
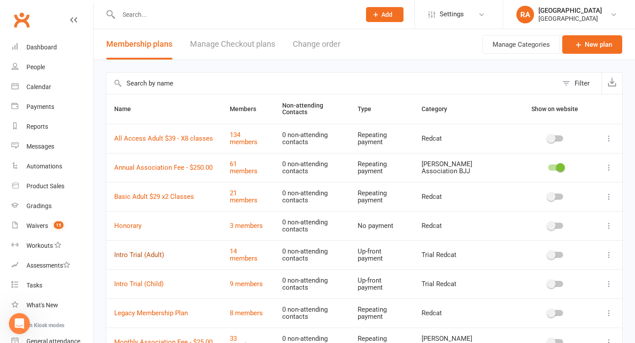
click at [157, 254] on link "Intro Trial (Adult)" at bounding box center [139, 255] width 50 height 8
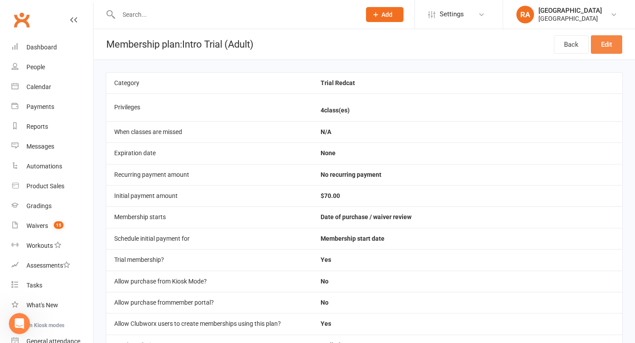
click at [608, 41] on link "Edit" at bounding box center [606, 44] width 31 height 19
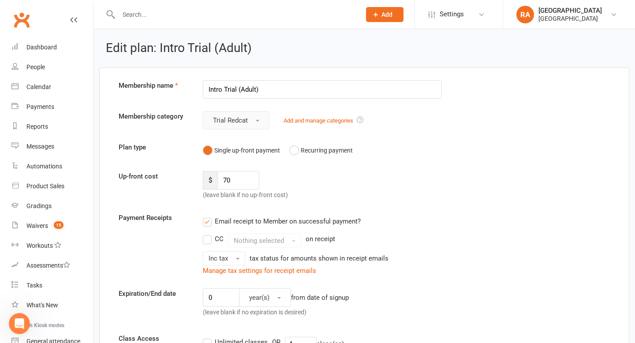
click at [254, 122] on button "Trial Redcat" at bounding box center [236, 120] width 67 height 19
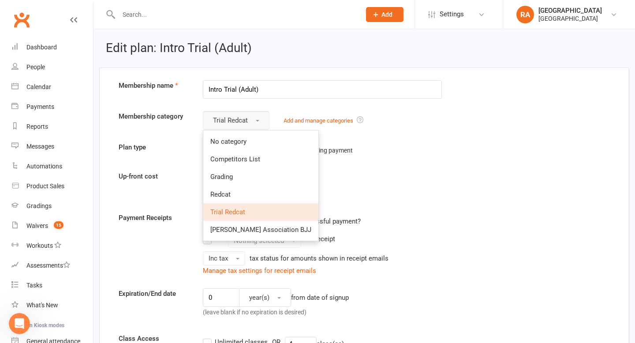
click at [254, 122] on button "Trial Redcat" at bounding box center [236, 120] width 67 height 19
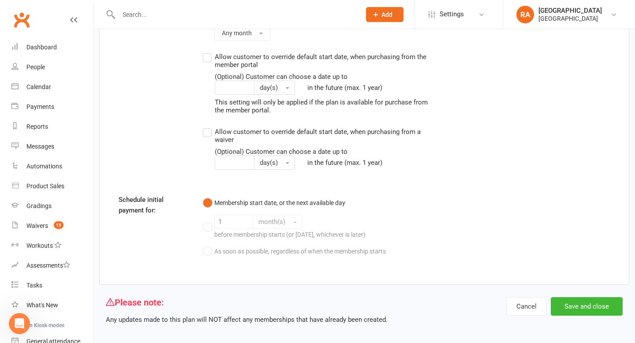
scroll to position [806, 0]
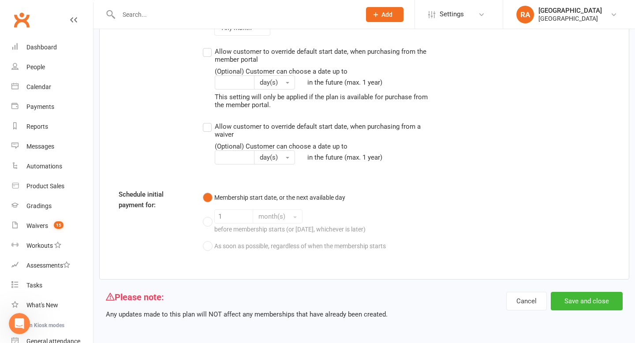
click at [19, 322] on icon "Open Intercom Messenger" at bounding box center [19, 324] width 15 height 15
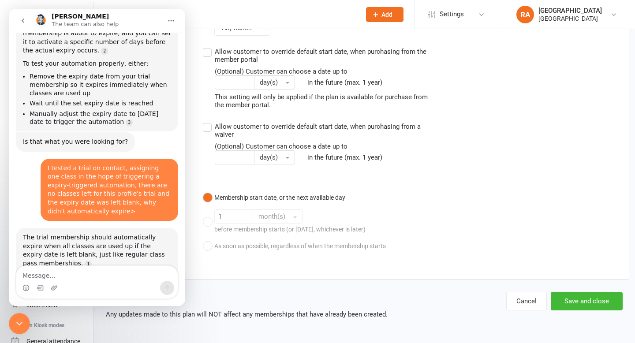
scroll to position [2086, 0]
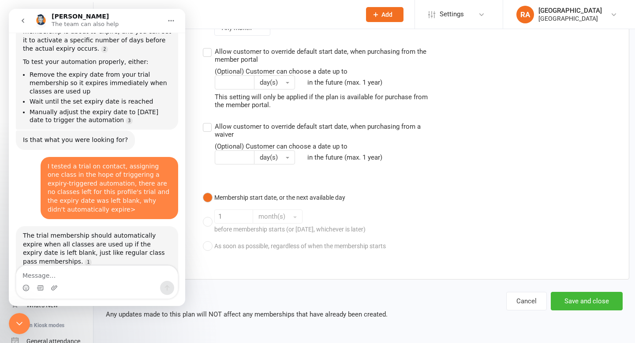
click at [60, 273] on textarea "Message…" at bounding box center [96, 273] width 161 height 15
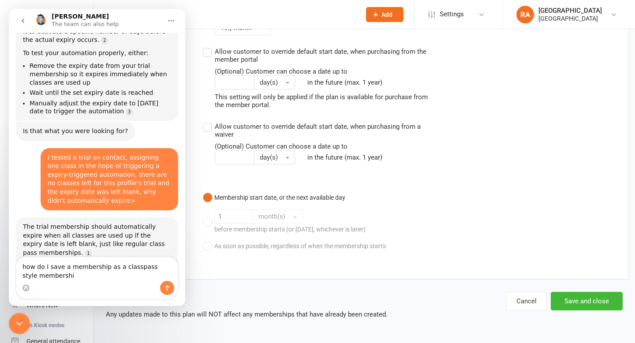
type textarea "how do I save a membership as a classpass style membership"
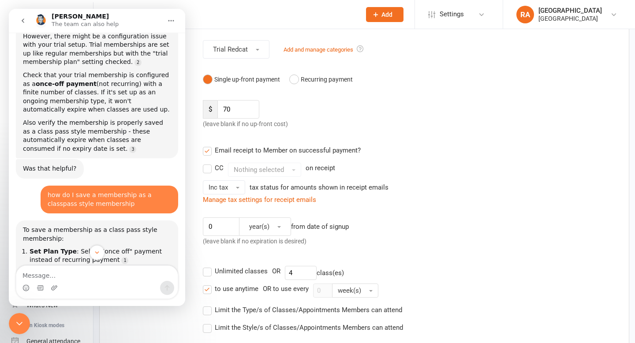
scroll to position [71, 0]
click at [210, 274] on label "Unlimited classes" at bounding box center [235, 272] width 65 height 11
click at [209, 267] on input "Unlimited classes" at bounding box center [206, 267] width 6 height 0
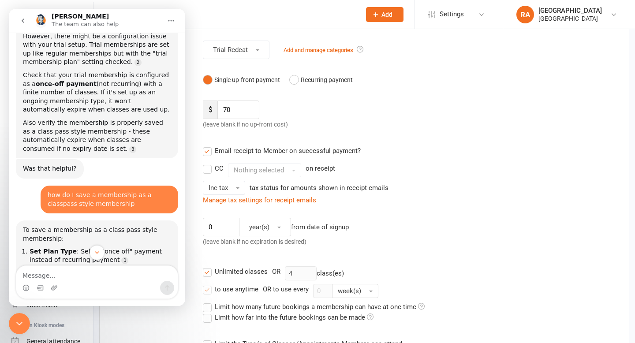
click at [135, 308] on div "Class Access Unlimited classes OR 4 class(es) to use anytime OR to use every 0 …" at bounding box center [364, 317] width 505 height 108
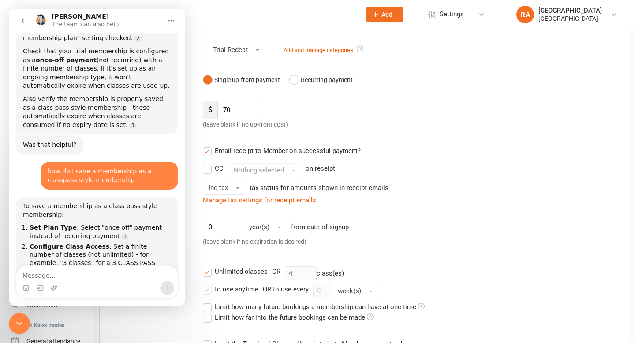
scroll to position [2308, 0]
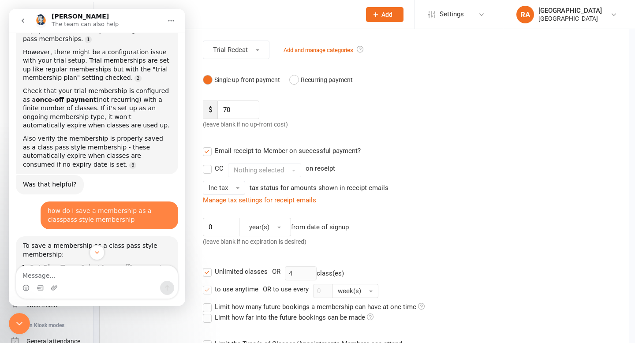
click at [205, 272] on label "Unlimited classes" at bounding box center [235, 272] width 65 height 11
click at [205, 267] on input "Unlimited classes" at bounding box center [206, 267] width 6 height 0
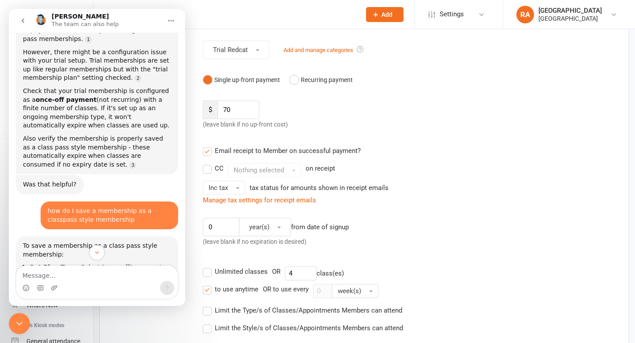
click at [206, 272] on label "Unlimited classes" at bounding box center [235, 272] width 65 height 11
click at [206, 267] on input "Unlimited classes" at bounding box center [206, 267] width 6 height 0
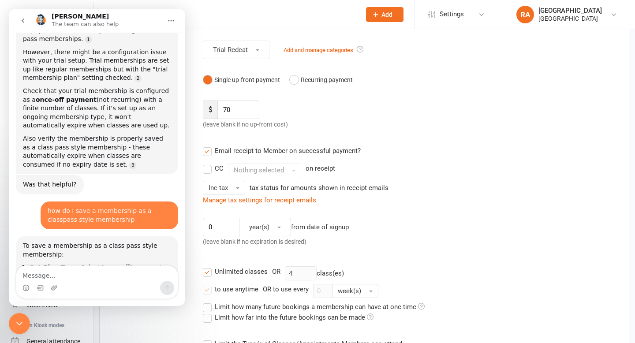
scroll to position [2347, 0]
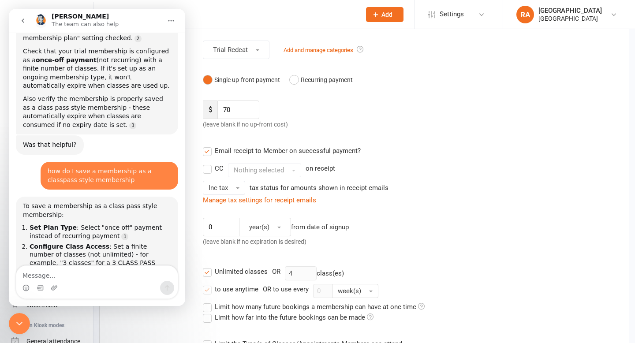
click at [18, 319] on icon "Close Intercom Messenger" at bounding box center [19, 324] width 11 height 11
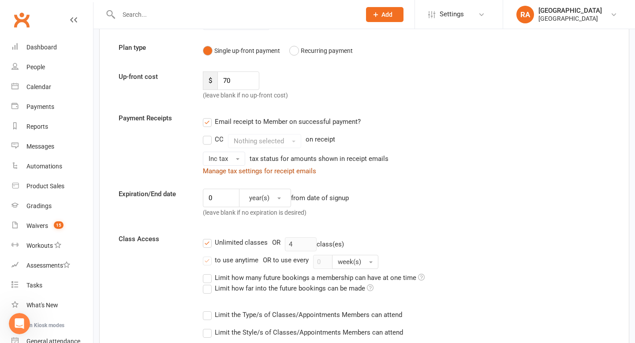
scroll to position [101, 0]
click at [205, 244] on label "Unlimited classes" at bounding box center [235, 242] width 65 height 11
click at [205, 237] on input "Unlimited classes" at bounding box center [206, 237] width 6 height 0
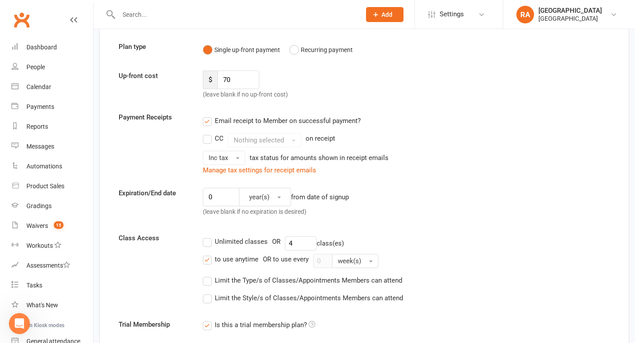
click at [205, 244] on label "Unlimited classes" at bounding box center [235, 242] width 65 height 11
click at [205, 237] on input "Unlimited classes" at bounding box center [206, 237] width 6 height 0
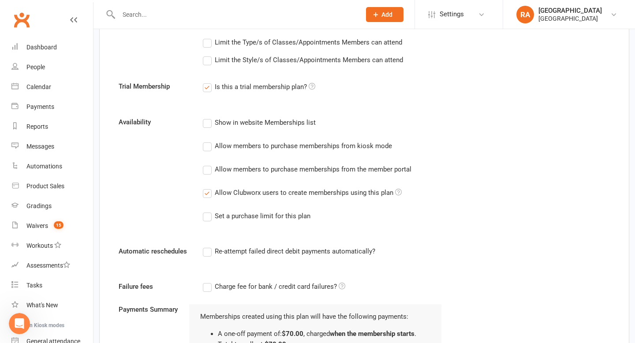
scroll to position [377, 0]
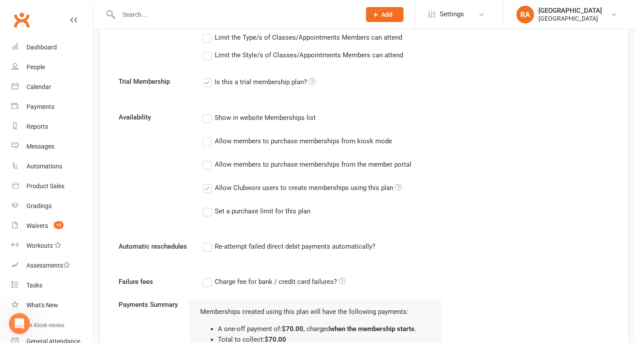
click at [227, 212] on div "Set a purchase limit for this plan" at bounding box center [263, 210] width 96 height 9
click at [209, 206] on input "Set a purchase limit for this plan" at bounding box center [206, 206] width 6 height 0
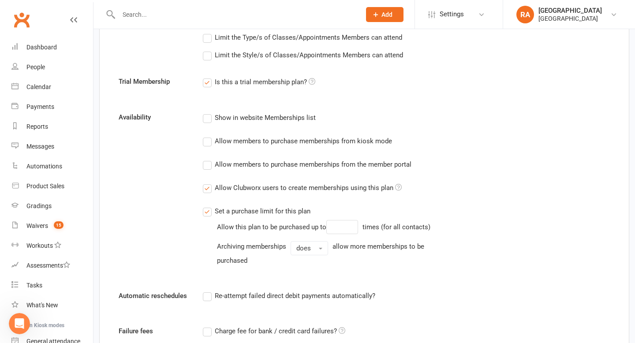
click at [227, 212] on div "Set a purchase limit for this plan" at bounding box center [263, 210] width 96 height 9
click at [209, 206] on input "Set a purchase limit for this plan" at bounding box center [206, 206] width 6 height 0
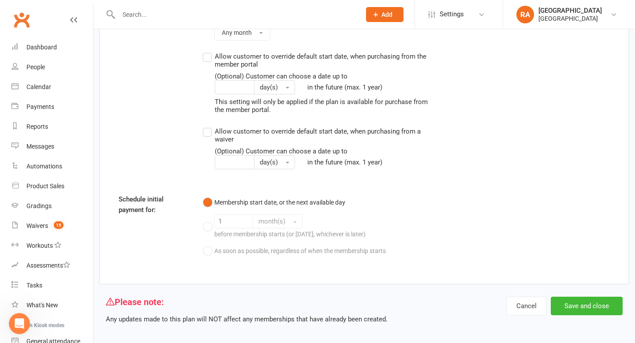
scroll to position [840, 0]
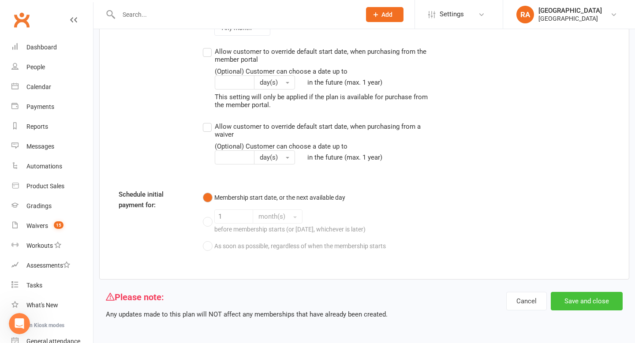
click at [571, 301] on button "Save and close" at bounding box center [587, 301] width 72 height 19
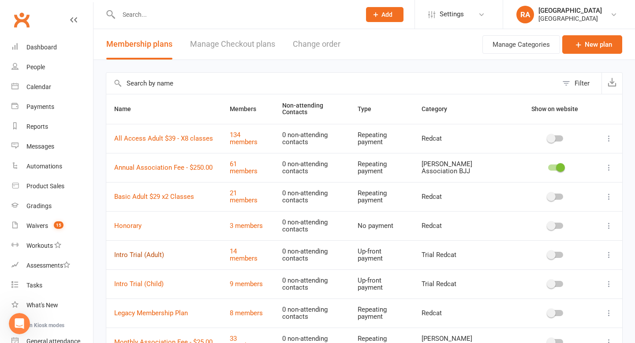
click at [136, 255] on link "Intro Trial (Adult)" at bounding box center [139, 255] width 50 height 8
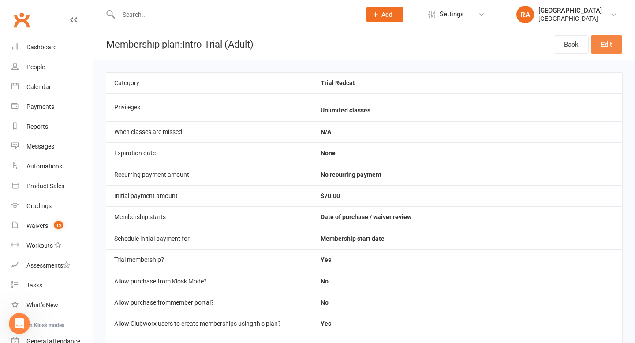
click at [599, 44] on link "Edit" at bounding box center [606, 44] width 31 height 19
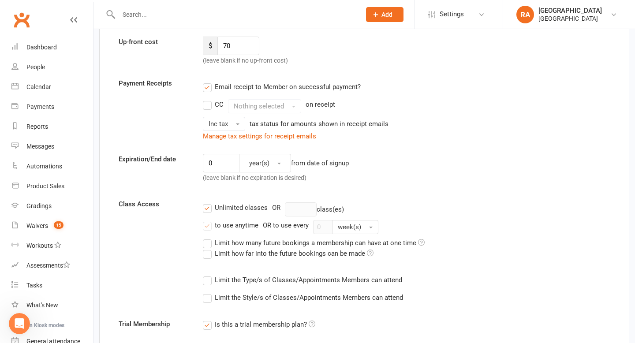
scroll to position [145, 0]
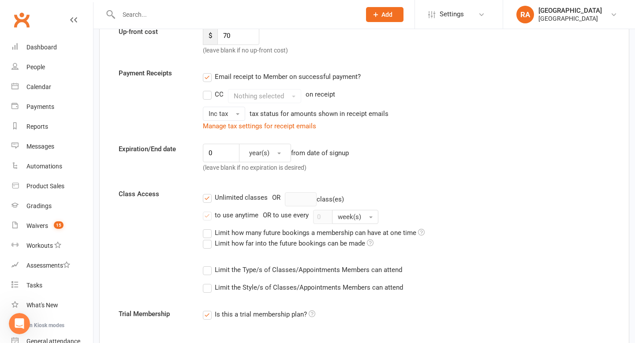
click at [210, 199] on label "Unlimited classes" at bounding box center [235, 197] width 65 height 11
click at [209, 192] on input "Unlimited classes" at bounding box center [206, 192] width 6 height 0
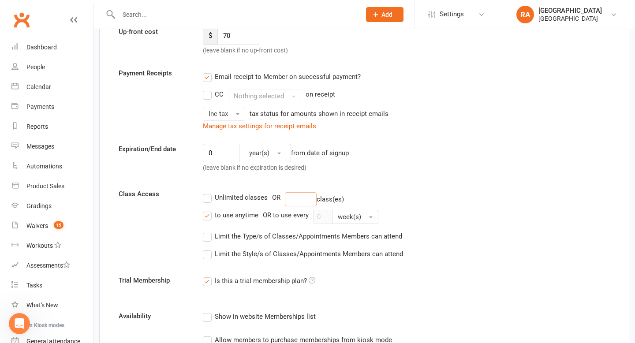
click at [295, 196] on input "number" at bounding box center [301, 199] width 32 height 14
type input "4"
click at [396, 209] on div "Unlimited classes OR 4 class(es) to use anytime OR to use every 0 week(s) Limit…" at bounding box center [406, 226] width 420 height 74
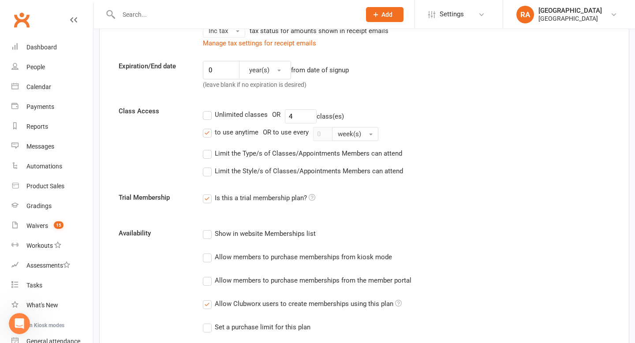
scroll to position [229, 0]
click at [315, 197] on icon at bounding box center [312, 196] width 7 height 7
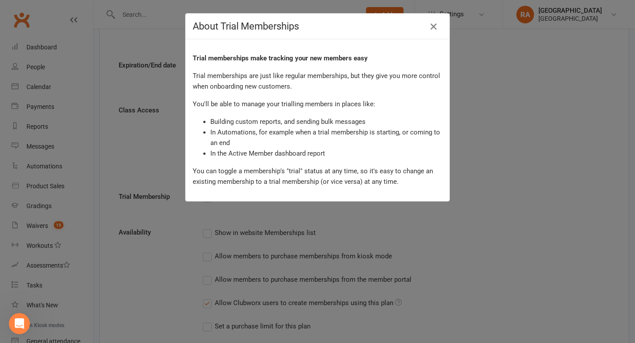
click at [435, 25] on icon "button" at bounding box center [433, 26] width 11 height 11
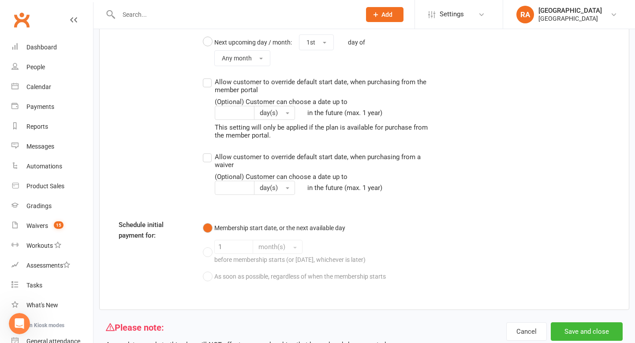
scroll to position [806, 0]
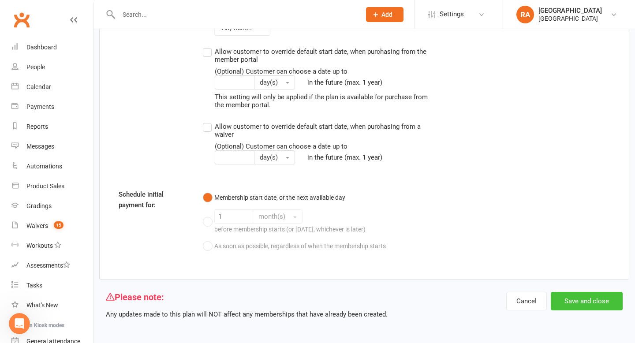
click at [582, 303] on button "Save and close" at bounding box center [587, 301] width 72 height 19
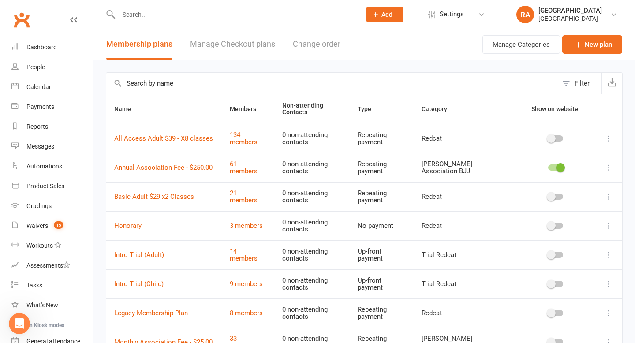
click at [615, 255] on td at bounding box center [609, 254] width 26 height 29
click at [610, 254] on icon at bounding box center [609, 255] width 9 height 9
click at [21, 322] on icon "Open Intercom Messenger" at bounding box center [19, 324] width 15 height 15
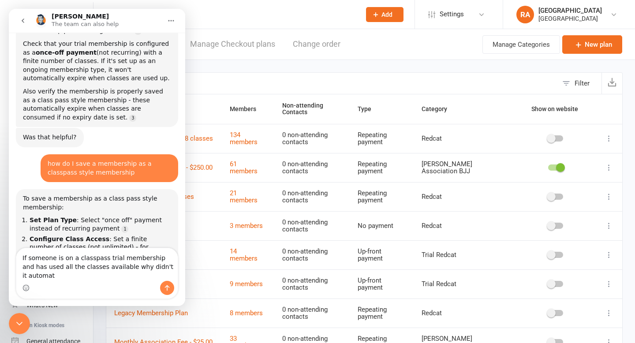
scroll to position [2365, 0]
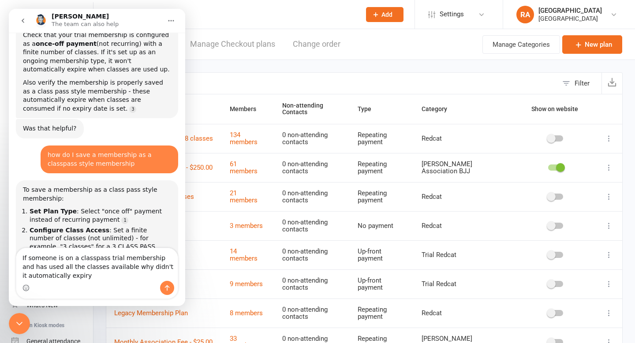
click at [157, 259] on textarea "If someone is on a classpass trial membership and has used all the classes avai…" at bounding box center [96, 264] width 161 height 33
click at [78, 268] on textarea "If someone is on a classpass trial membership with limited classes and has used…" at bounding box center [96, 264] width 161 height 33
click at [166, 276] on textarea "If someone is on a classpass trial membership with limited classes and no expir…" at bounding box center [96, 260] width 161 height 41
type textarea "If someone is on a classpass trial membership with limited classes and no expir…"
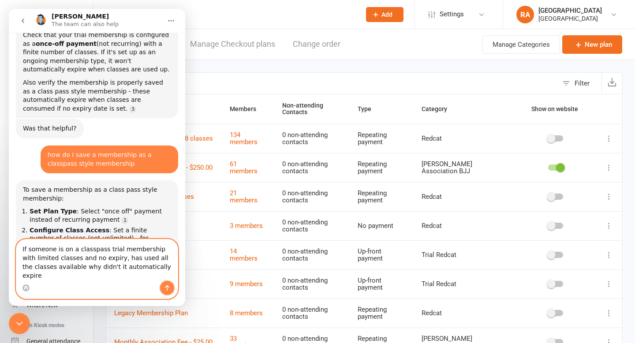
click at [165, 286] on icon "Send a message…" at bounding box center [167, 288] width 5 height 6
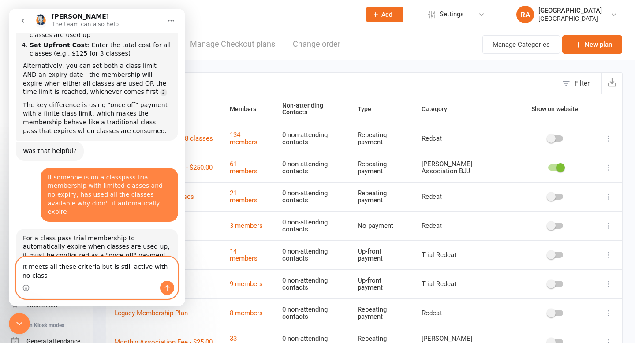
scroll to position [2611, 0]
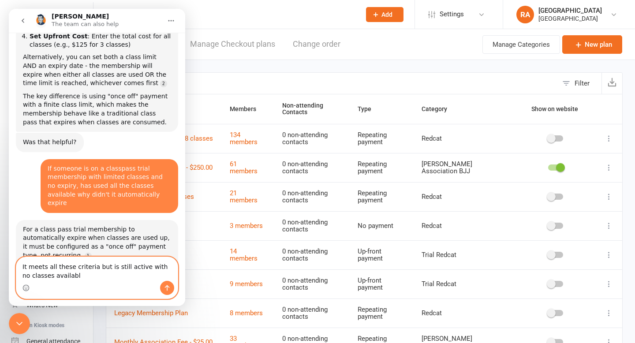
type textarea "It meets all these criteria but is still active with no classes available"
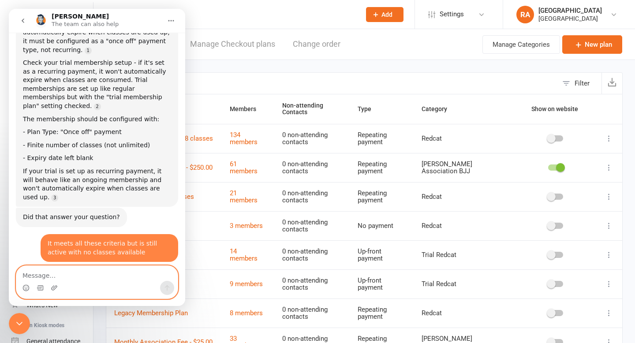
scroll to position [2827, 0]
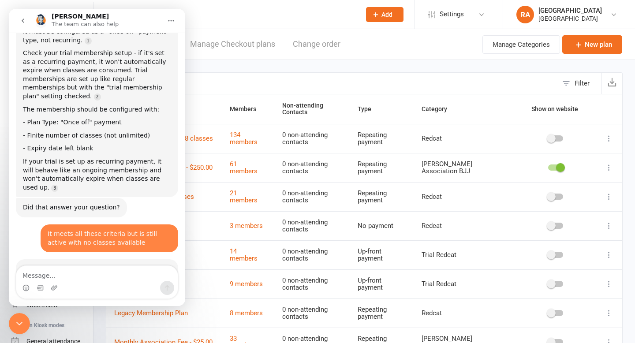
click at [19, 324] on icon "Close Intercom Messenger" at bounding box center [19, 324] width 11 height 11
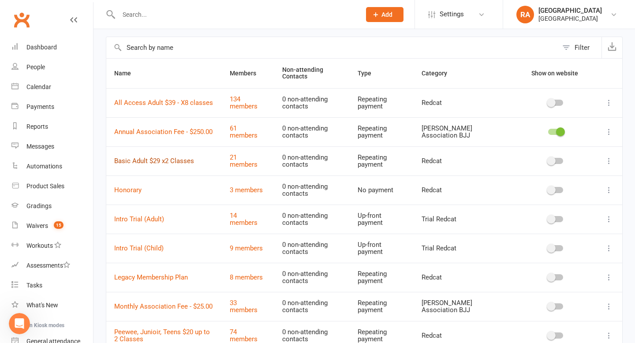
scroll to position [36, 0]
click at [124, 17] on input "text" at bounding box center [235, 14] width 239 height 12
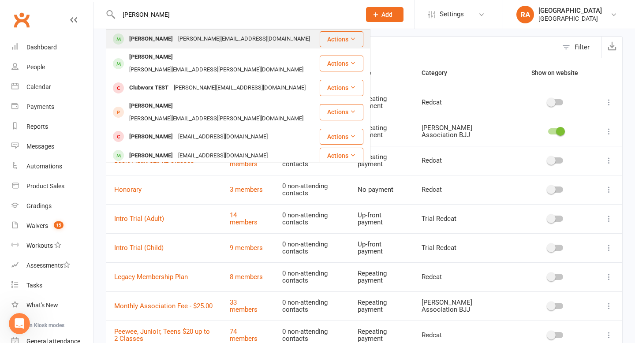
type input "[PERSON_NAME]"
click at [176, 34] on div "[PERSON_NAME][EMAIL_ADDRESS][DOMAIN_NAME]" at bounding box center [244, 39] width 137 height 13
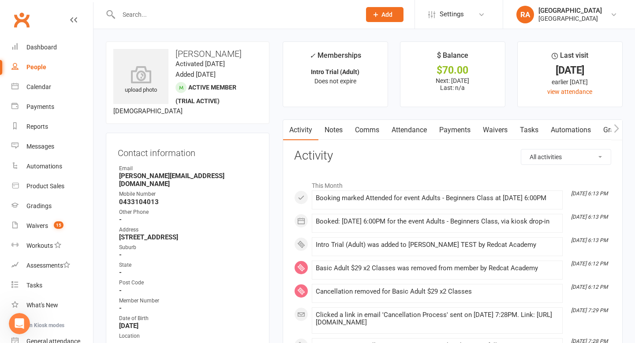
click at [17, 320] on icon "Open Intercom Messenger" at bounding box center [19, 324] width 15 height 15
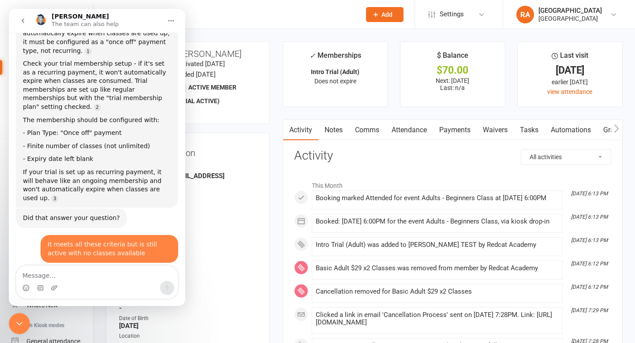
scroll to position [2822, 0]
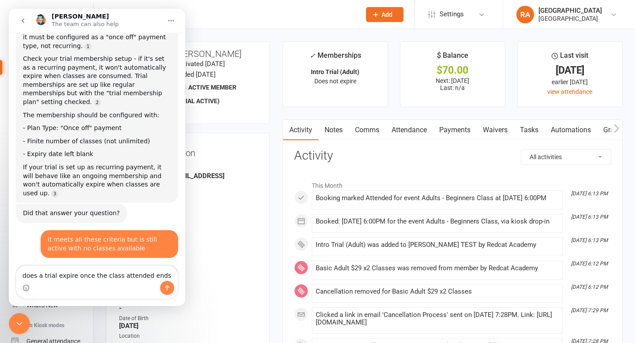
type textarea "does a trial expire once the class attended ends?"
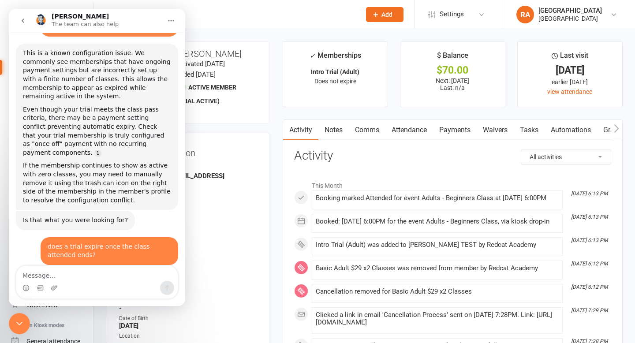
scroll to position [3046, 0]
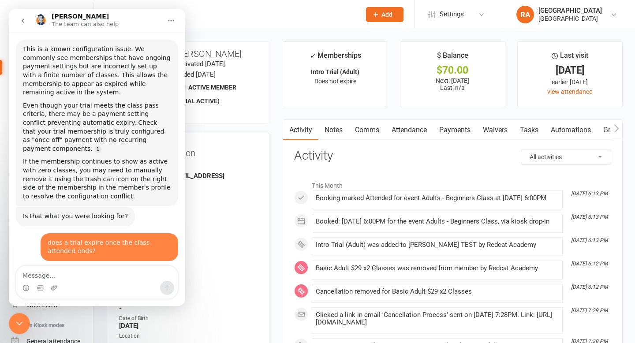
click at [20, 319] on icon "Close Intercom Messenger" at bounding box center [19, 324] width 11 height 11
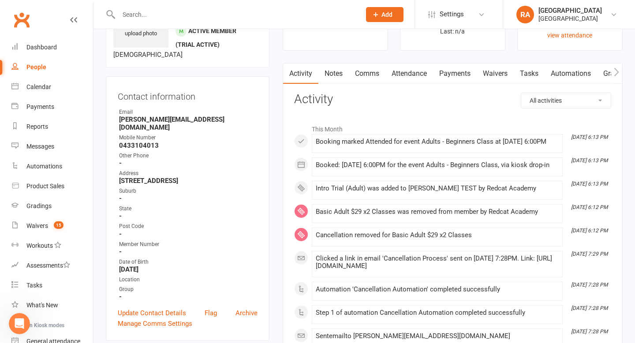
scroll to position [0, 0]
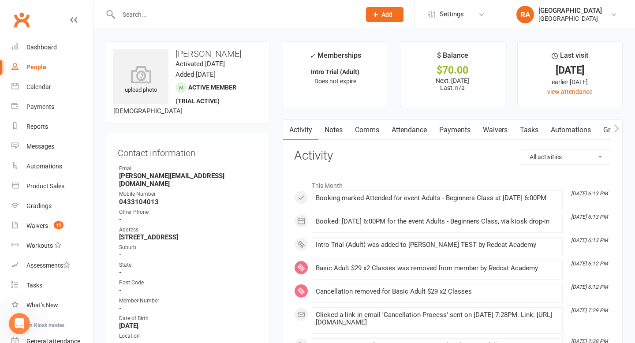
click at [409, 134] on link "Attendance" at bounding box center [410, 130] width 48 height 20
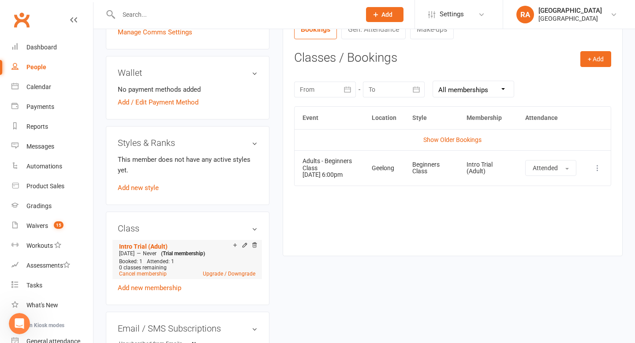
scroll to position [360, 0]
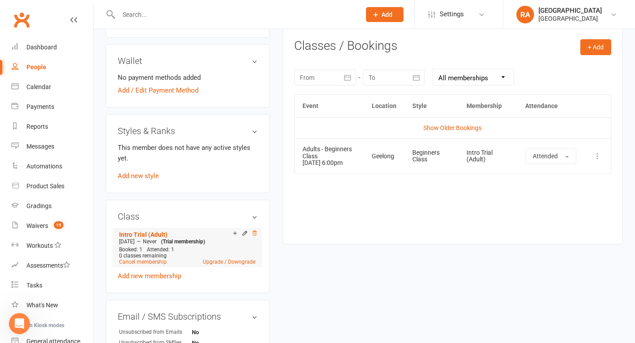
click at [255, 231] on icon at bounding box center [254, 233] width 4 height 5
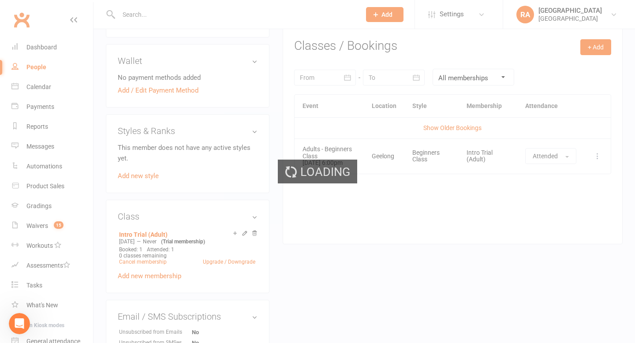
scroll to position [347, 0]
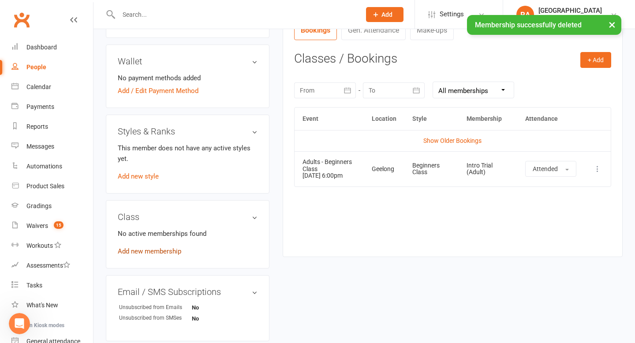
click at [154, 248] on link "Add new membership" at bounding box center [150, 252] width 64 height 8
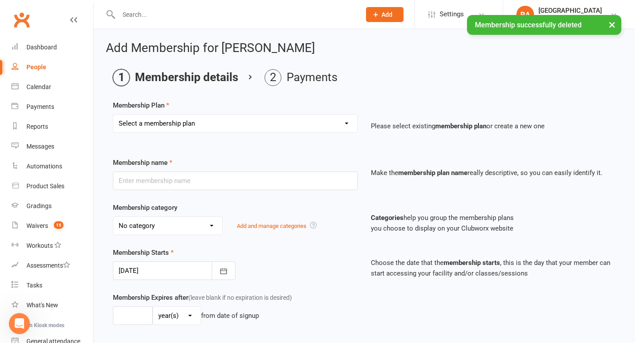
click at [247, 121] on select "Select a membership plan Create new Membership Plan Basic Adult $29 x2 Classes …" at bounding box center [235, 124] width 244 height 18
select select "4"
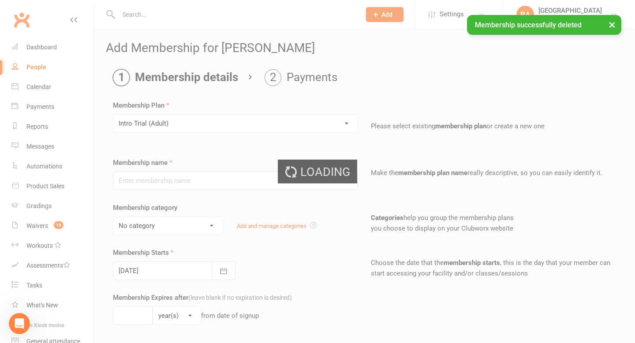
type input "Intro Trial (Adult)"
select select "3"
type input "0"
type input "4"
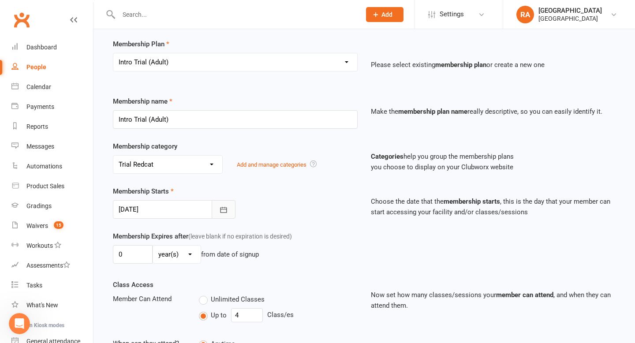
scroll to position [64, 0]
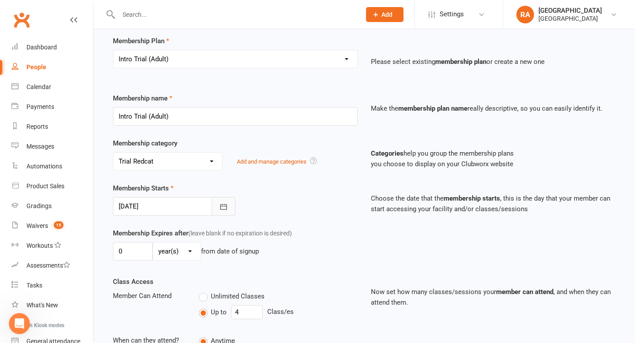
click at [218, 208] on button "button" at bounding box center [224, 206] width 24 height 19
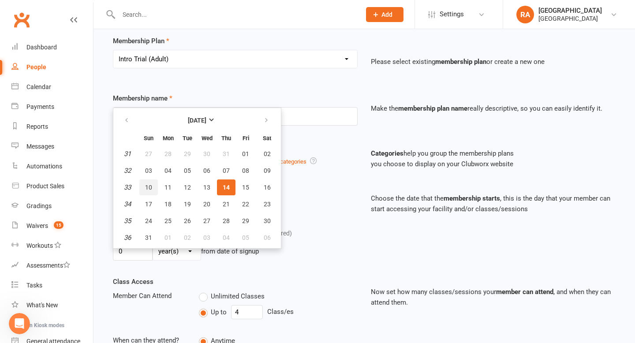
click at [148, 187] on span "10" at bounding box center [148, 187] width 7 height 7
type input "10 Aug 2025"
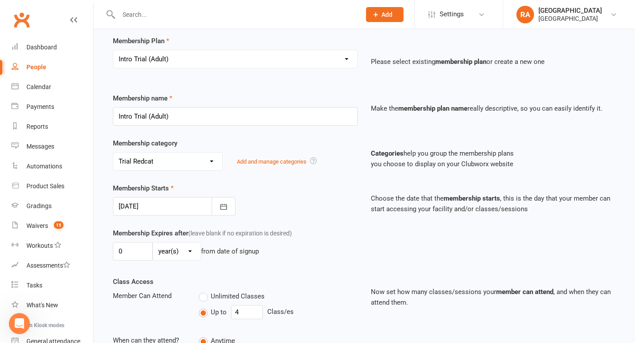
click at [206, 162] on select "No category Competitors List Grading Redcat Trial Redcat Will Machado Associati…" at bounding box center [167, 162] width 109 height 18
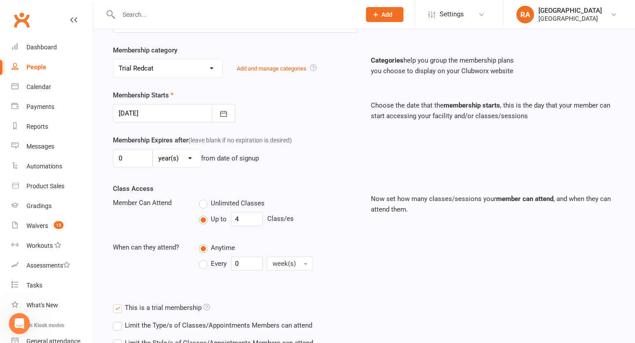
scroll to position [159, 0]
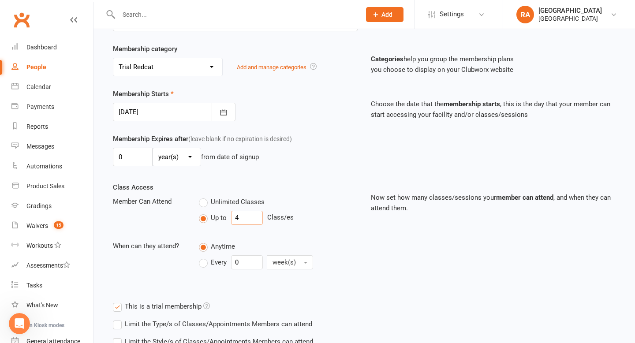
click at [254, 218] on input "4" at bounding box center [247, 218] width 32 height 14
type input "2"
click at [352, 234] on div "Class Access Member Can Attend Unlimited Classes Up to 2 Class/es When can they…" at bounding box center [235, 233] width 258 height 103
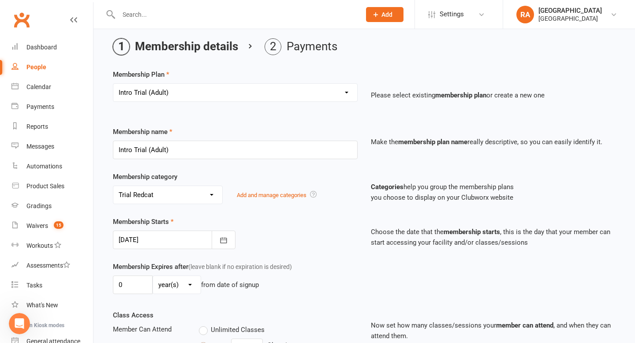
scroll to position [30, 0]
click at [345, 93] on select "Select a membership plan Create new Membership Plan Basic Adult $29 x2 Classes …" at bounding box center [235, 93] width 244 height 18
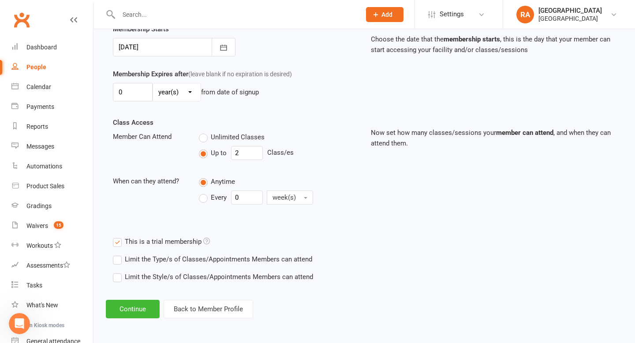
scroll to position [224, 0]
click at [203, 241] on icon at bounding box center [206, 240] width 7 height 7
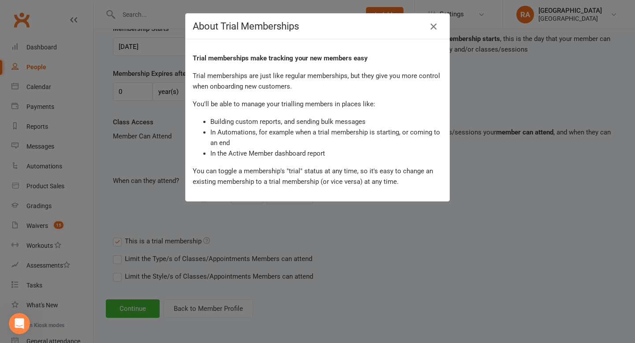
click at [437, 26] on icon "button" at bounding box center [433, 26] width 11 height 11
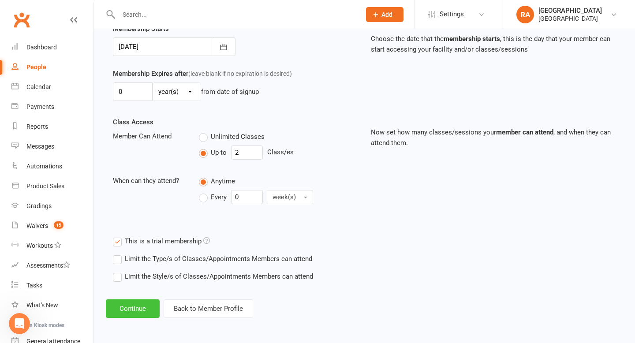
click at [138, 309] on button "Continue" at bounding box center [133, 309] width 54 height 19
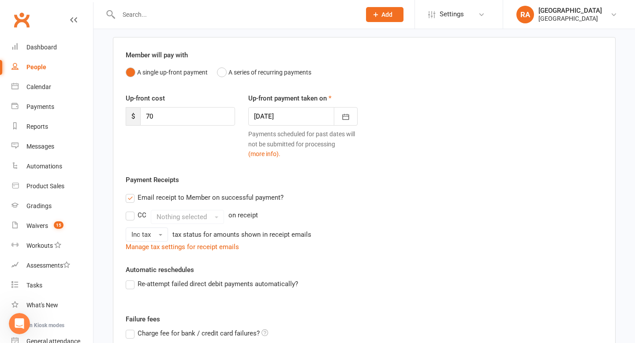
scroll to position [64, 0]
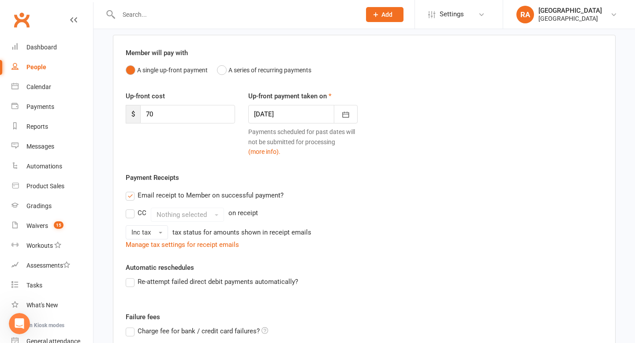
click at [129, 197] on label "Email receipt to Member on successful payment?" at bounding box center [205, 195] width 158 height 11
click at [129, 190] on input "Email receipt to Member on successful payment?" at bounding box center [129, 190] width 6 height 0
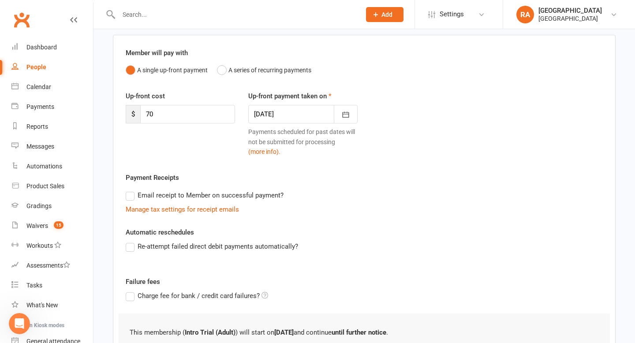
scroll to position [71, 0]
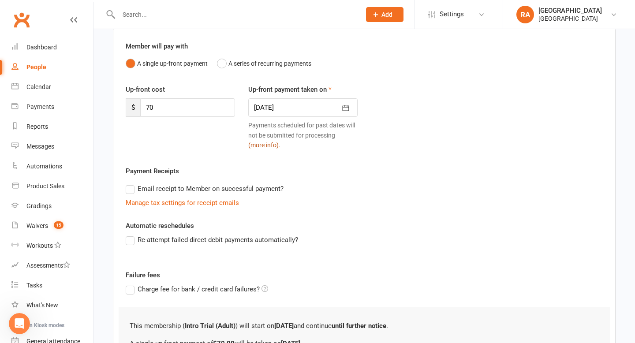
click at [269, 147] on button "(more info)." at bounding box center [264, 145] width 32 height 10
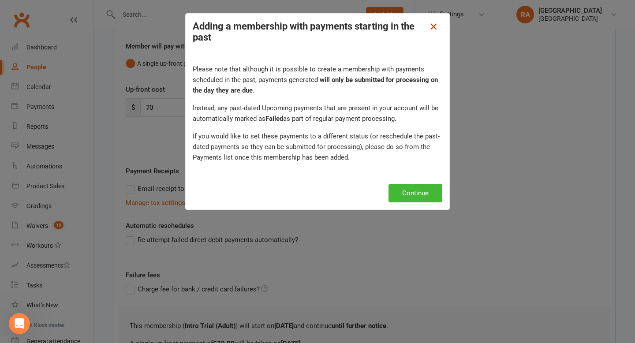
click at [435, 25] on icon at bounding box center [433, 26] width 11 height 11
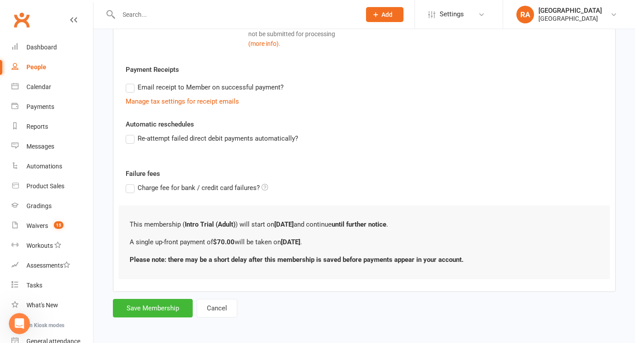
scroll to position [174, 0]
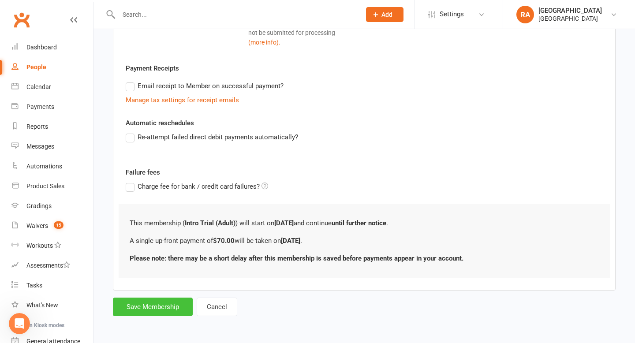
click at [161, 305] on button "Save Membership" at bounding box center [153, 307] width 80 height 19
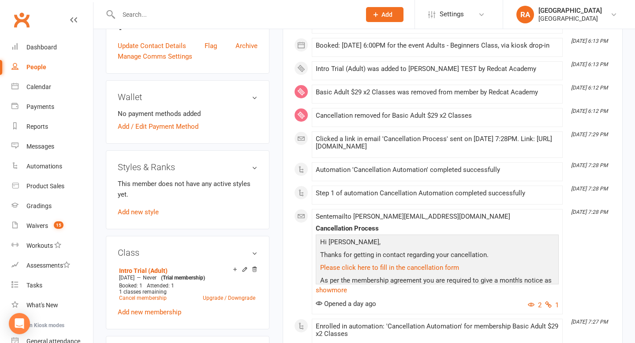
scroll to position [324, 0]
click at [159, 289] on span "1 classes remaining" at bounding box center [143, 292] width 48 height 6
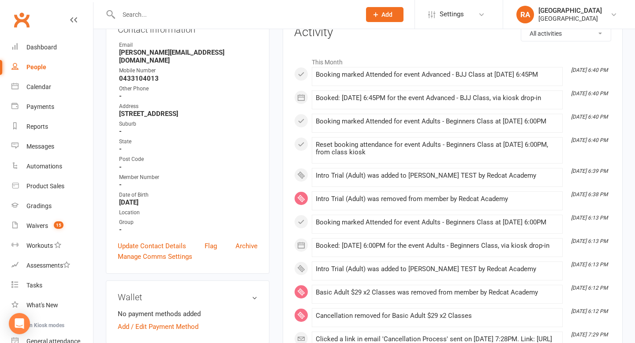
scroll to position [0, 0]
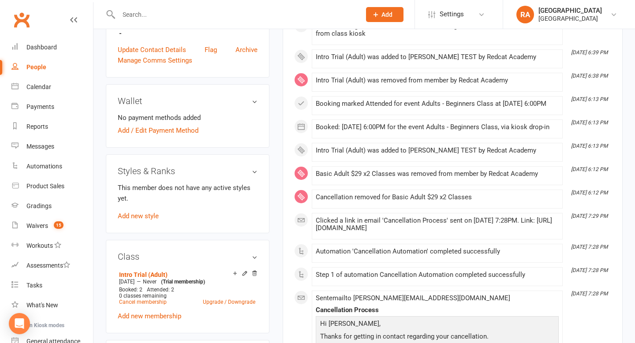
scroll to position [321, 0]
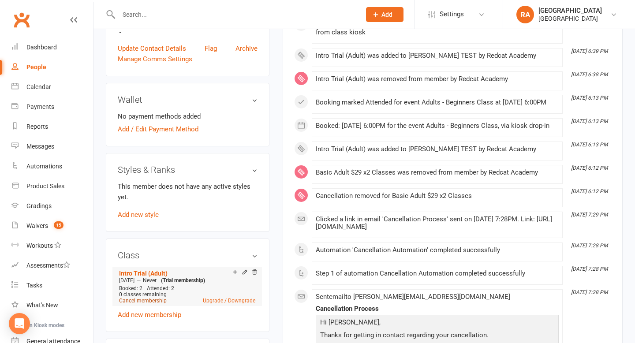
click at [154, 298] on link "Cancel membership" at bounding box center [143, 301] width 48 height 6
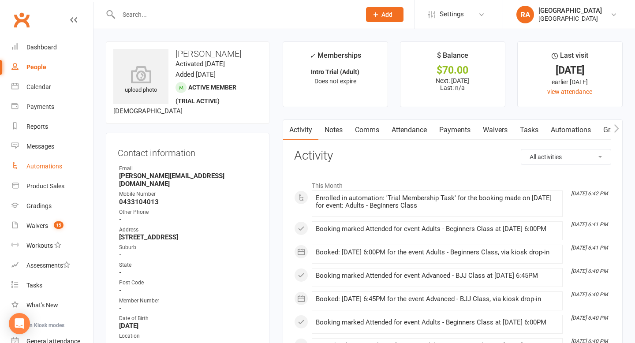
click at [44, 161] on link "Automations" at bounding box center [52, 167] width 82 height 20
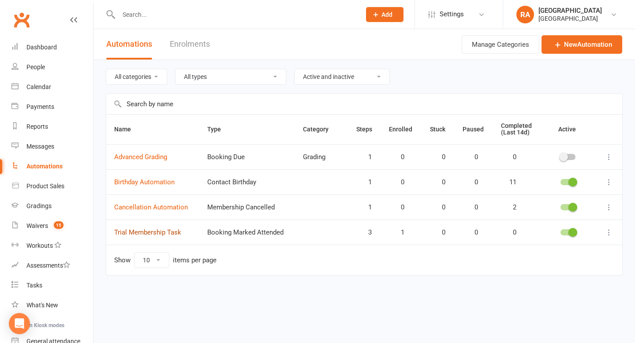
click at [158, 234] on link "Trial Membership Task" at bounding box center [147, 233] width 67 height 8
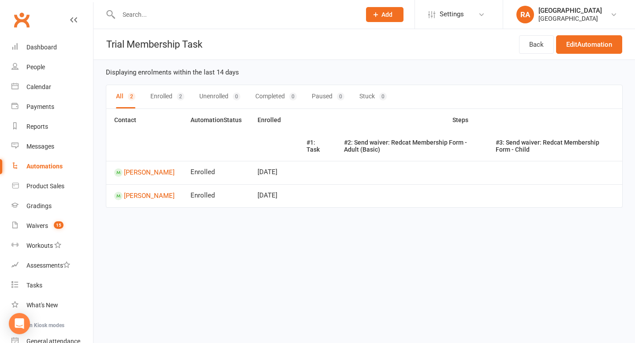
click at [173, 95] on button "Enrolled 2" at bounding box center [167, 96] width 34 height 23
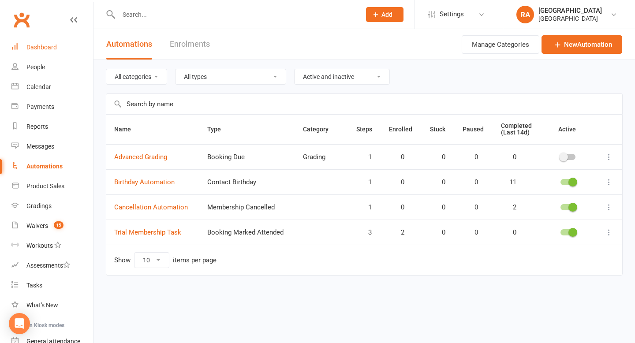
click at [31, 49] on div "Dashboard" at bounding box center [41, 47] width 30 height 7
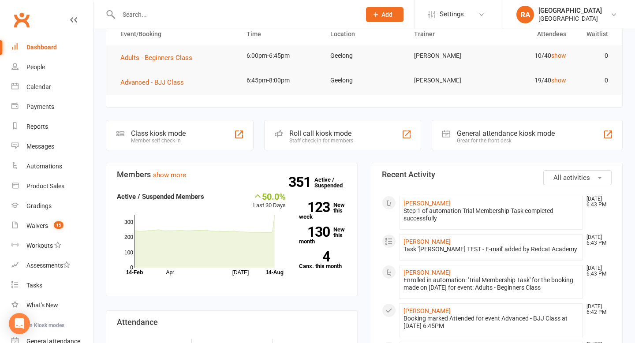
scroll to position [45, 0]
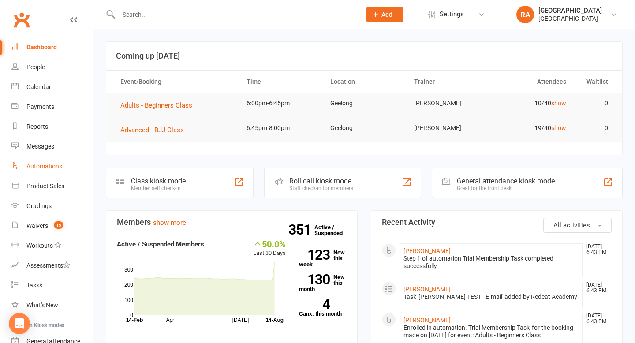
click at [42, 171] on link "Automations" at bounding box center [52, 167] width 82 height 20
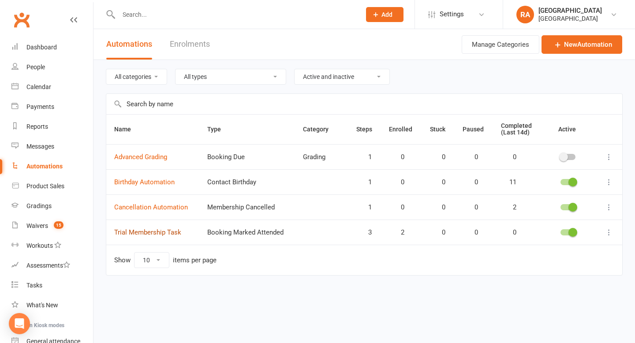
click at [145, 233] on link "Trial Membership Task" at bounding box center [147, 233] width 67 height 8
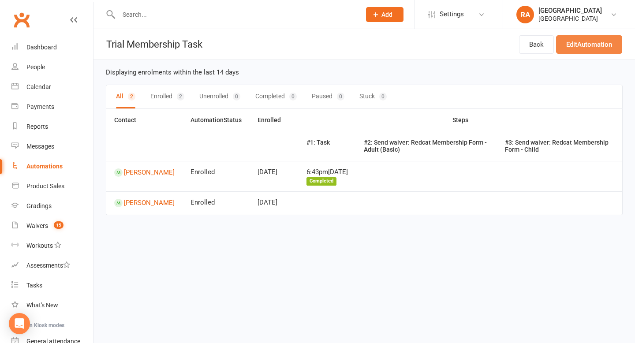
click at [599, 38] on link "Edit Automation" at bounding box center [589, 44] width 66 height 19
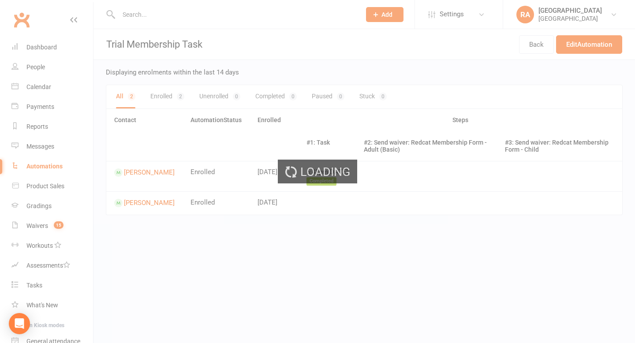
select select "do_not_send"
select select "send_to_parent"
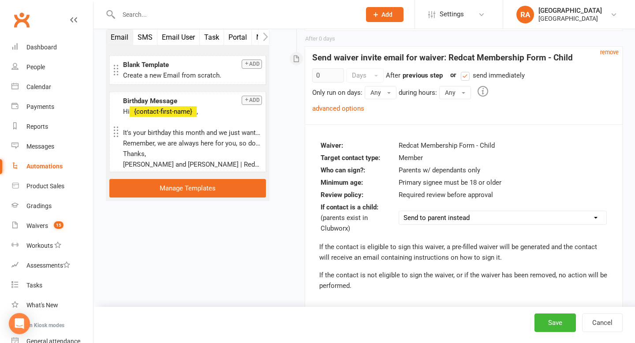
scroll to position [727, 0]
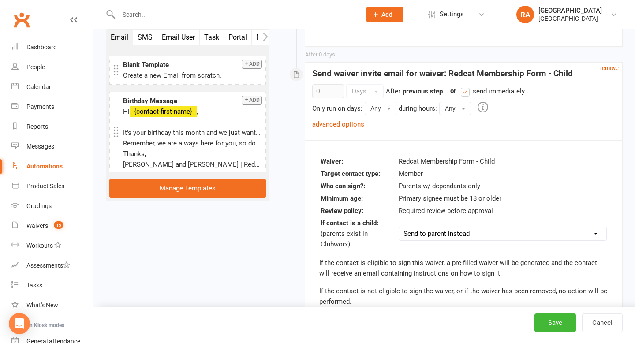
click at [349, 120] on div "advanced options" at bounding box center [338, 124] width 52 height 11
click at [347, 123] on link "advanced options" at bounding box center [338, 124] width 52 height 8
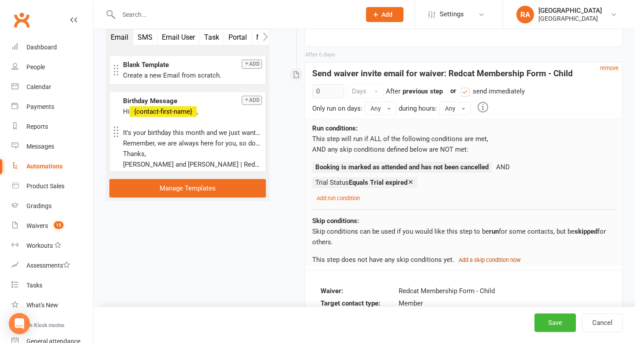
click at [485, 260] on small "Add a skip condition now" at bounding box center [490, 260] width 62 height 7
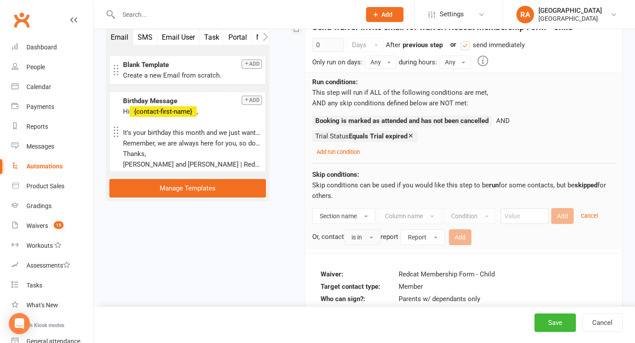
scroll to position [782, 0]
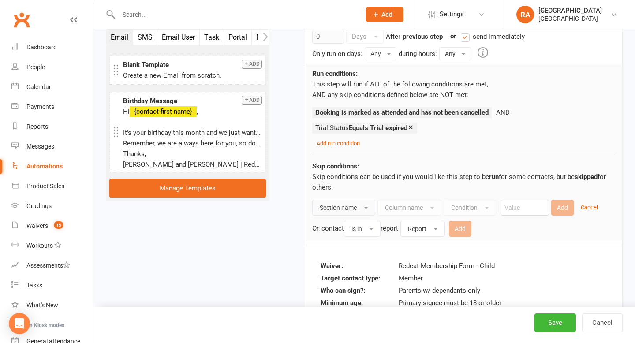
click at [351, 207] on span "Section name" at bounding box center [338, 207] width 37 height 7
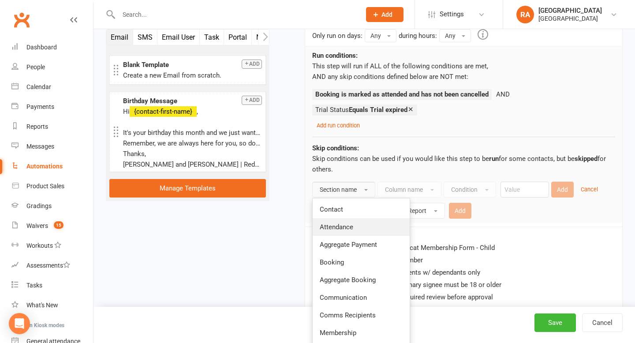
scroll to position [800, 0]
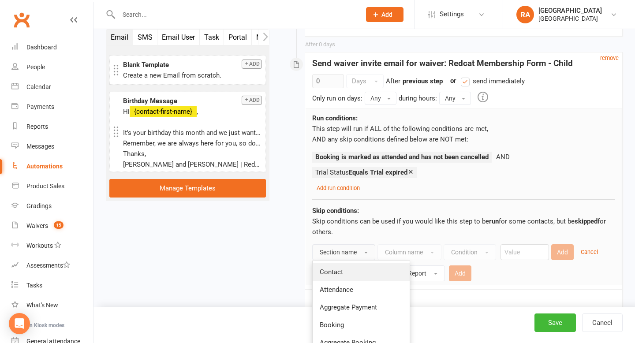
click at [331, 277] on link "Contact" at bounding box center [361, 272] width 97 height 18
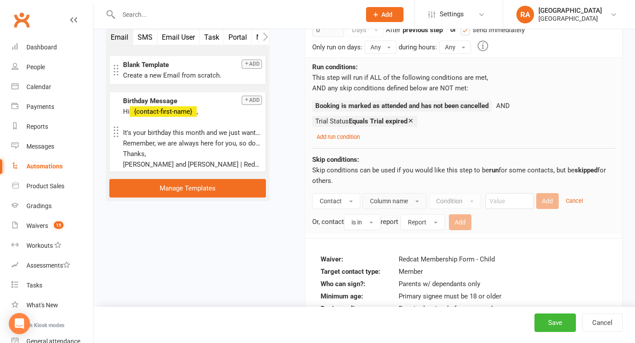
click at [376, 202] on span "Column name" at bounding box center [389, 201] width 38 height 7
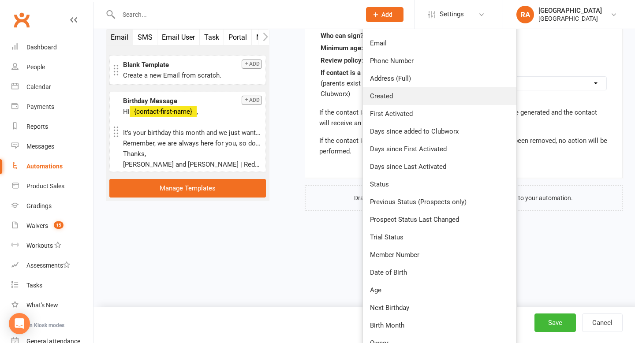
scroll to position [1040, 0]
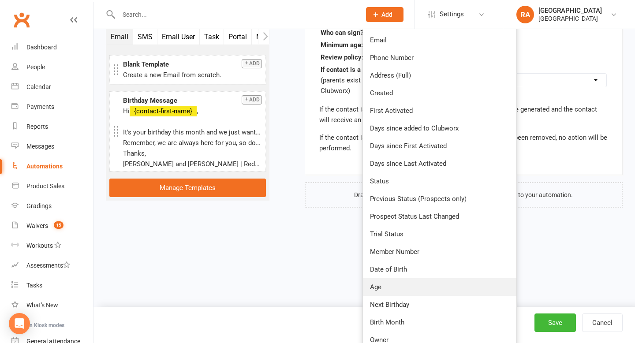
click at [386, 281] on link "Age" at bounding box center [440, 287] width 154 height 18
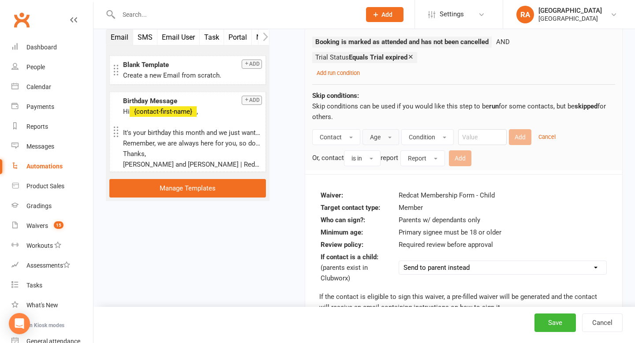
scroll to position [850, 0]
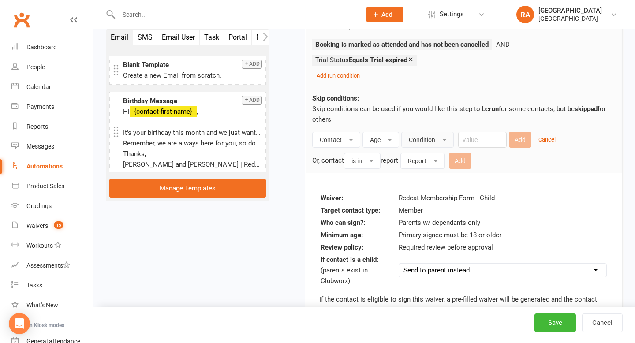
click at [424, 142] on span "Condition" at bounding box center [422, 139] width 26 height 7
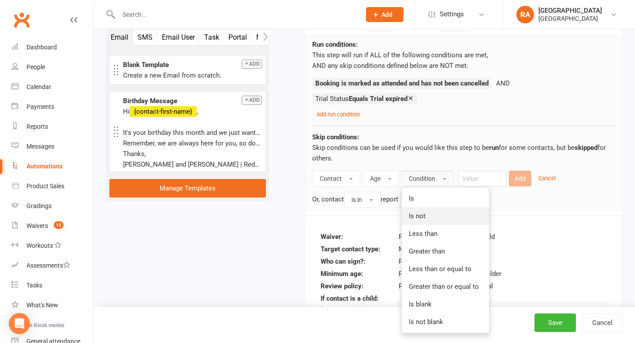
scroll to position [815, 0]
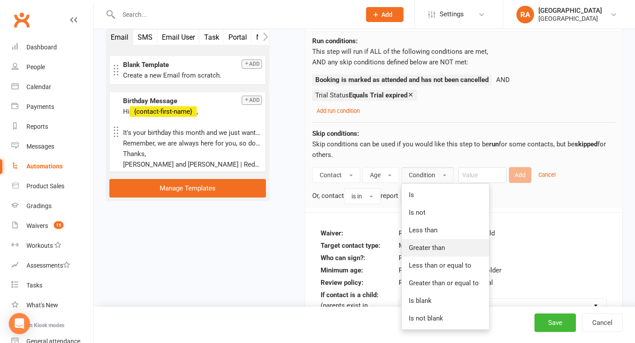
click at [431, 242] on link "Greater than" at bounding box center [445, 248] width 87 height 18
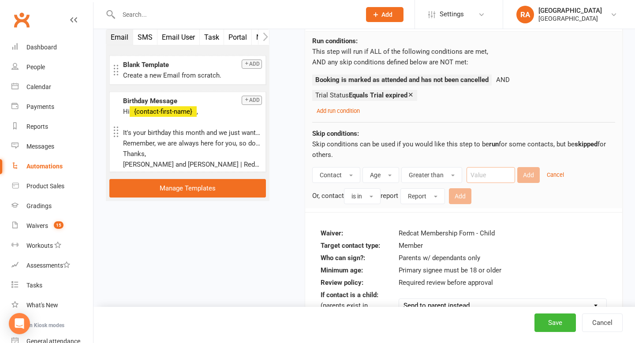
click at [487, 175] on input "number" at bounding box center [491, 175] width 49 height 16
type input "17"
click at [526, 171] on button "Add" at bounding box center [529, 175] width 23 height 16
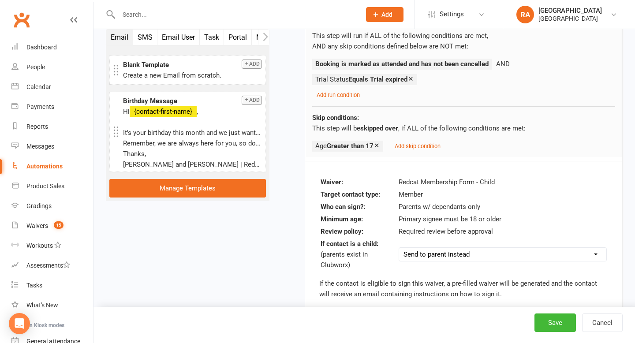
scroll to position [831, 0]
click at [556, 326] on button "Save" at bounding box center [555, 323] width 41 height 19
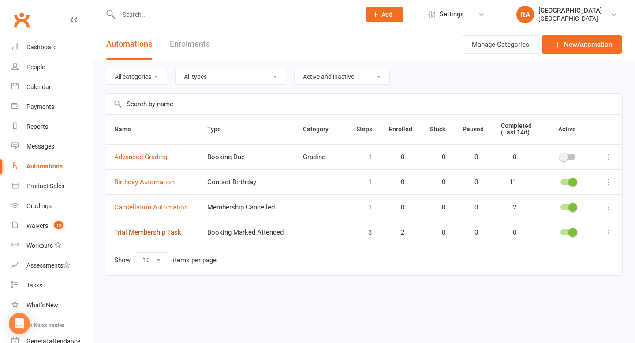
click at [159, 233] on link "Trial Membership Task" at bounding box center [147, 233] width 67 height 8
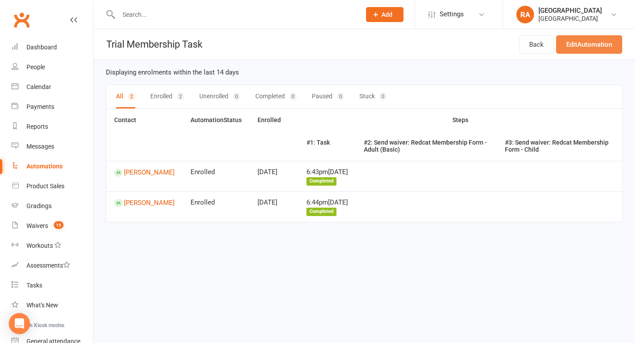
click at [572, 50] on link "Edit Automation" at bounding box center [589, 44] width 66 height 19
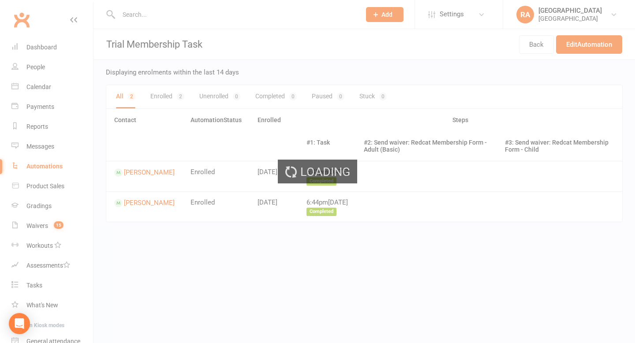
select select "do_not_send"
select select "send_to_parent"
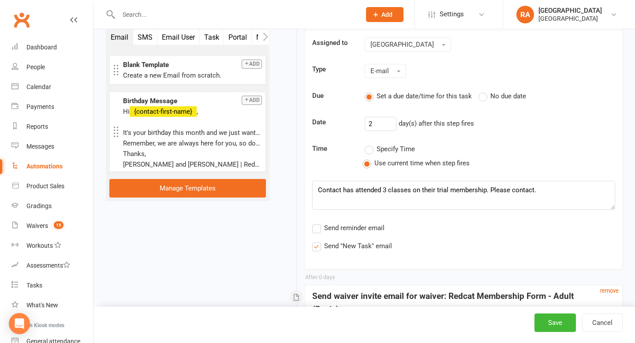
scroll to position [208, 0]
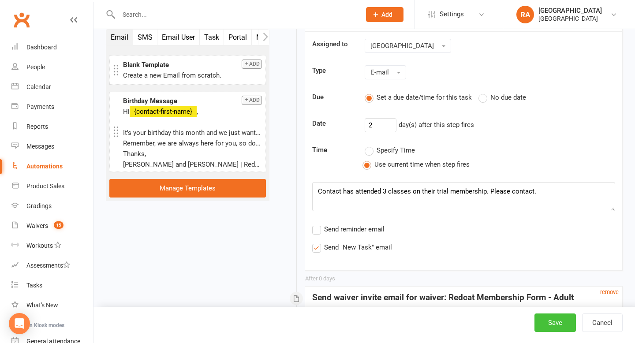
click at [555, 323] on button "Save" at bounding box center [555, 323] width 41 height 19
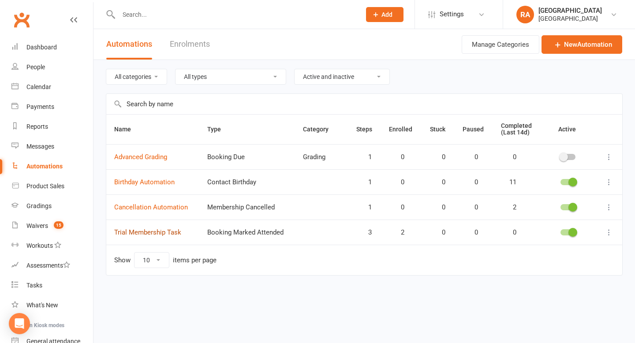
click at [155, 233] on link "Trial Membership Task" at bounding box center [147, 233] width 67 height 8
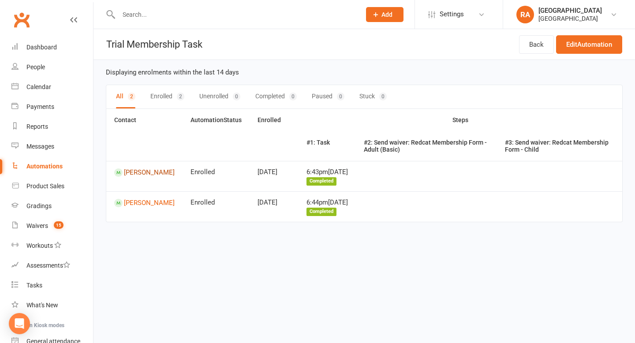
click at [133, 173] on link "[PERSON_NAME]" at bounding box center [144, 173] width 60 height 8
click at [579, 45] on link "Edit Automation" at bounding box center [589, 44] width 66 height 19
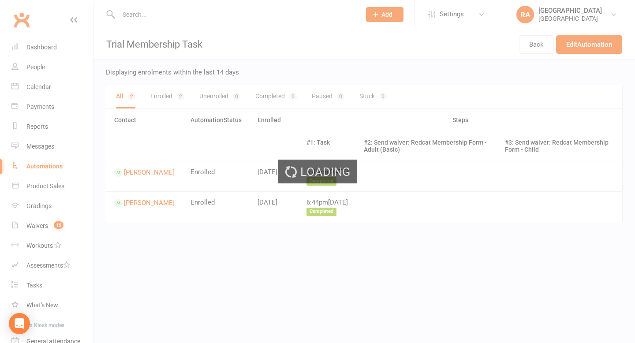
select select "do_not_send"
select select "send_to_parent"
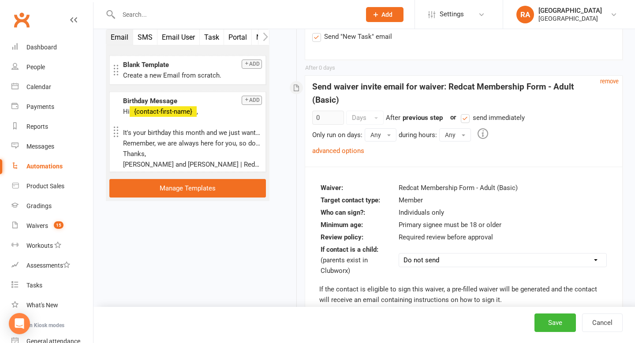
scroll to position [432, 0]
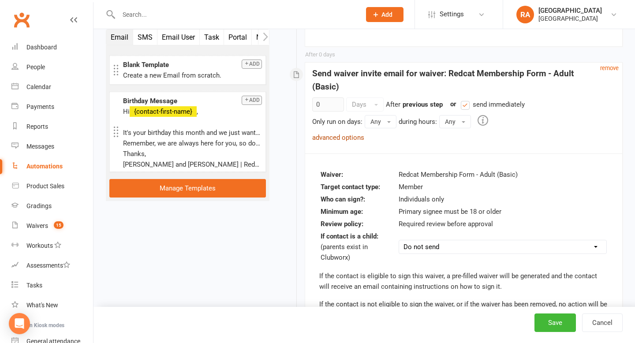
click at [344, 136] on link "advanced options" at bounding box center [338, 138] width 52 height 8
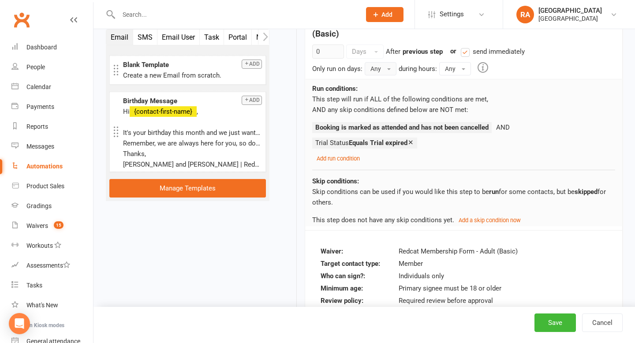
scroll to position [486, 0]
click at [414, 141] on icon at bounding box center [411, 141] width 7 height 7
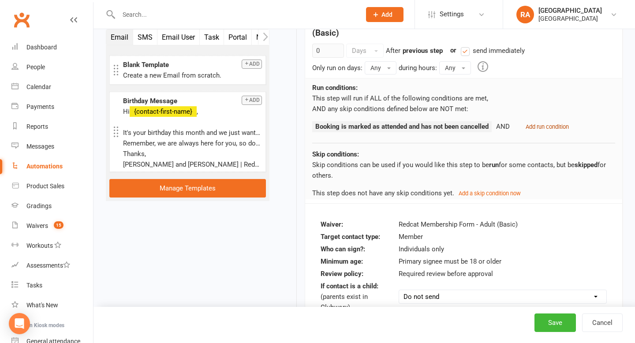
click at [535, 129] on small "Add run condition" at bounding box center [547, 127] width 43 height 7
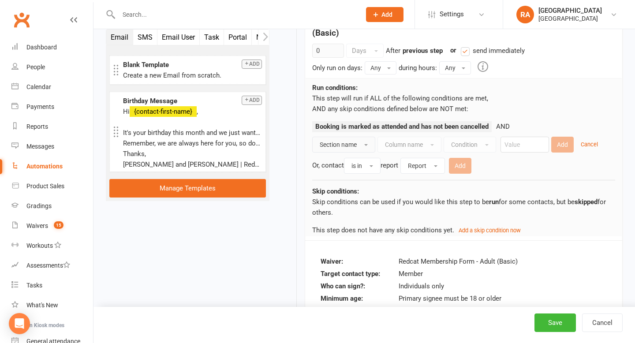
click at [346, 145] on span "Section name" at bounding box center [338, 144] width 37 height 7
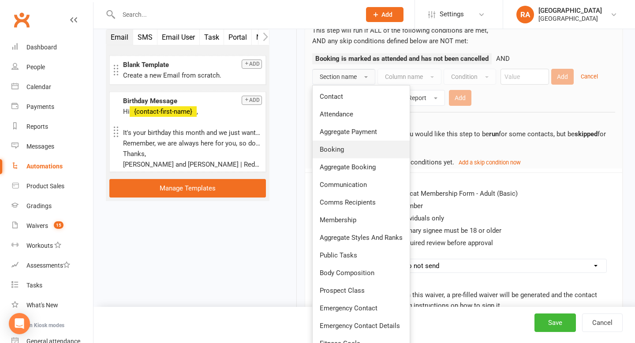
scroll to position [575, 0]
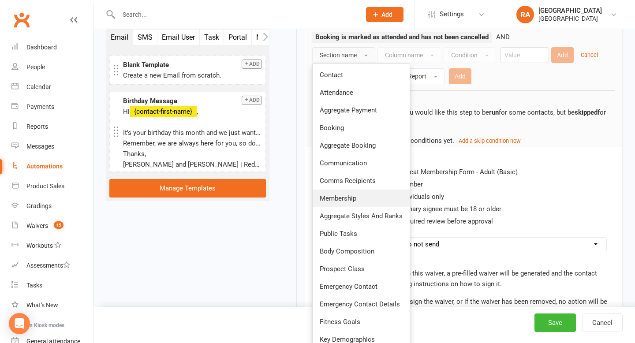
click at [352, 203] on link "Membership" at bounding box center [361, 199] width 97 height 18
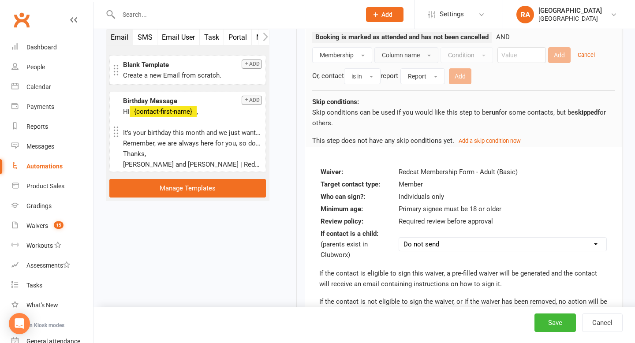
click at [398, 55] on span "Column name" at bounding box center [401, 55] width 38 height 7
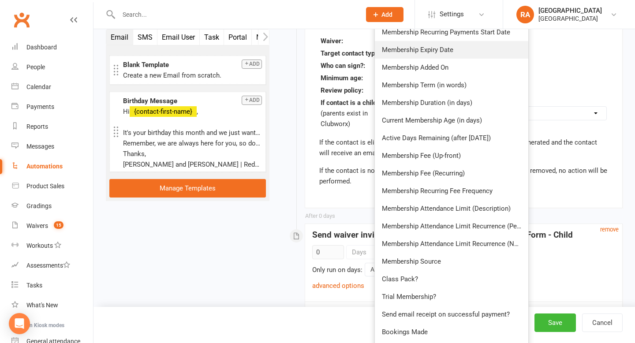
scroll to position [711, 0]
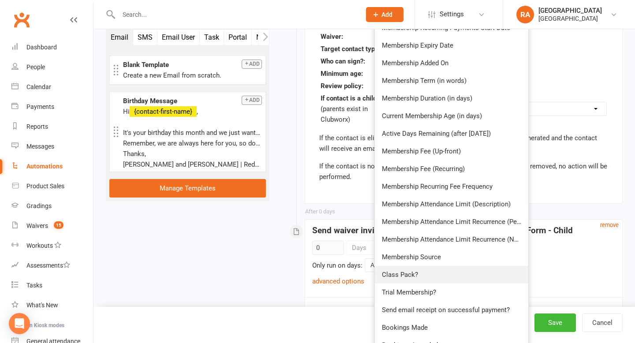
click at [420, 273] on link "Class Pack?" at bounding box center [452, 275] width 154 height 18
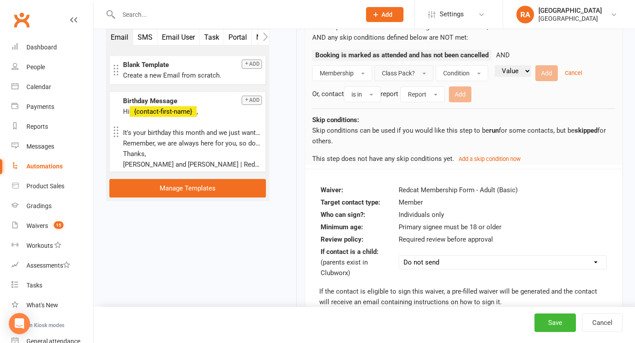
scroll to position [555, 0]
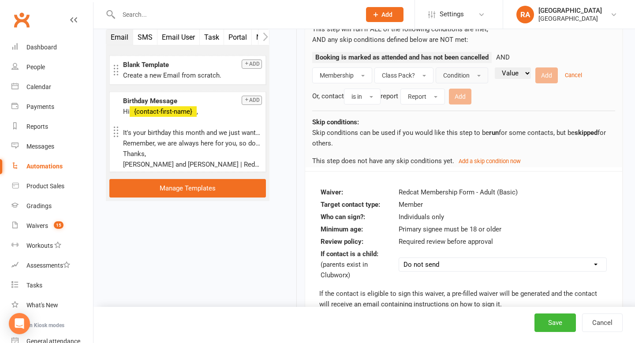
click at [473, 75] on button "Condition" at bounding box center [462, 76] width 53 height 16
click at [477, 94] on link "Is" at bounding box center [479, 95] width 87 height 18
click at [496, 73] on select "Value Yes No" at bounding box center [491, 73] width 36 height 11
click at [423, 70] on button "Class Pack?" at bounding box center [404, 76] width 59 height 16
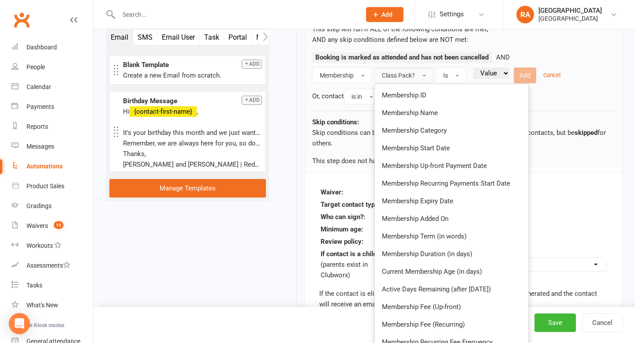
click at [581, 71] on div "Membership Class Pack? Membership ID Membership Name Membership Category Member…" at bounding box center [463, 86] width 303 height 37
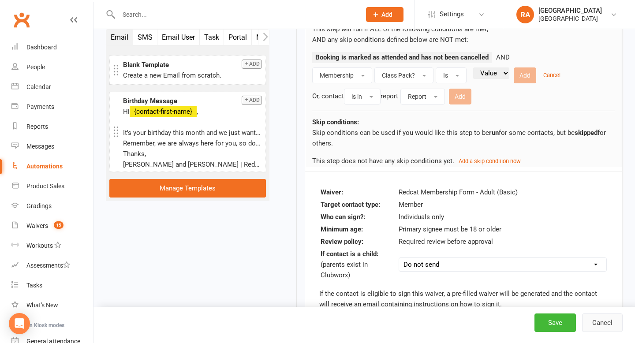
click at [597, 320] on button "Cancel" at bounding box center [602, 323] width 41 height 19
